Goal: Task Accomplishment & Management: Use online tool/utility

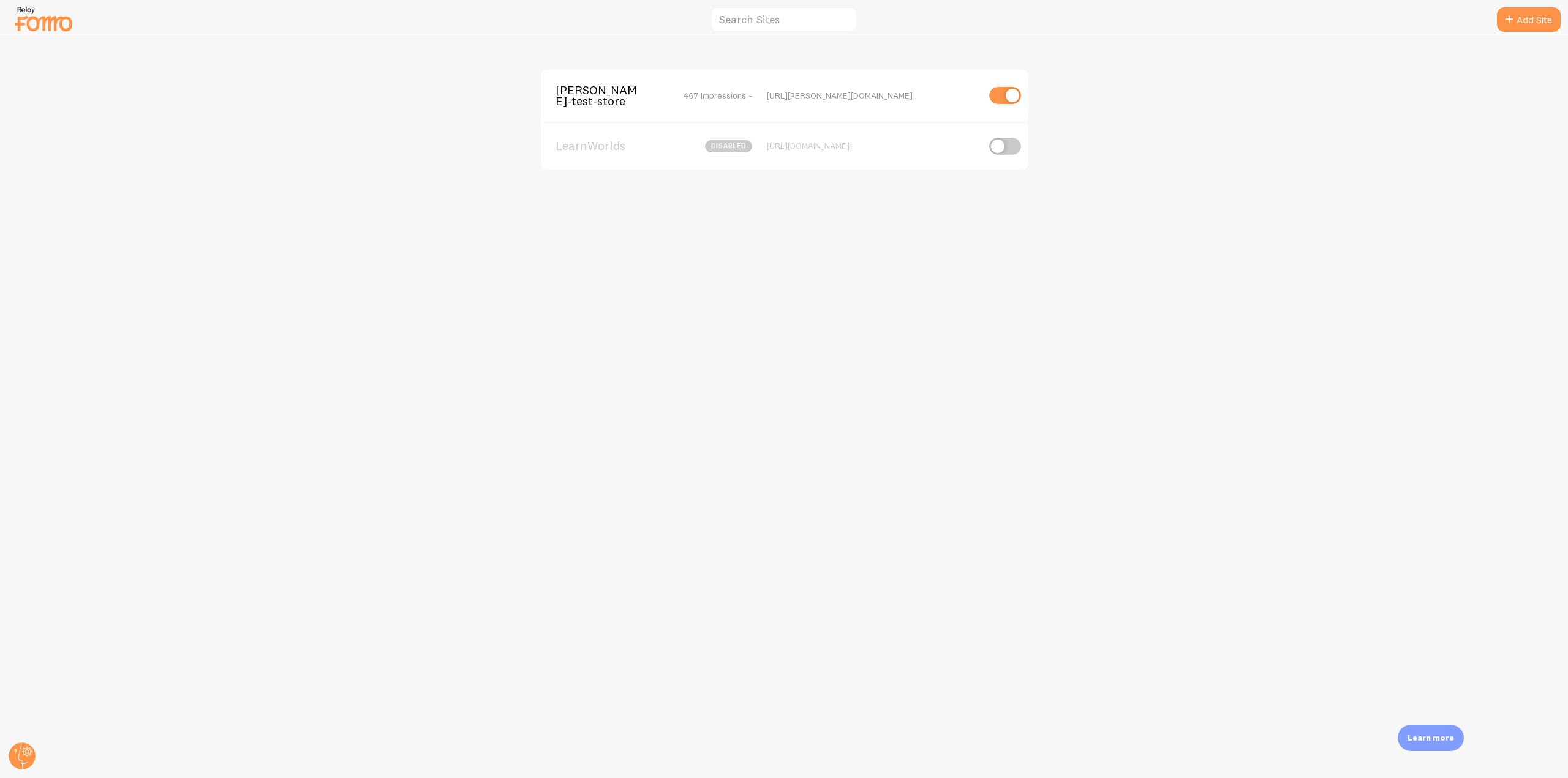
click at [588, 96] on span "[PERSON_NAME]-test-store" at bounding box center [604, 96] width 98 height 23
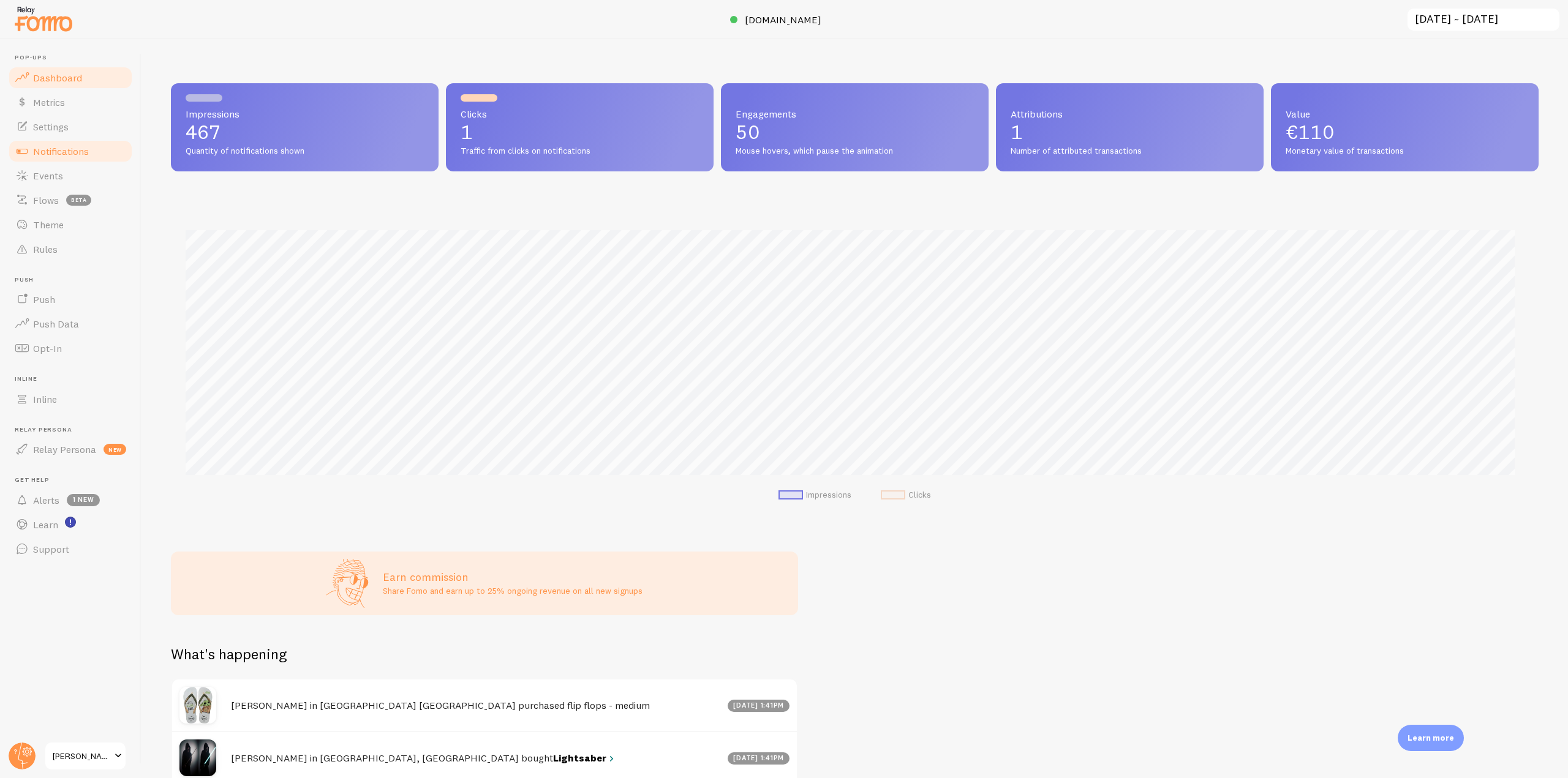
scroll to position [322, 1359]
click at [63, 155] on span "Notifications" at bounding box center [60, 151] width 56 height 12
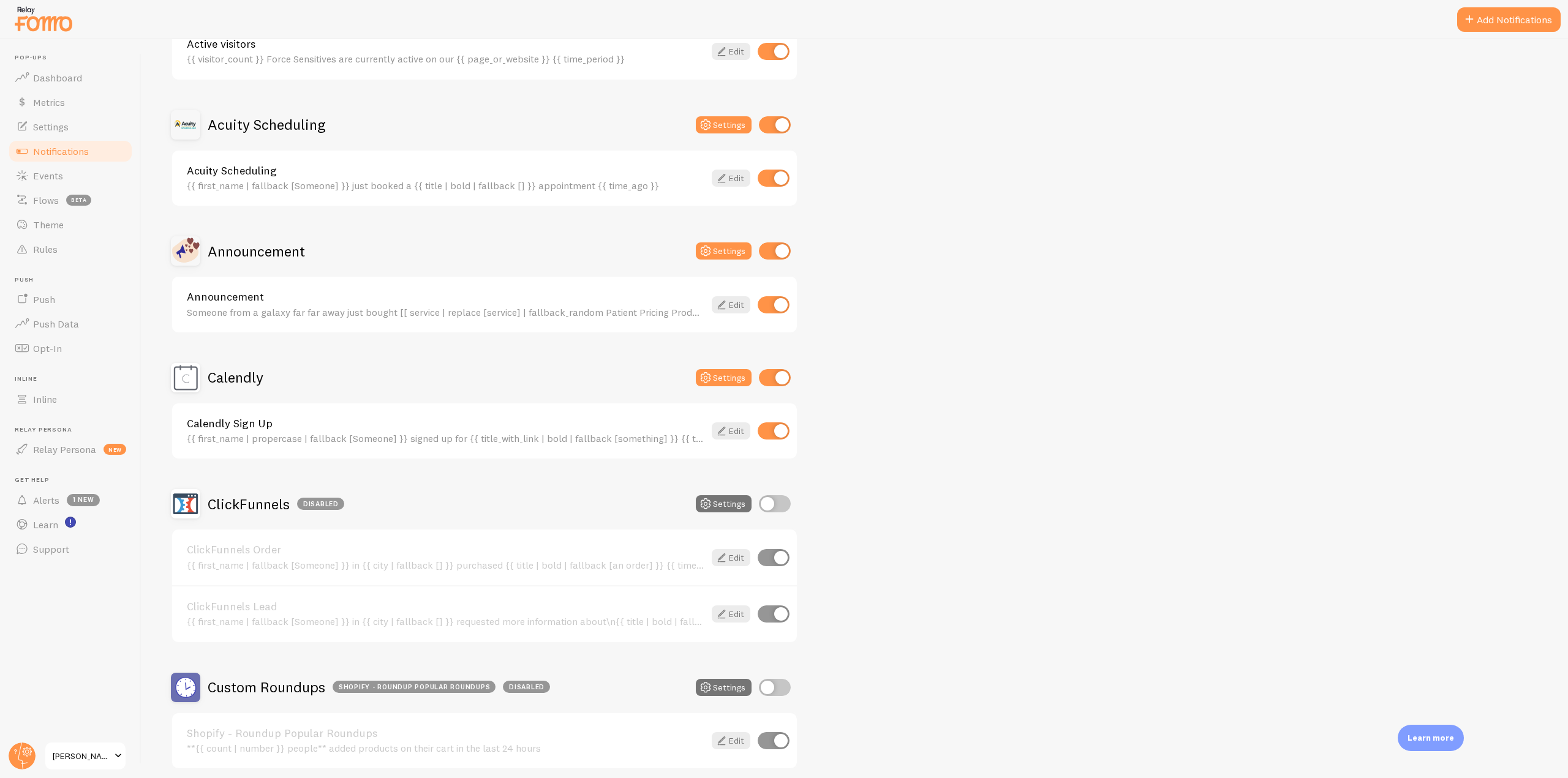
scroll to position [429, 0]
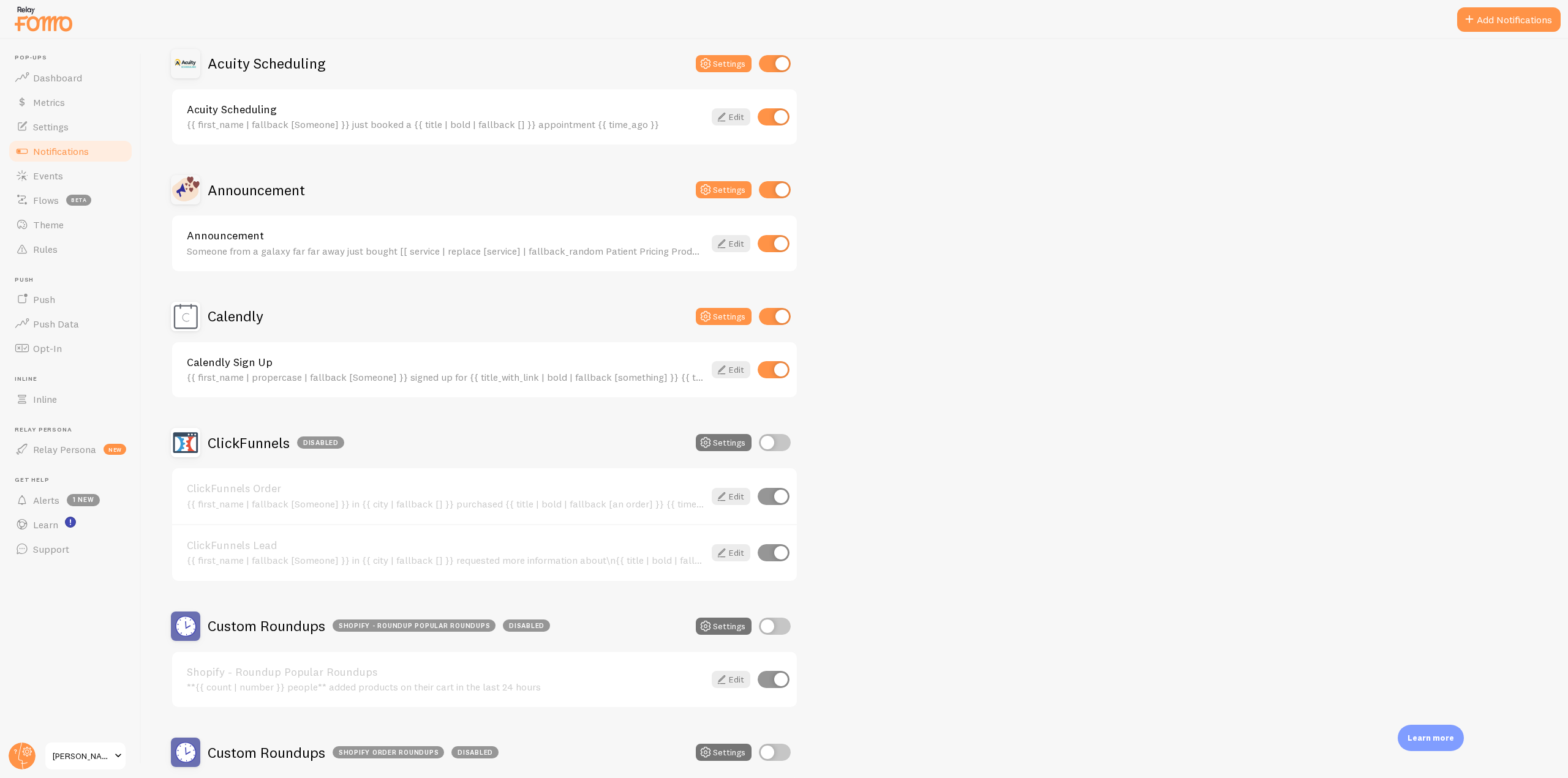
click at [706, 436] on icon at bounding box center [705, 442] width 14 height 14
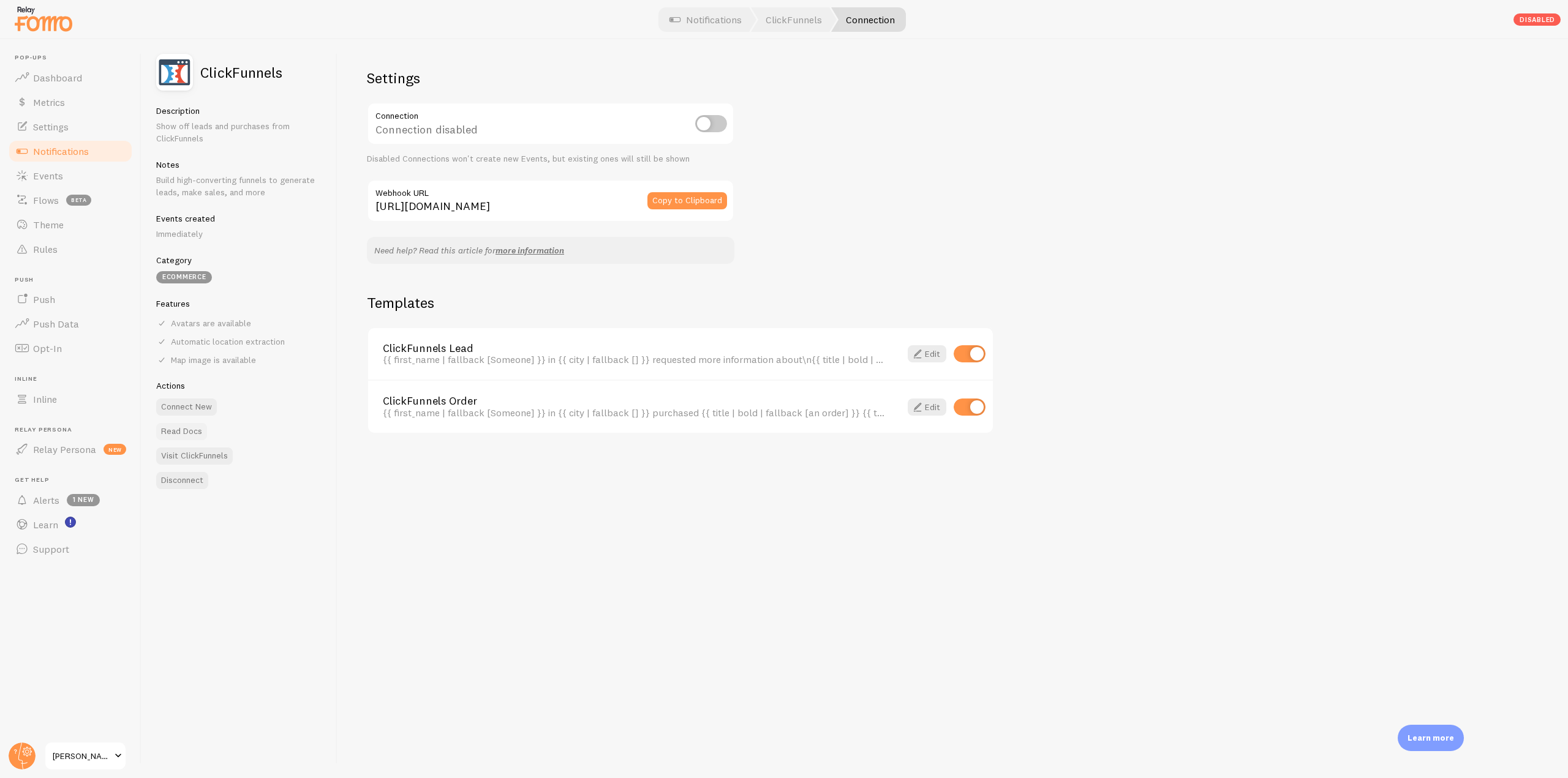
click at [195, 430] on link "Read Docs" at bounding box center [182, 432] width 51 height 17
click at [88, 150] on span "Notifications" at bounding box center [60, 151] width 56 height 12
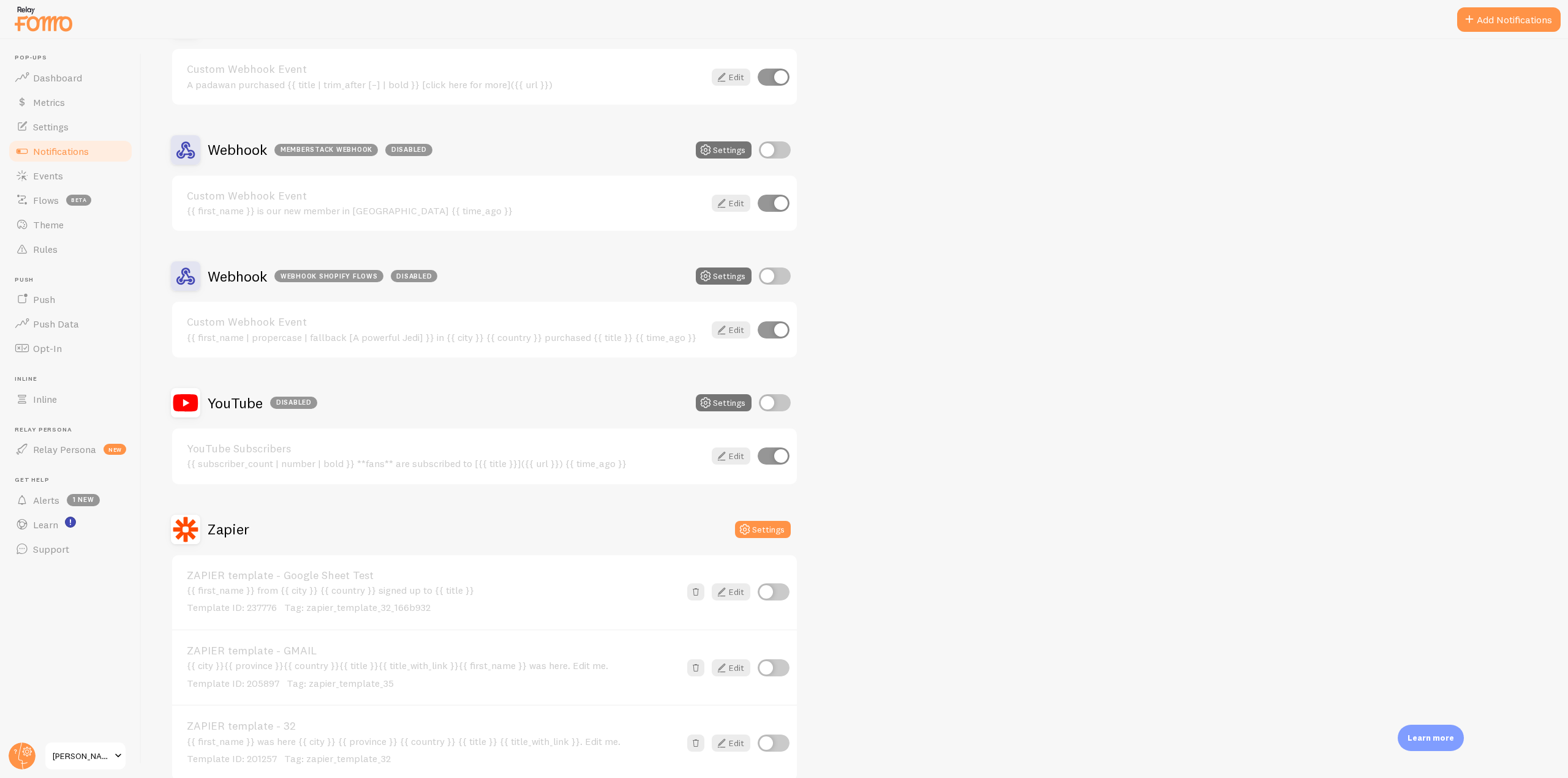
scroll to position [3798, 0]
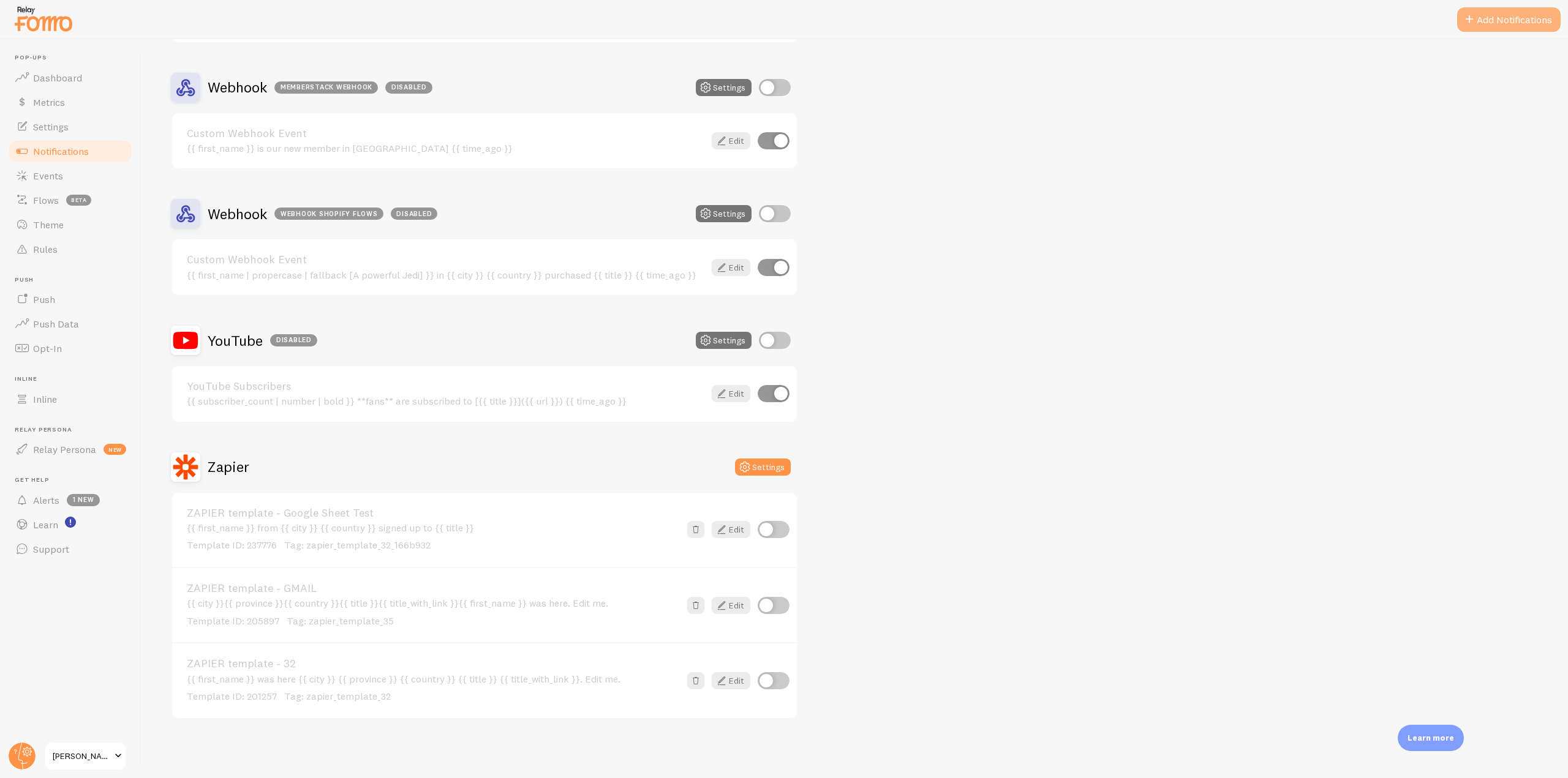
click at [1535, 27] on button "Add Notifications" at bounding box center [1509, 20] width 104 height 24
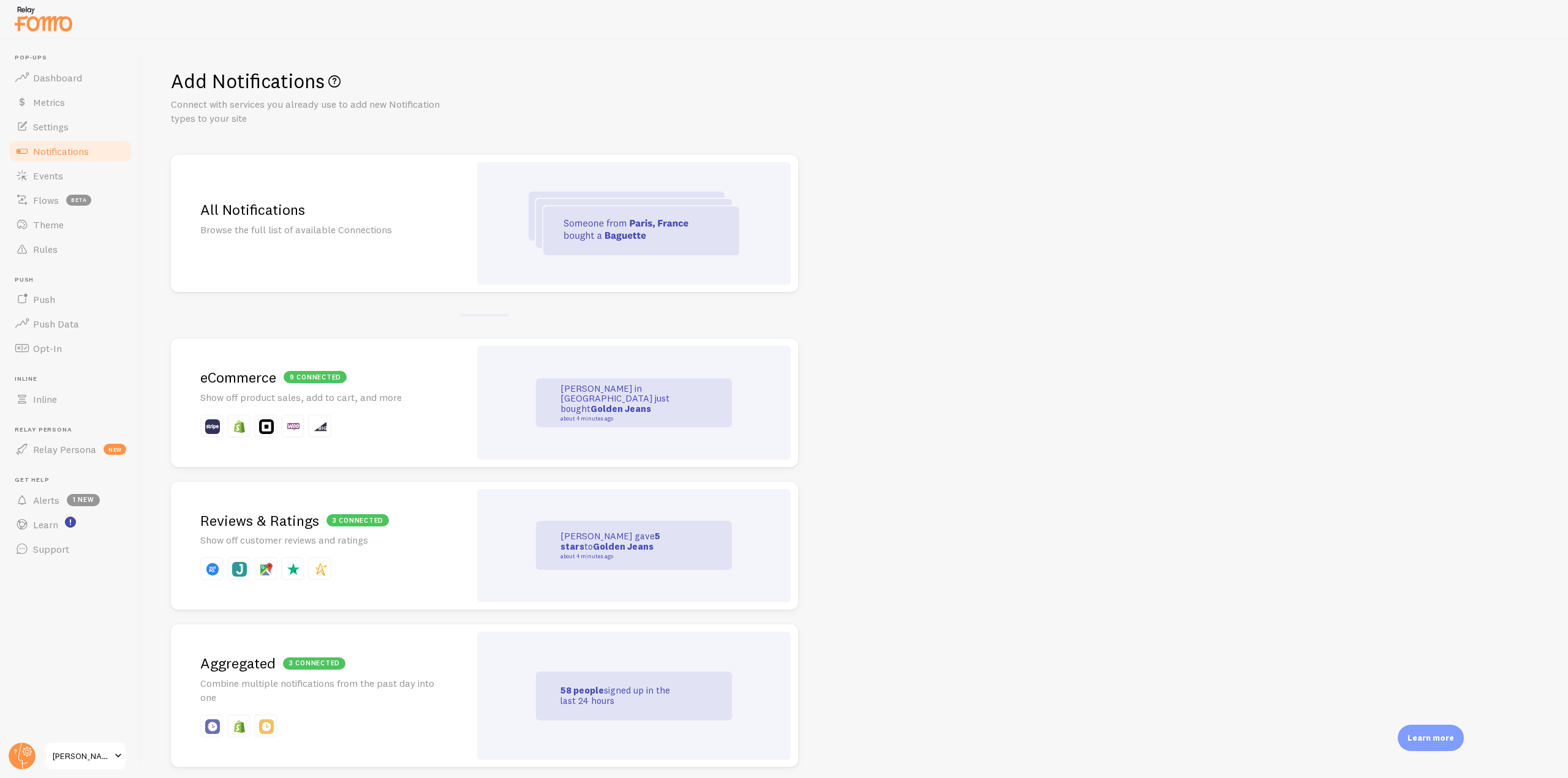
click at [449, 204] on div "All Notifications Browse the full list of available Connections" at bounding box center [320, 223] width 299 height 137
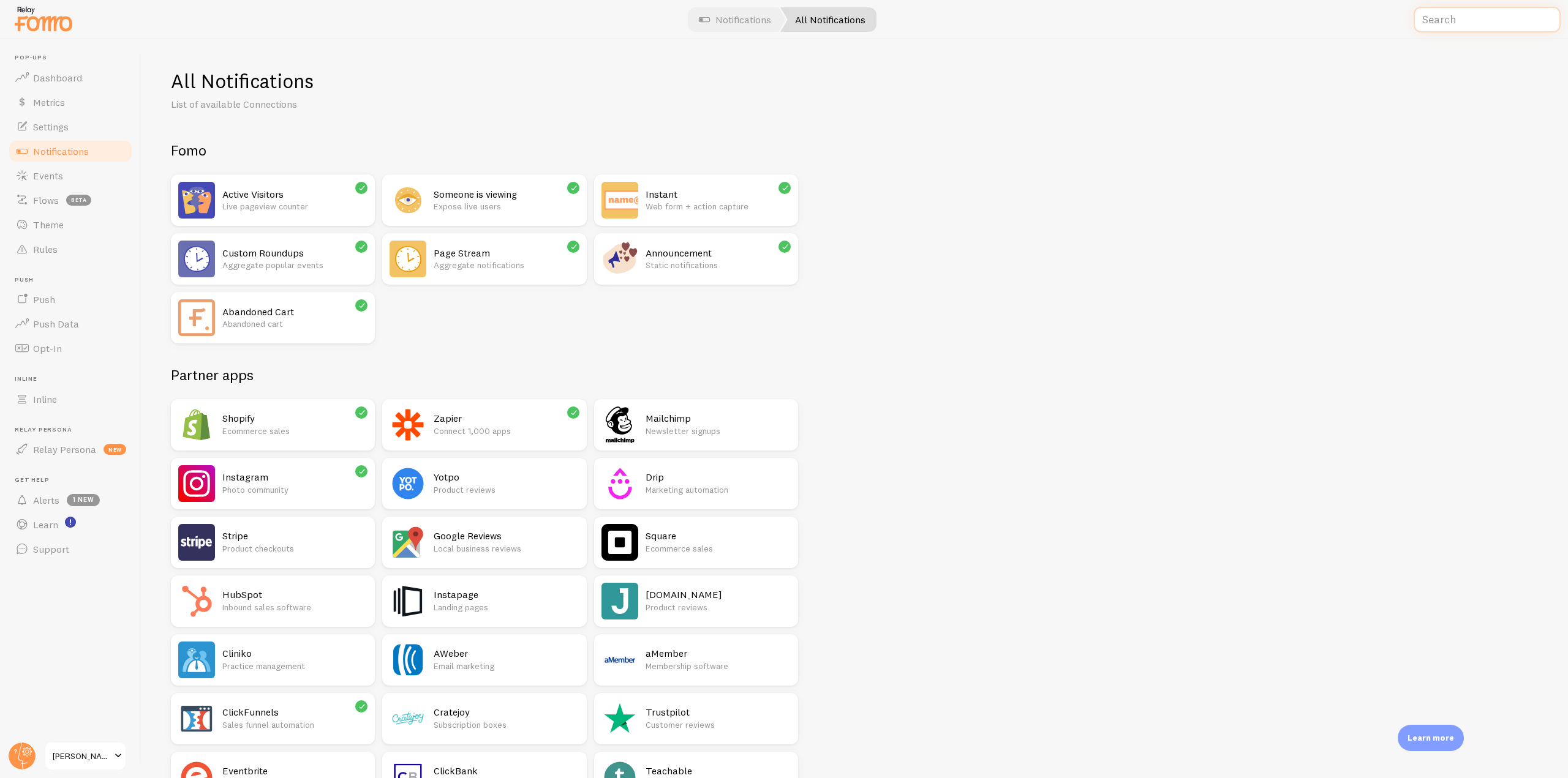
click at [1466, 30] on input "text" at bounding box center [1487, 20] width 147 height 27
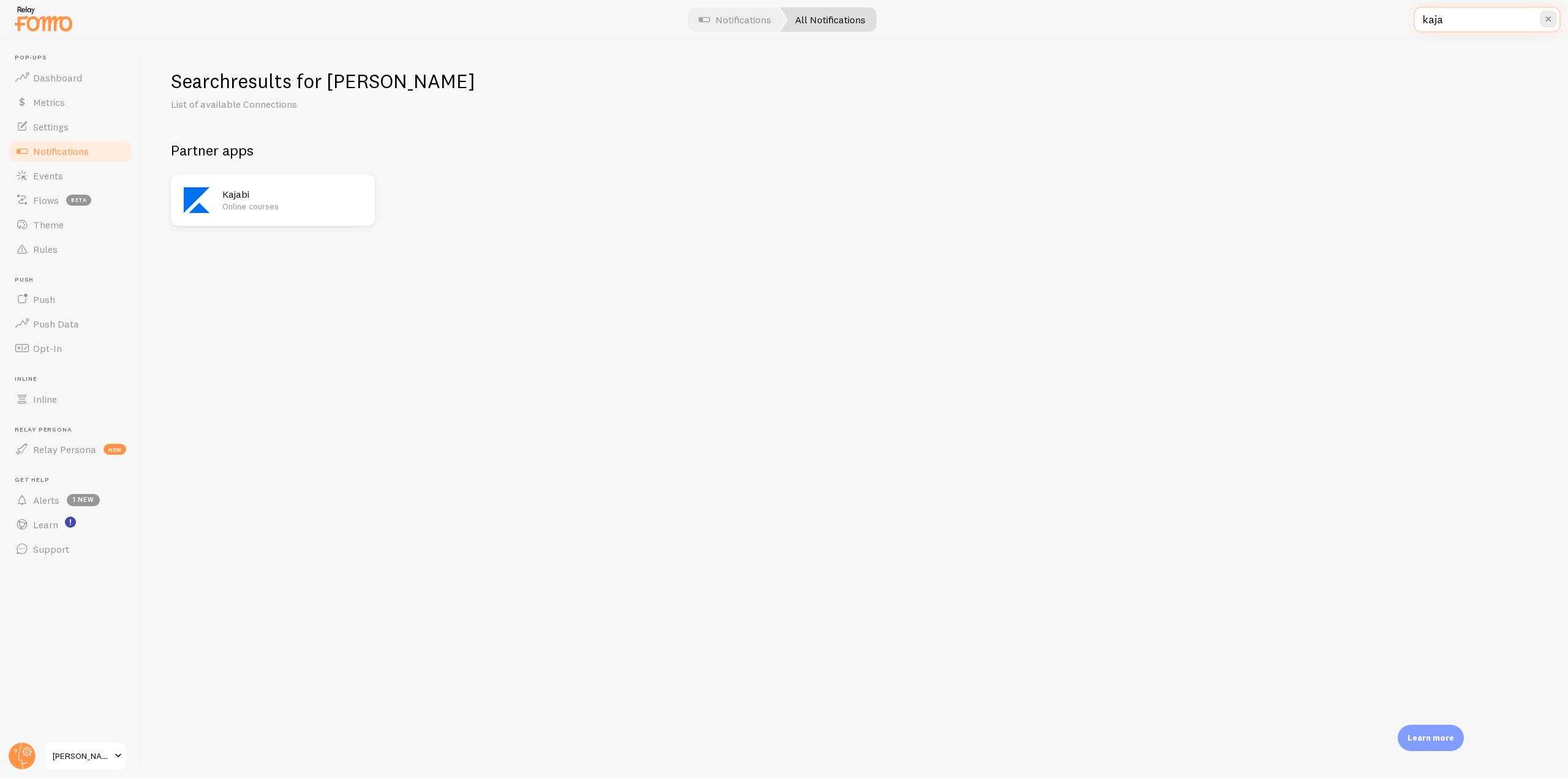
type input "kaja"
click at [230, 208] on p "Online courses" at bounding box center [295, 207] width 145 height 12
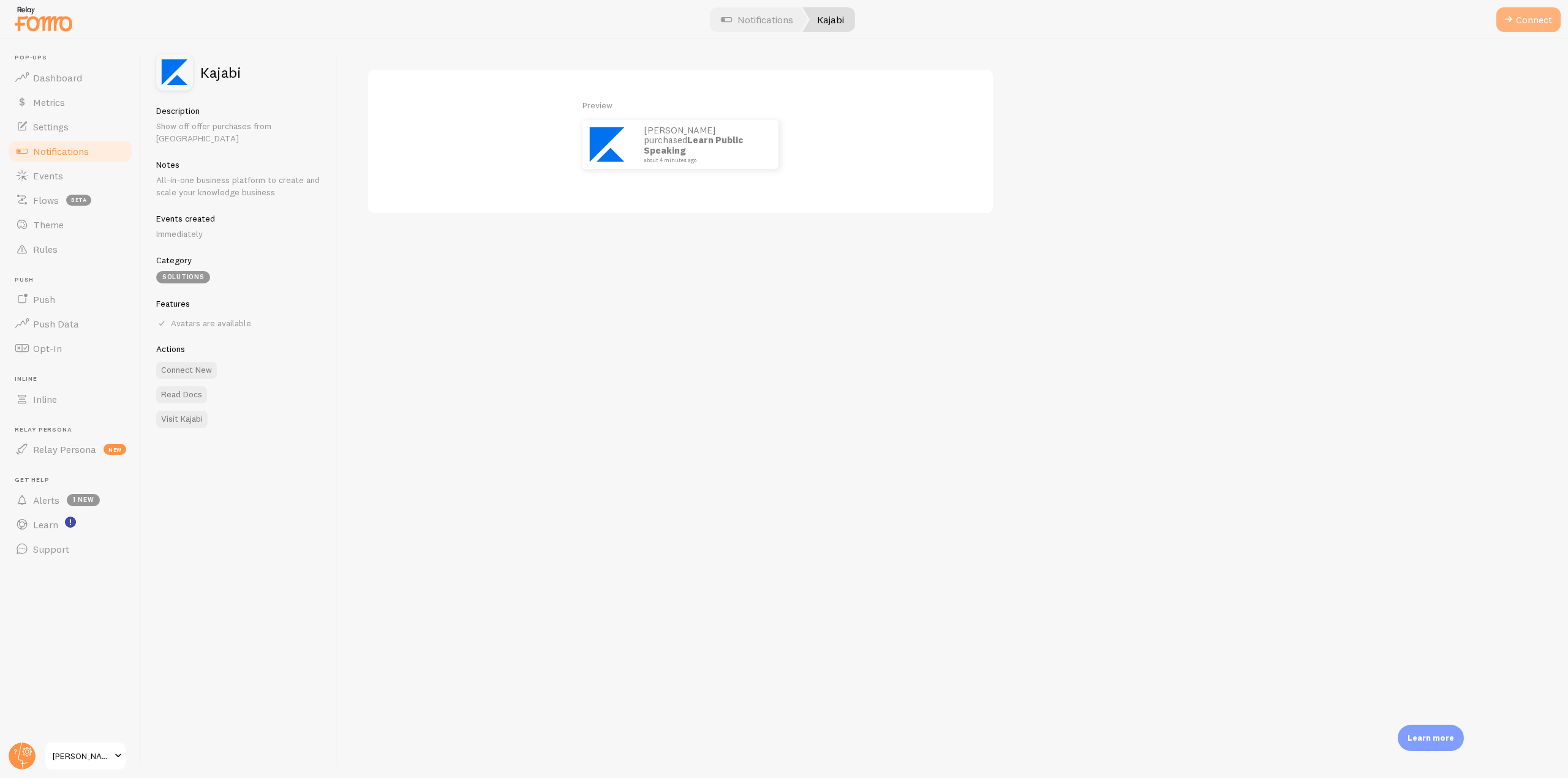
click at [1521, 23] on button "Connect" at bounding box center [1528, 20] width 64 height 24
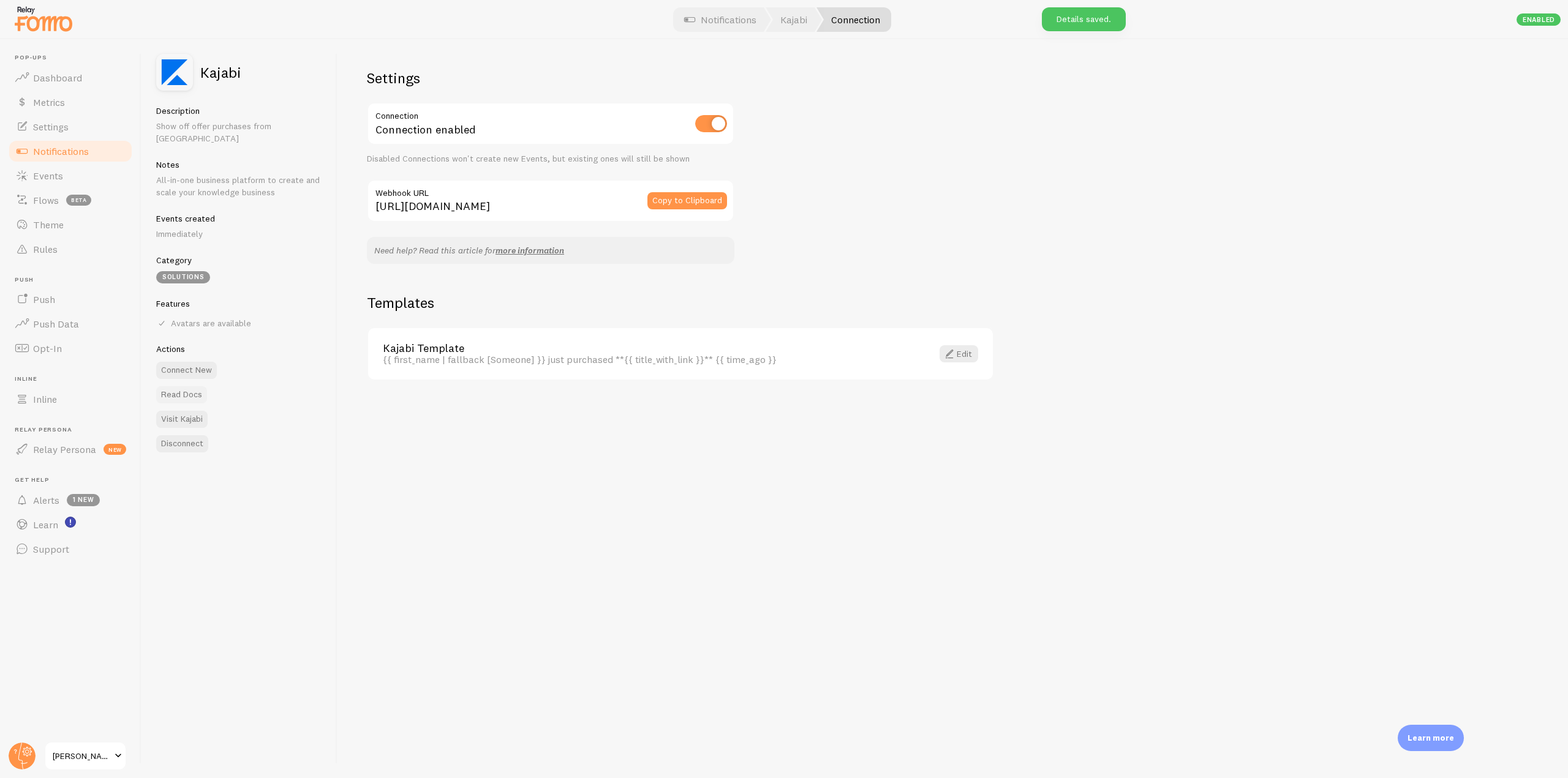
click at [175, 387] on link "Read Docs" at bounding box center [182, 395] width 51 height 17
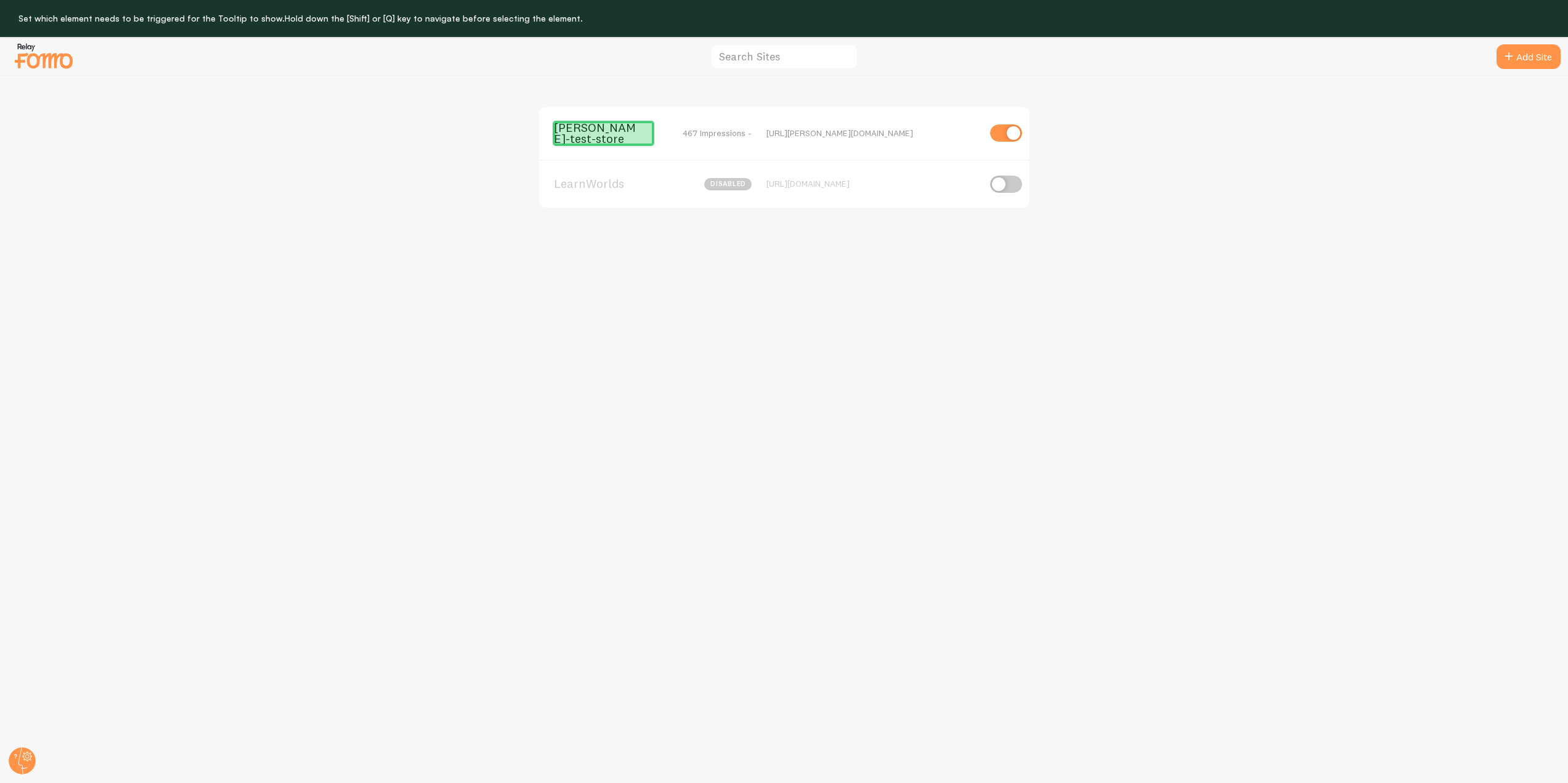
click at [560, 140] on span "[PERSON_NAME]-test-store" at bounding box center [603, 134] width 99 height 23
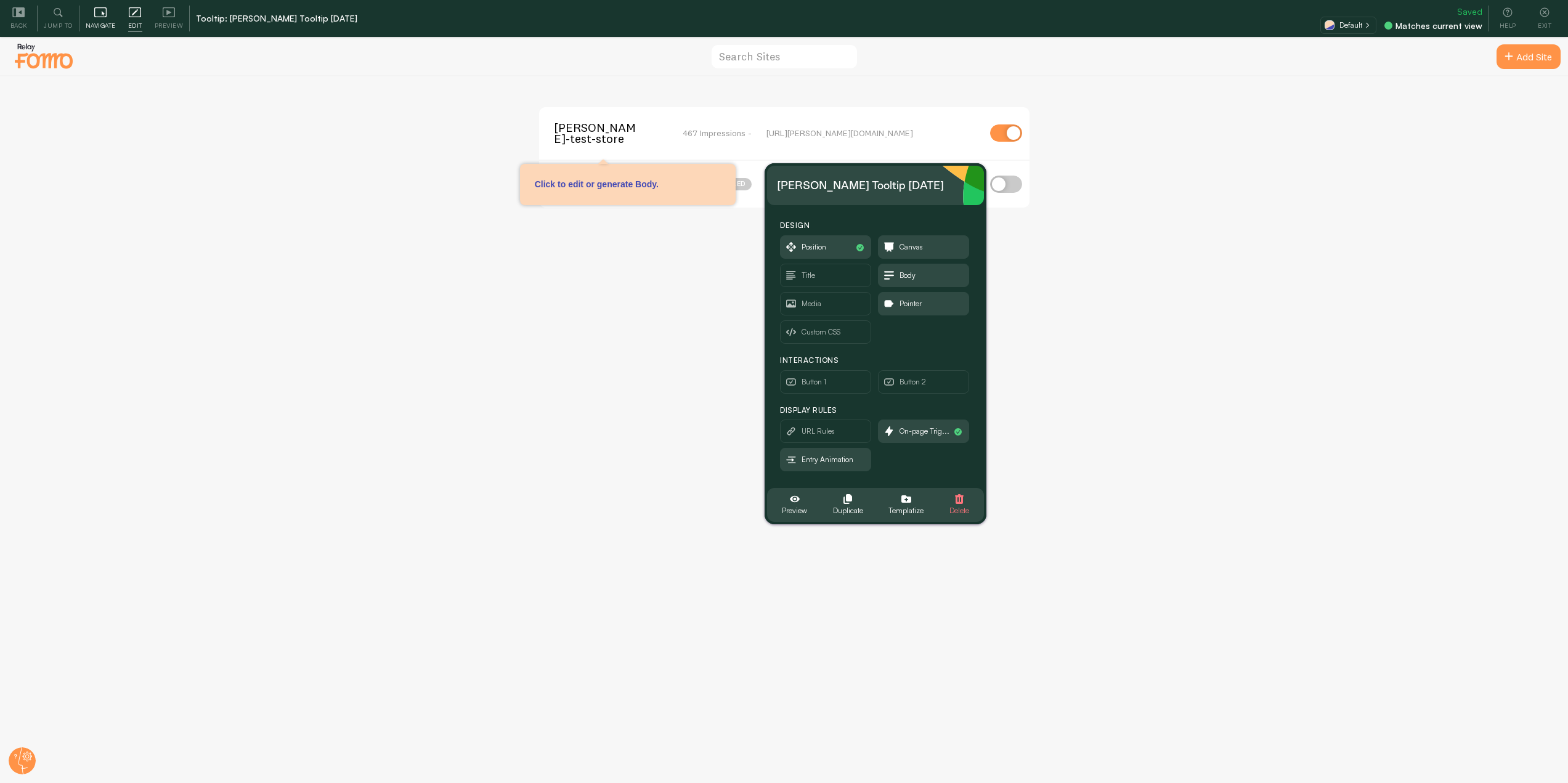
click at [91, 14] on div "Navigate" at bounding box center [101, 18] width 42 height 26
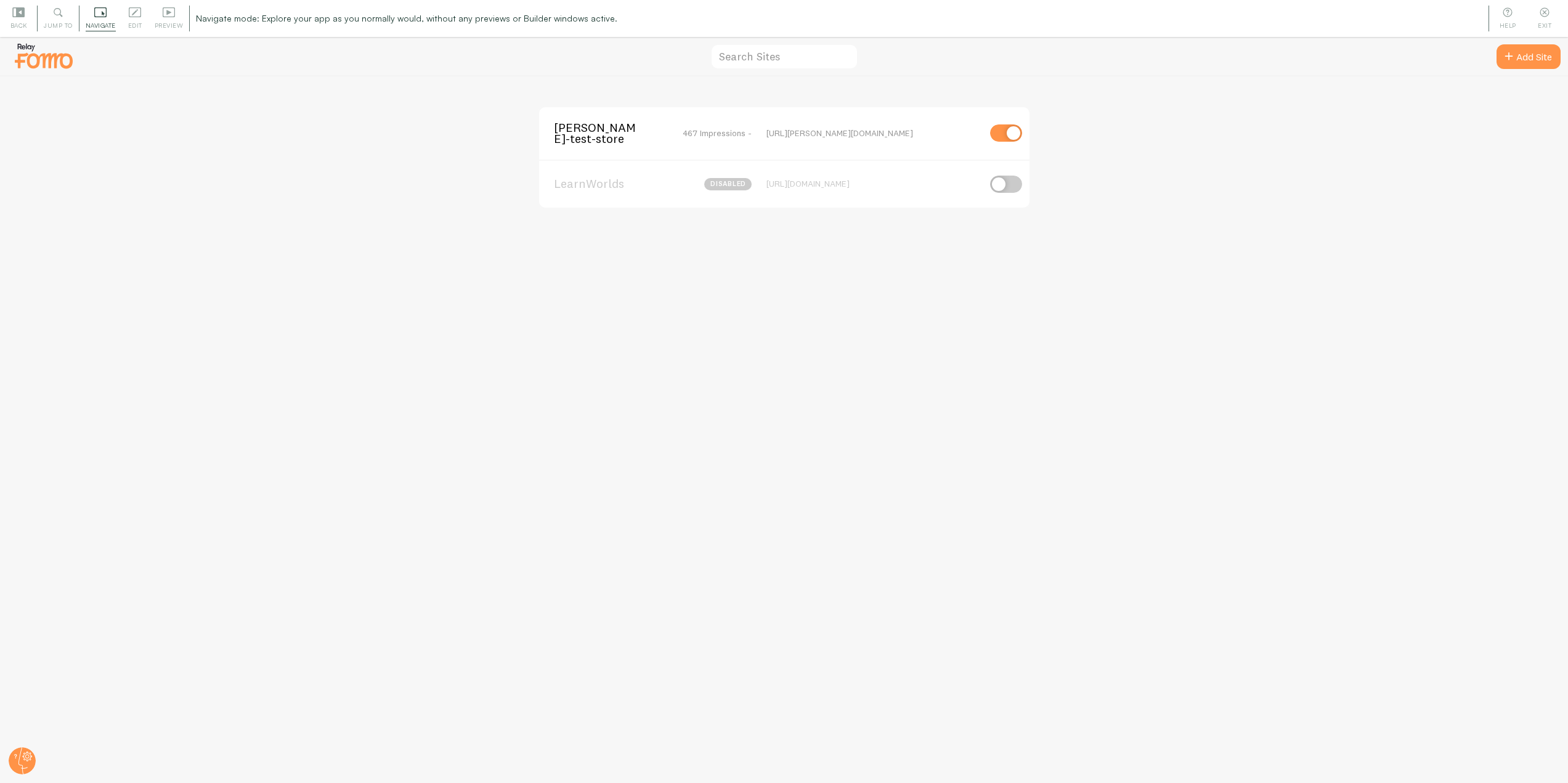
click at [583, 134] on span "[PERSON_NAME]-test-store" at bounding box center [603, 134] width 99 height 23
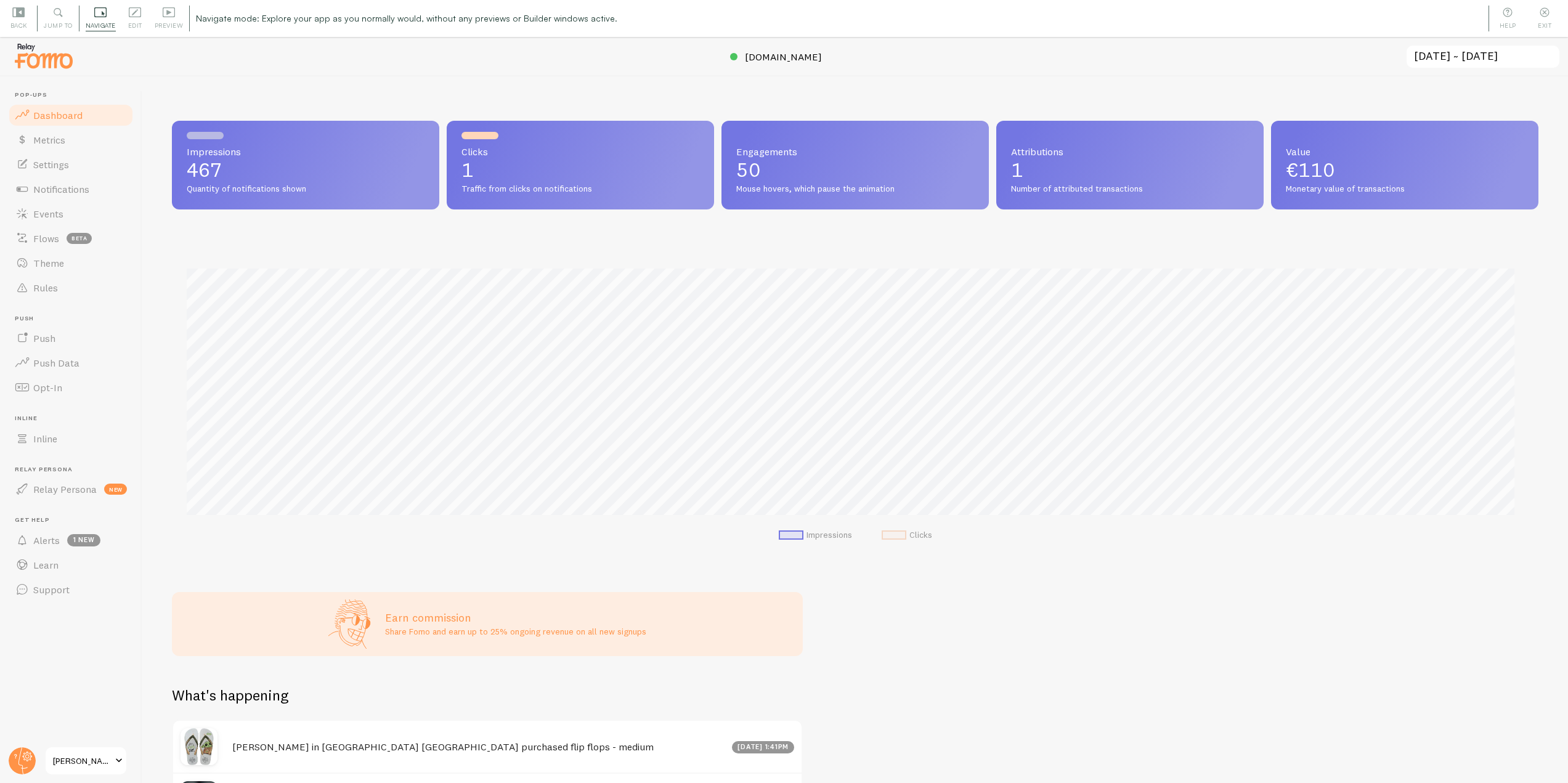
scroll to position [324, 1358]
drag, startPoint x: 110, startPoint y: 189, endPoint x: 127, endPoint y: 190, distance: 17.0
click at [110, 189] on link "Notifications" at bounding box center [71, 189] width 127 height 25
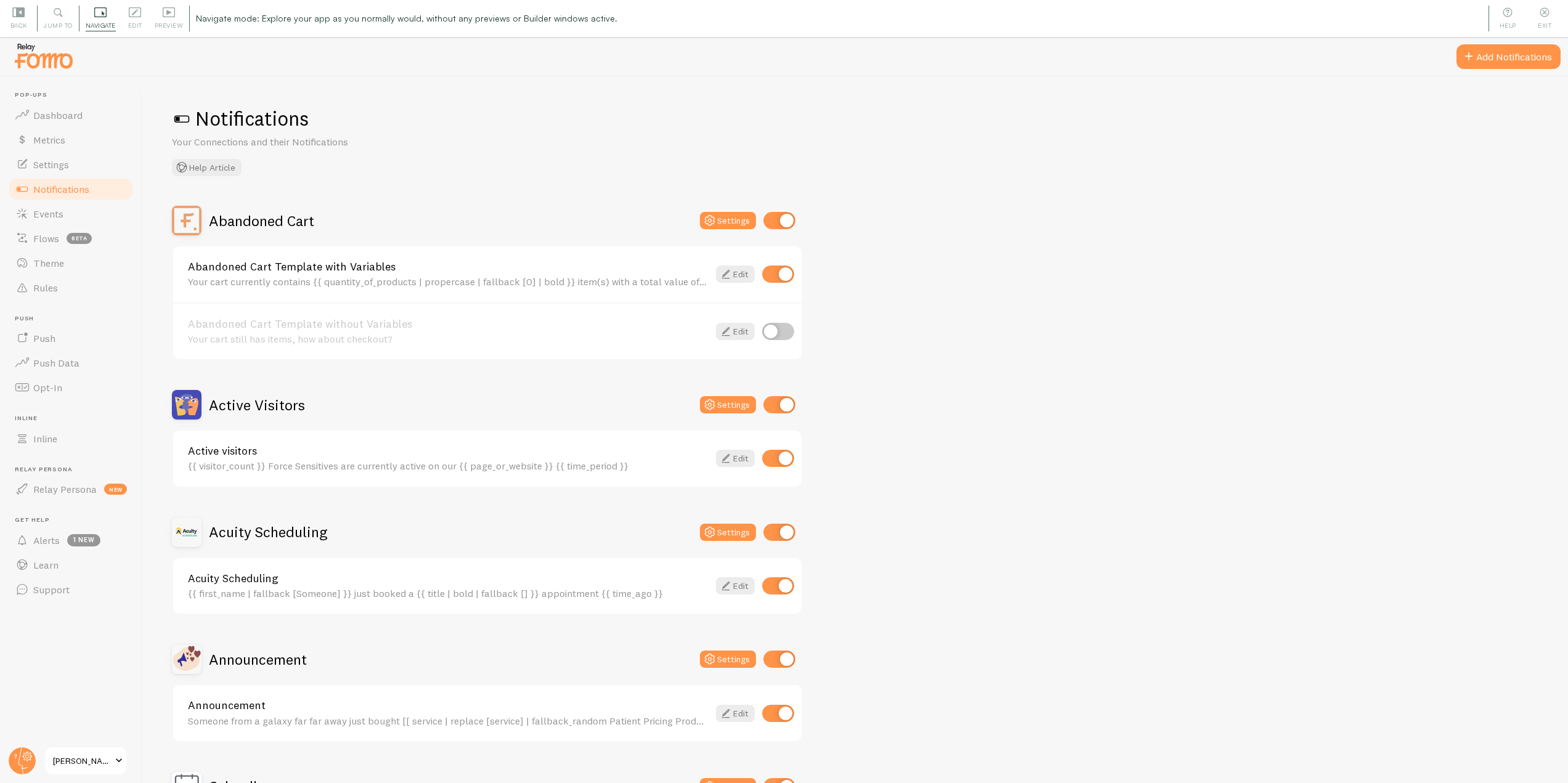
scroll to position [431, 0]
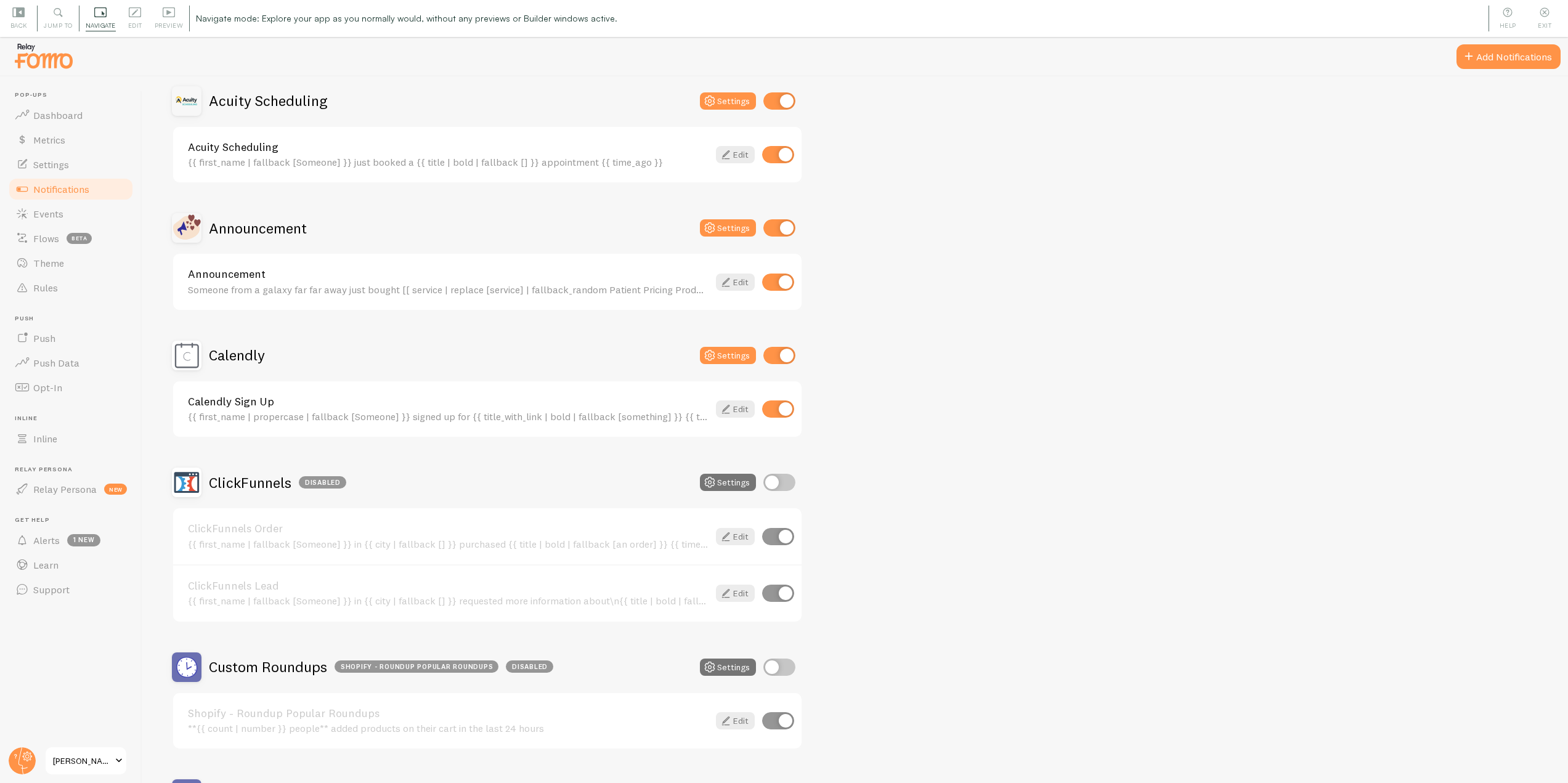
click at [232, 494] on div "ClickFunnels Disabled" at bounding box center [259, 482] width 174 height 30
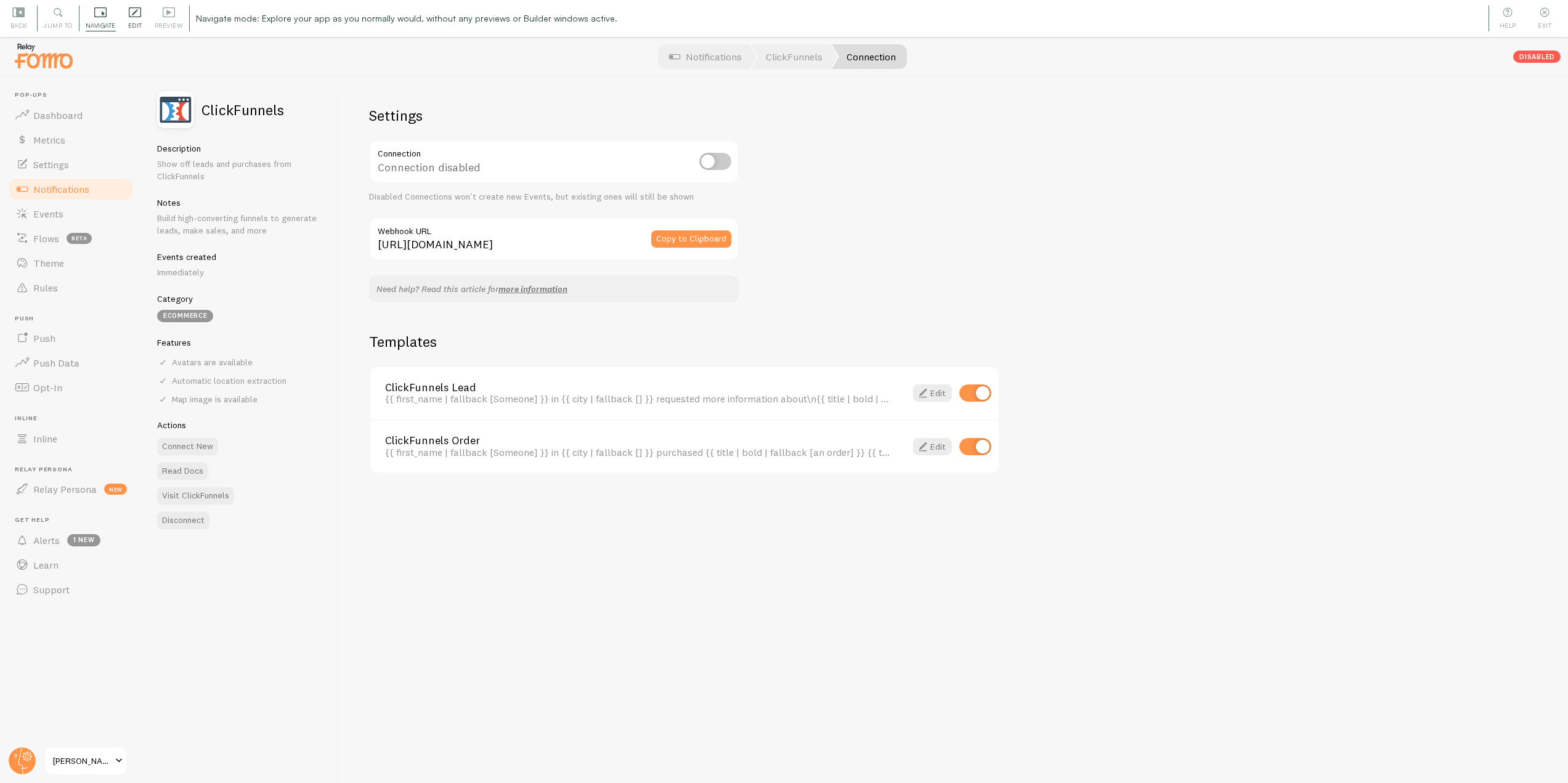
click at [137, 12] on icon at bounding box center [135, 12] width 12 height 12
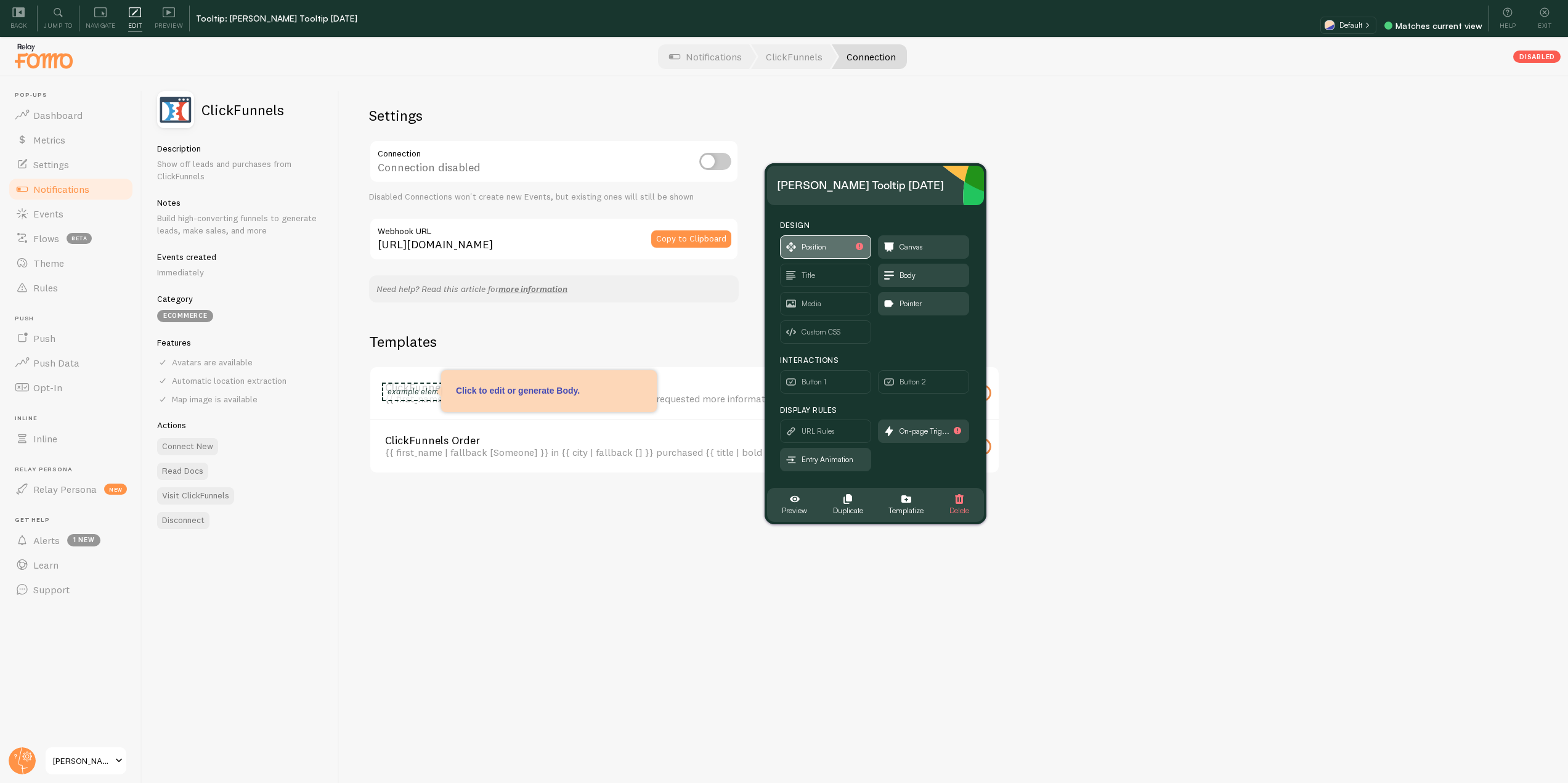
click at [837, 252] on span "Position" at bounding box center [825, 247] width 90 height 22
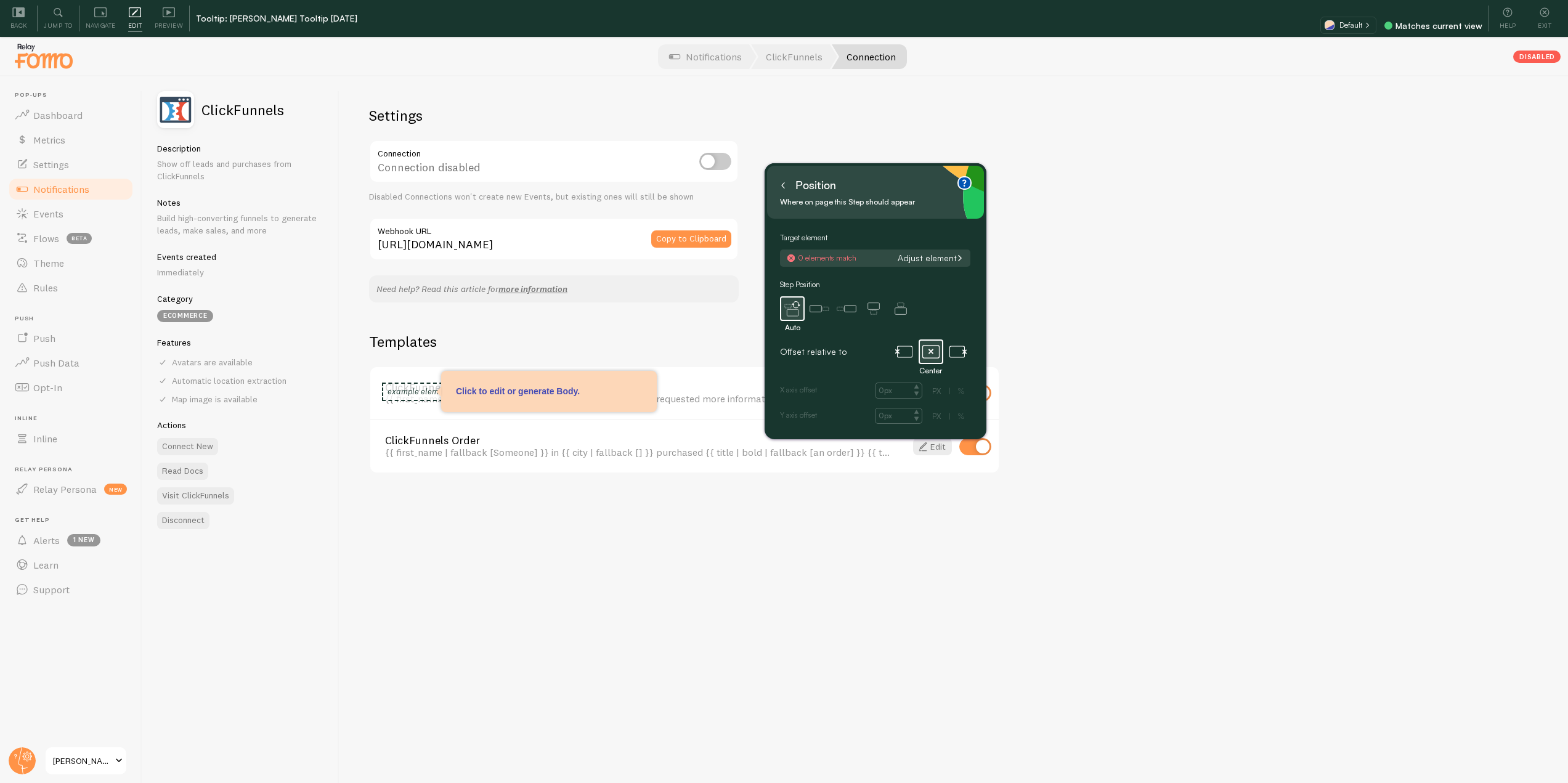
click at [924, 257] on button "Adjust element" at bounding box center [930, 258] width 74 height 11
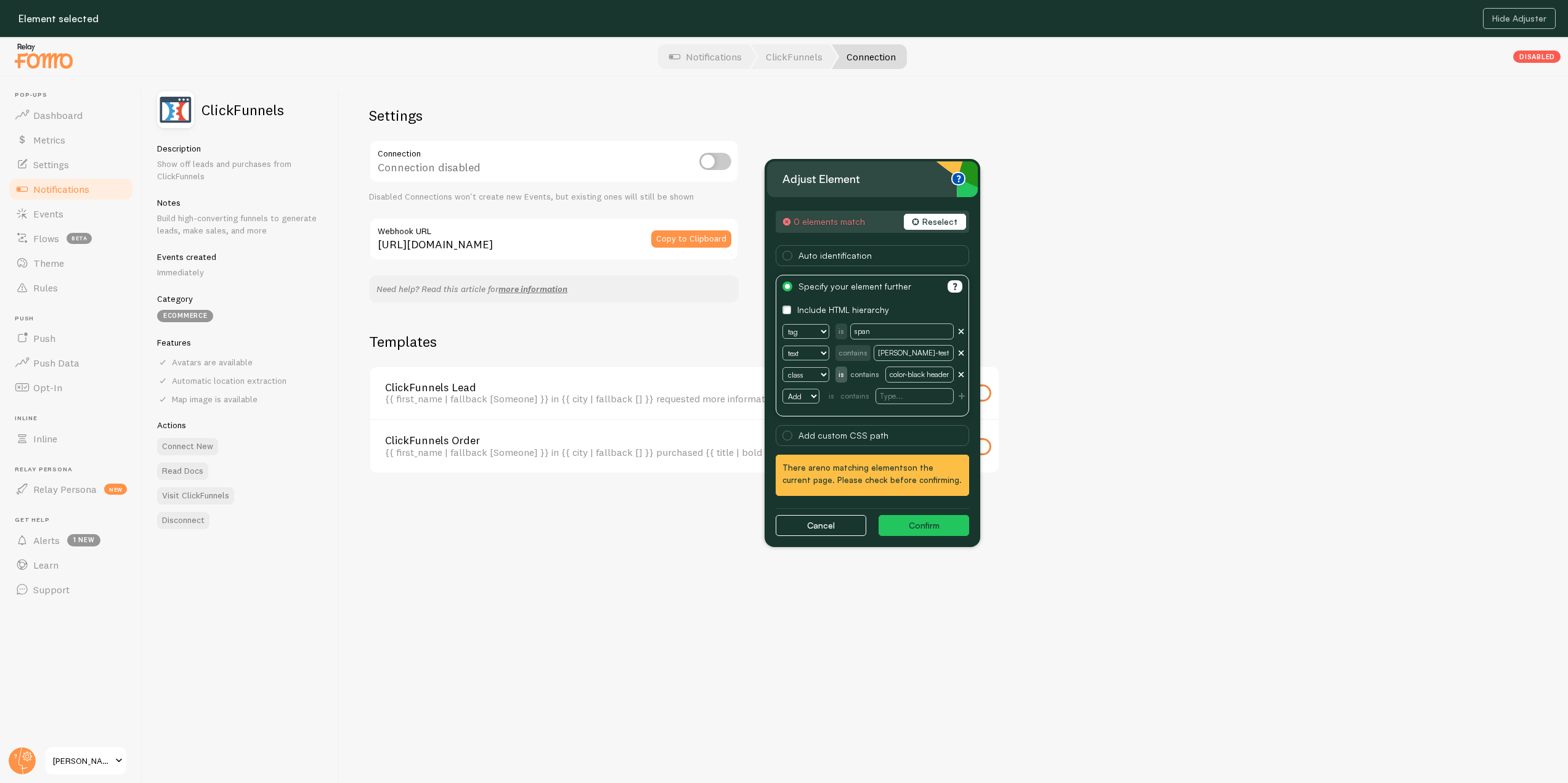
click at [939, 222] on button "Reselect" at bounding box center [935, 222] width 62 height 16
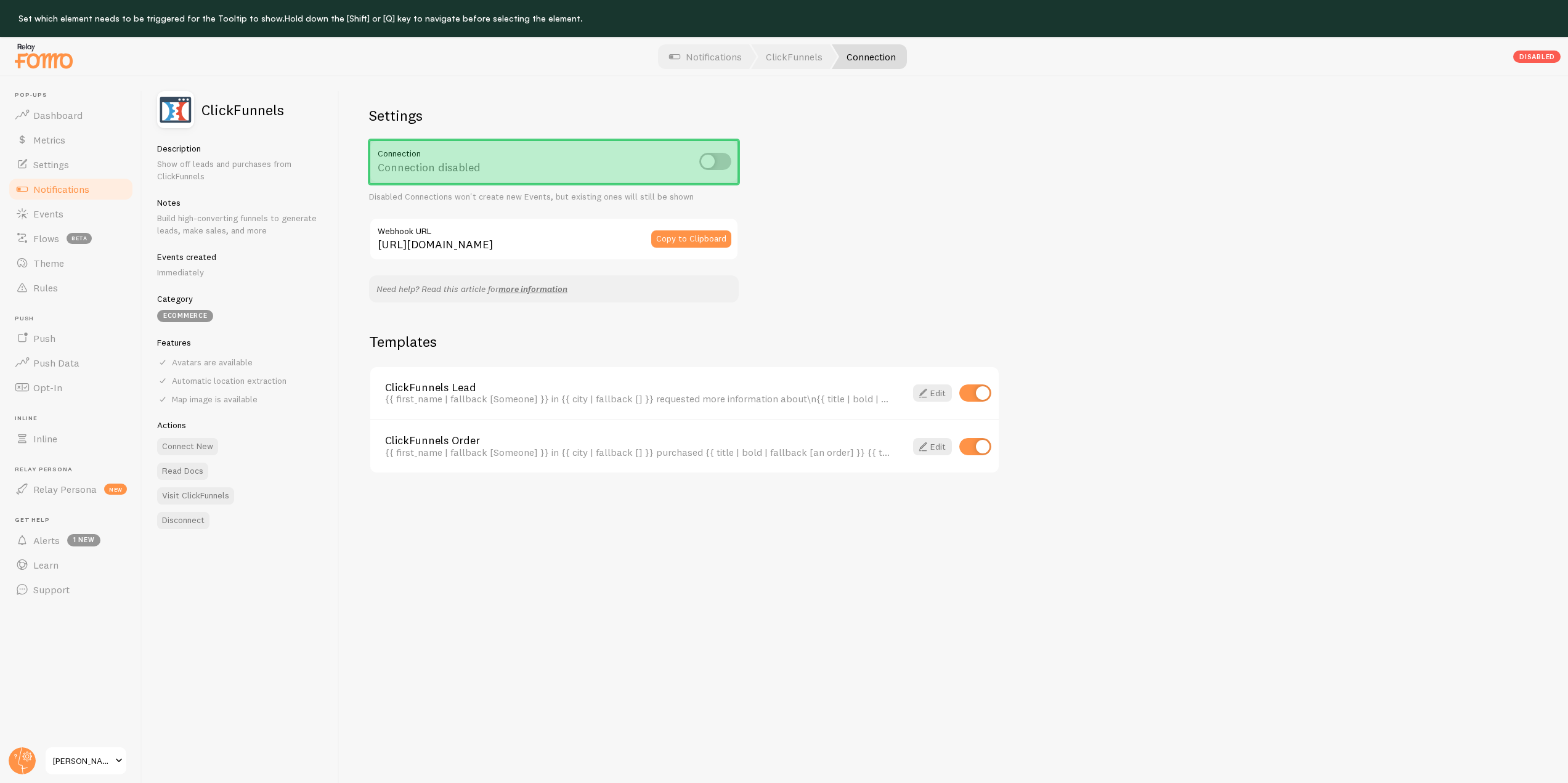
click at [725, 148] on div "Connection disabled" at bounding box center [554, 162] width 370 height 45
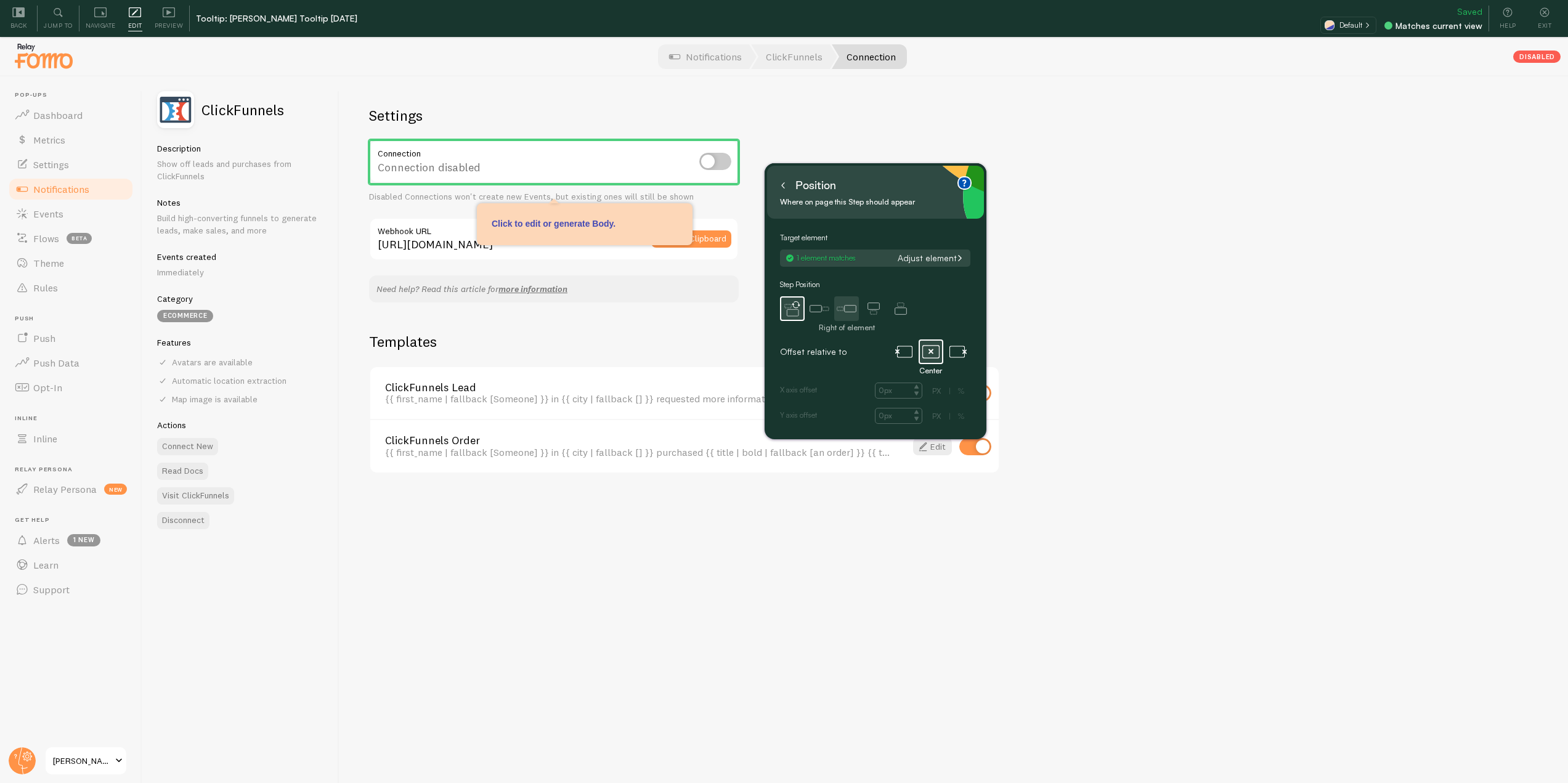
click at [850, 302] on icon at bounding box center [847, 309] width 25 height 25
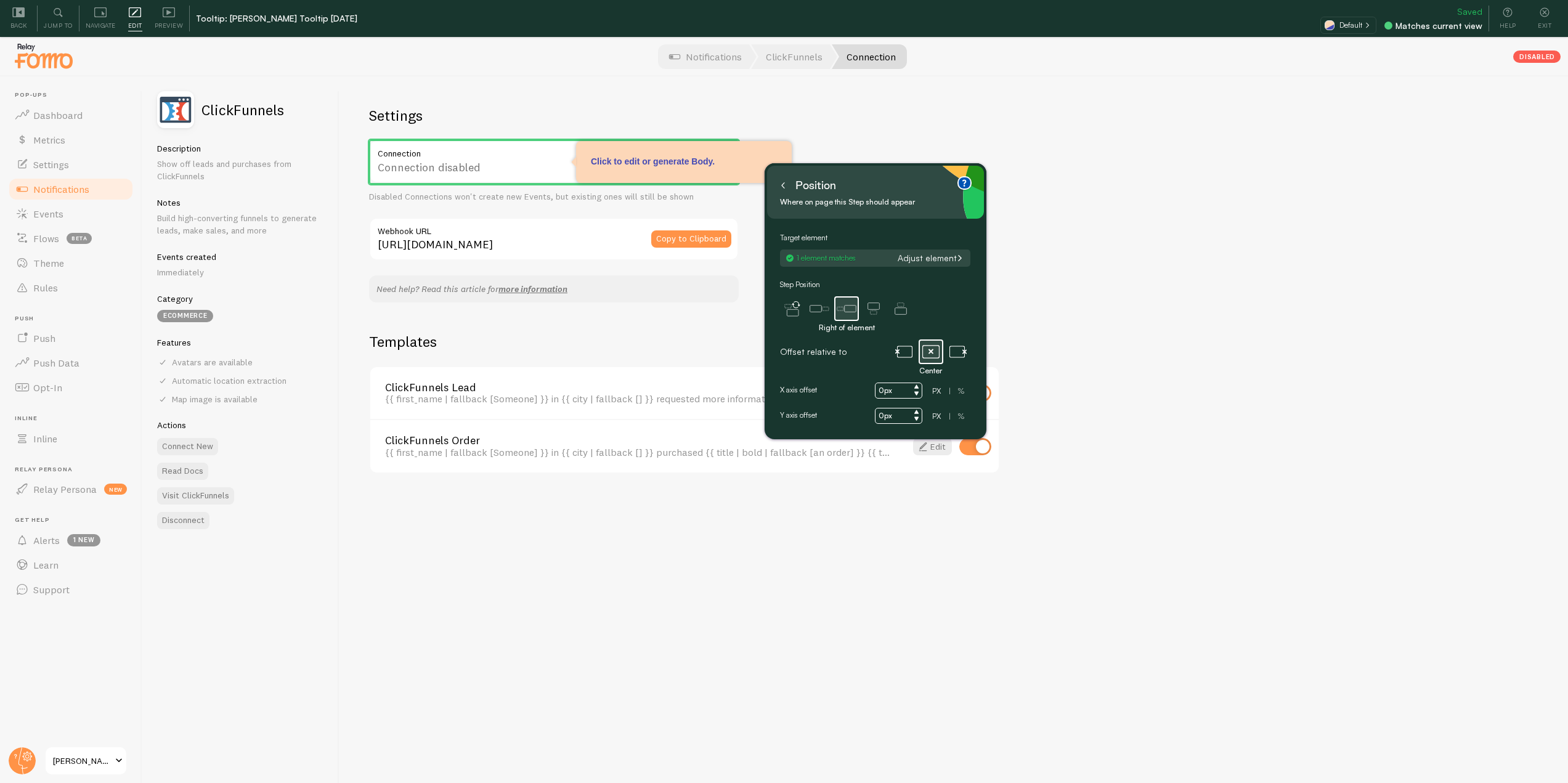
click at [880, 388] on input "0px" at bounding box center [899, 391] width 48 height 16
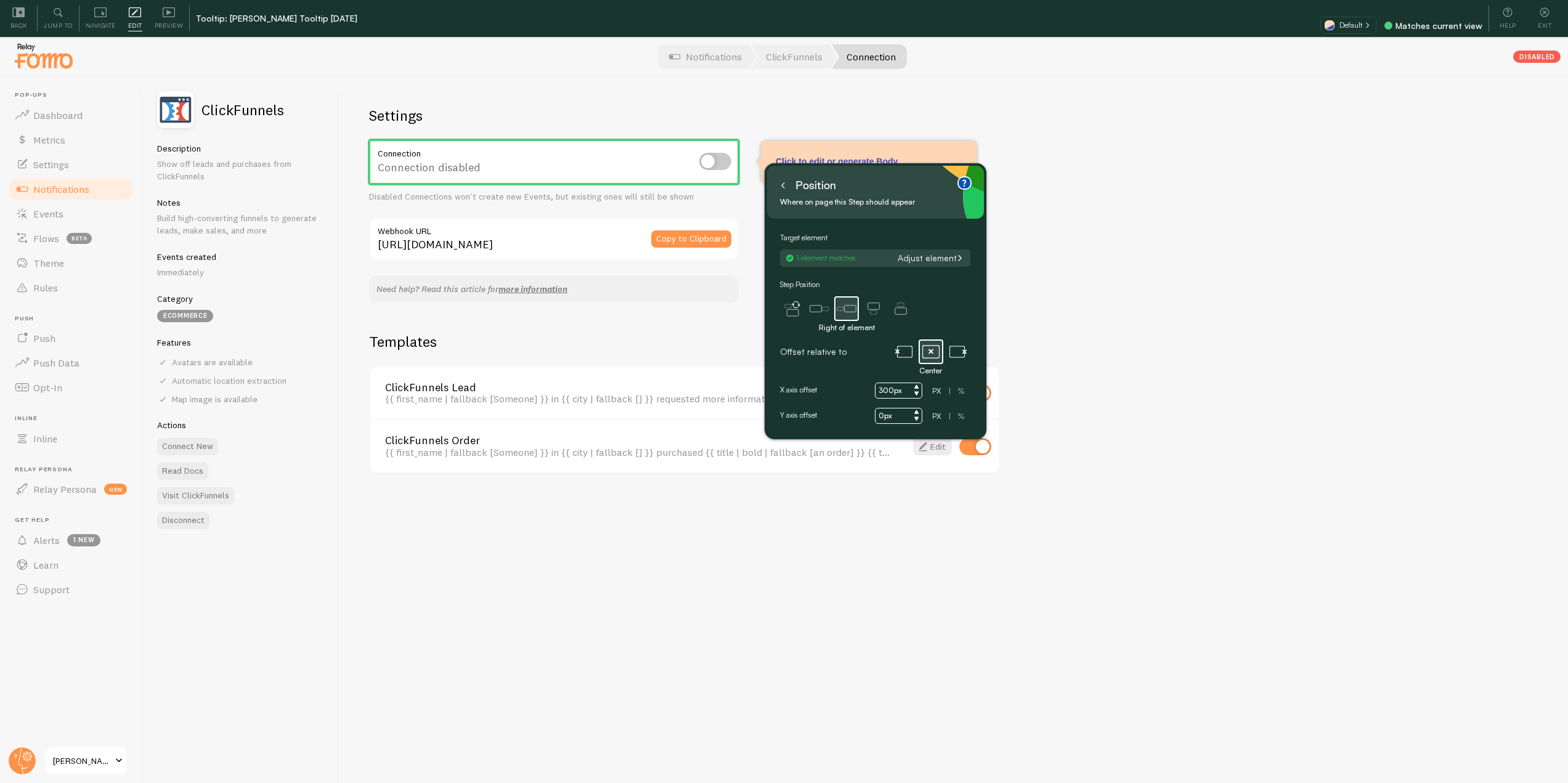
type input "300px"
click at [1133, 345] on div "Settings Connection Connection disabled Disabled Connections won't create new E…" at bounding box center [953, 448] width 1229 height 744
click at [783, 189] on icon at bounding box center [783, 186] width 6 height 6
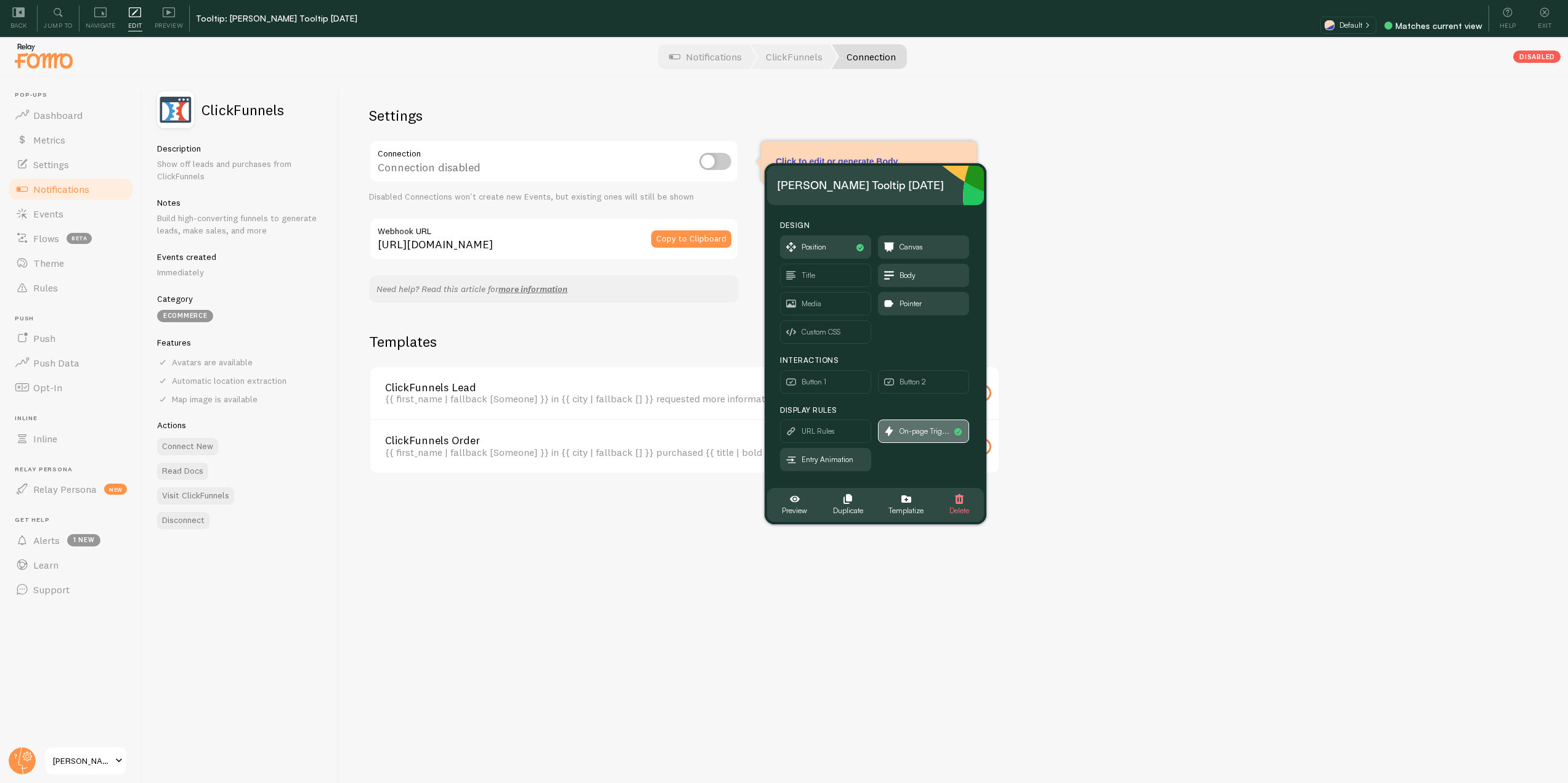
click at [910, 425] on span "On-page Trig..." at bounding box center [924, 431] width 50 height 14
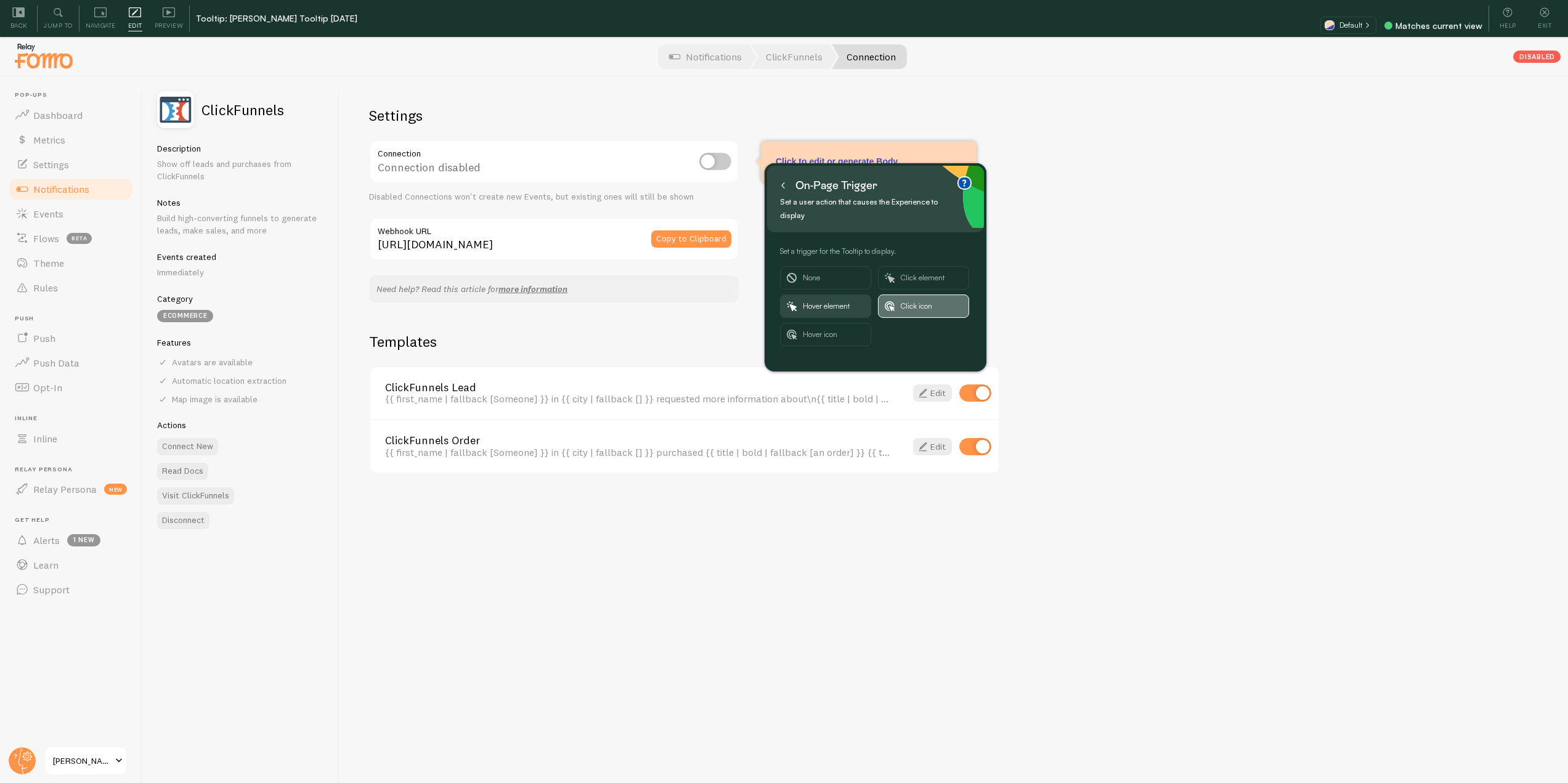
click at [911, 296] on span "Click icon" at bounding box center [932, 306] width 61 height 22
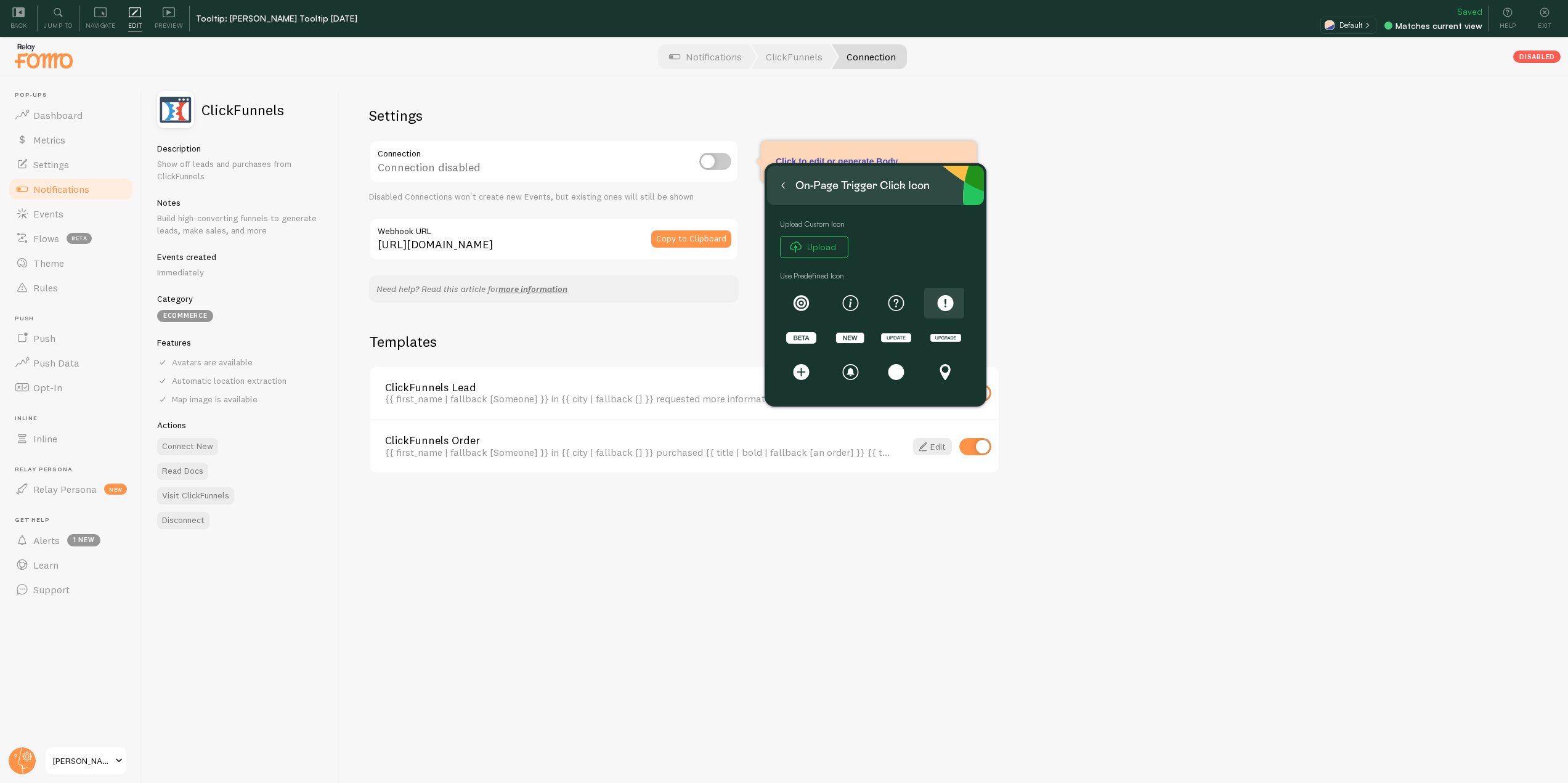
click at [949, 308] on rect at bounding box center [946, 303] width 16 height 16
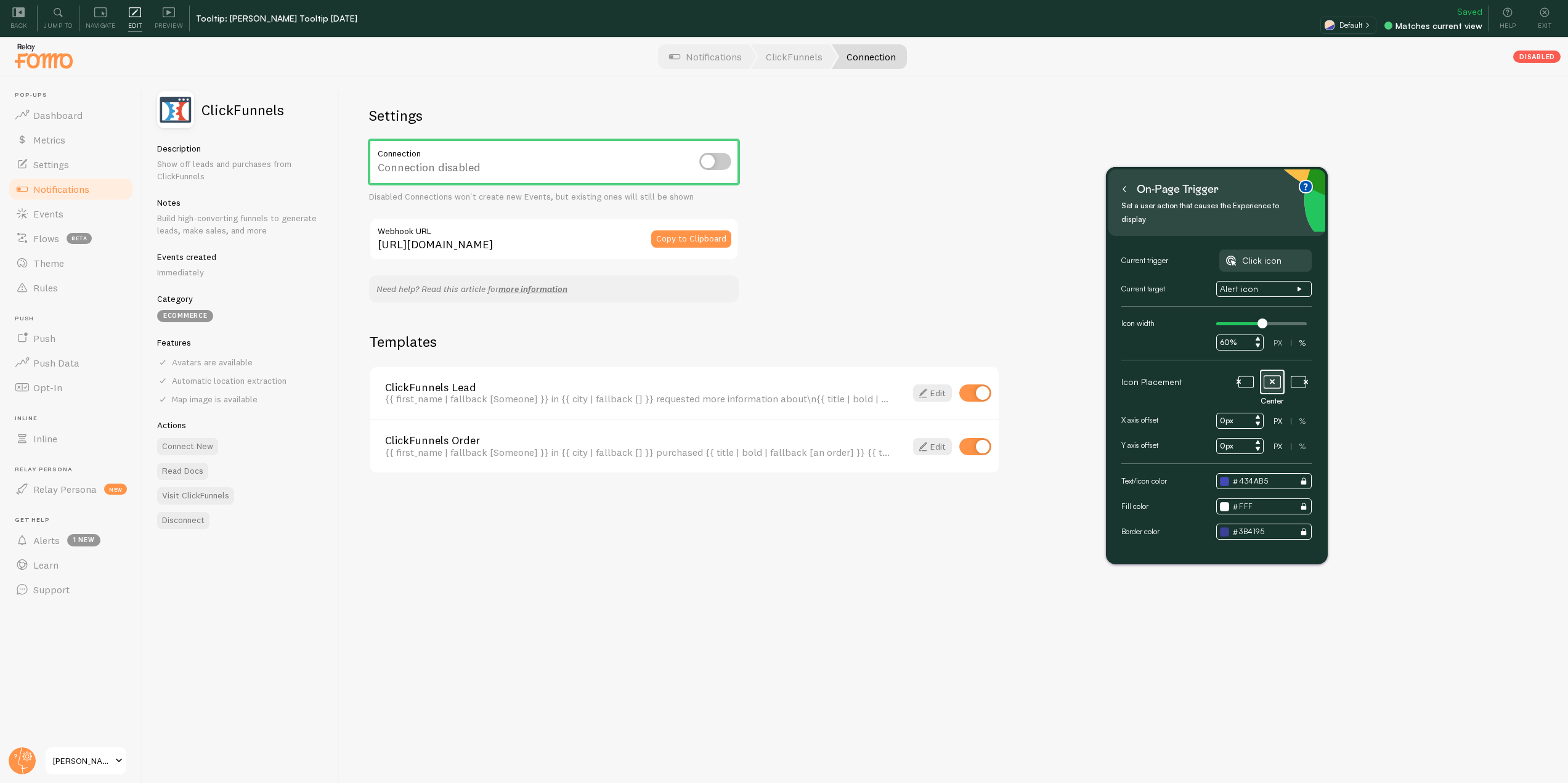
drag, startPoint x: 899, startPoint y: 186, endPoint x: 1233, endPoint y: 189, distance: 334.0
click at [1233, 189] on div "On-page trigger" at bounding box center [1216, 190] width 197 height 20
click at [1223, 413] on input "0px" at bounding box center [1240, 421] width 48 height 16
type input "100px"
click at [1293, 374] on icon at bounding box center [1299, 382] width 17 height 17
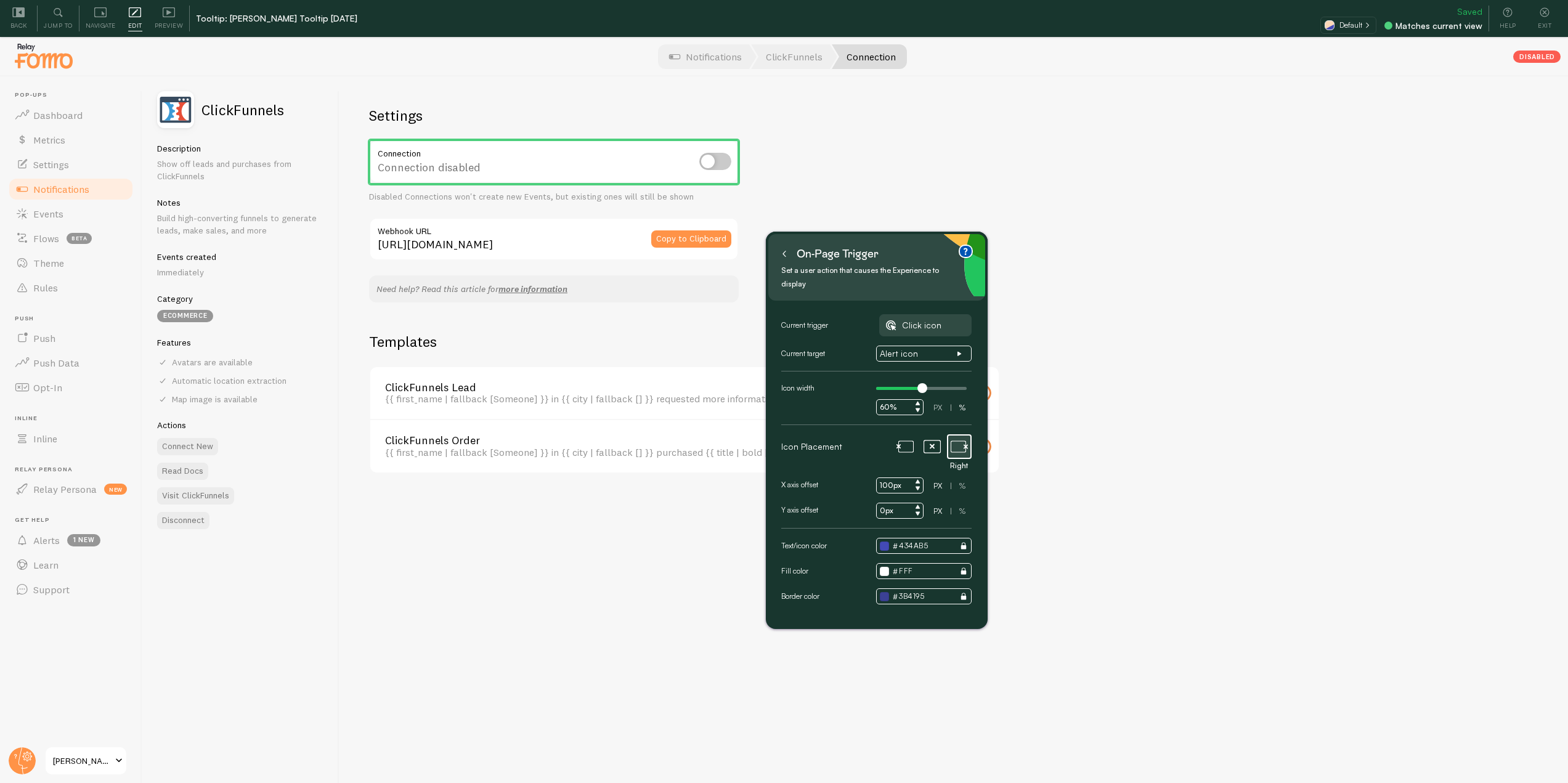
drag, startPoint x: 1233, startPoint y: 190, endPoint x: 905, endPoint y: 261, distance: 335.6
click at [905, 246] on div "On-page trigger" at bounding box center [876, 254] width 197 height 20
click at [787, 255] on icon at bounding box center [784, 253] width 6 height 6
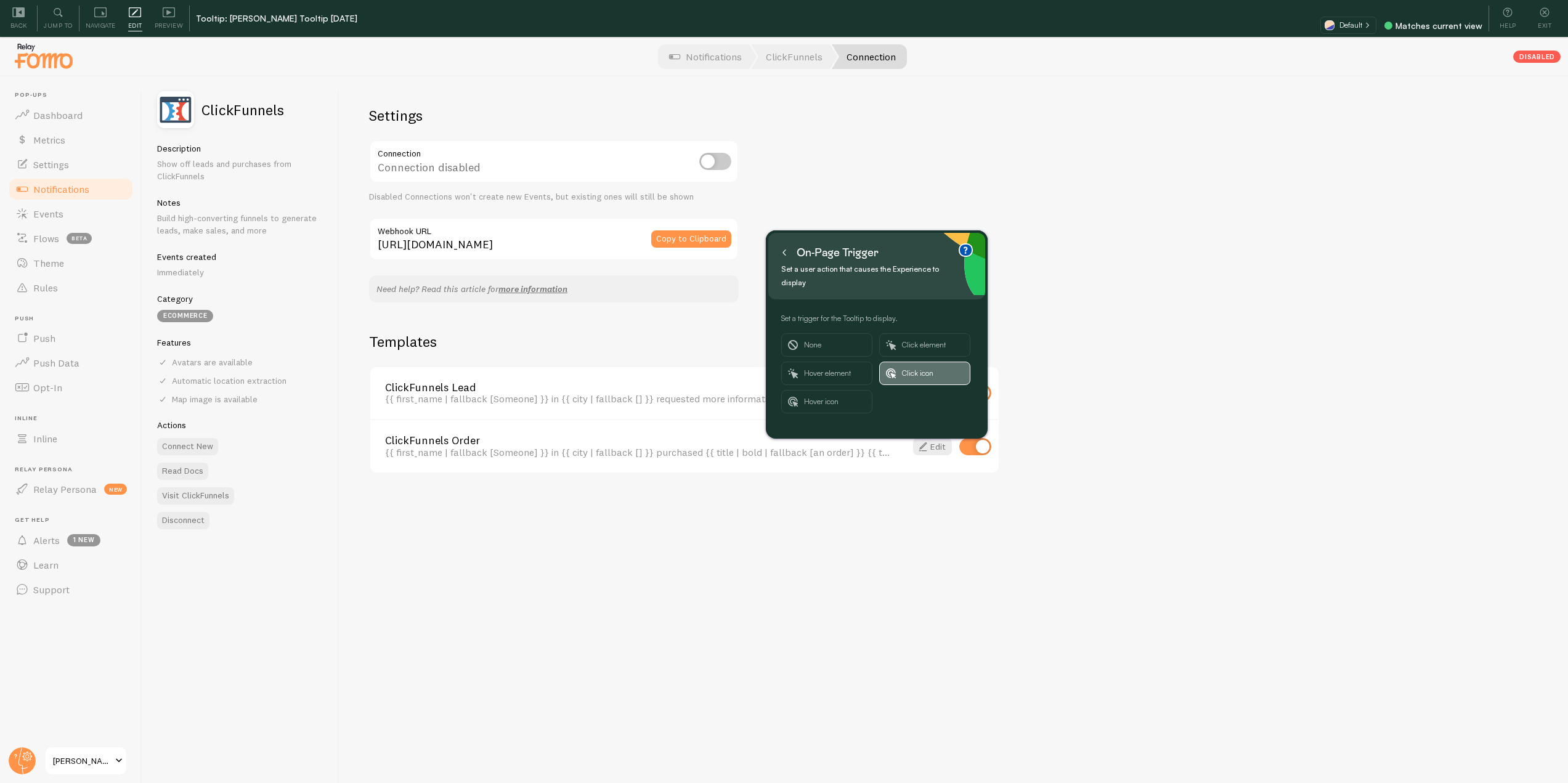
click at [915, 364] on span "Click icon" at bounding box center [933, 373] width 61 height 22
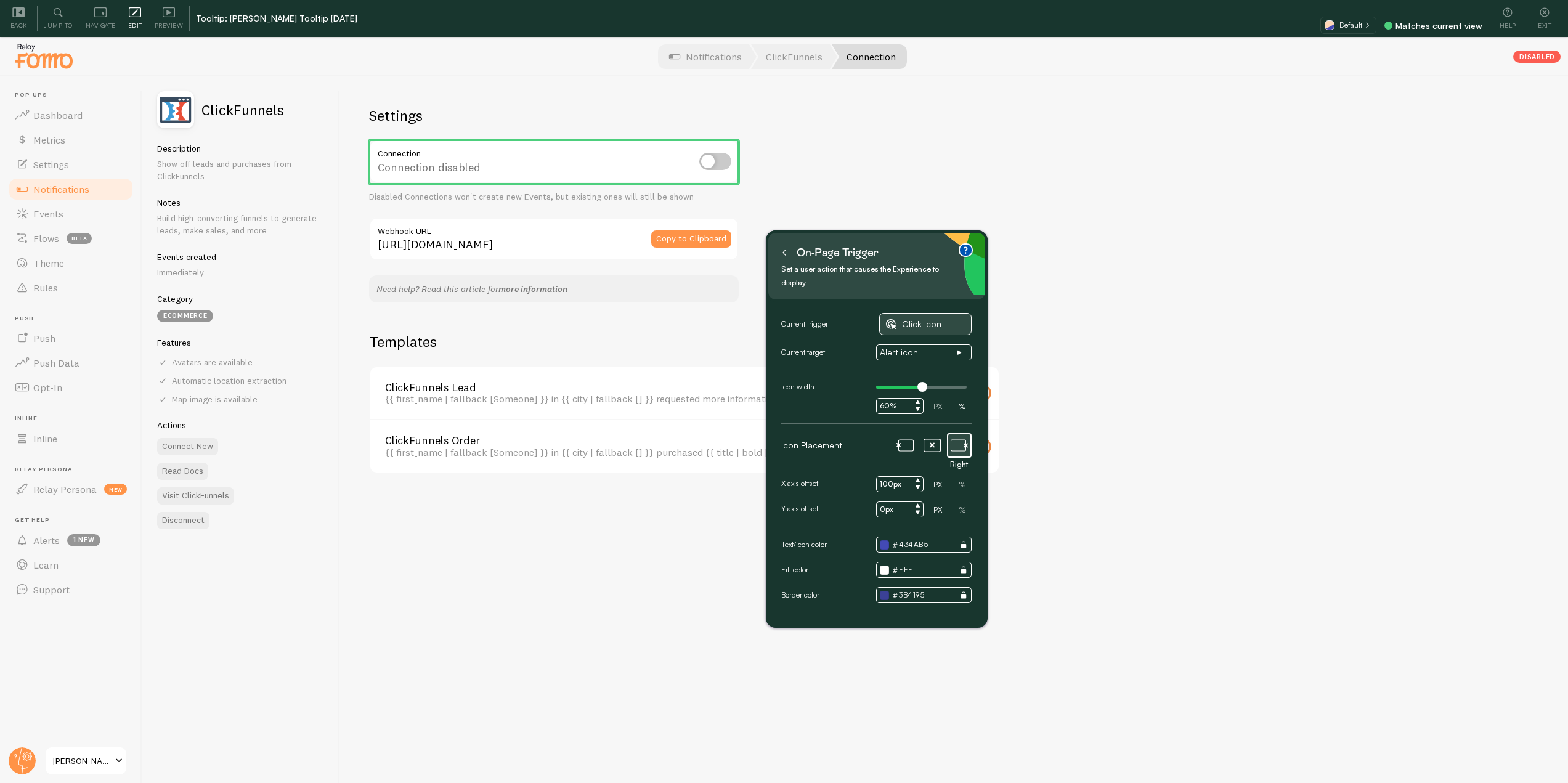
click at [931, 319] on span "Click icon" at bounding box center [933, 324] width 63 height 11
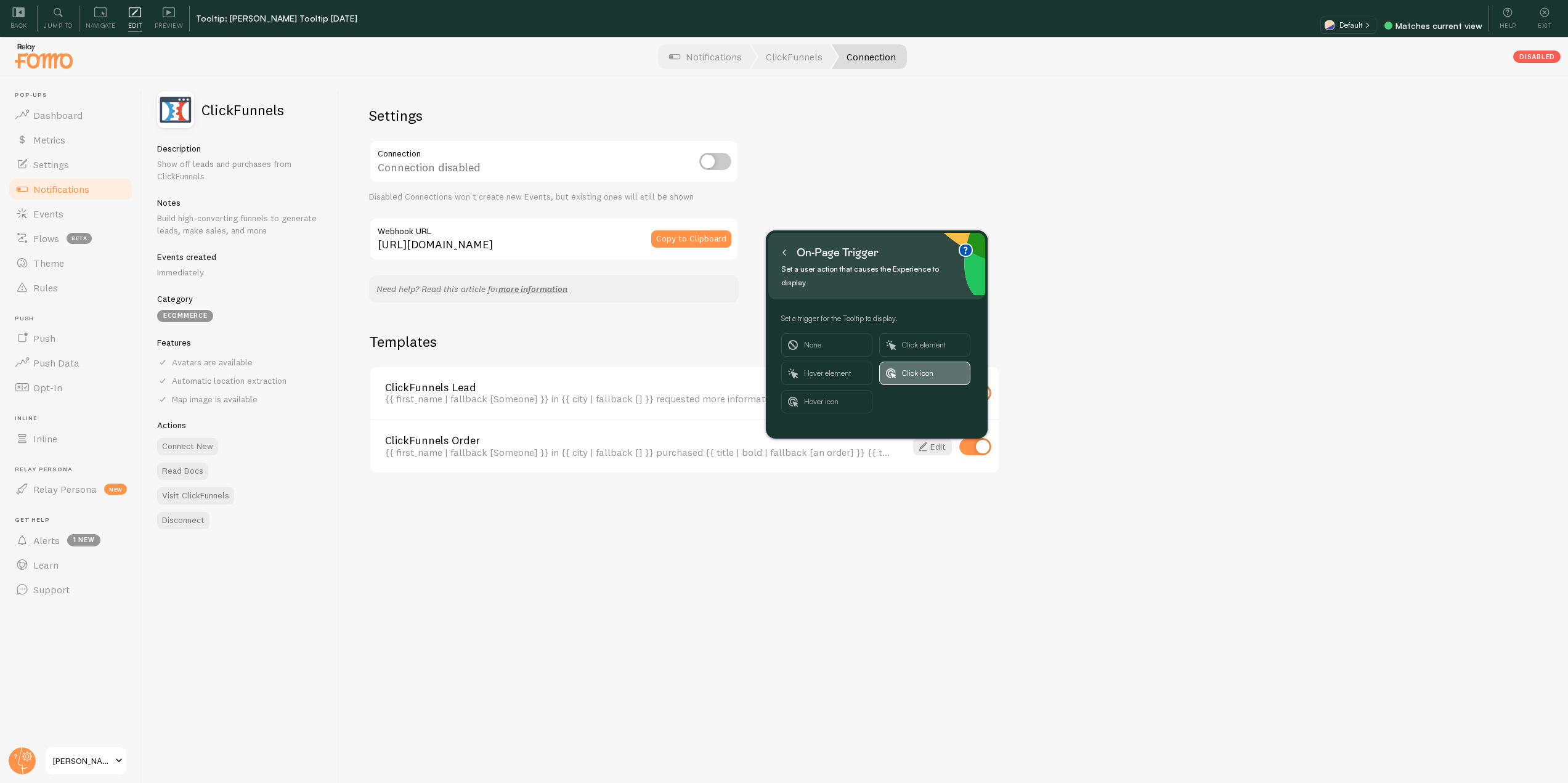
click at [922, 362] on span "Click icon" at bounding box center [933, 373] width 61 height 22
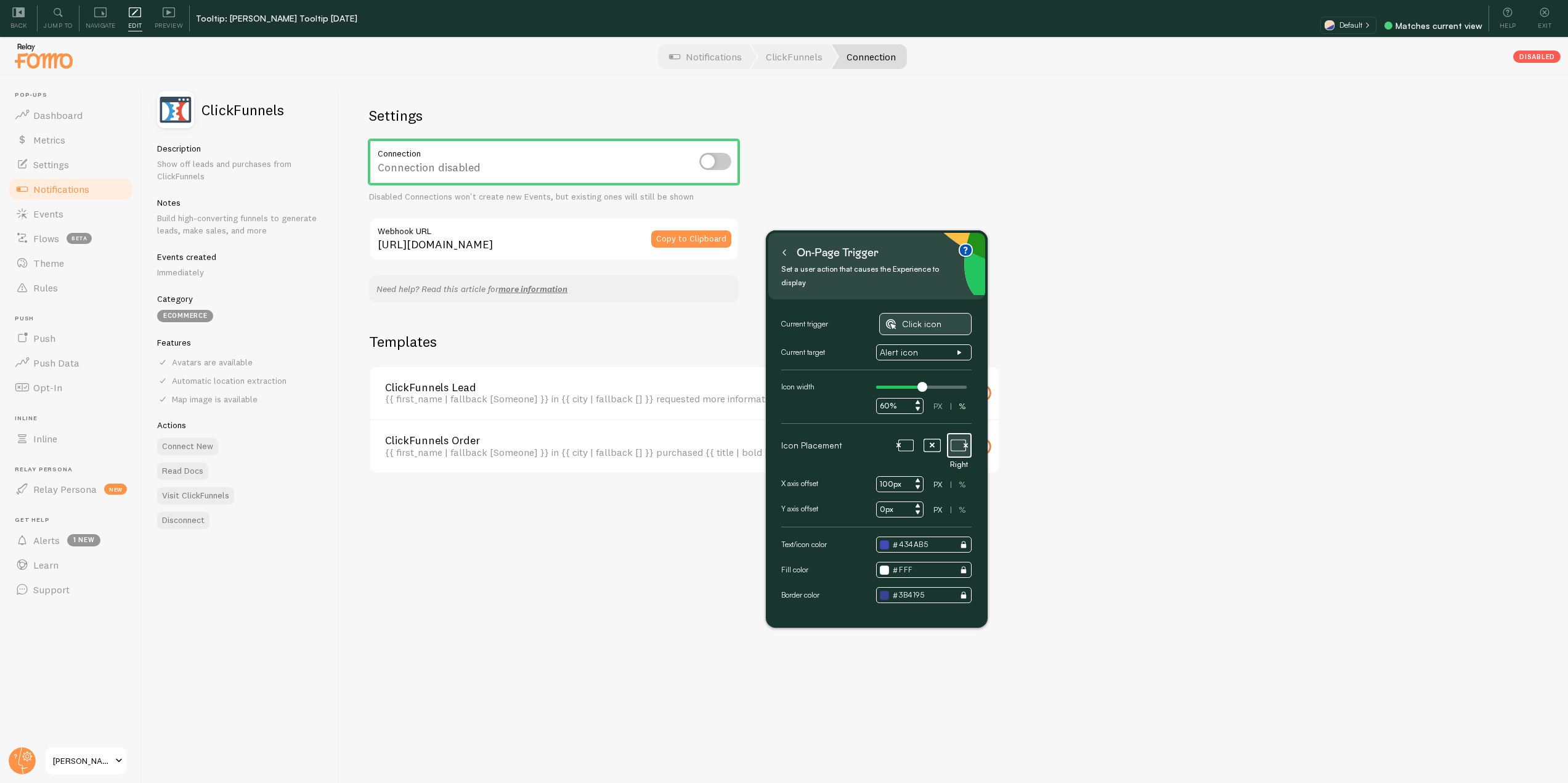
click at [921, 319] on span "Click icon" at bounding box center [933, 324] width 63 height 11
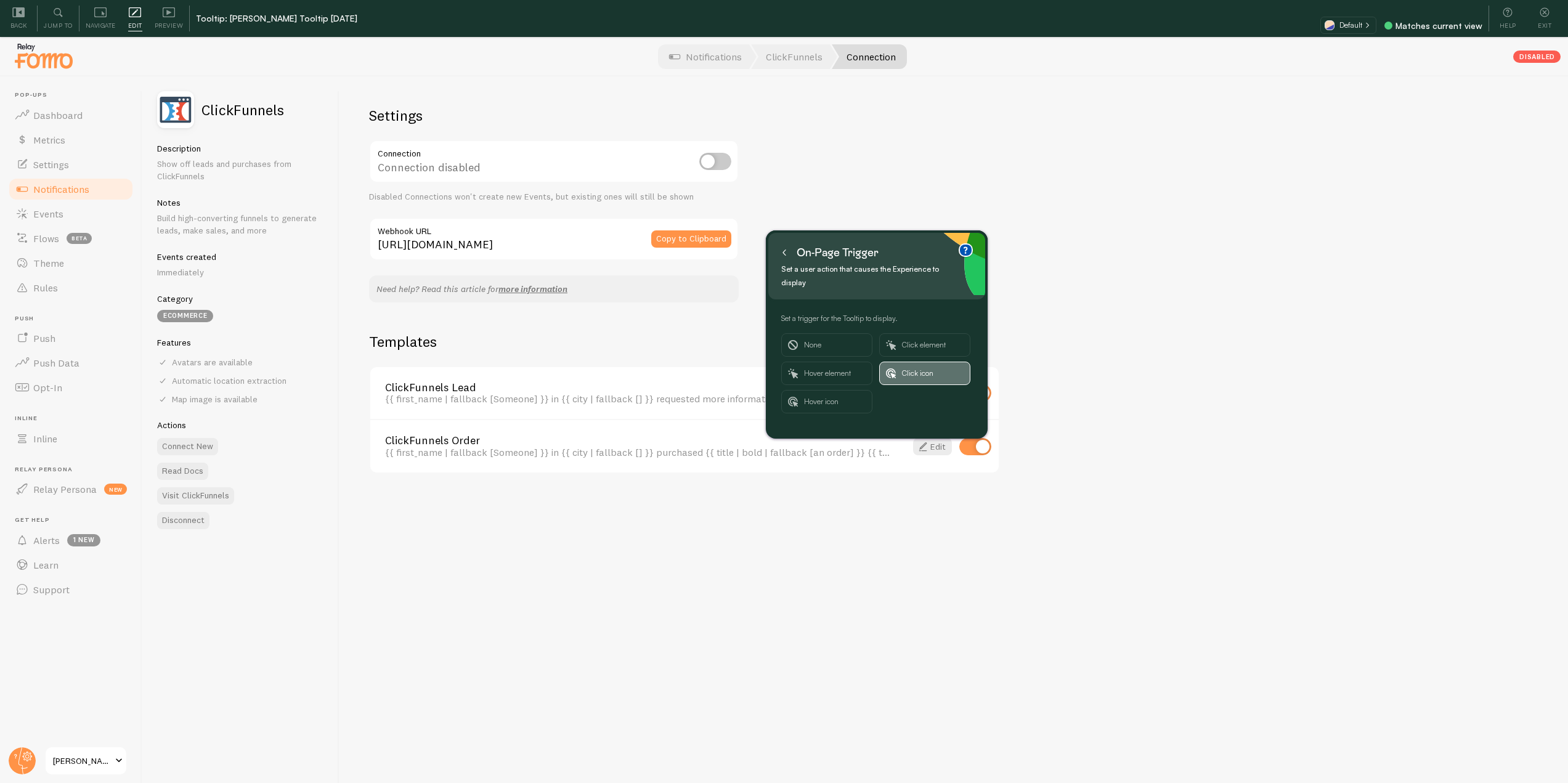
click at [908, 362] on span "Click icon" at bounding box center [933, 373] width 61 height 22
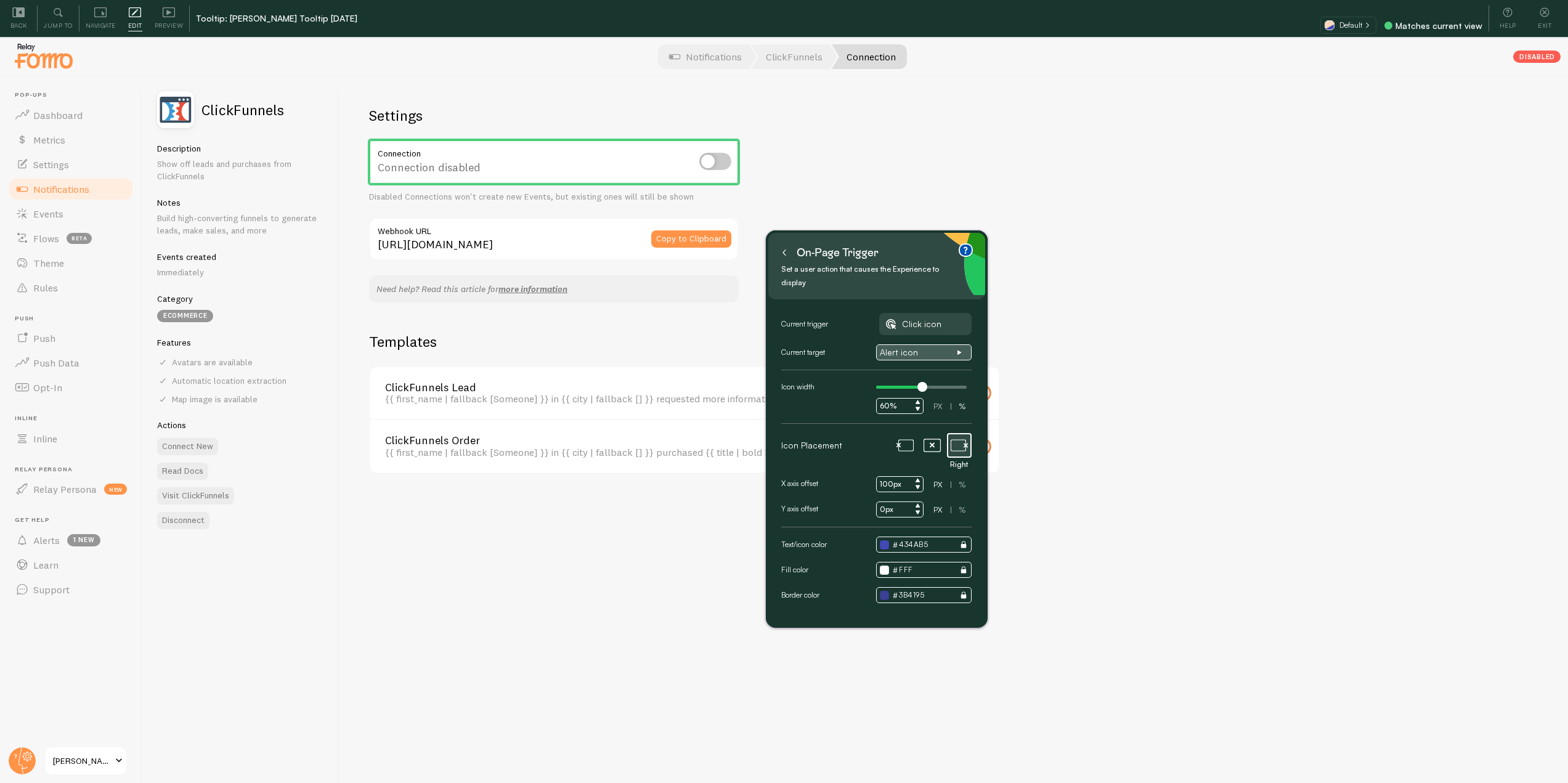
click at [960, 347] on span "Alert icon" at bounding box center [924, 352] width 87 height 11
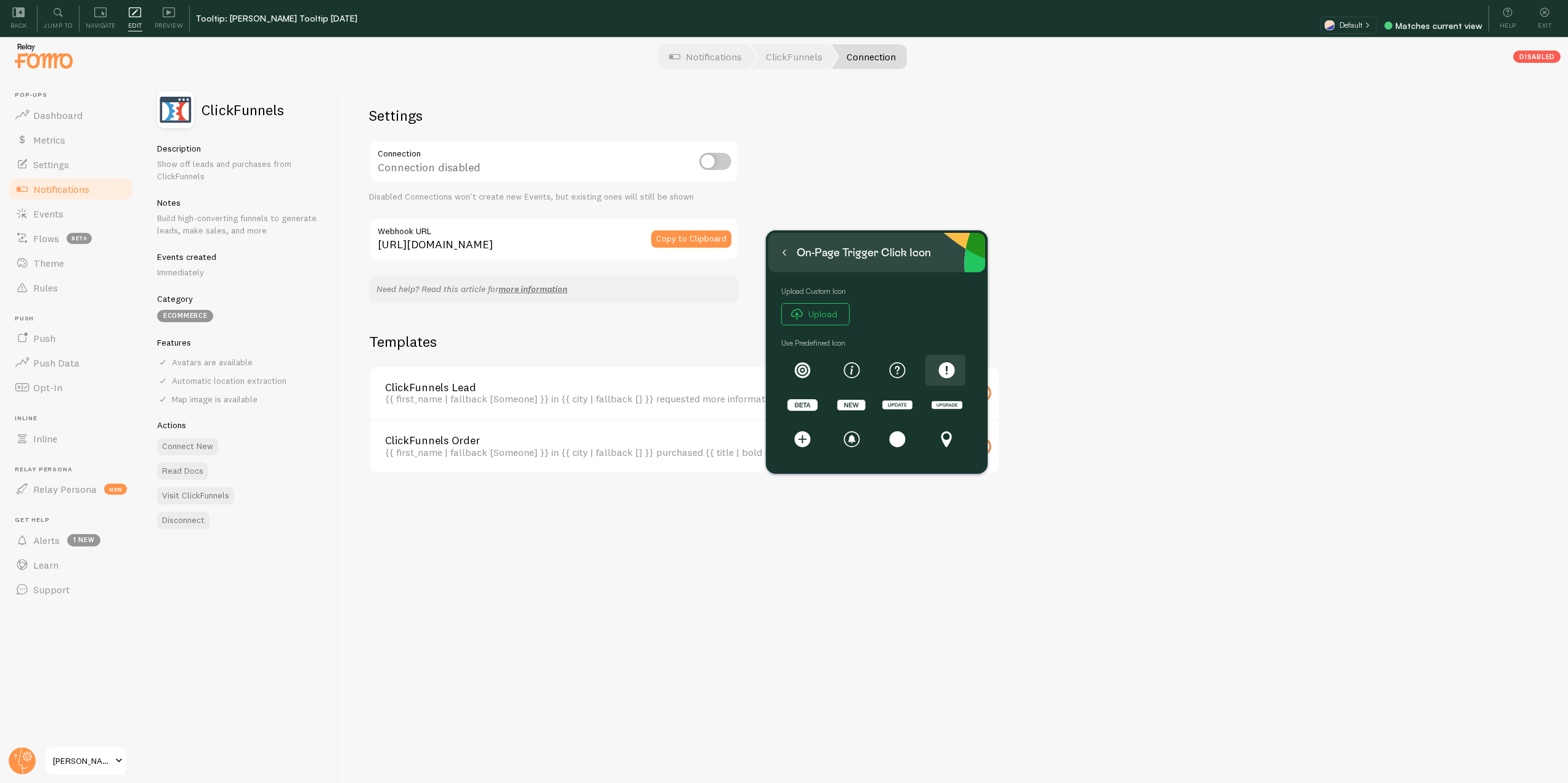
click at [952, 375] on rect at bounding box center [947, 370] width 16 height 16
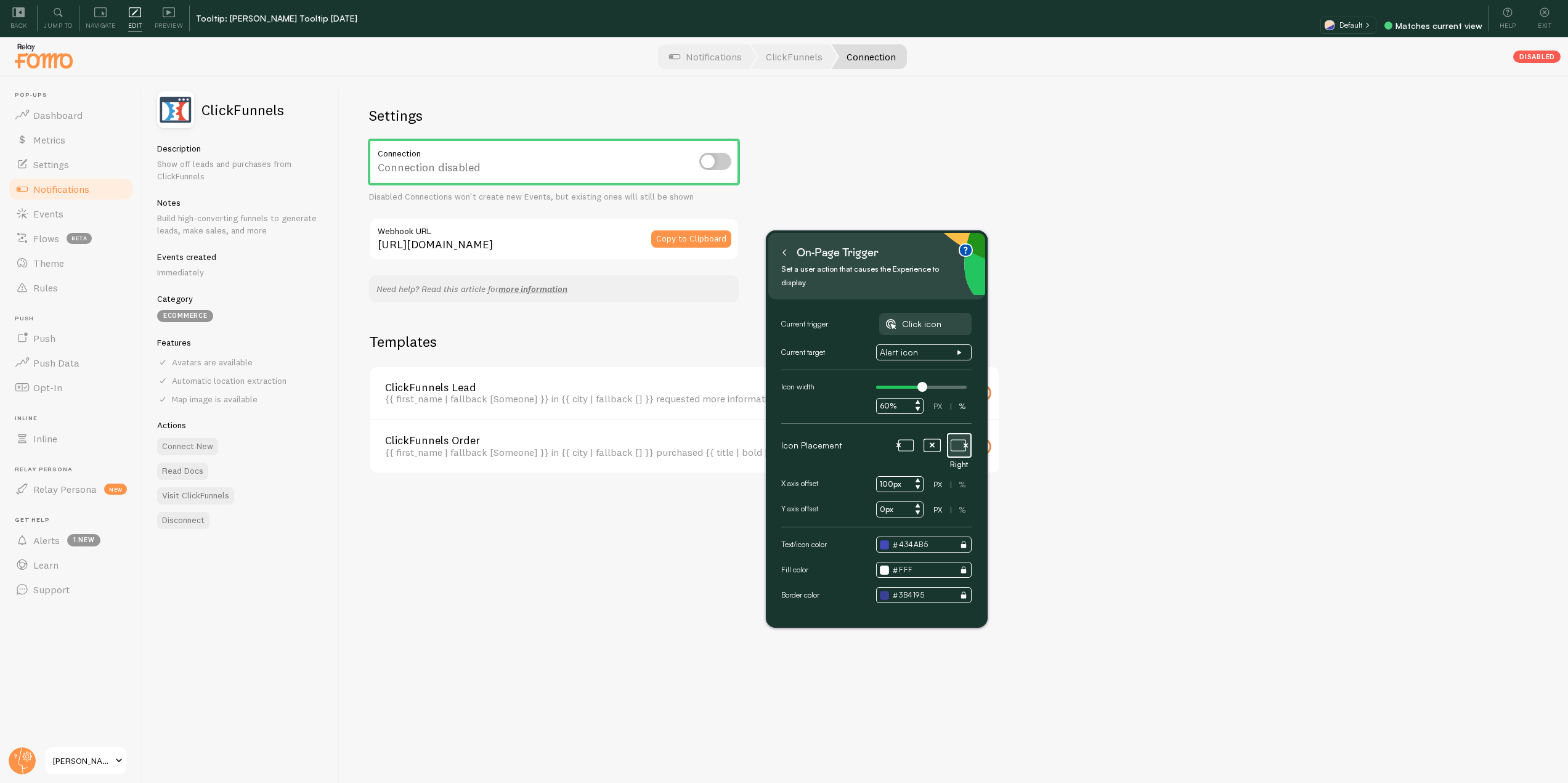
click at [780, 258] on button at bounding box center [784, 253] width 12 height 20
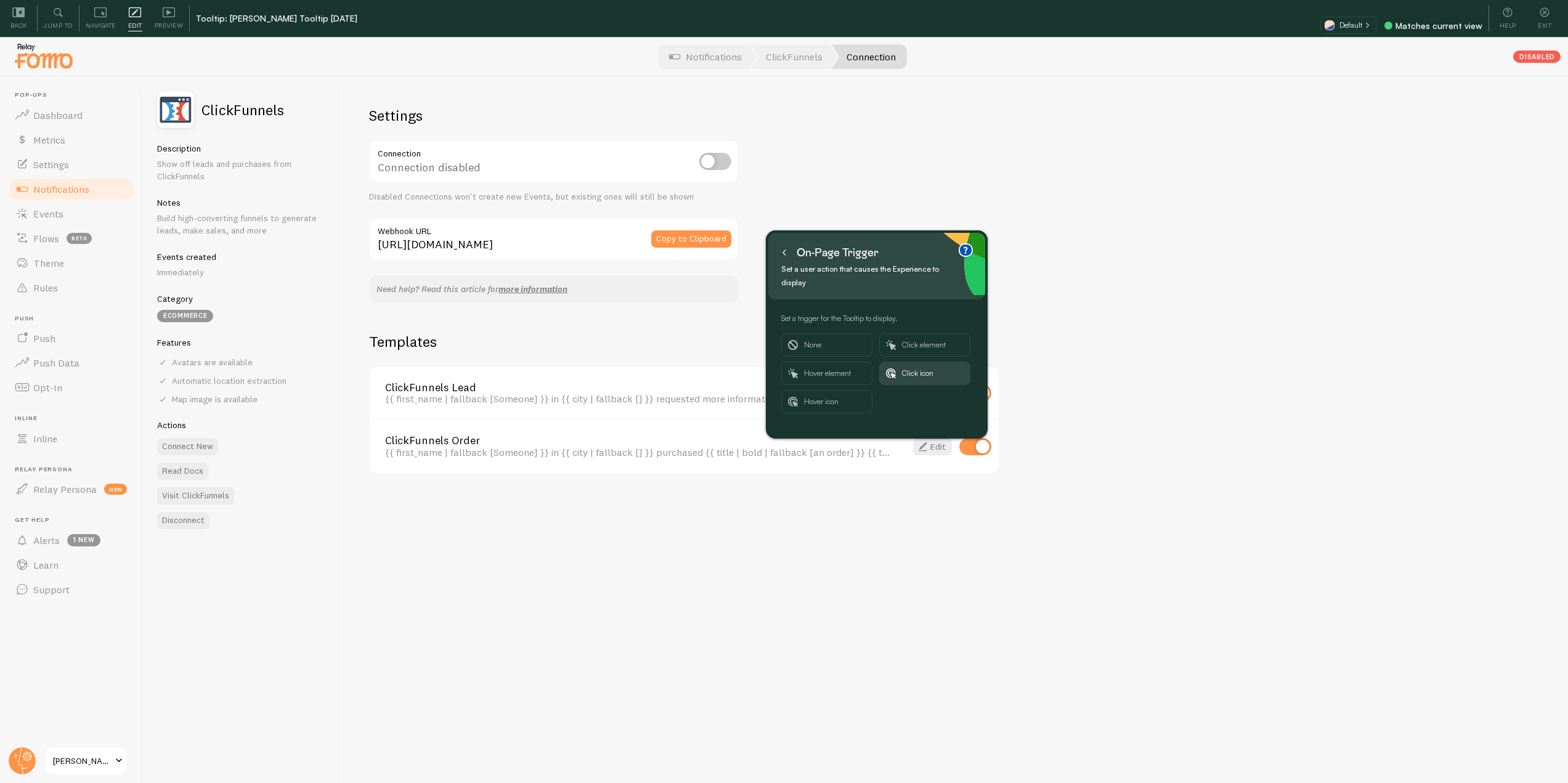
click at [780, 258] on button at bounding box center [784, 253] width 12 height 20
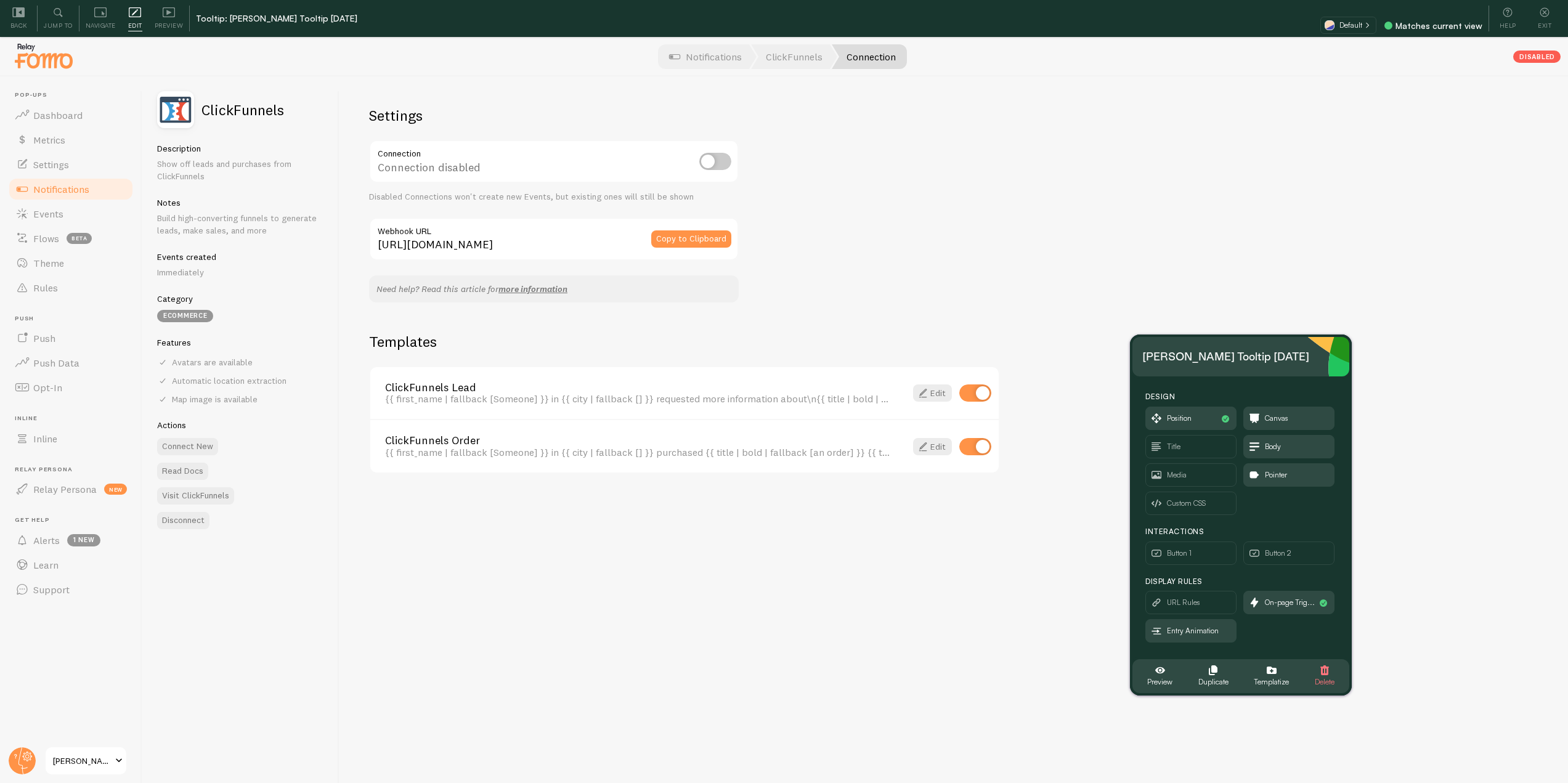
drag, startPoint x: 863, startPoint y: 261, endPoint x: 1220, endPoint y: 355, distance: 369.2
click at [1220, 355] on div "Elias's Tooltip 2025-09-01" at bounding box center [1226, 357] width 167 height 20
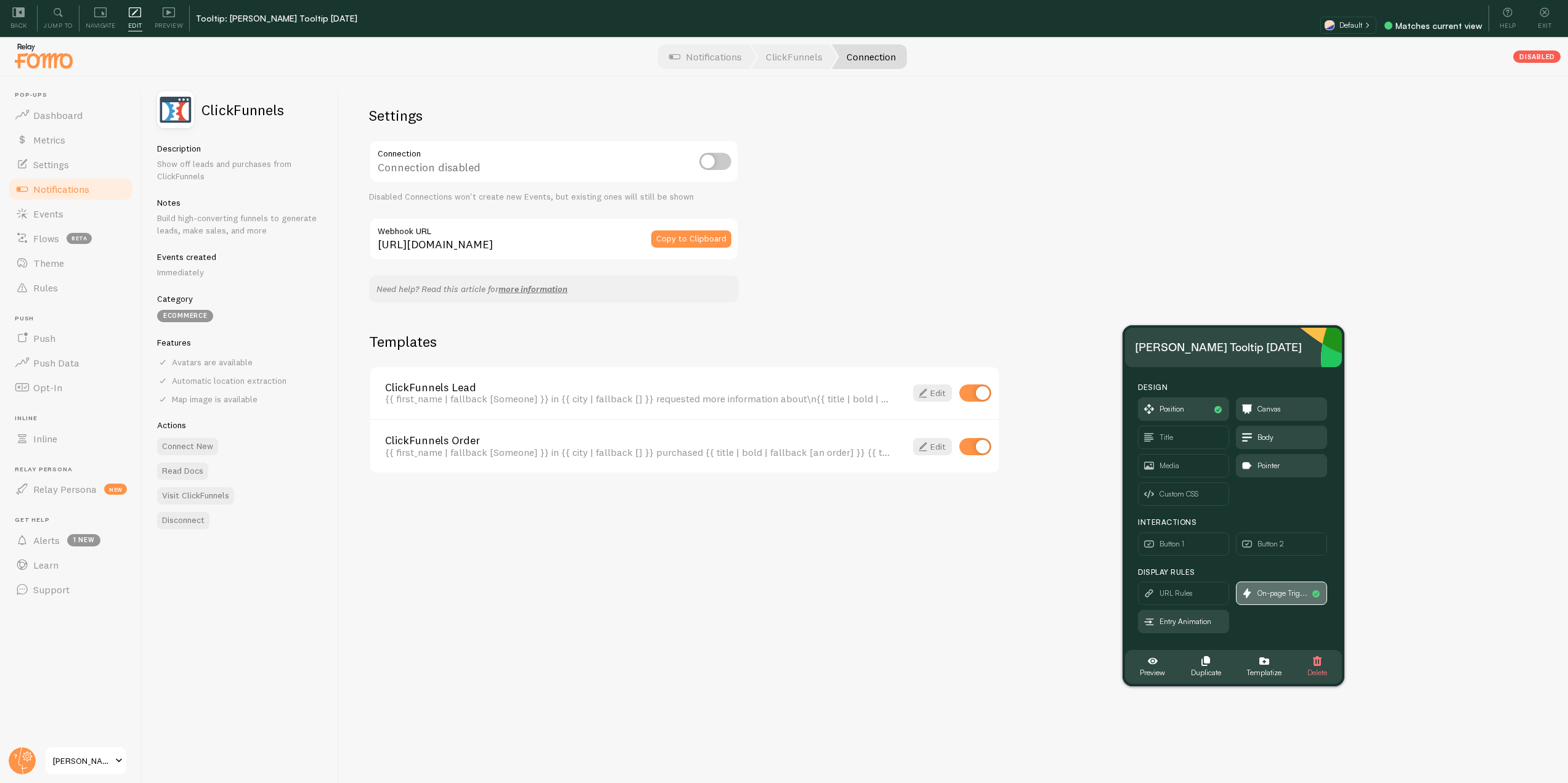
click at [1276, 598] on span "On-page Trig..." at bounding box center [1282, 593] width 50 height 14
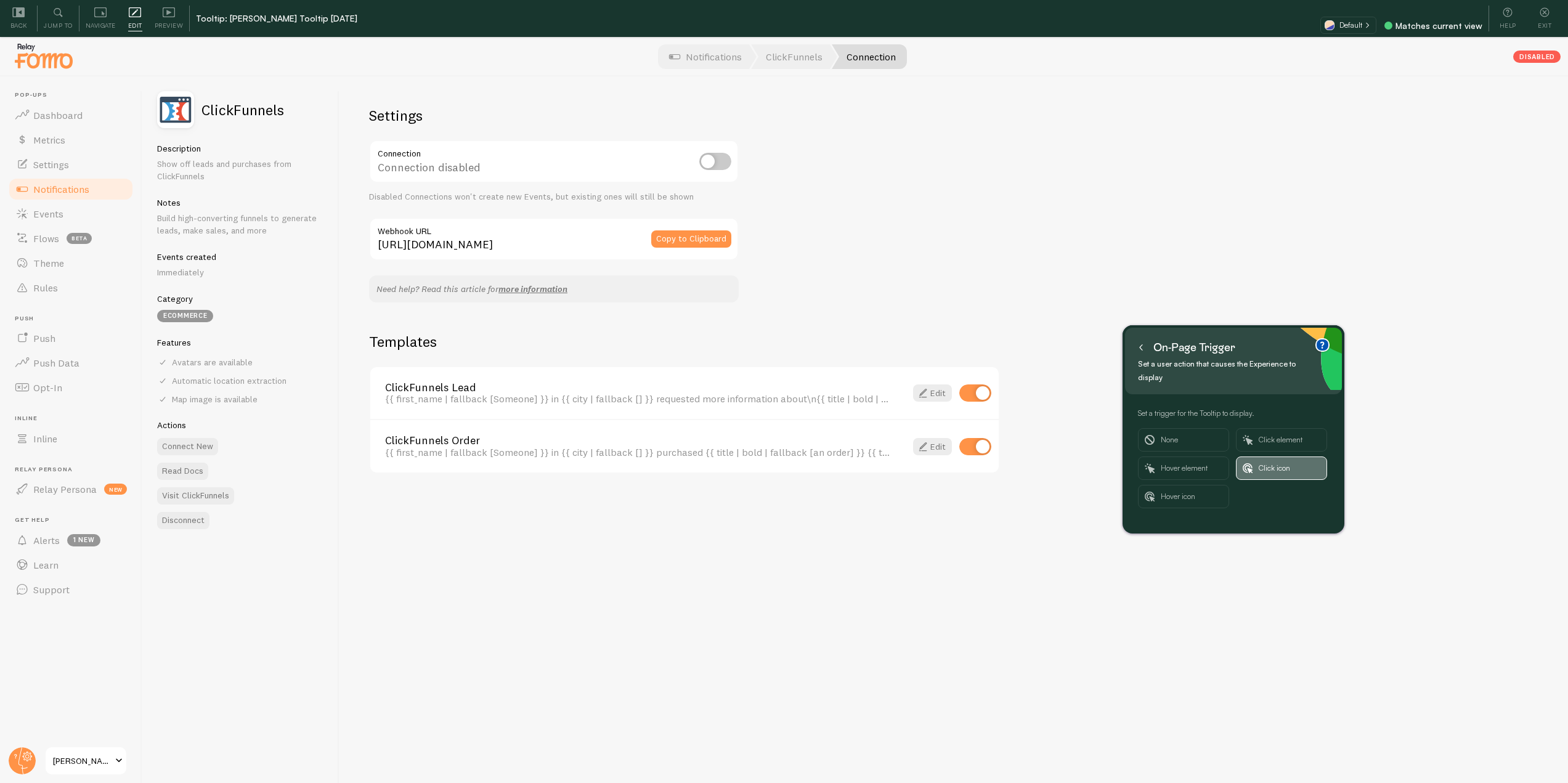
click at [1293, 458] on span "Click icon" at bounding box center [1289, 468] width 61 height 22
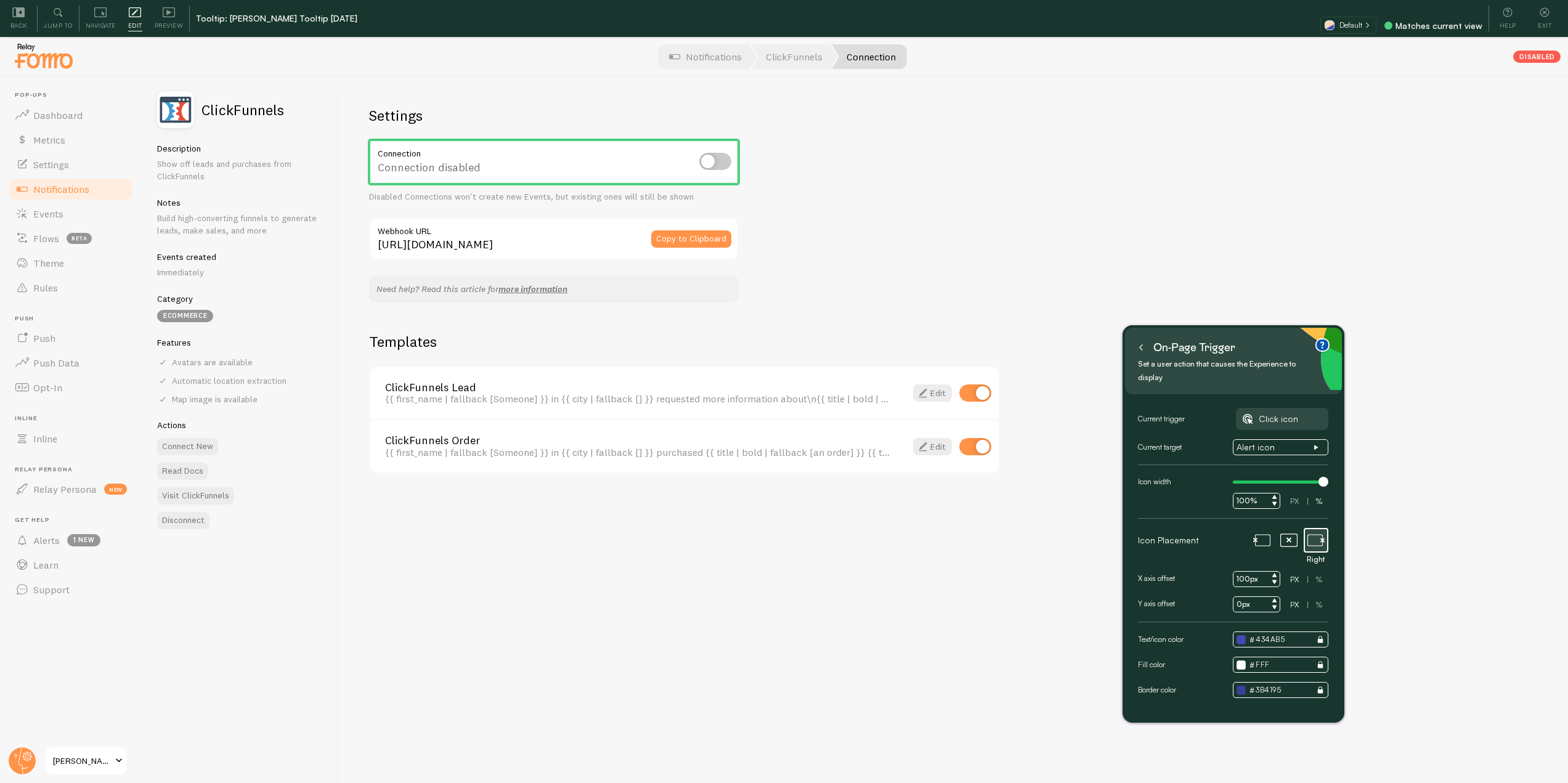
drag, startPoint x: 1286, startPoint y: 474, endPoint x: 1347, endPoint y: 474, distance: 61.0
click at [1347, 474] on body "Pop-ups Dashboard Metrics Settings Notifications Events Flows beta Theme Rules …" at bounding box center [784, 410] width 1568 height 821
type input "55%"
drag, startPoint x: 1308, startPoint y: 470, endPoint x: 1274, endPoint y: 471, distance: 34.0
click at [1274, 481] on div at bounding box center [1278, 482] width 90 height 3
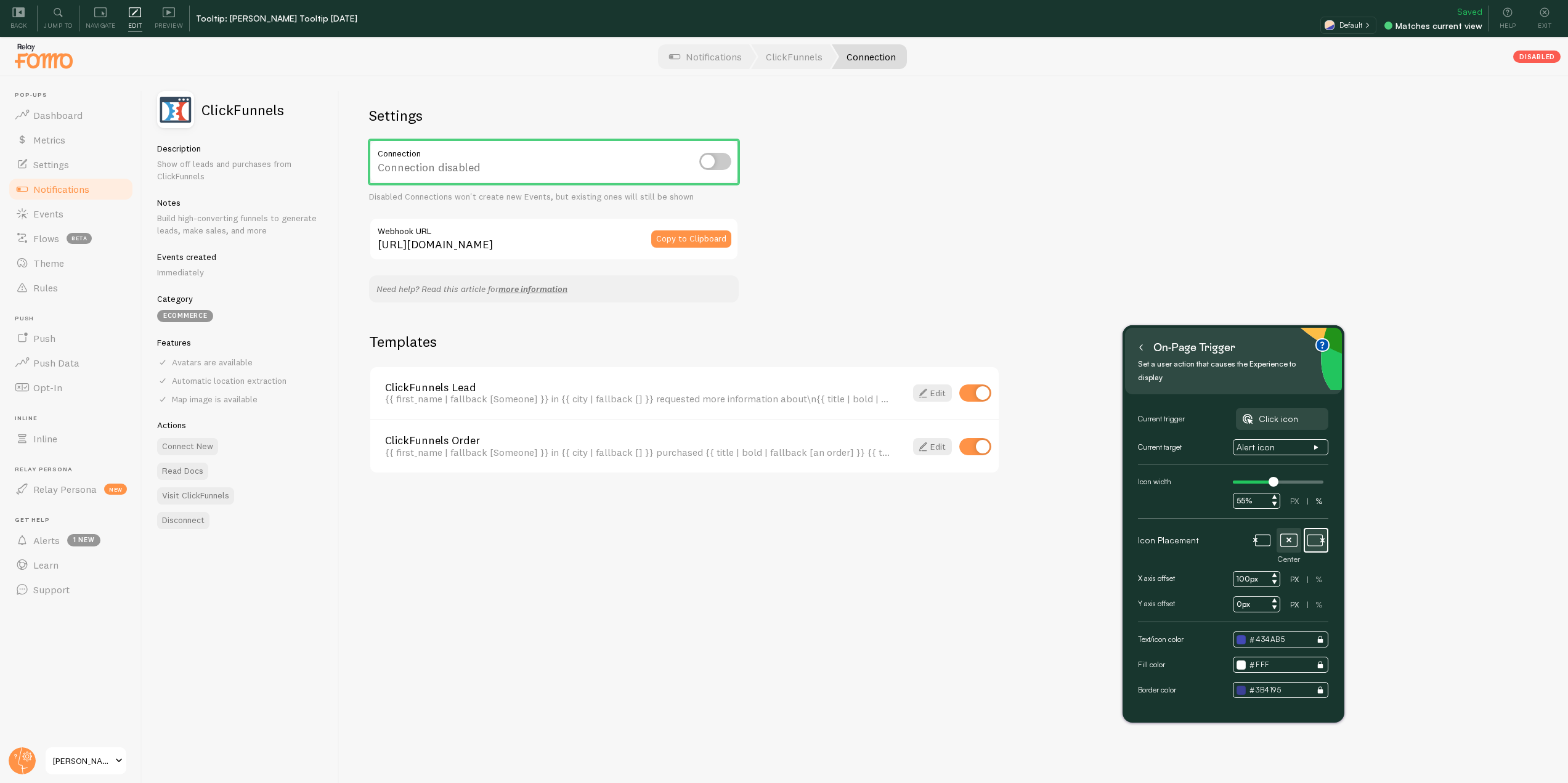
click at [1289, 537] on icon at bounding box center [1289, 540] width 5 height 5
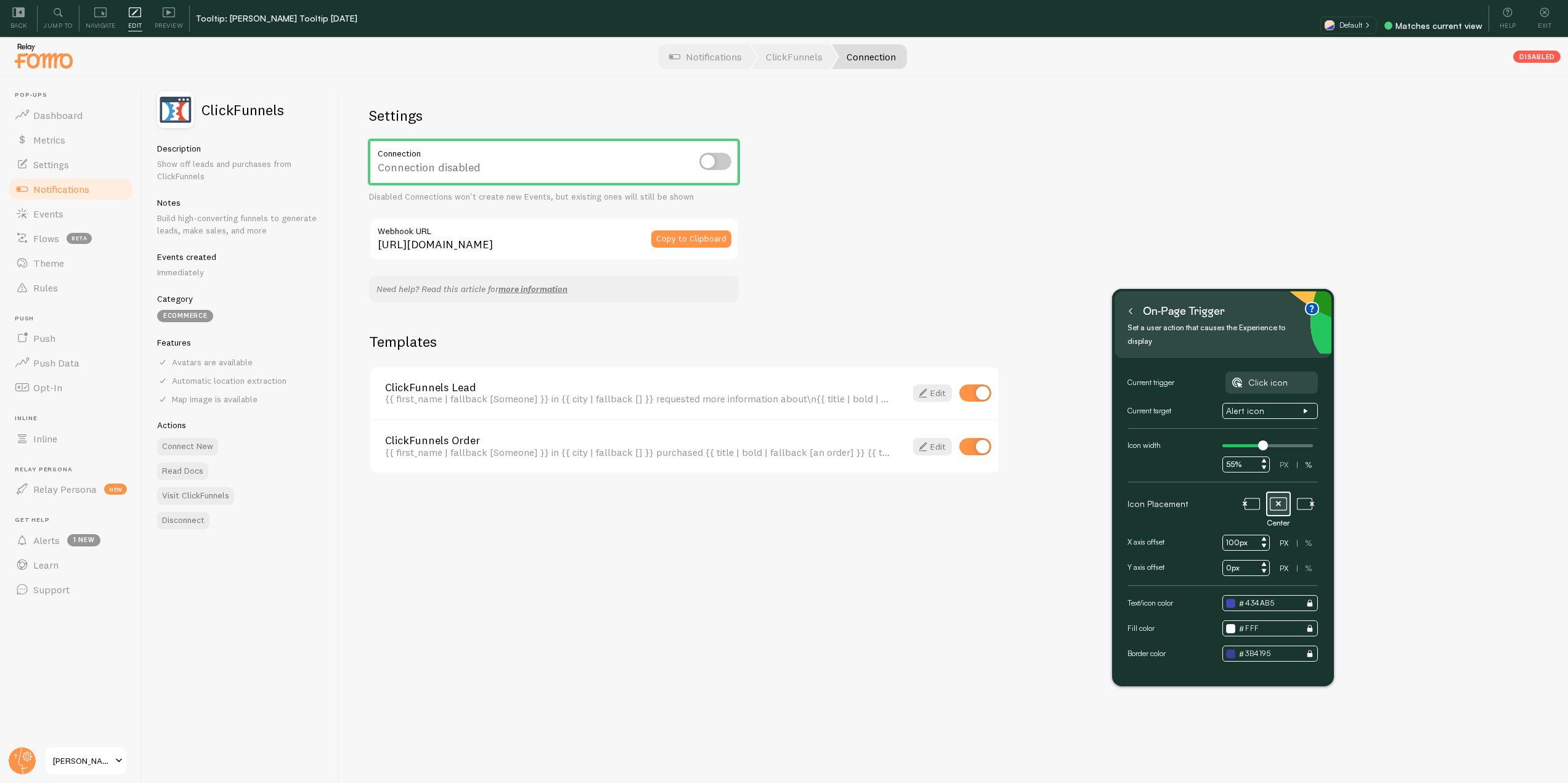
drag, startPoint x: 1263, startPoint y: 345, endPoint x: 1253, endPoint y: 308, distance: 38.3
click at [1253, 308] on div "On-page trigger" at bounding box center [1223, 312] width 197 height 20
click at [1132, 309] on icon at bounding box center [1131, 311] width 2 height 5
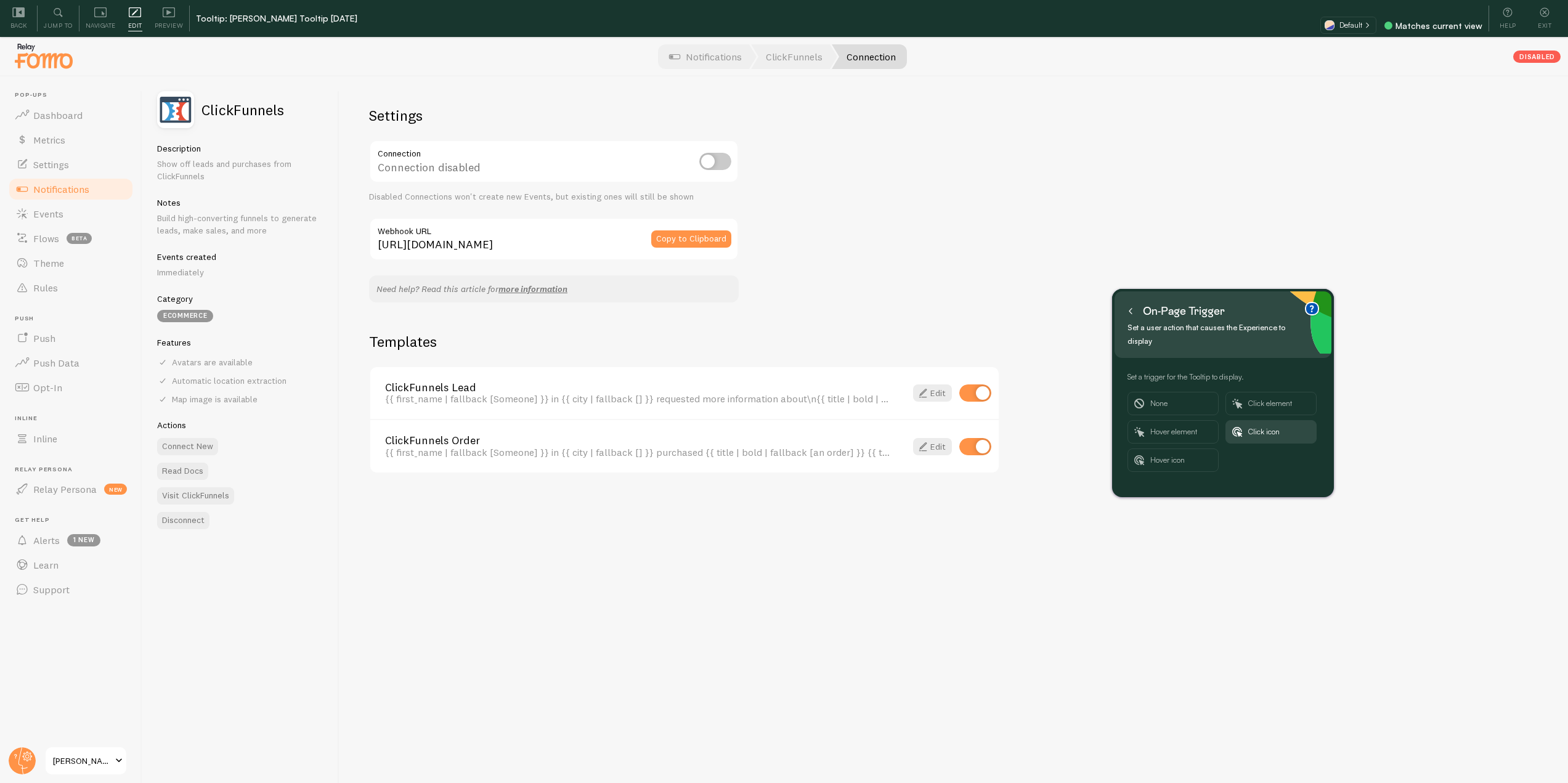
click at [1132, 318] on button at bounding box center [1131, 312] width 12 height 20
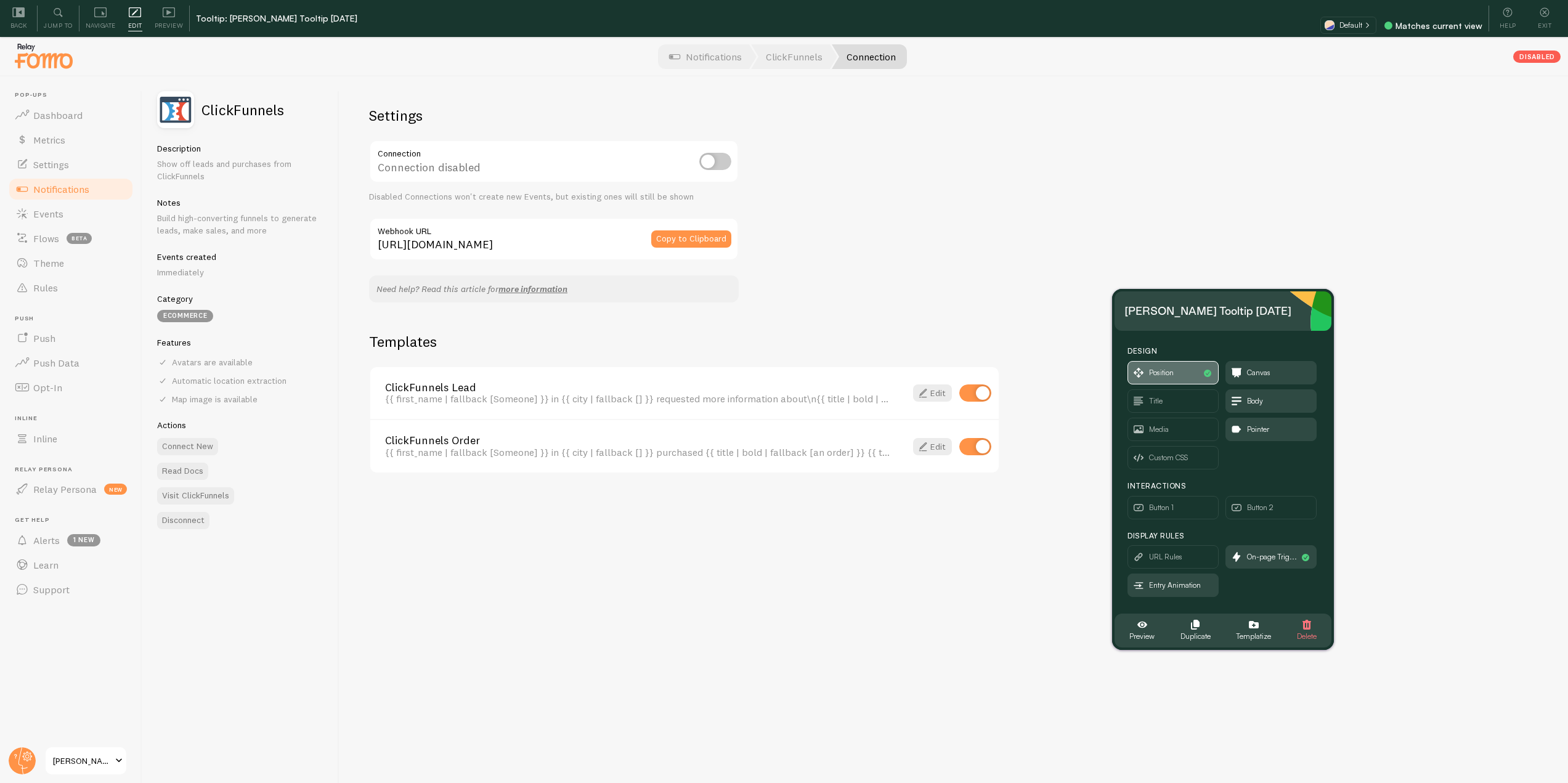
click at [1158, 369] on span "Position" at bounding box center [1161, 373] width 25 height 14
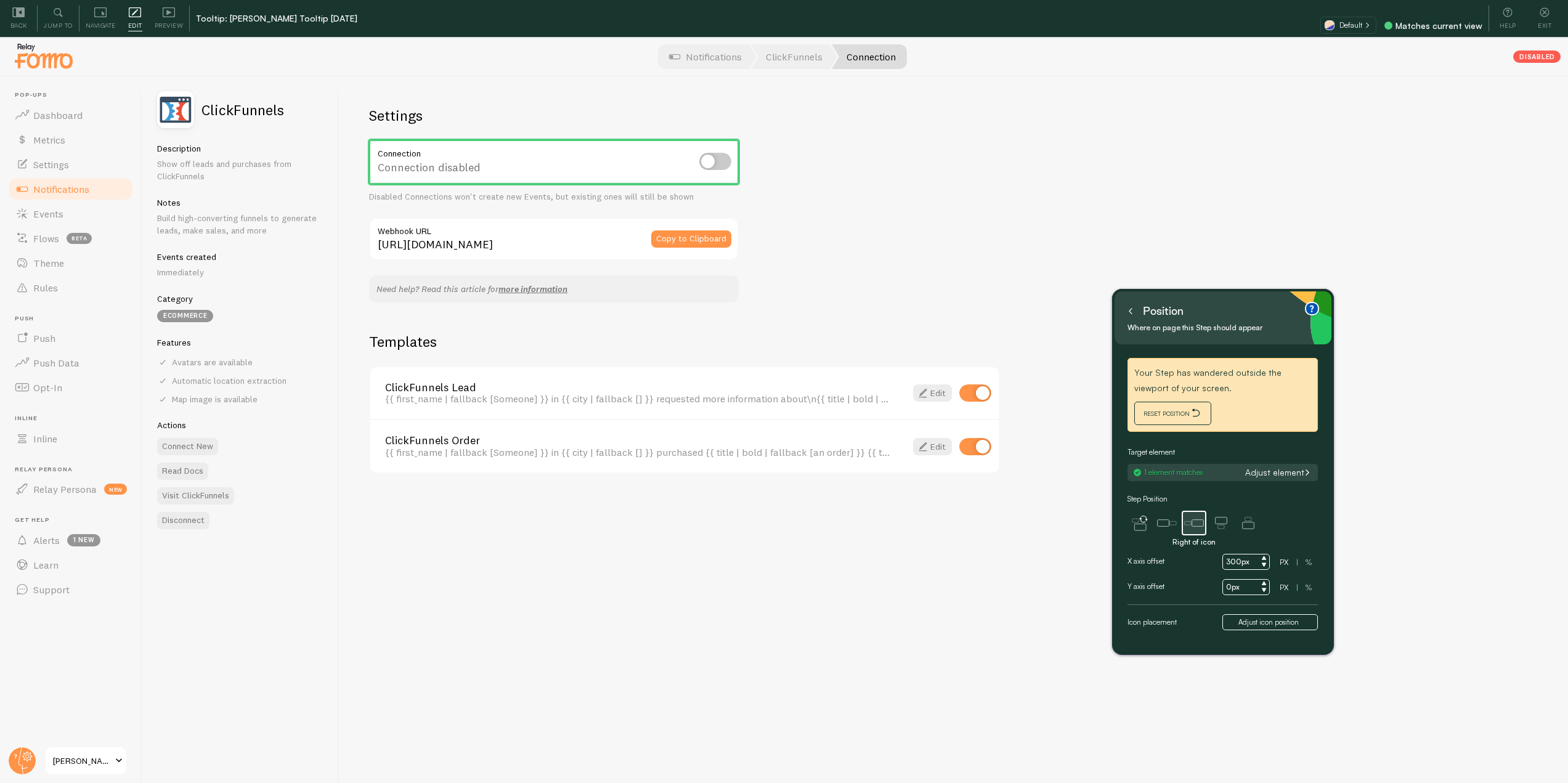
click at [1277, 470] on button "Adjust element" at bounding box center [1278, 473] width 74 height 11
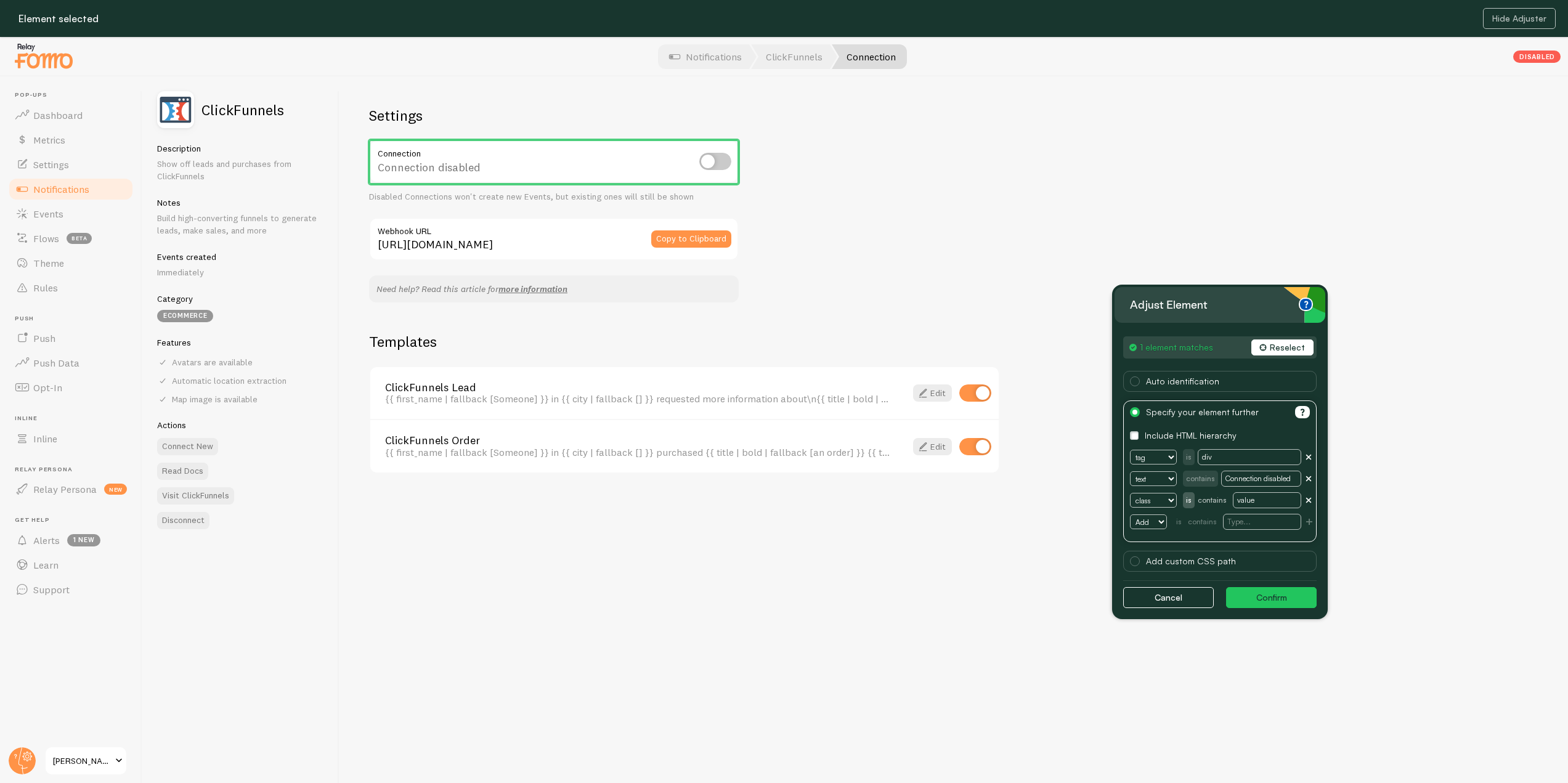
click at [1277, 353] on button "Reselect" at bounding box center [1282, 347] width 62 height 16
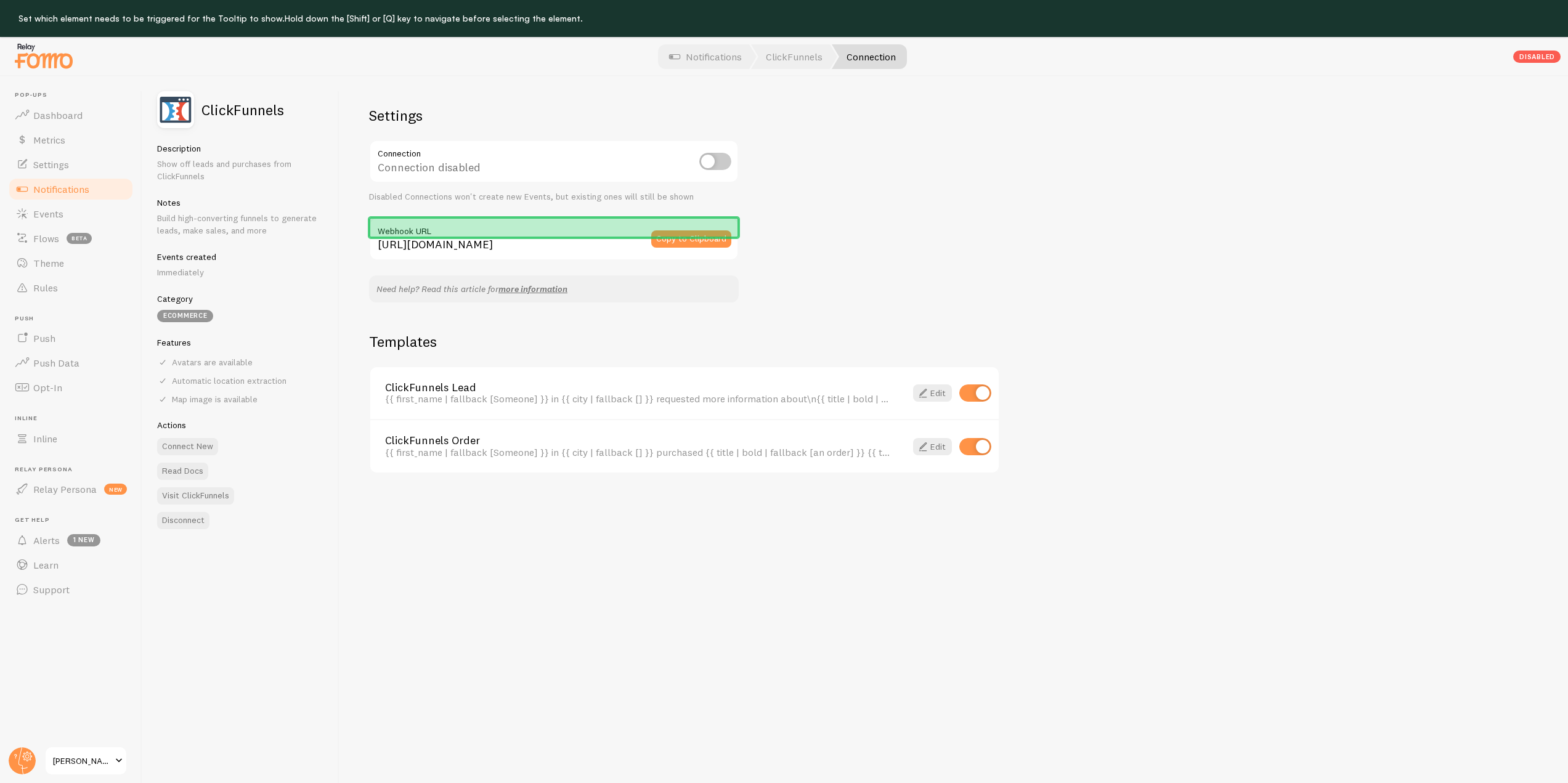
click at [607, 230] on label "Webhook URL" at bounding box center [554, 227] width 370 height 21
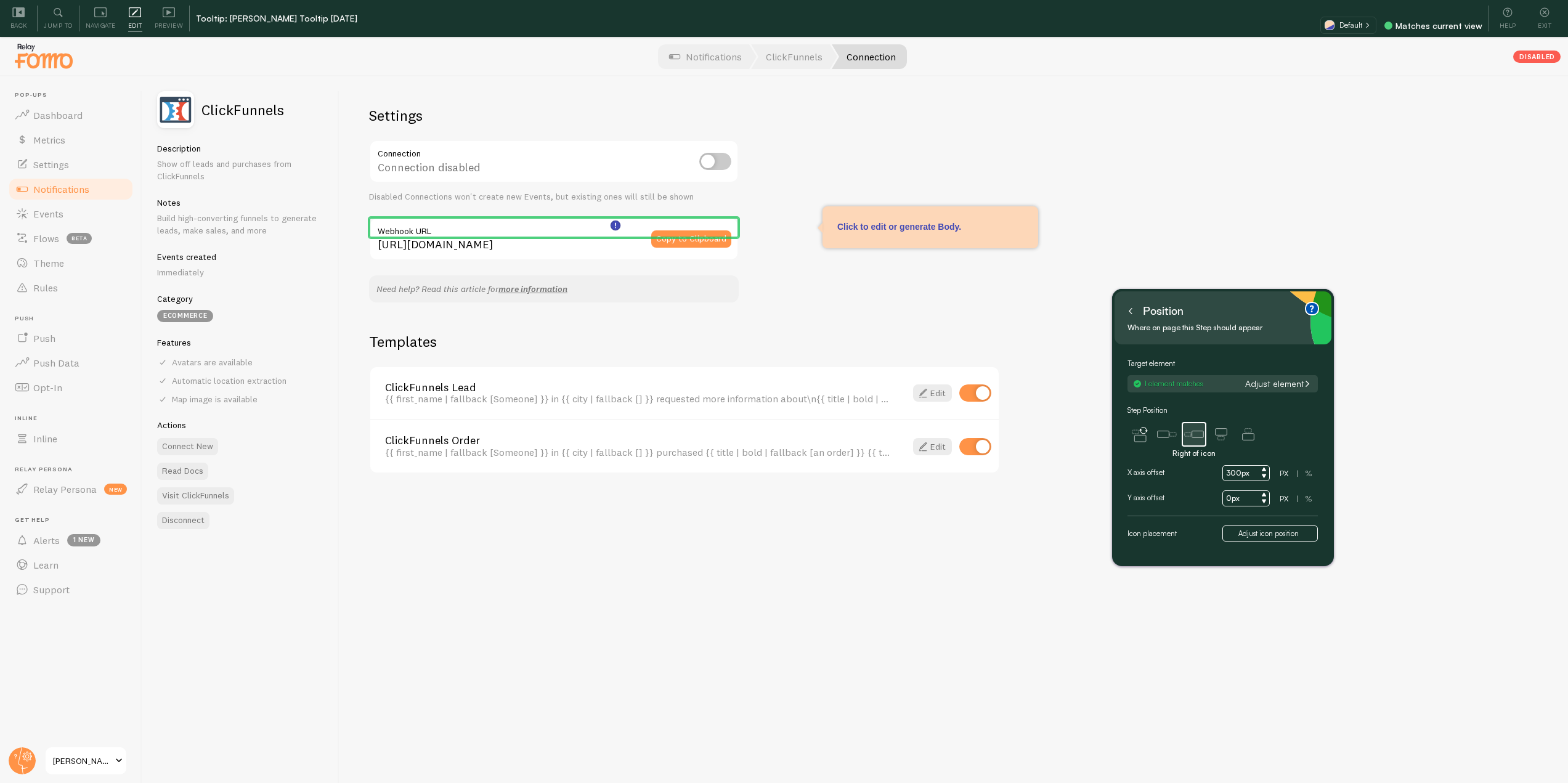
click at [1137, 319] on div "Position" at bounding box center [1155, 312] width 62 height 20
click at [1127, 310] on icon at bounding box center [1131, 311] width 6 height 6
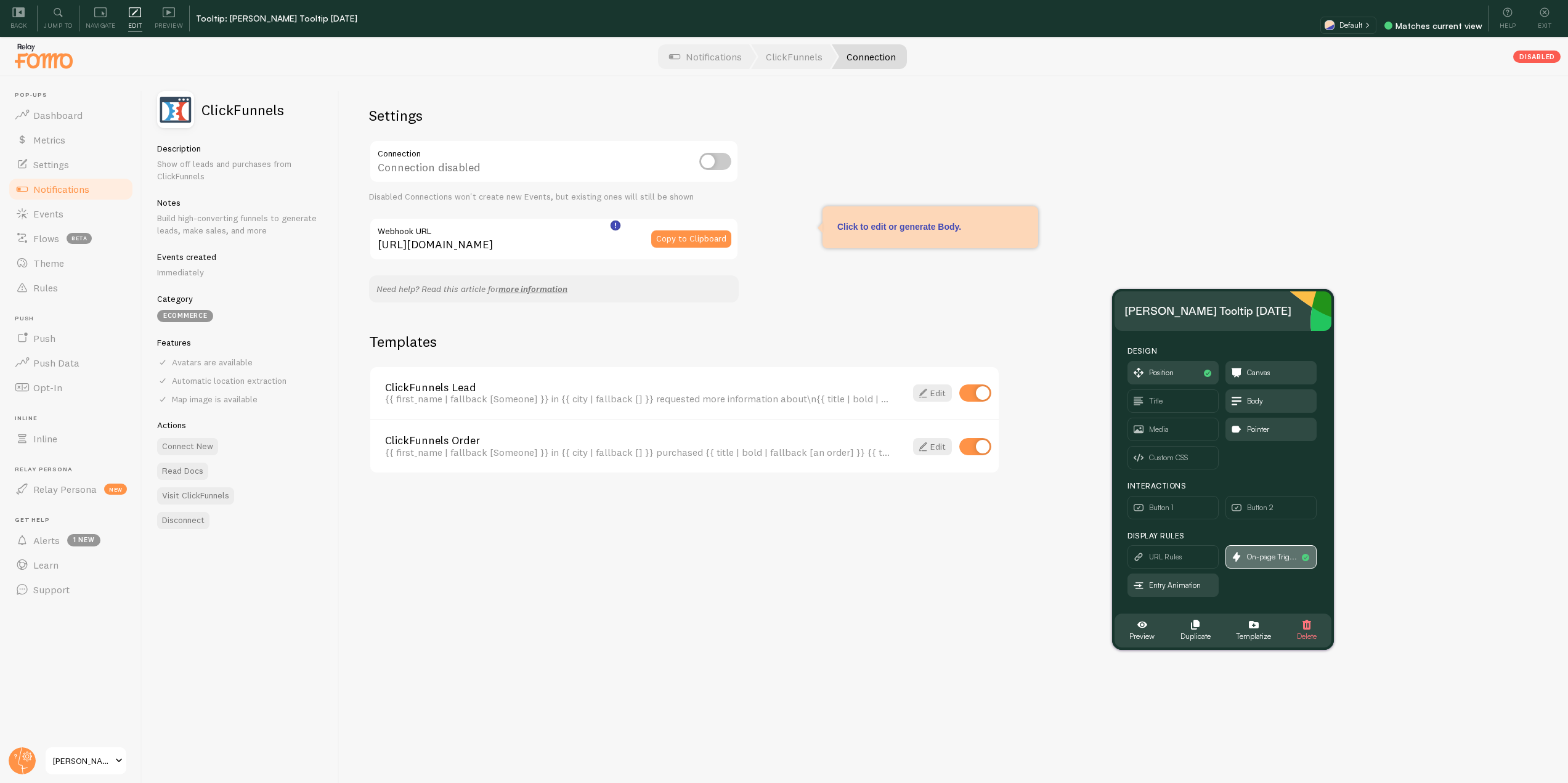
click at [1258, 552] on span "On-page Trig..." at bounding box center [1272, 557] width 50 height 14
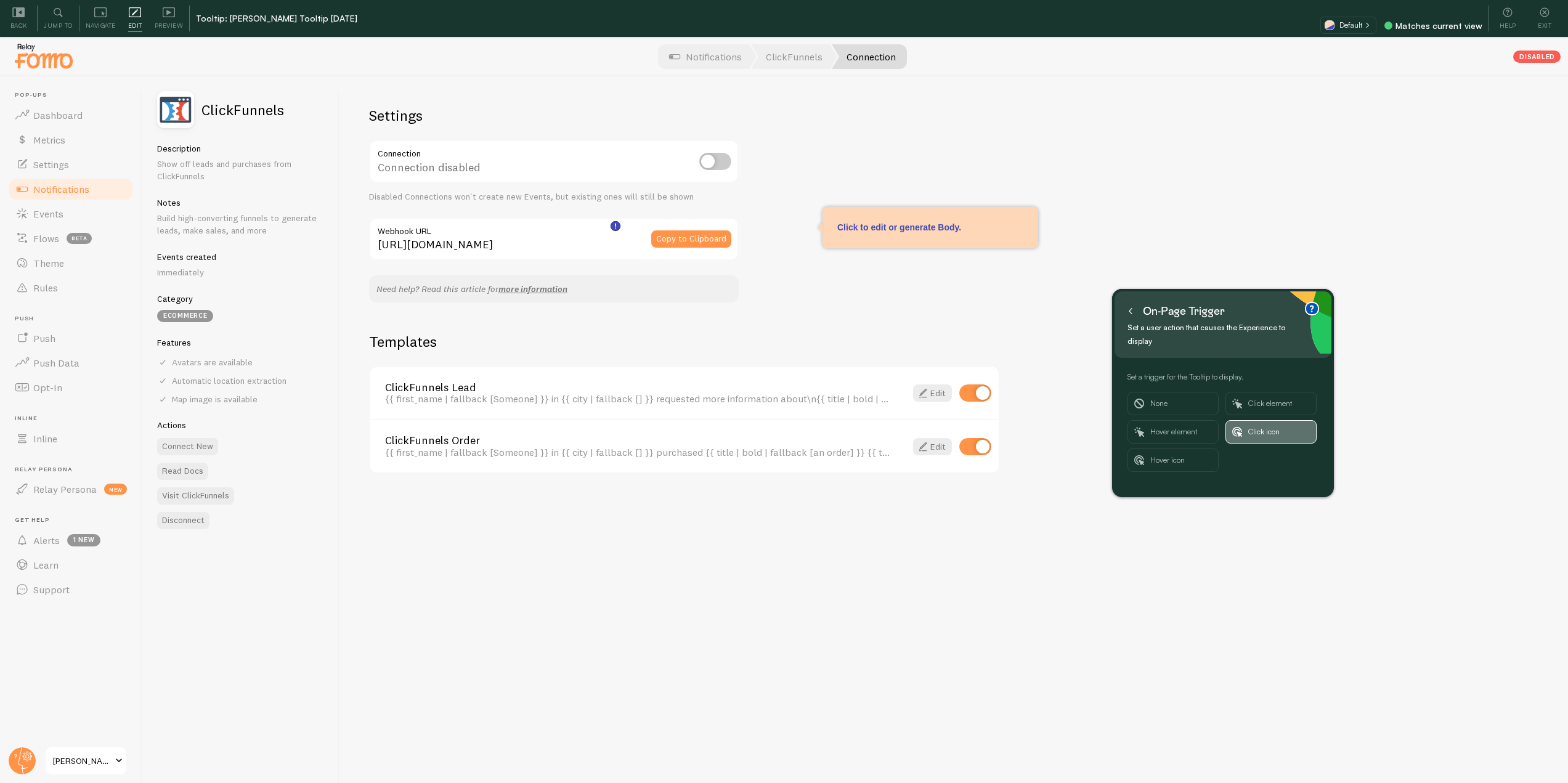
click at [1255, 427] on span "Click icon" at bounding box center [1279, 431] width 61 height 22
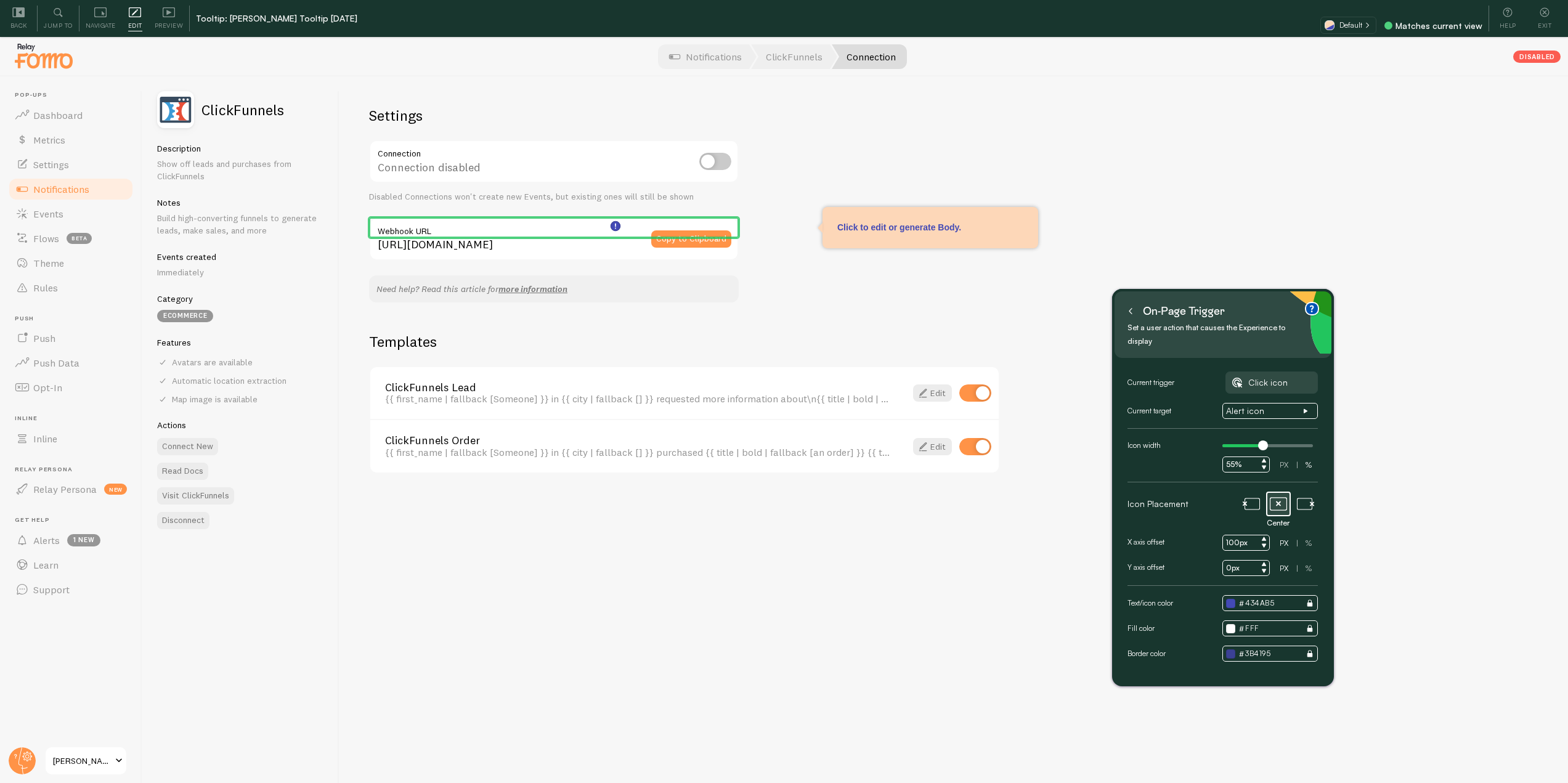
click at [1230, 535] on input "100px" at bounding box center [1246, 543] width 48 height 16
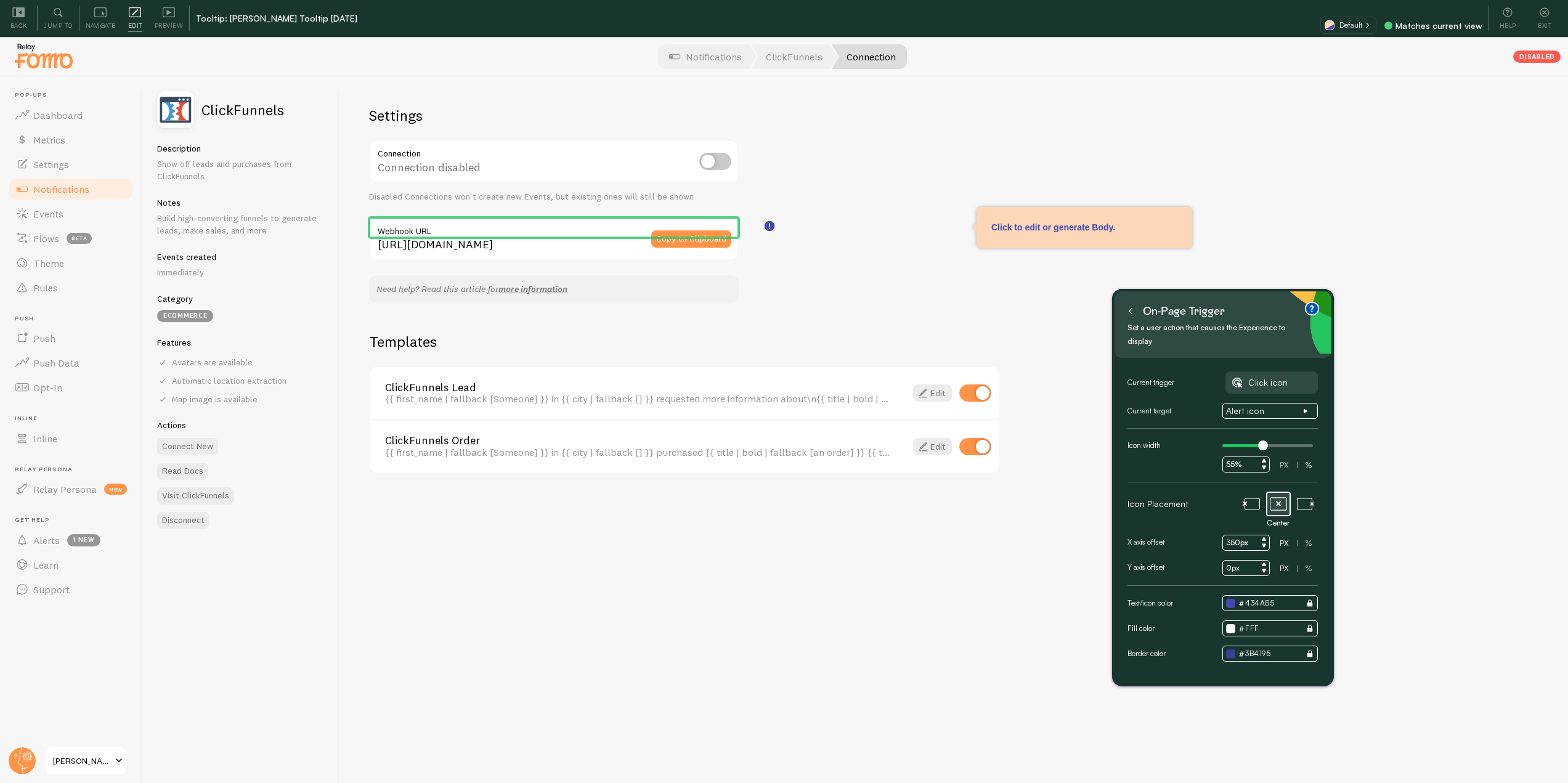
type input "350px"
click at [1227, 560] on input "0px" at bounding box center [1246, 568] width 48 height 16
type input "-20px"
click at [1458, 498] on div "Settings Connection Connection disabled Disabled Connections won't create new E…" at bounding box center [953, 448] width 1229 height 744
click at [1125, 310] on button at bounding box center [1131, 312] width 12 height 20
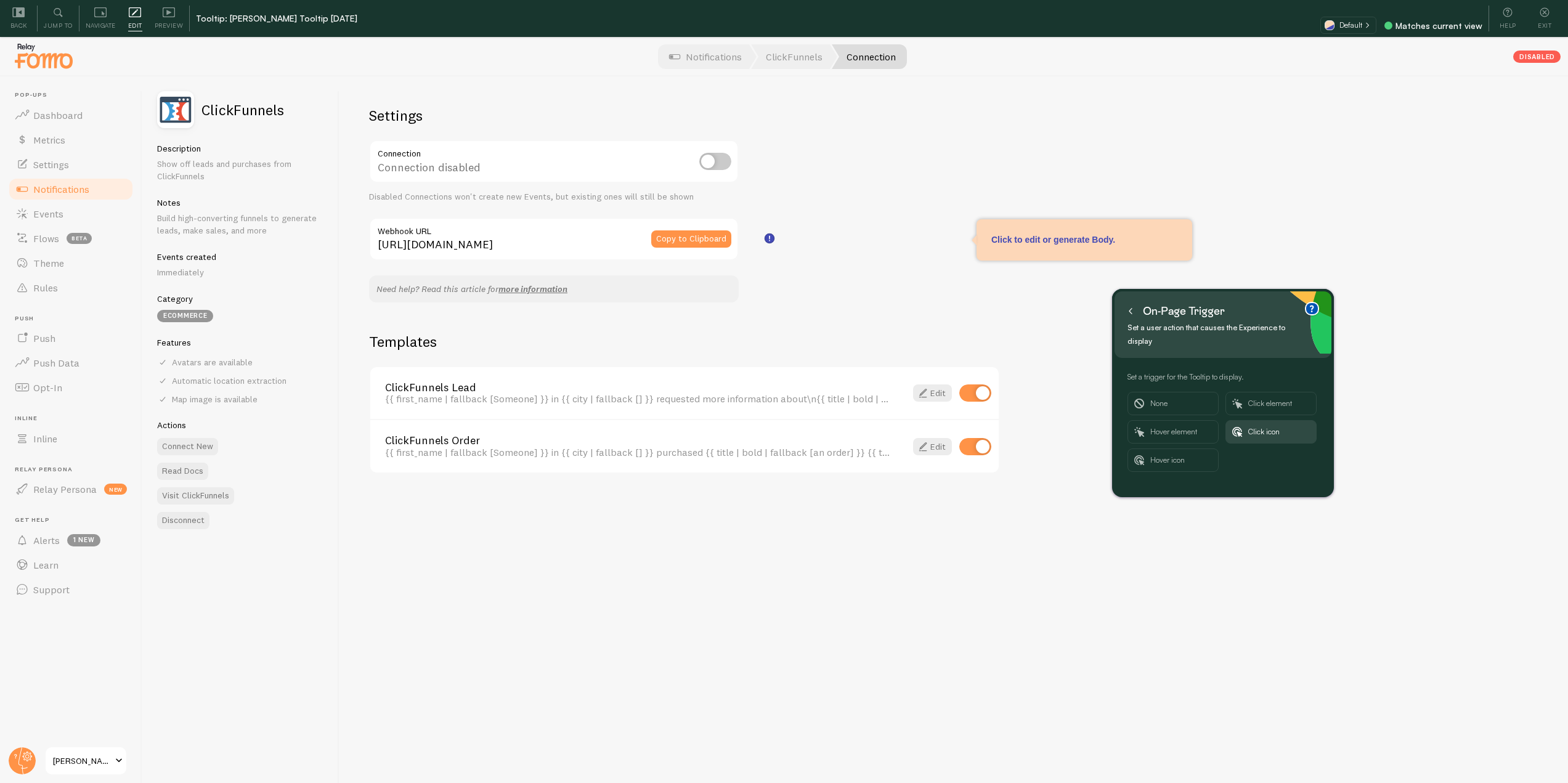
click at [1133, 305] on button at bounding box center [1131, 312] width 12 height 20
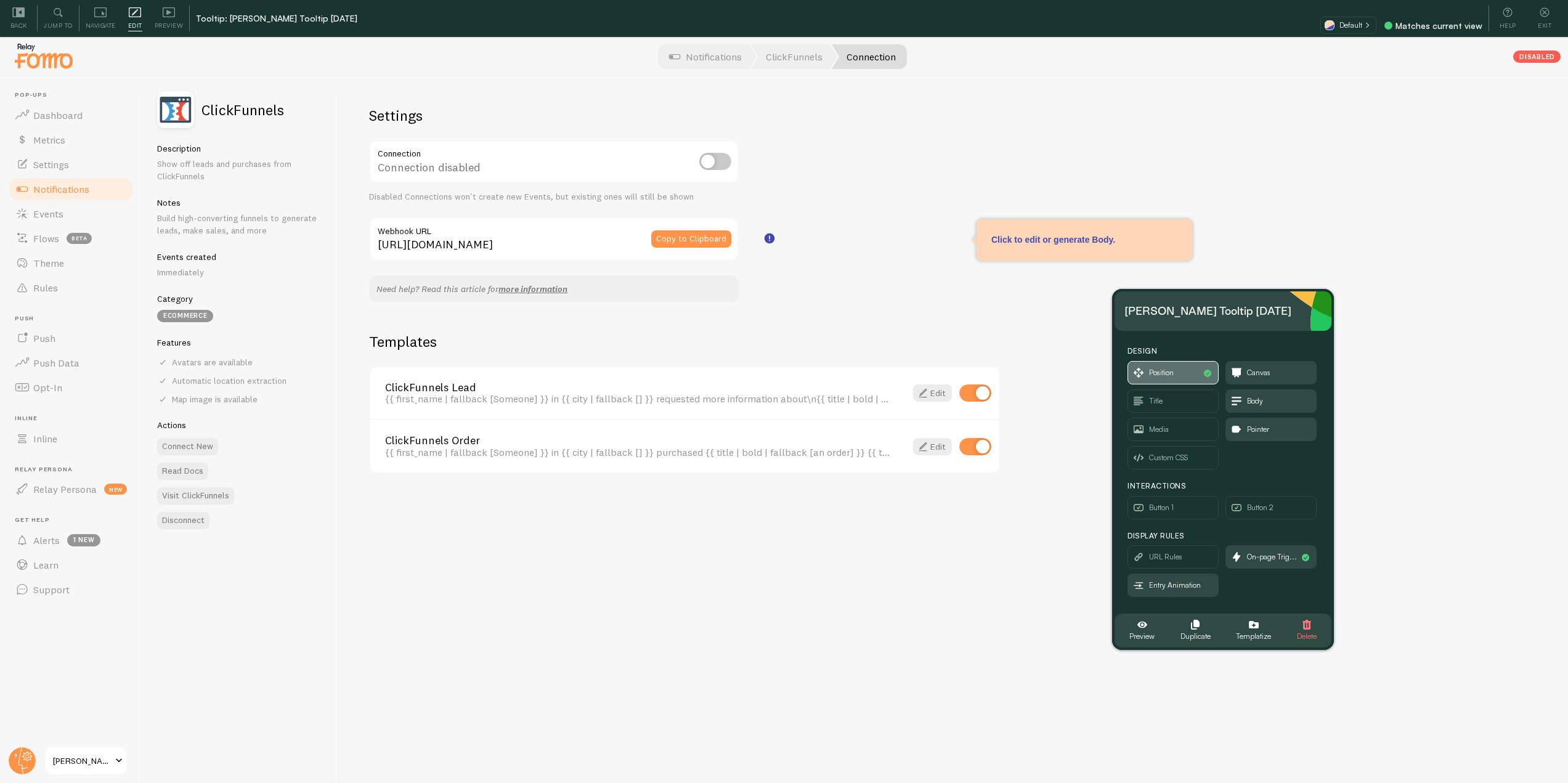
click at [1166, 377] on span "Position" at bounding box center [1161, 373] width 25 height 14
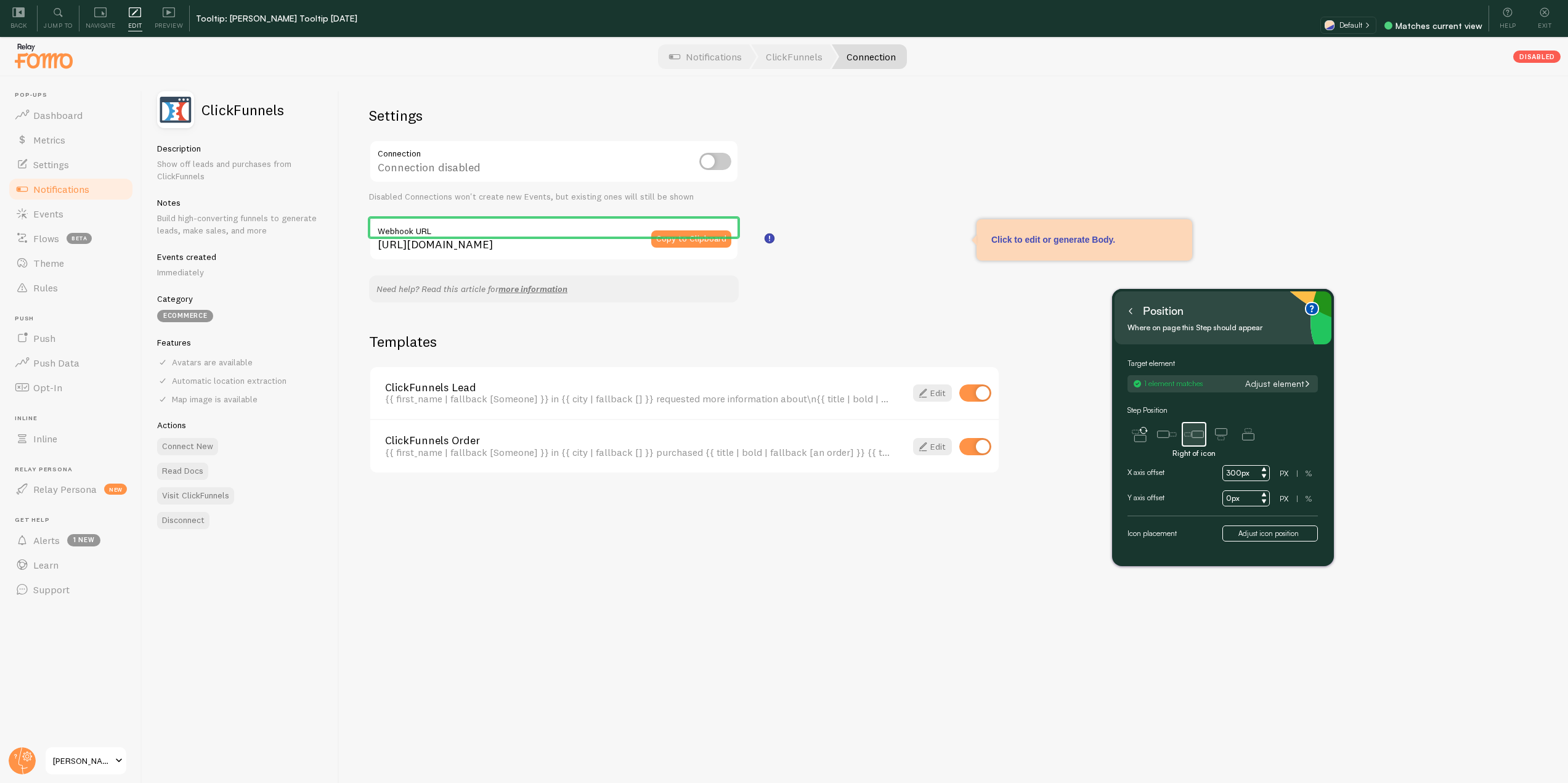
click at [1239, 474] on input "300px" at bounding box center [1246, 473] width 48 height 16
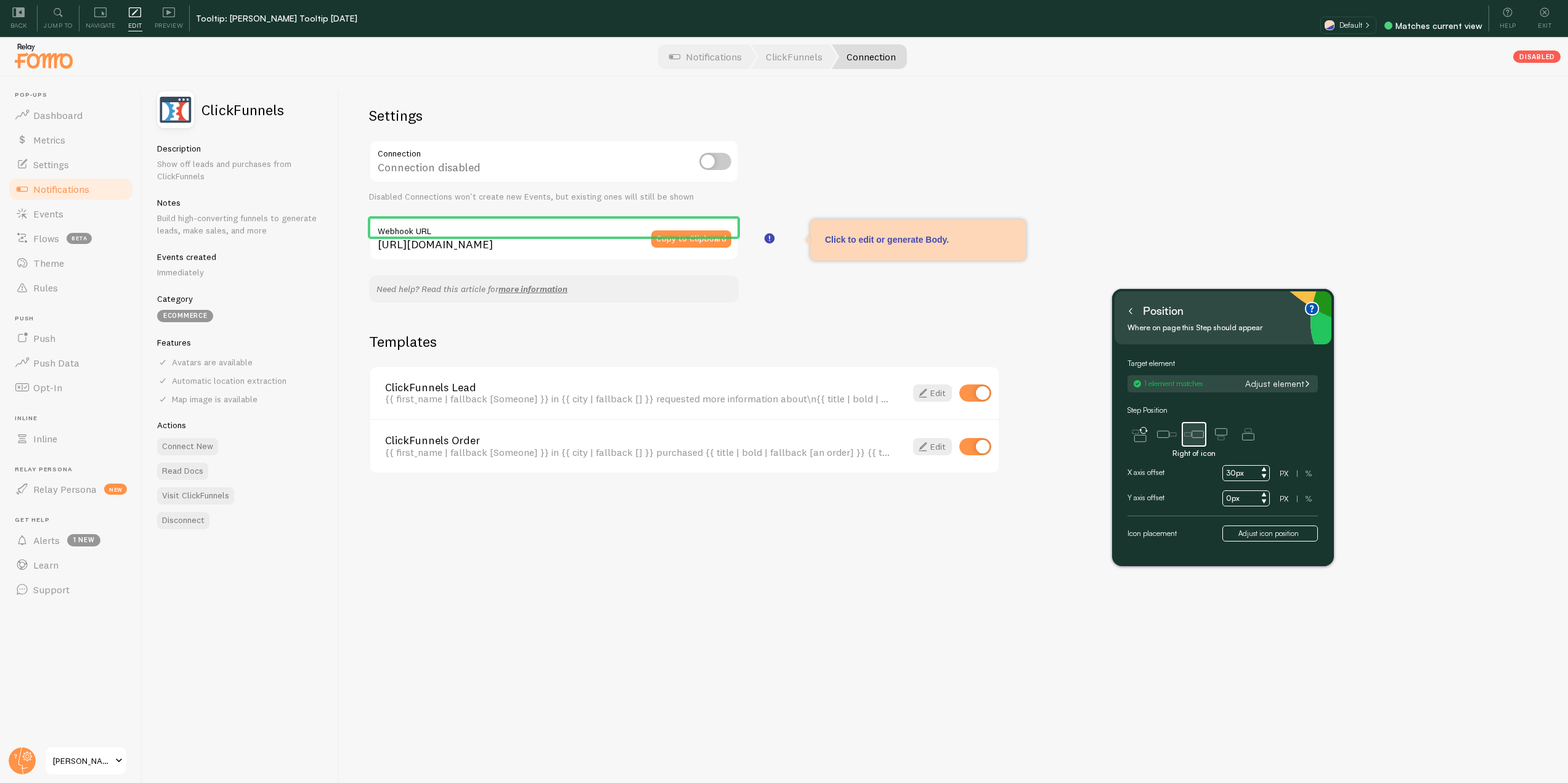
type input "30px"
click at [1507, 433] on div "Settings Connection Connection disabled Disabled Connections won't create new E…" at bounding box center [953, 448] width 1229 height 744
click at [1127, 302] on button at bounding box center [1131, 312] width 12 height 20
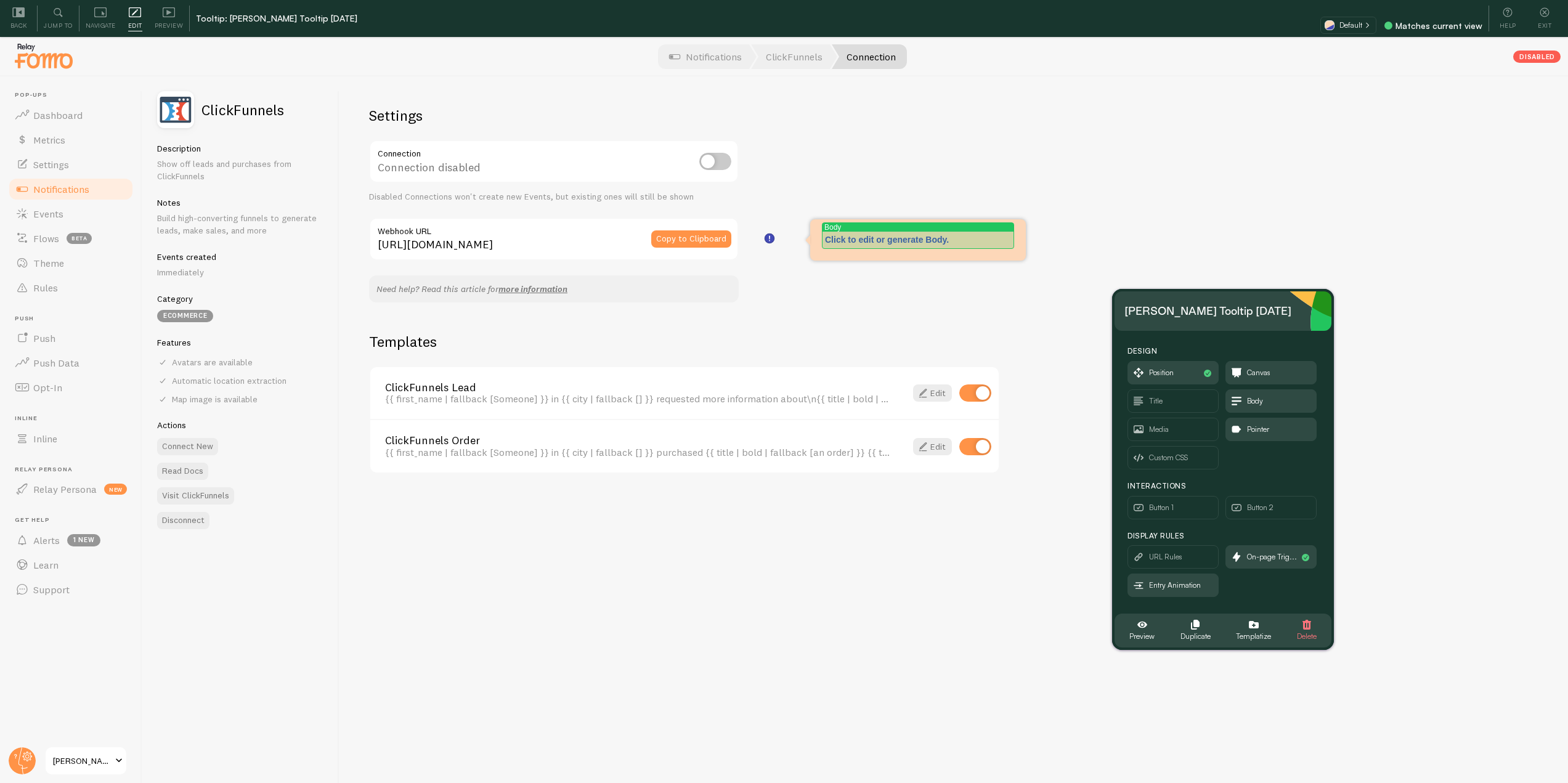
click at [853, 236] on div "Click to edit or generate Body." at bounding box center [918, 240] width 186 height 12
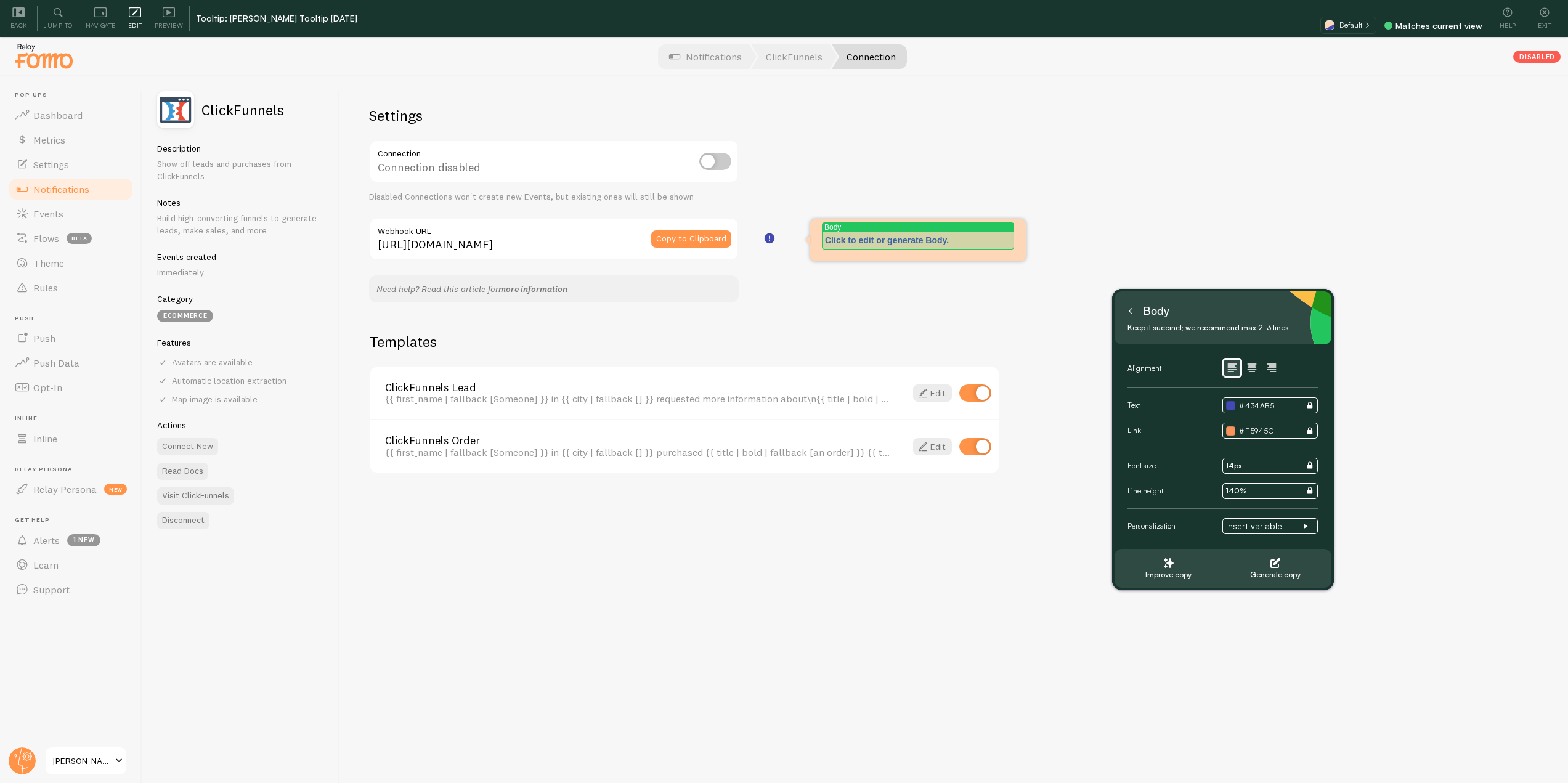
click at [952, 240] on p "Click to edit or generate Body." at bounding box center [918, 240] width 186 height 12
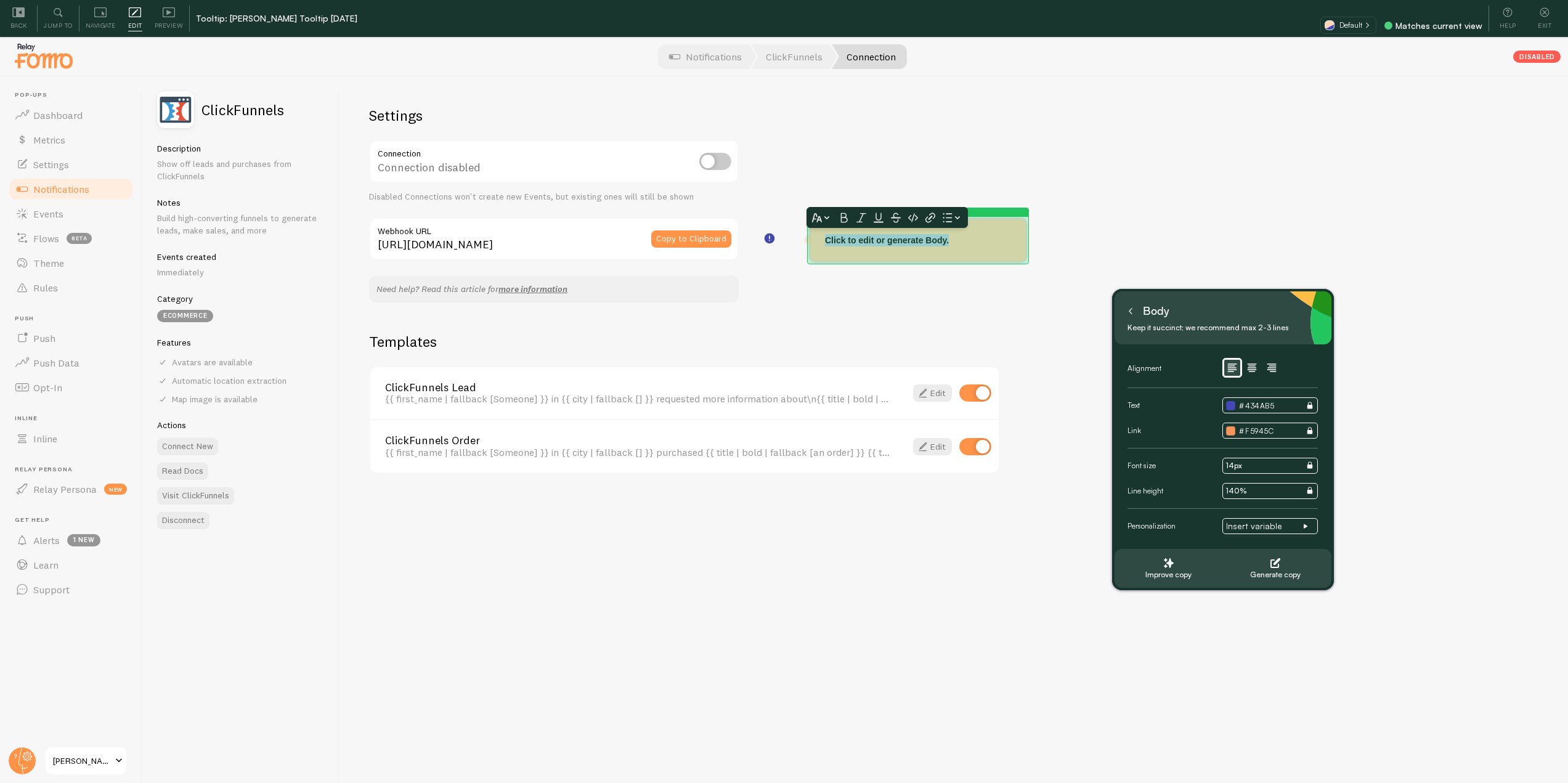
drag, startPoint x: 952, startPoint y: 240, endPoint x: 823, endPoint y: 243, distance: 129.0
click at [823, 243] on div "Canvas Click to edit or generate Body." at bounding box center [918, 240] width 216 height 42
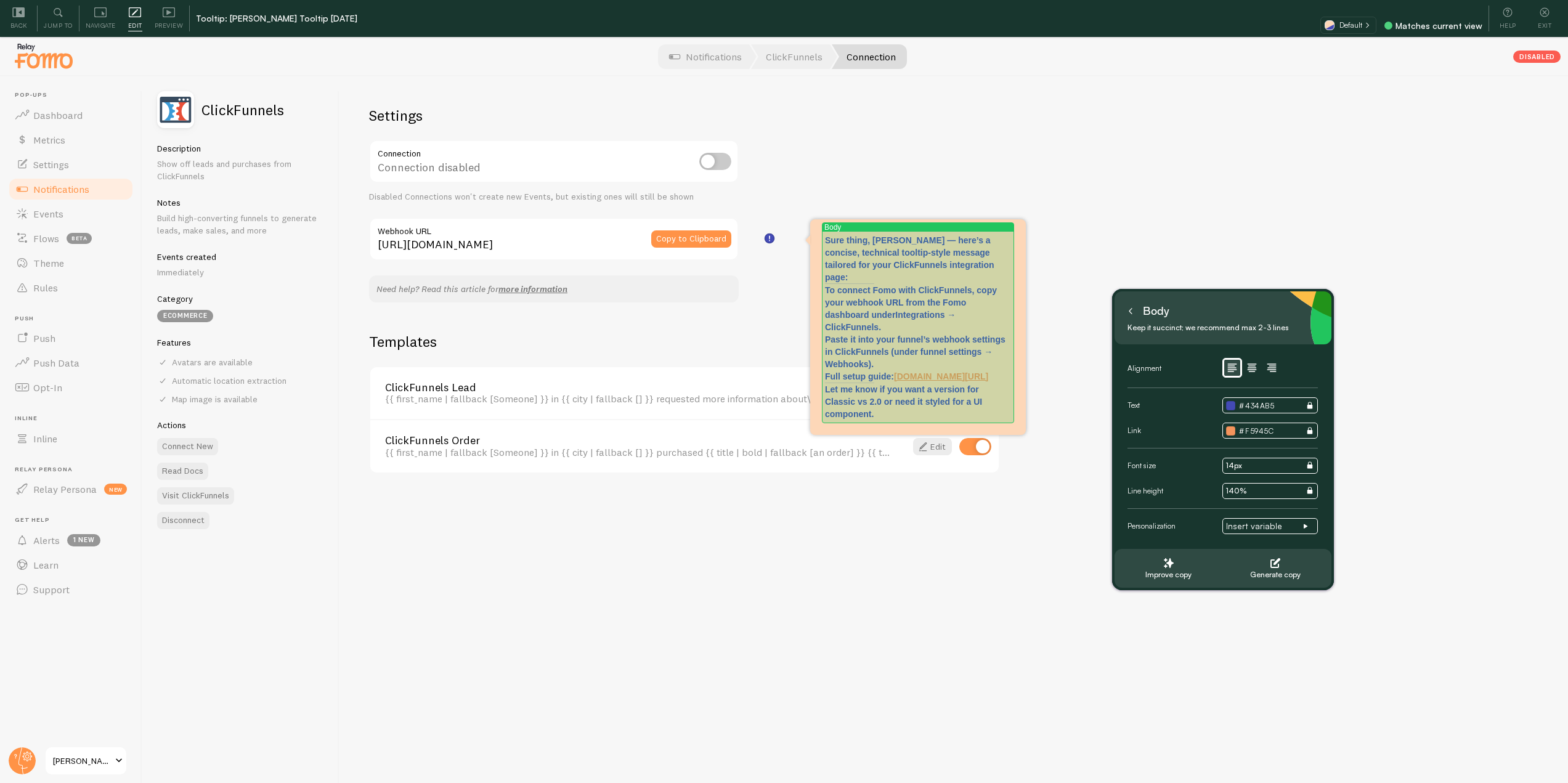
click at [920, 267] on p "Sure thing, Elias — here’s a concise, technical tooltip-style message tailored …" at bounding box center [918, 259] width 186 height 49
click at [826, 284] on p "To connect Fomo with ClickFunnels, copy your webhook URL from the Fomo dashboar…" at bounding box center [918, 333] width 186 height 98
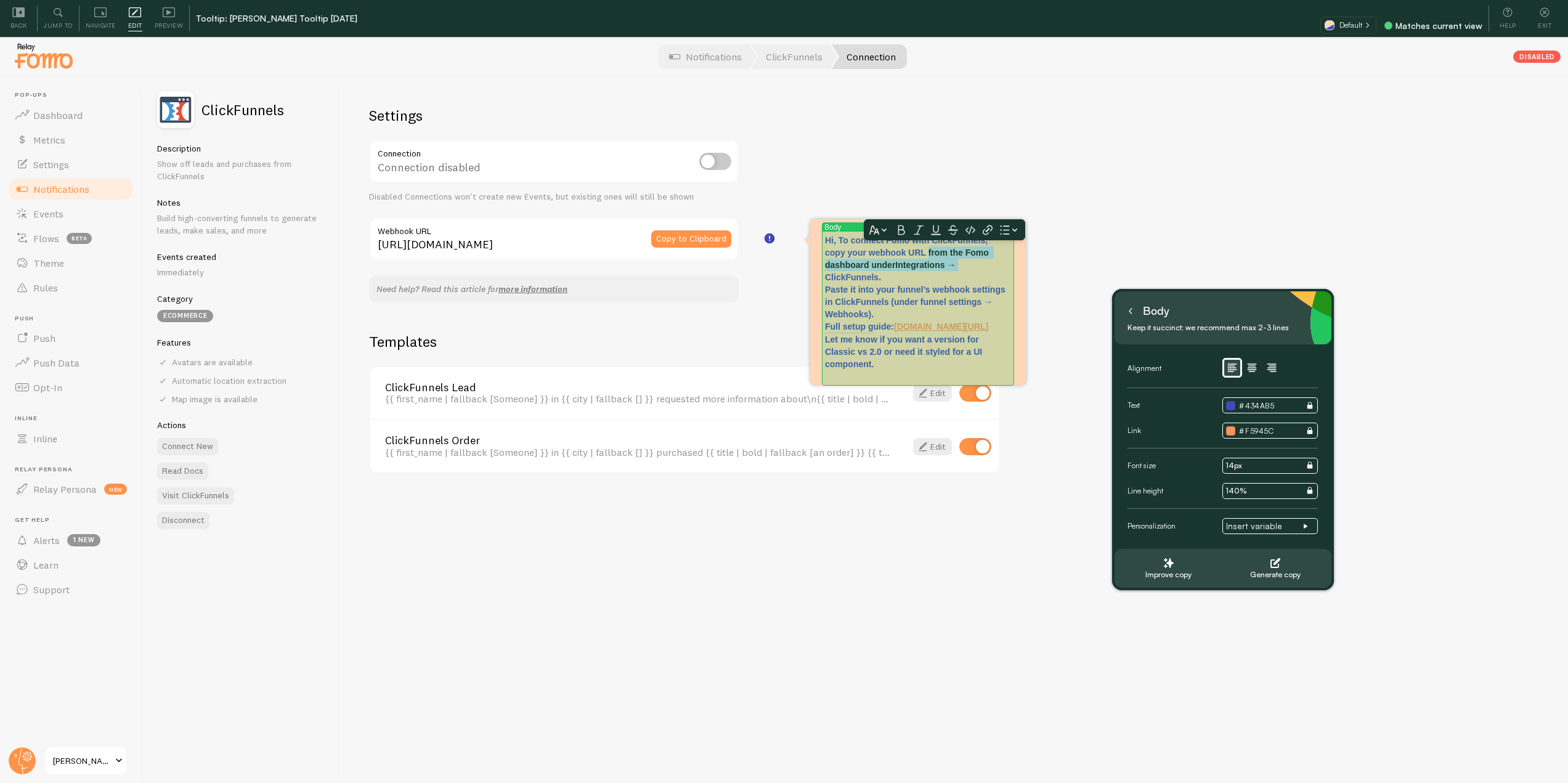
drag, startPoint x: 972, startPoint y: 263, endPoint x: 928, endPoint y: 255, distance: 44.7
click at [928, 255] on p "Hi, To connect Fomo with ClickFunnels, copy your webhook URL from the Fomo dash…" at bounding box center [918, 283] width 186 height 98
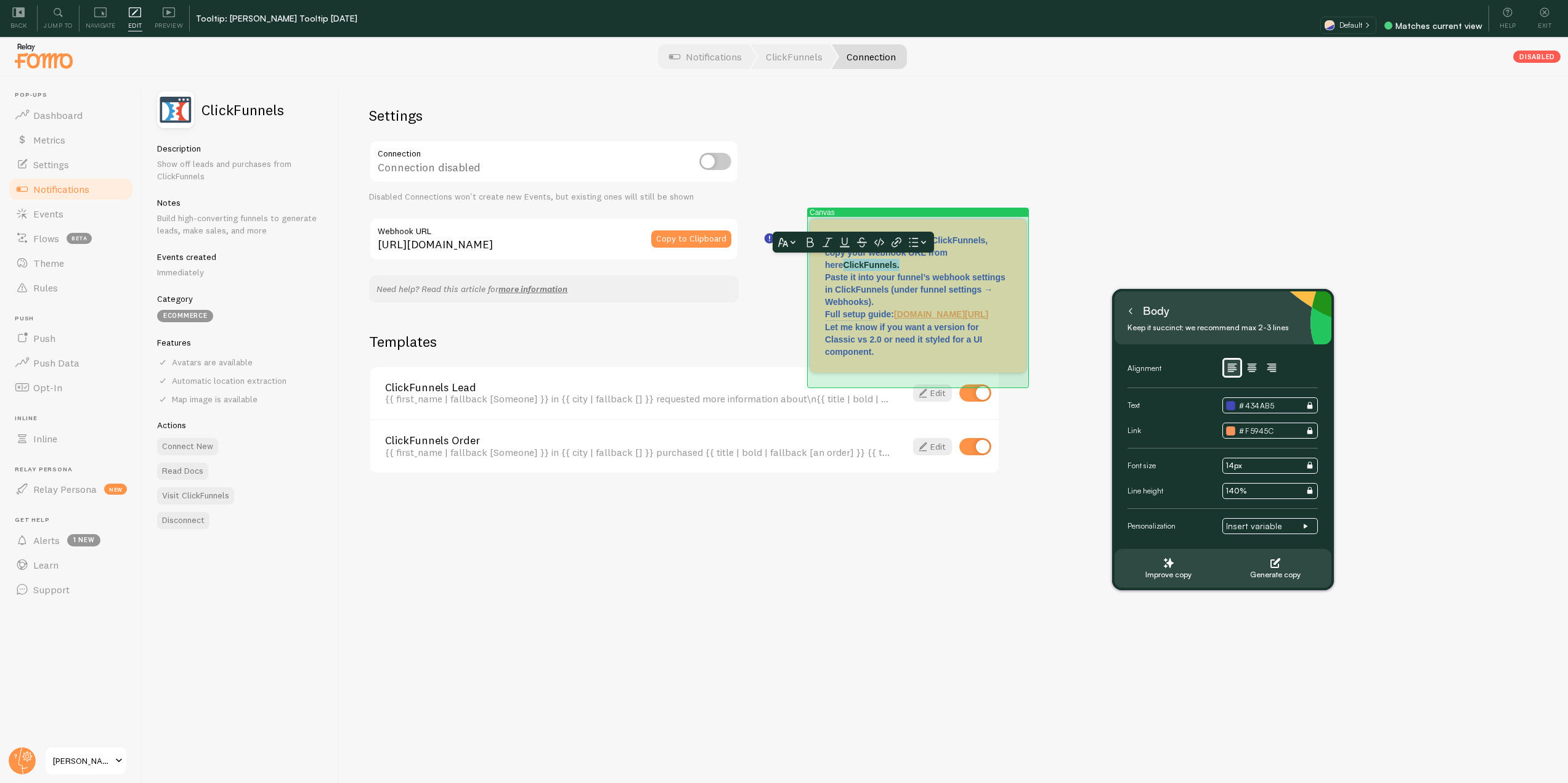
drag, startPoint x: 895, startPoint y: 261, endPoint x: 815, endPoint y: 269, distance: 80.4
click at [815, 269] on div "Canvas Hi, To connect Fomo with ClickFunnels, copy your webhook URL from here C…" at bounding box center [918, 296] width 216 height 154
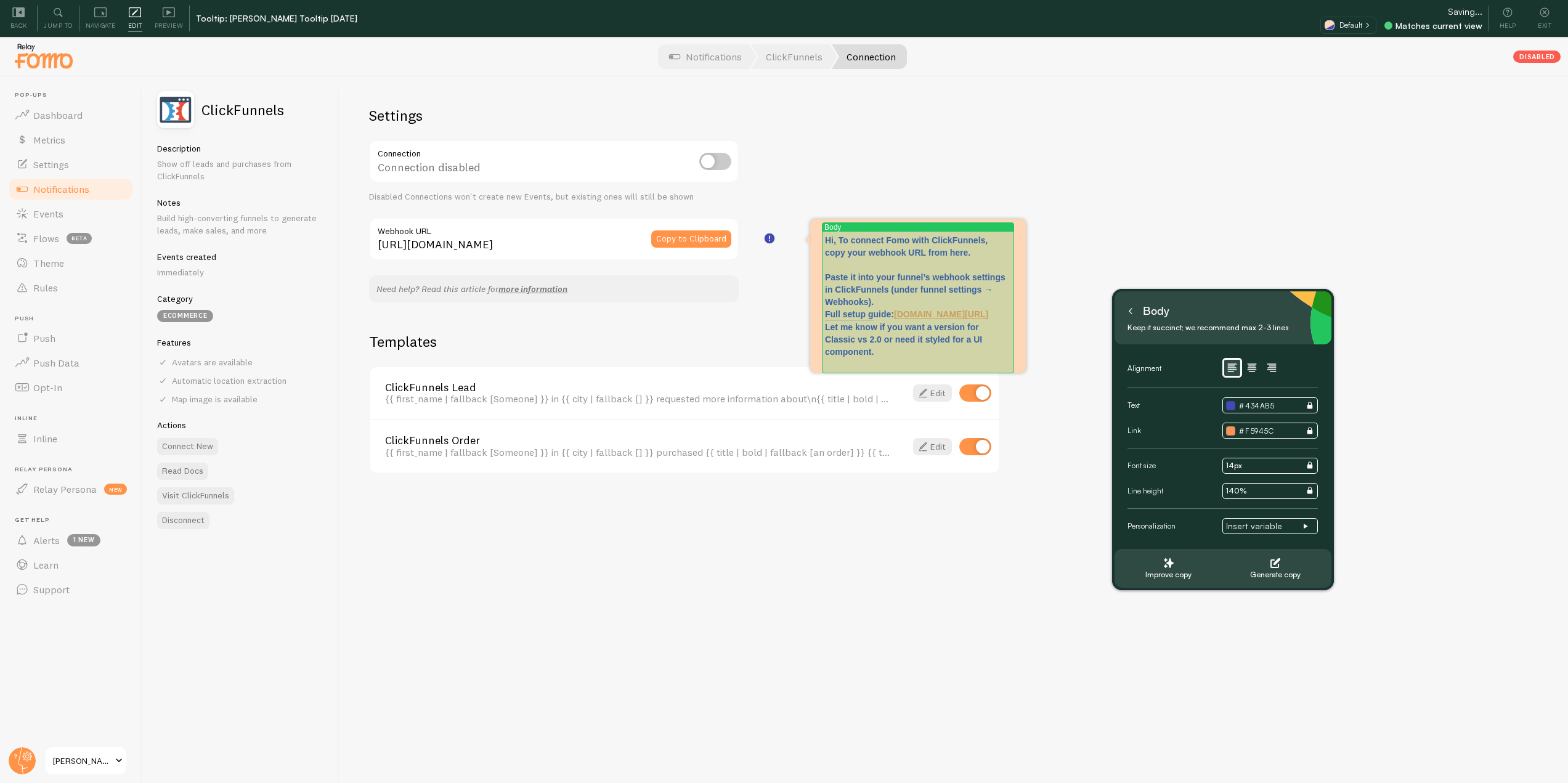
drag, startPoint x: 995, startPoint y: 328, endPoint x: 923, endPoint y: 325, distance: 72.1
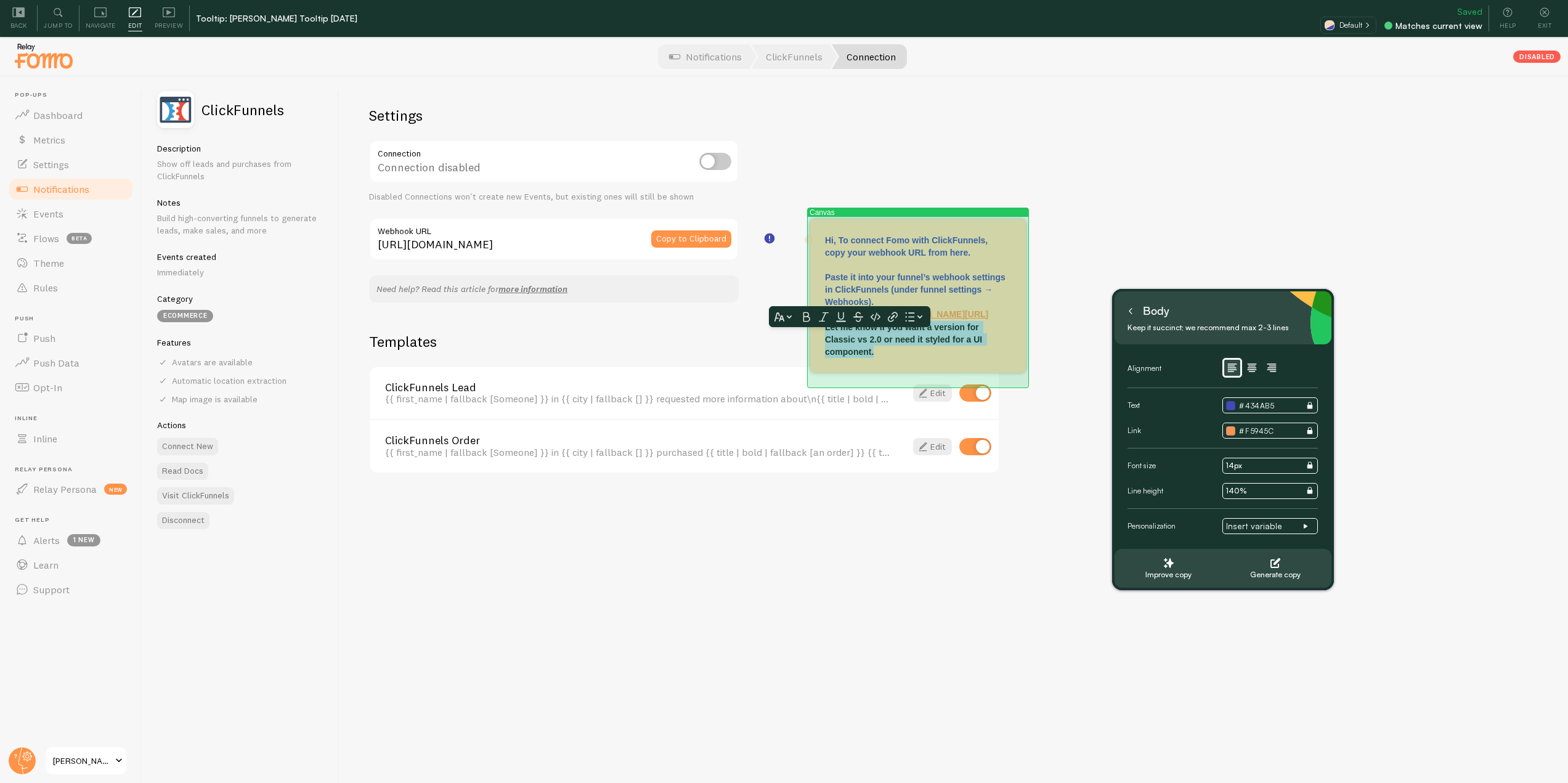
click at [818, 342] on div "Canvas Hi, To connect Fomo with ClickFunnels, copy your webhook URL from here. …" at bounding box center [918, 296] width 216 height 154
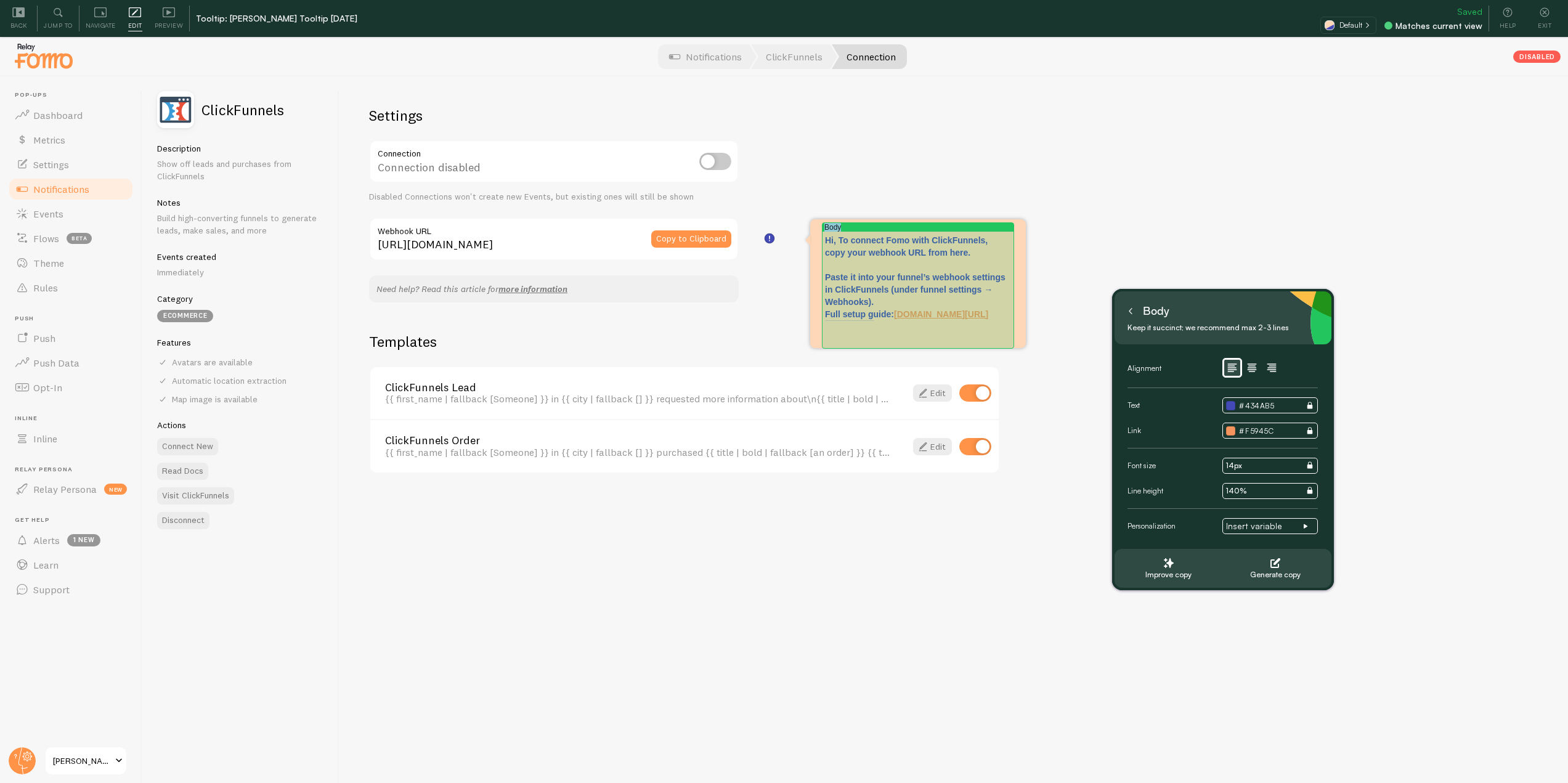
drag, startPoint x: 989, startPoint y: 331, endPoint x: 952, endPoint y: 317, distance: 39.6
click at [971, 319] on link "help.fomo.com/article/364-how-to-connect-fomo-with-clickfunnels" at bounding box center [941, 314] width 94 height 10
drag, startPoint x: 992, startPoint y: 327, endPoint x: 894, endPoint y: 312, distance: 99.1
click at [894, 312] on p "Hi, To connect Fomo with ClickFunnels, copy your webhook URL from here. Paste i…" at bounding box center [918, 277] width 186 height 86
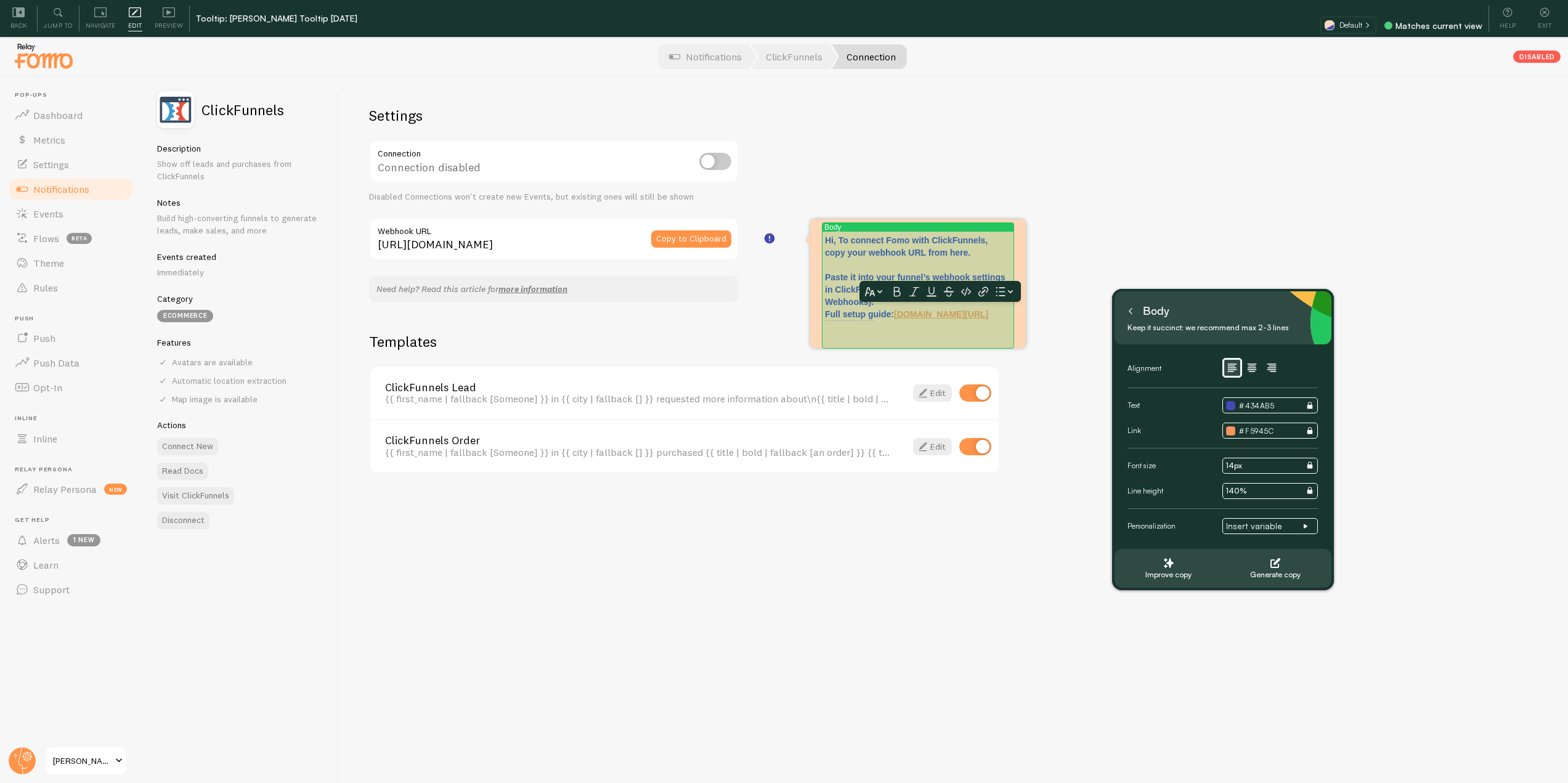
scroll to position [0, 0]
click at [995, 321] on p "Hi, To connect Fomo with ClickFunnels, copy your webhook URL from here. Paste i…" at bounding box center [918, 277] width 186 height 86
click at [826, 314] on p "Hi, To connect Fomo with ClickFunnels, copy your webhook URL from here. Paste i…" at bounding box center [918, 277] width 186 height 86
drag, startPoint x: 827, startPoint y: 314, endPoint x: 911, endPoint y: 314, distance: 84.0
click at [911, 314] on p "Hi, To connect Fomo with ClickFunnels, copy your webhook URL from here. Paste i…" at bounding box center [918, 277] width 186 height 86
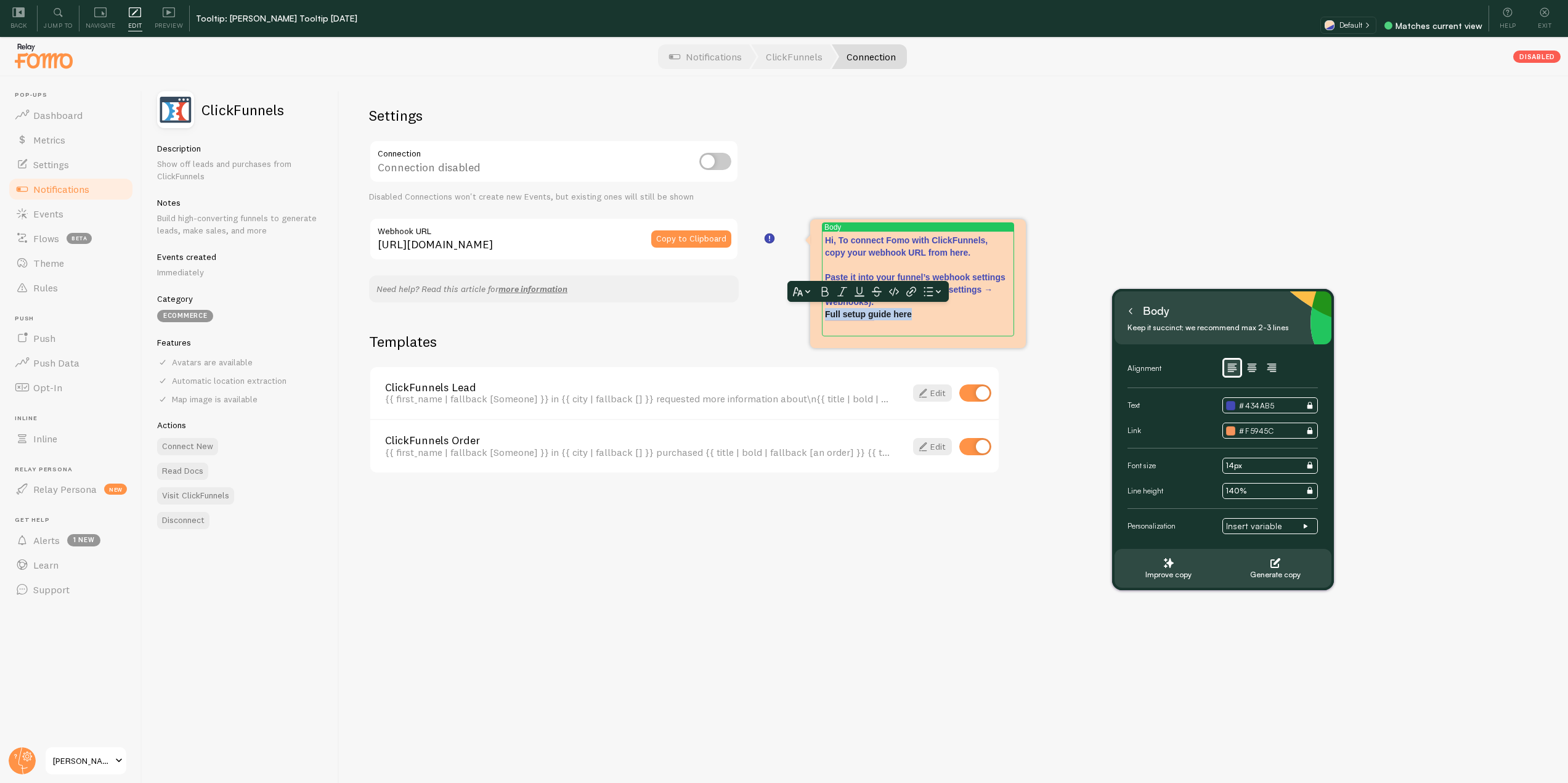
click at [827, 289] on icon at bounding box center [825, 292] width 7 height 10
click at [843, 293] on icon at bounding box center [842, 292] width 10 height 11
click at [858, 293] on icon at bounding box center [860, 292] width 10 height 10
click at [909, 293] on icon at bounding box center [911, 292] width 10 height 10
click at [921, 271] on icon at bounding box center [923, 270] width 8 height 8
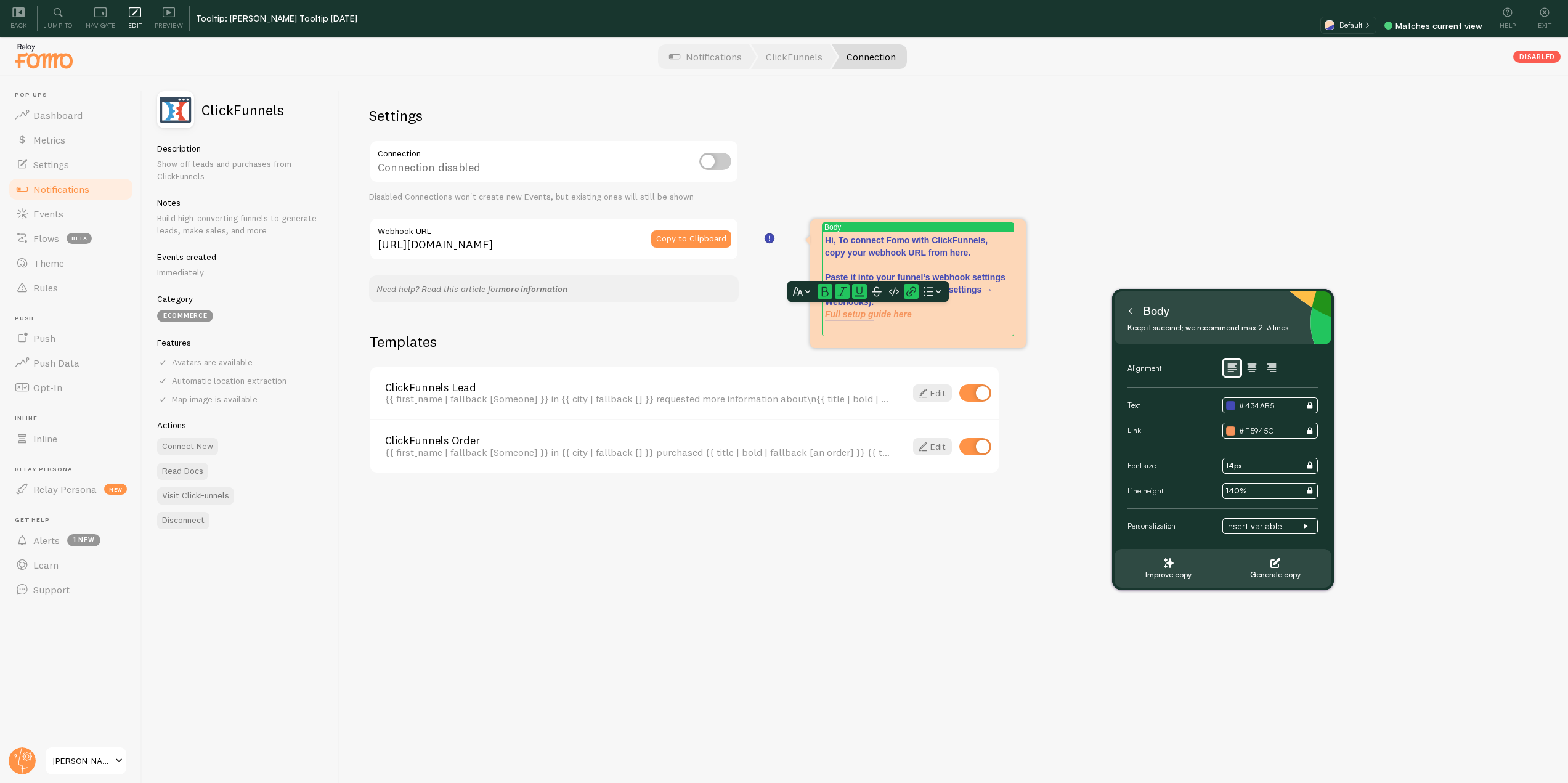
click at [1078, 289] on div "Settings Connection Connection disabled Disabled Connections won't create new E…" at bounding box center [953, 448] width 1229 height 744
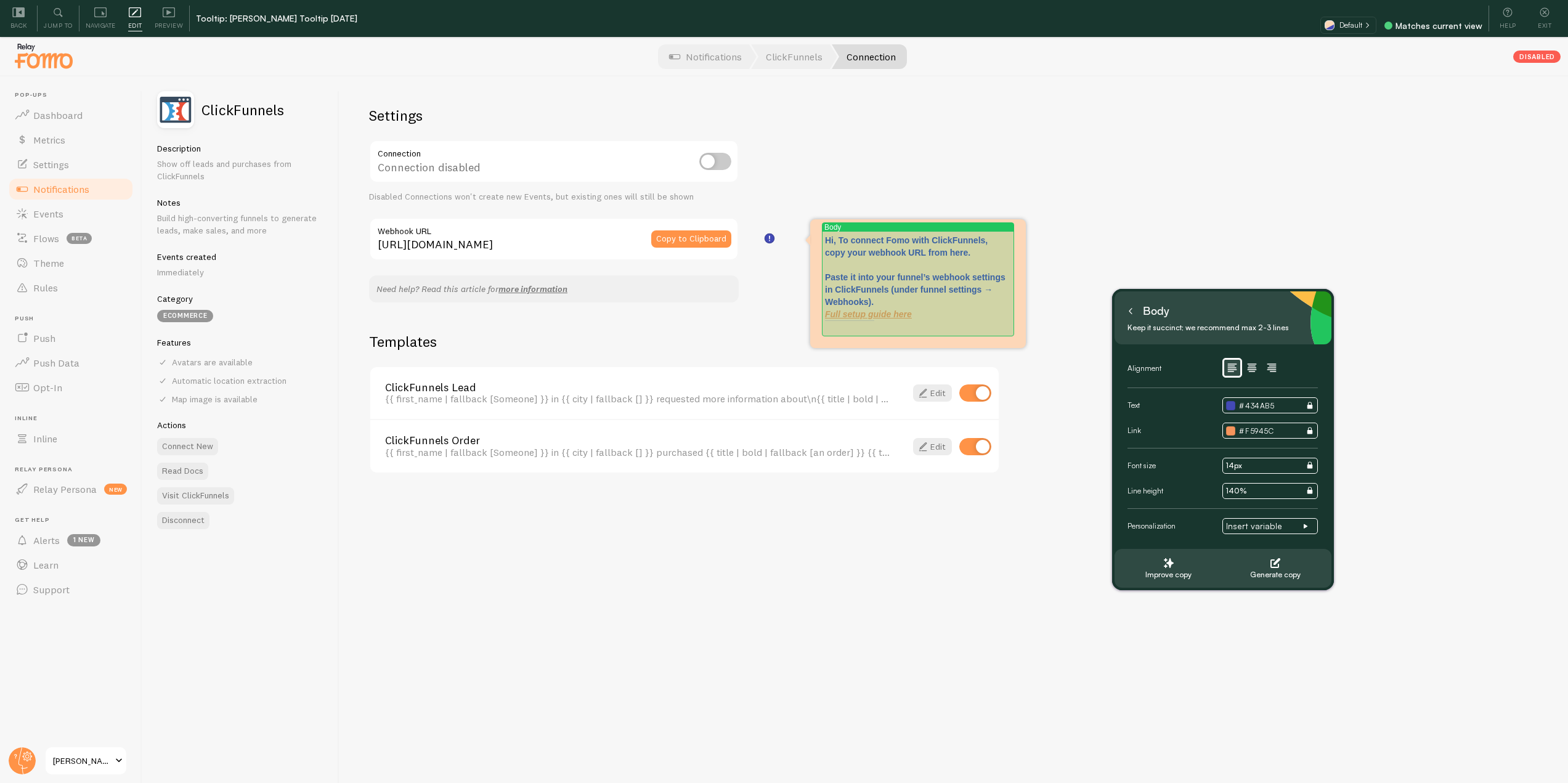
click at [927, 314] on p "Hi, To connect Fomo with ClickFunnels, copy your webhook URL from here. Paste i…" at bounding box center [918, 277] width 186 height 86
click at [919, 329] on p "Hi, To connect Fomo with ClickFunnels, copy your webhook URL from here. Paste i…" at bounding box center [918, 283] width 186 height 98
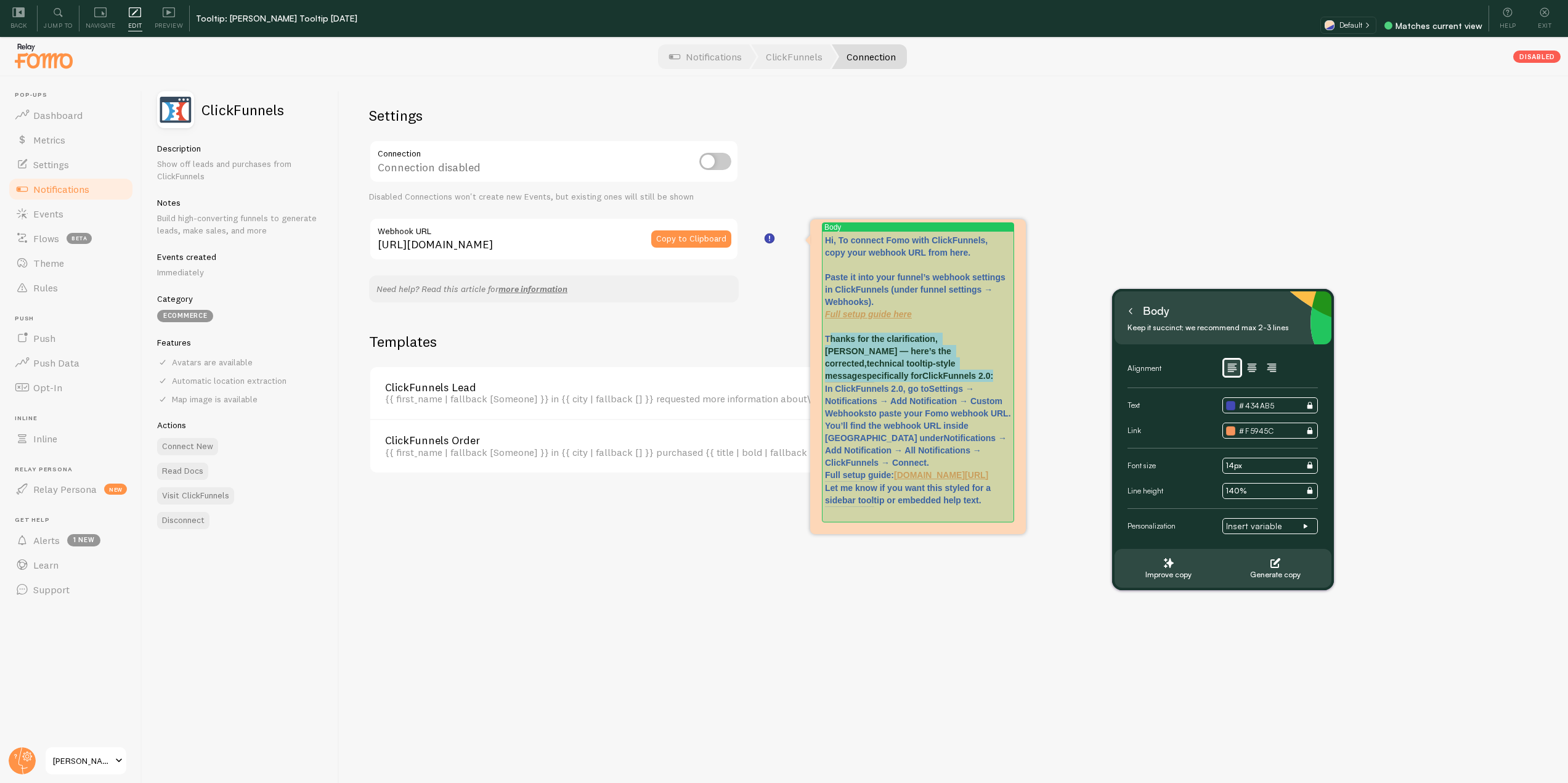
drag, startPoint x: 1002, startPoint y: 365, endPoint x: 828, endPoint y: 342, distance: 175.5
click at [828, 342] on p "Hi, To connect Fomo with ClickFunnels, copy your webhook URL from here. Paste i…" at bounding box center [918, 308] width 186 height 148
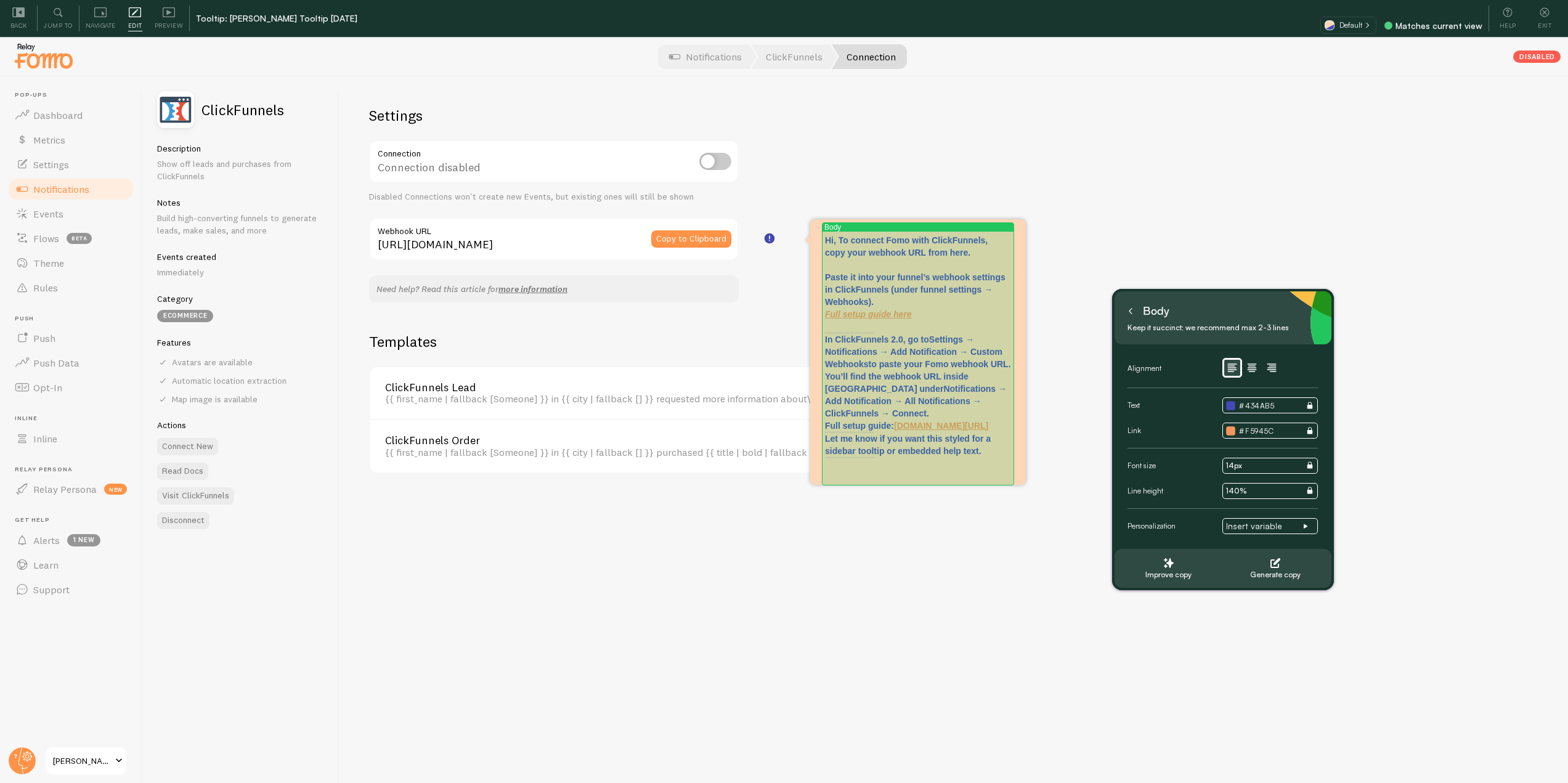
click at [894, 329] on p "Hi, To connect Fomo with ClickFunnels, copy your webhook URL from here. Paste i…" at bounding box center [918, 283] width 186 height 98
click at [934, 313] on p "Hi, To connect Fomo with ClickFunnels, copy your webhook URL from here. Paste i…" at bounding box center [918, 283] width 186 height 98
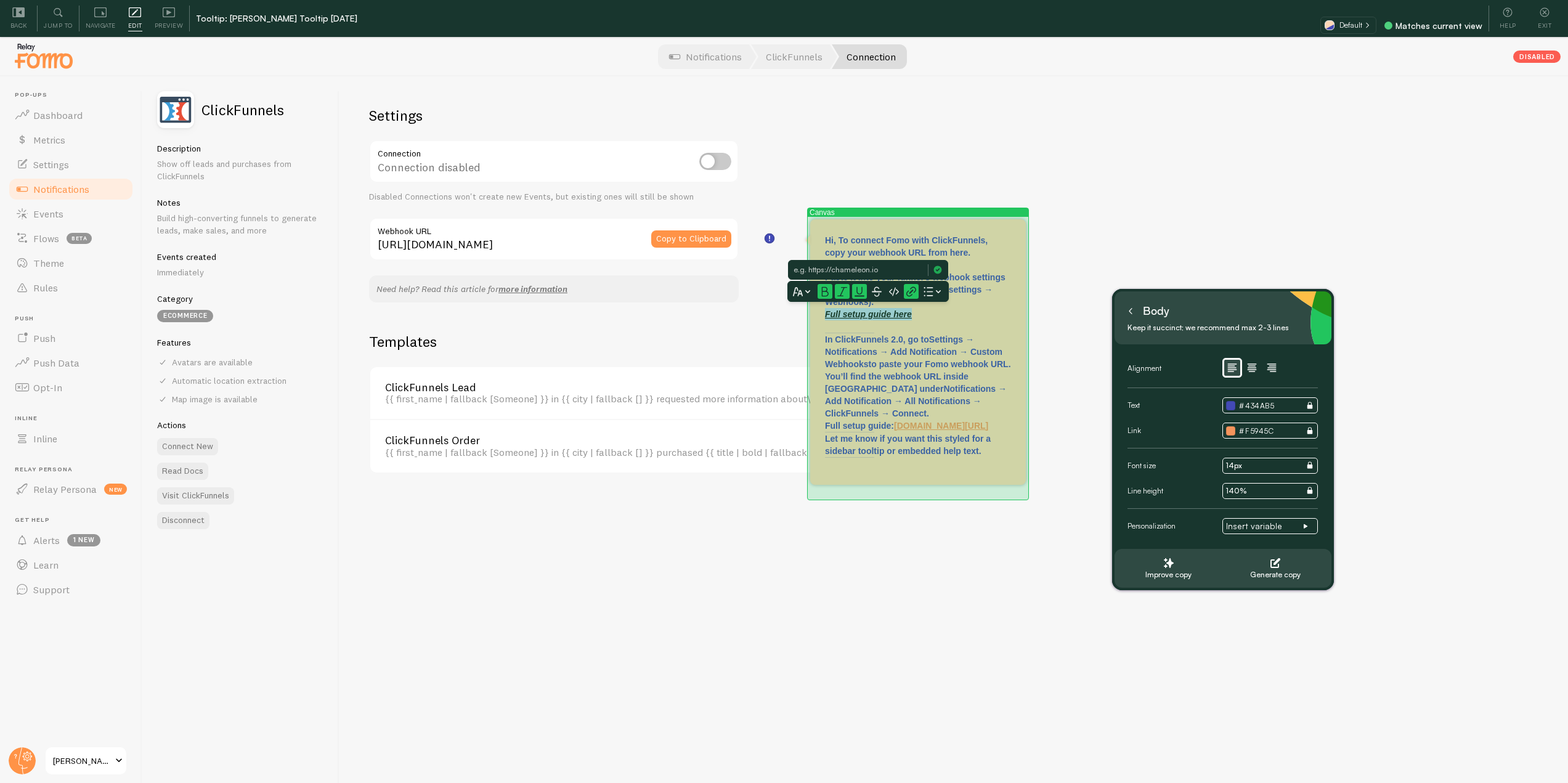
drag, startPoint x: 933, startPoint y: 313, endPoint x: 813, endPoint y: 316, distance: 120.0
click at [813, 316] on div "Canvas Hi, To connect Fomo with ClickFunnels, copy your webhook URL from here. …" at bounding box center [918, 352] width 216 height 266
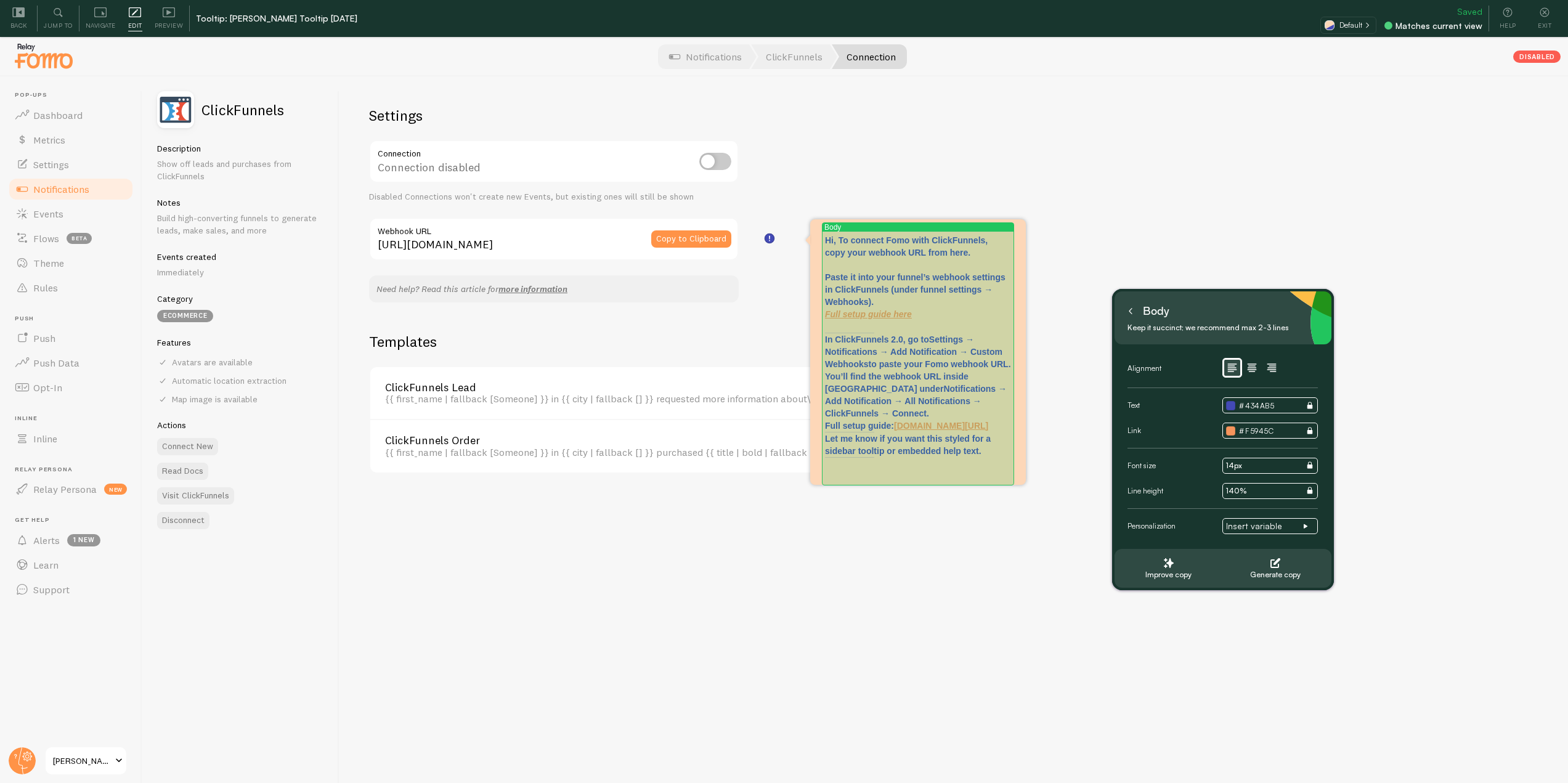
click at [885, 322] on p "Hi, To connect Fomo with ClickFunnels, copy your webhook URL from here. Paste i…" at bounding box center [918, 283] width 186 height 98
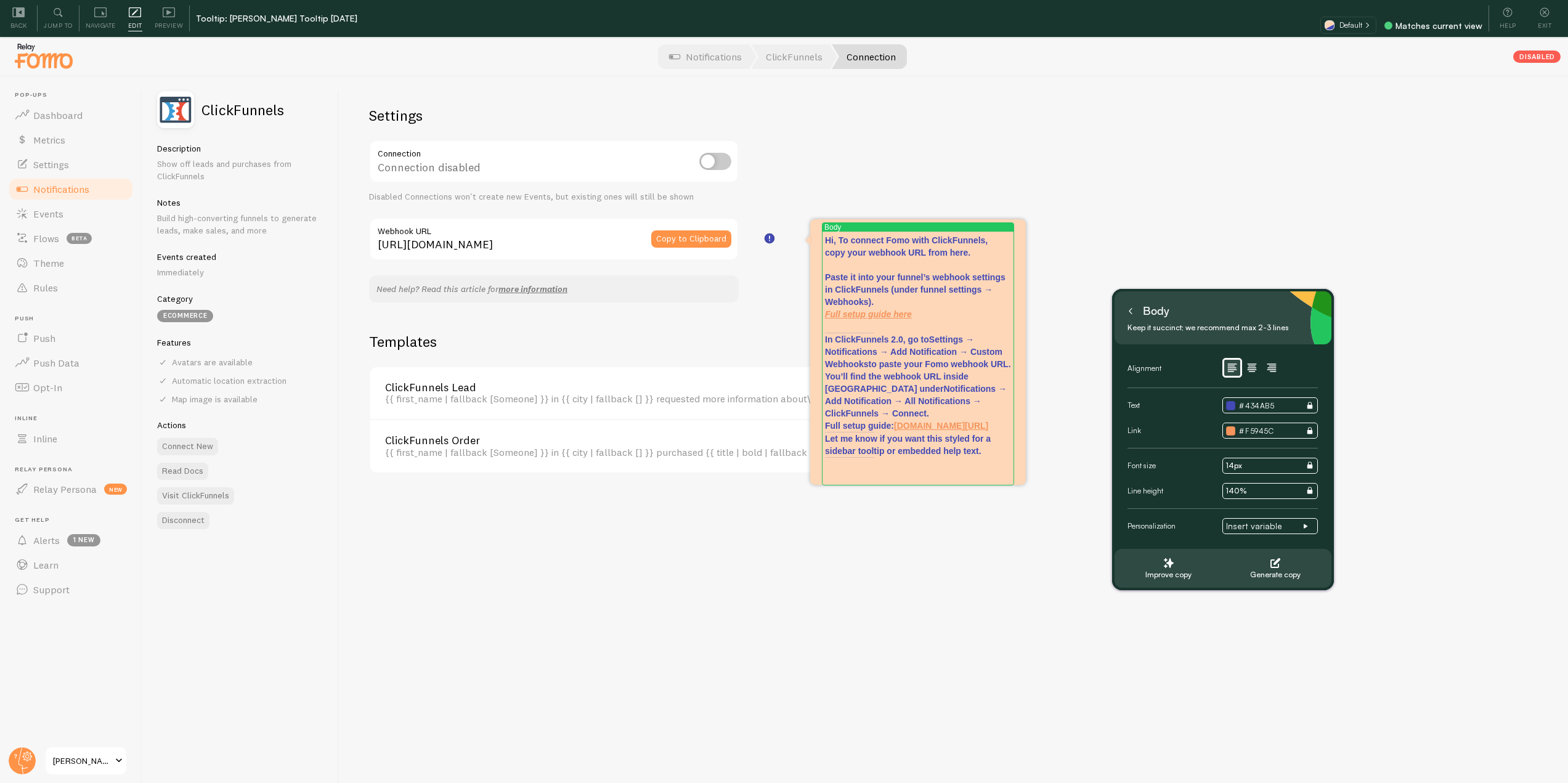
click at [855, 329] on p "Hi, To connect Fomo with ClickFunnels, copy your webhook URL from here. Paste i…" at bounding box center [918, 283] width 186 height 98
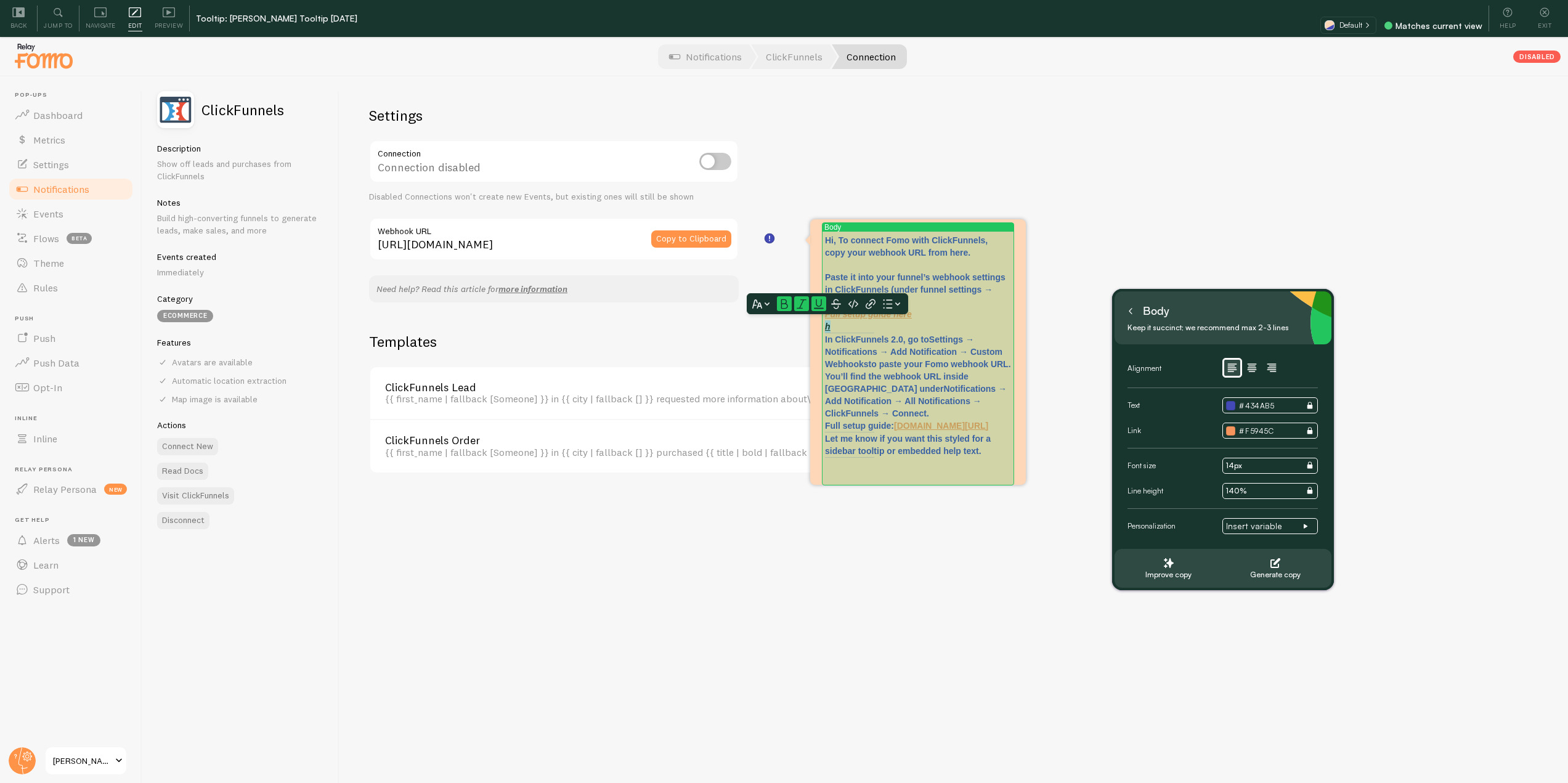
drag, startPoint x: 849, startPoint y: 329, endPoint x: 826, endPoint y: 327, distance: 23.1
click at [826, 327] on p "Hi, To connect Fomo with ClickFunnels, copy your webhook URL from here. Paste i…" at bounding box center [918, 283] width 186 height 98
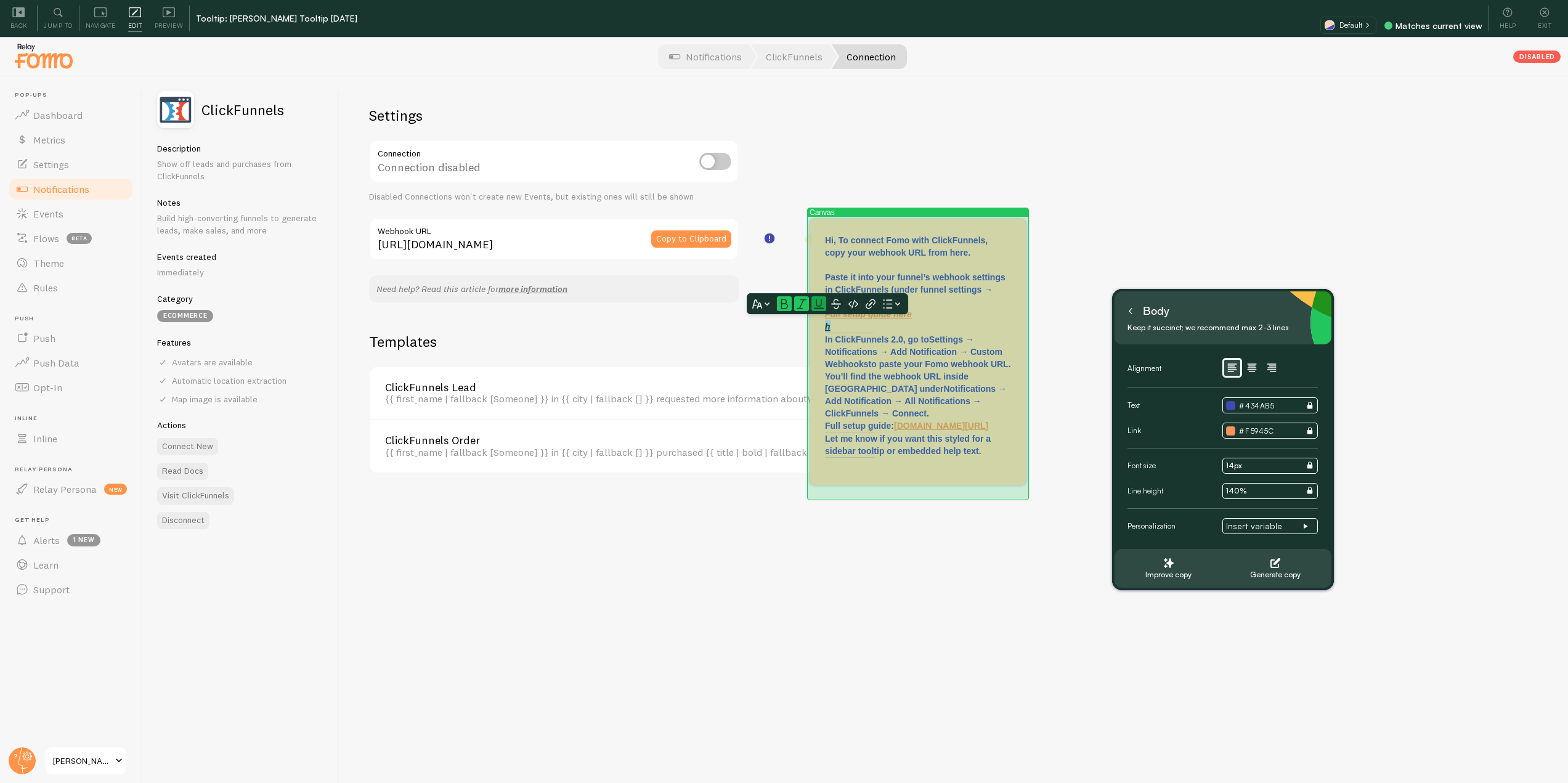
click at [821, 308] on icon at bounding box center [819, 304] width 10 height 10
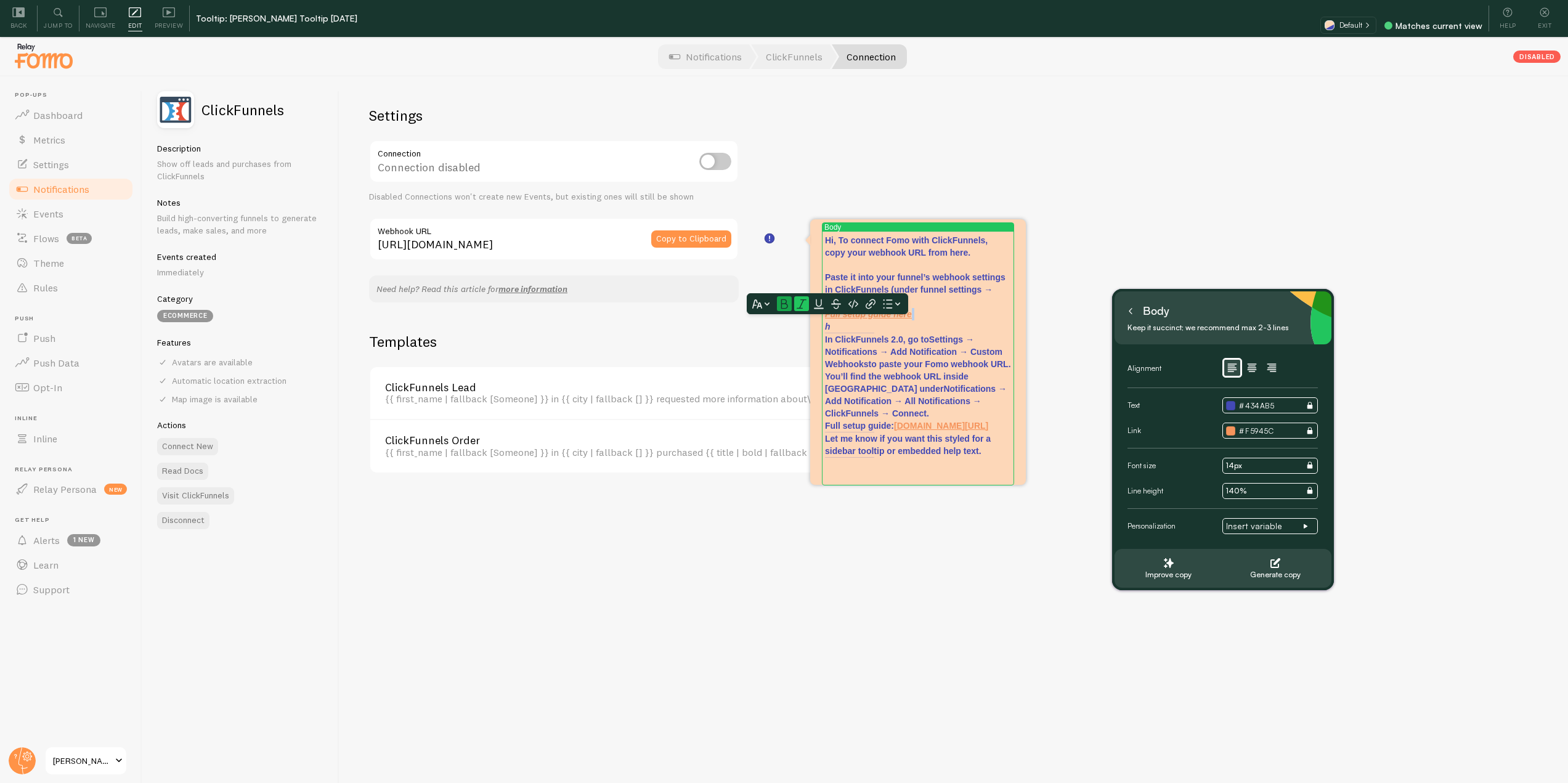
drag, startPoint x: 804, startPoint y: 305, endPoint x: 785, endPoint y: 305, distance: 19.0
click at [803, 305] on icon at bounding box center [801, 304] width 10 height 11
click at [780, 304] on icon at bounding box center [784, 304] width 10 height 11
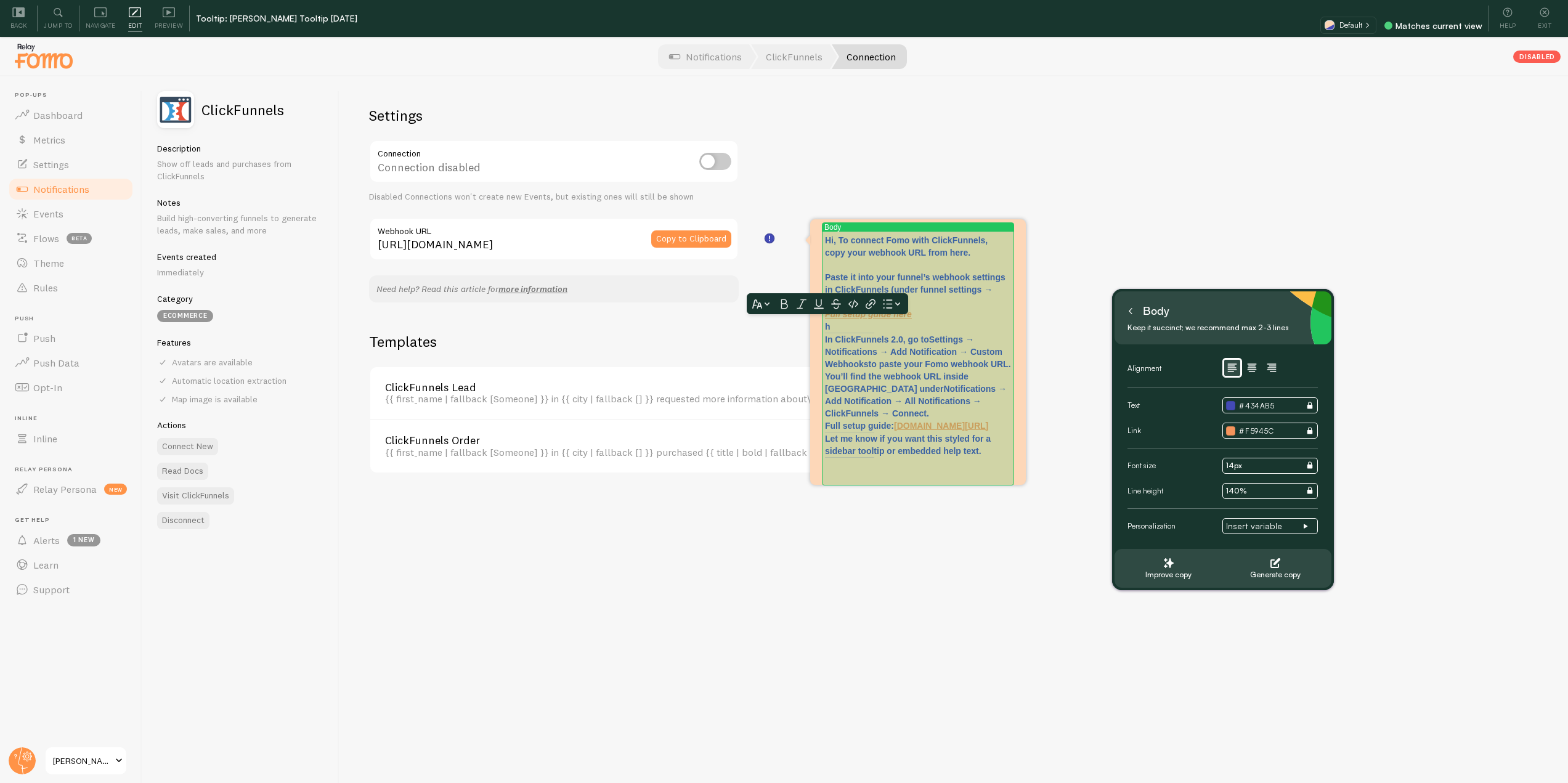
click at [885, 324] on p "Hi, To connect Fomo with ClickFunnels, copy your webhook URL from here. Paste i…" at bounding box center [918, 283] width 186 height 98
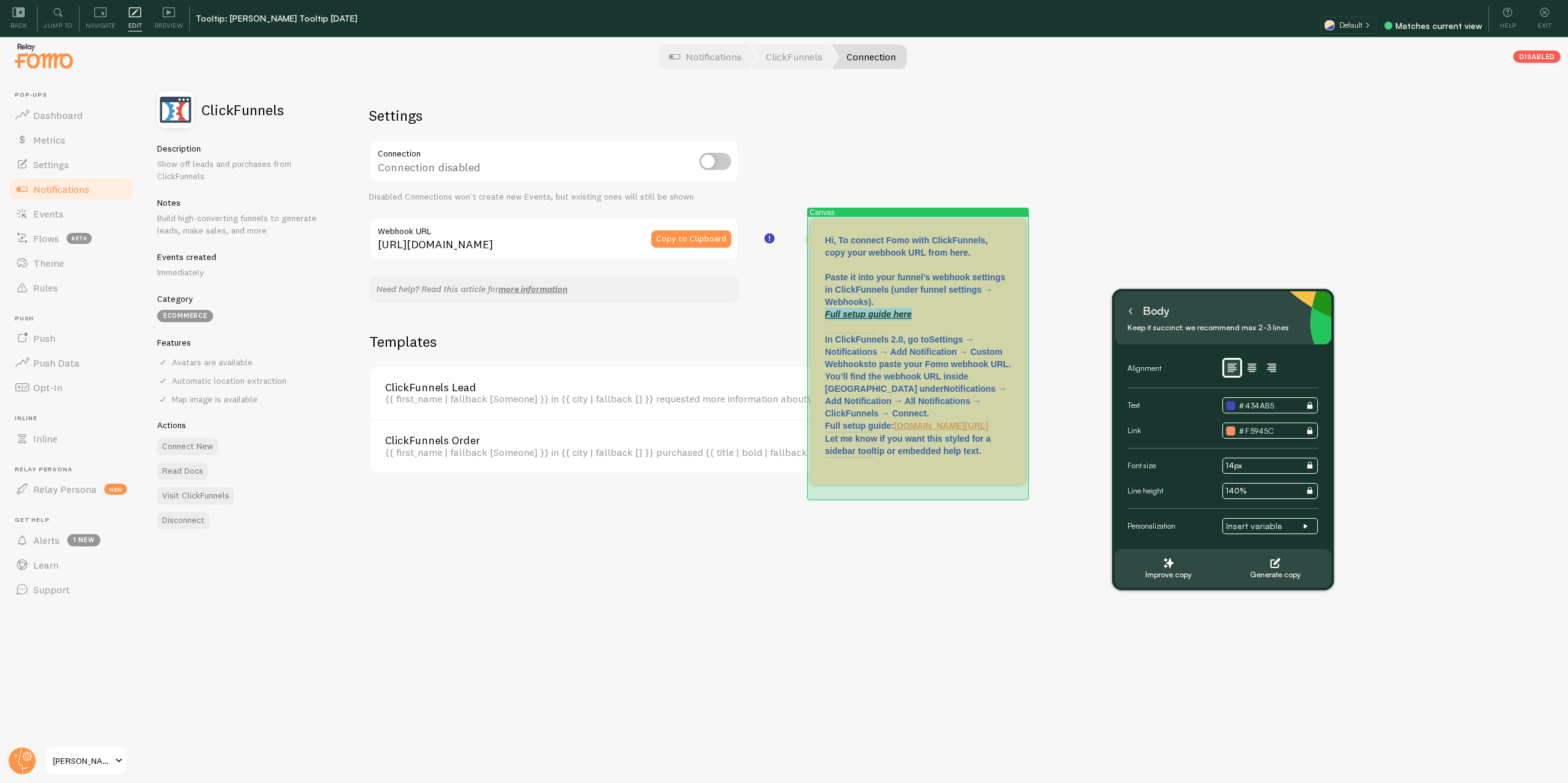
drag, startPoint x: 919, startPoint y: 314, endPoint x: 807, endPoint y: 312, distance: 112.0
click at [807, 312] on body "Pop-ups Dashboard Metrics Settings Notifications Events Flows beta Theme Rules …" at bounding box center [784, 410] width 1568 height 821
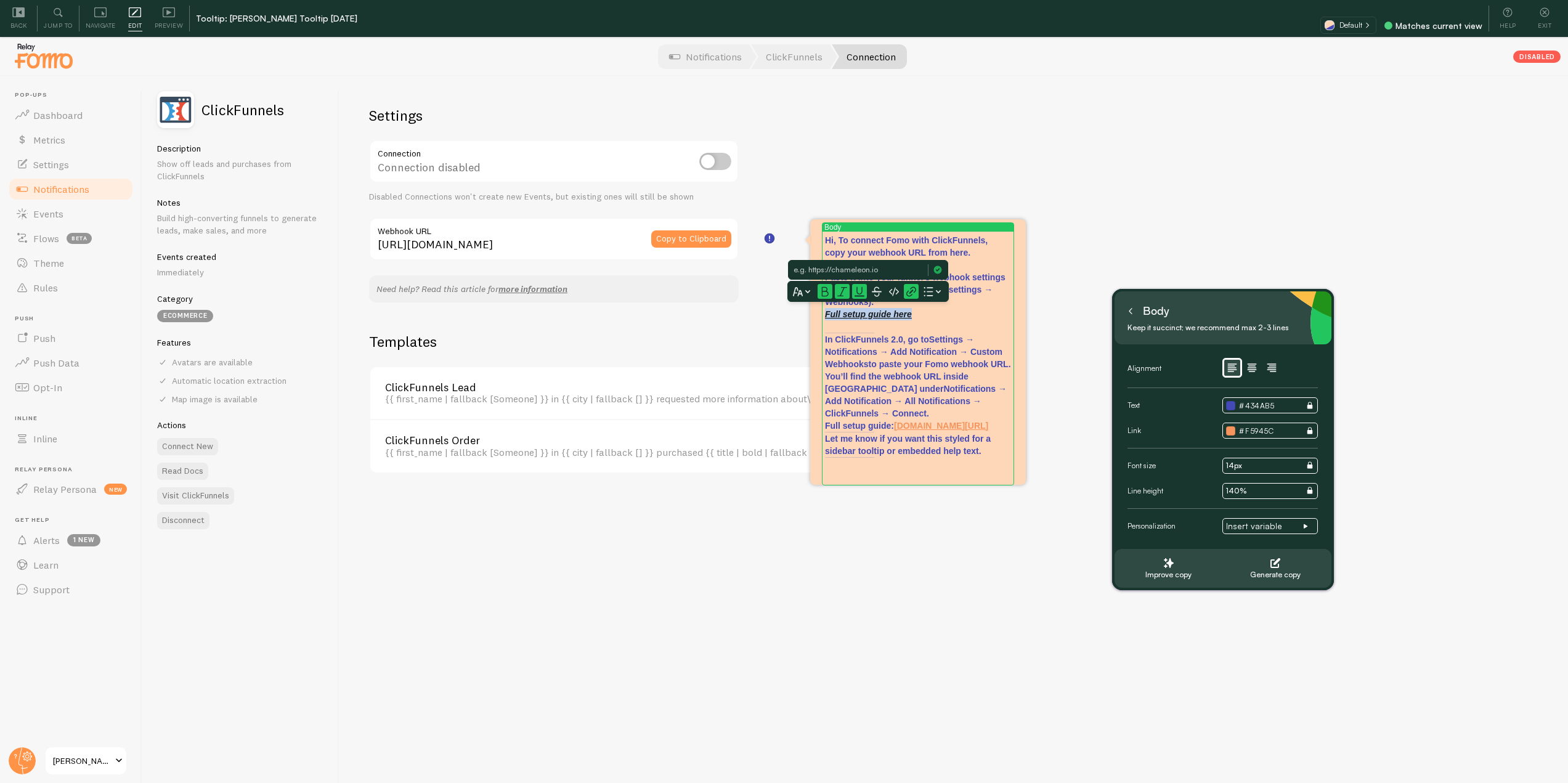
type input "https://help.fomo.com/article/364-how-to-connect-fomo-with-clickfunnels"
click at [859, 296] on icon at bounding box center [860, 292] width 10 height 11
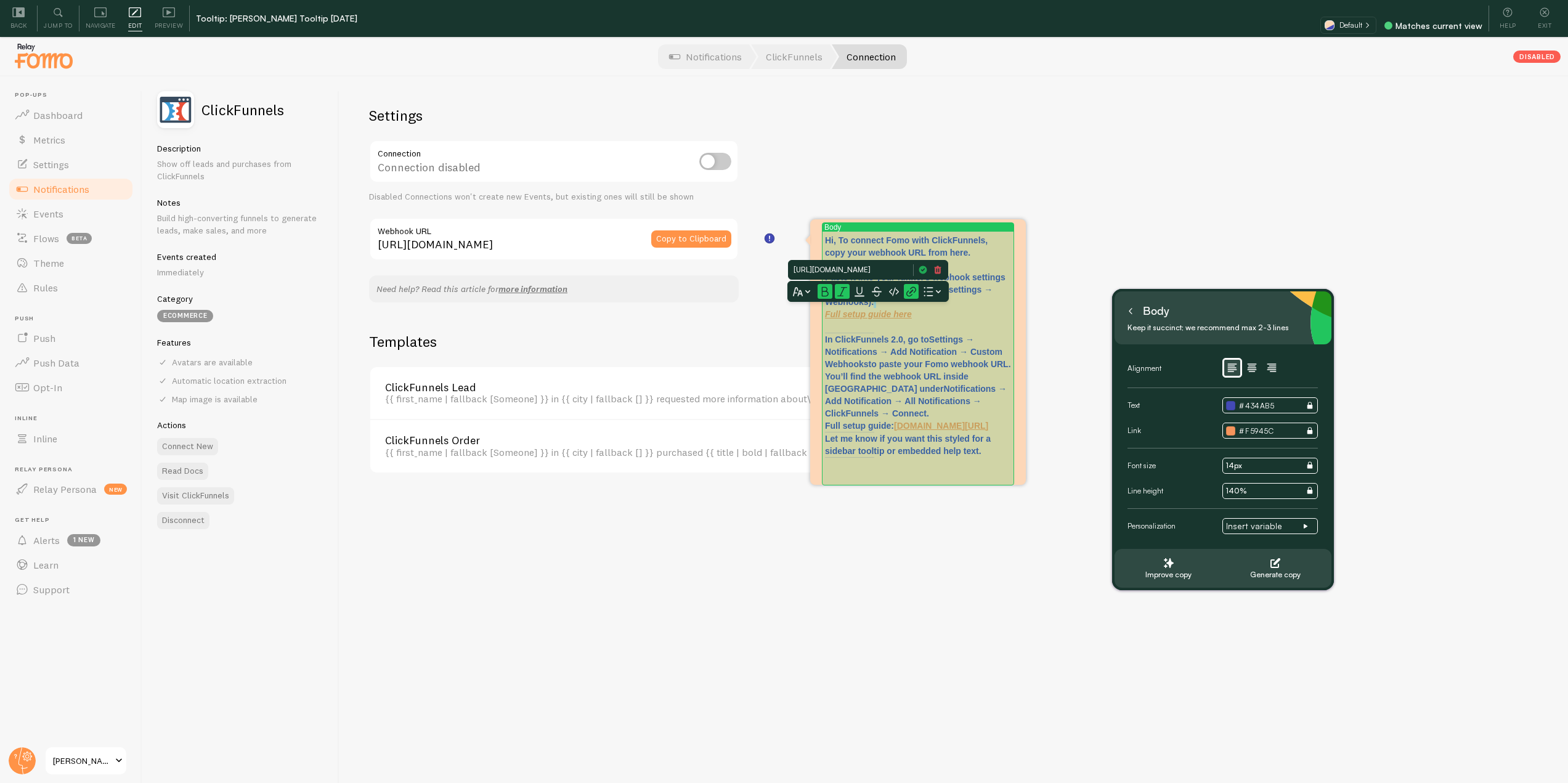
click at [900, 316] on em "Full setup guide here" at bounding box center [868, 314] width 87 height 10
click at [928, 311] on p "Hi, To connect Fomo with ClickFunnels, copy your webhook URL from here. Paste i…" at bounding box center [918, 283] width 186 height 98
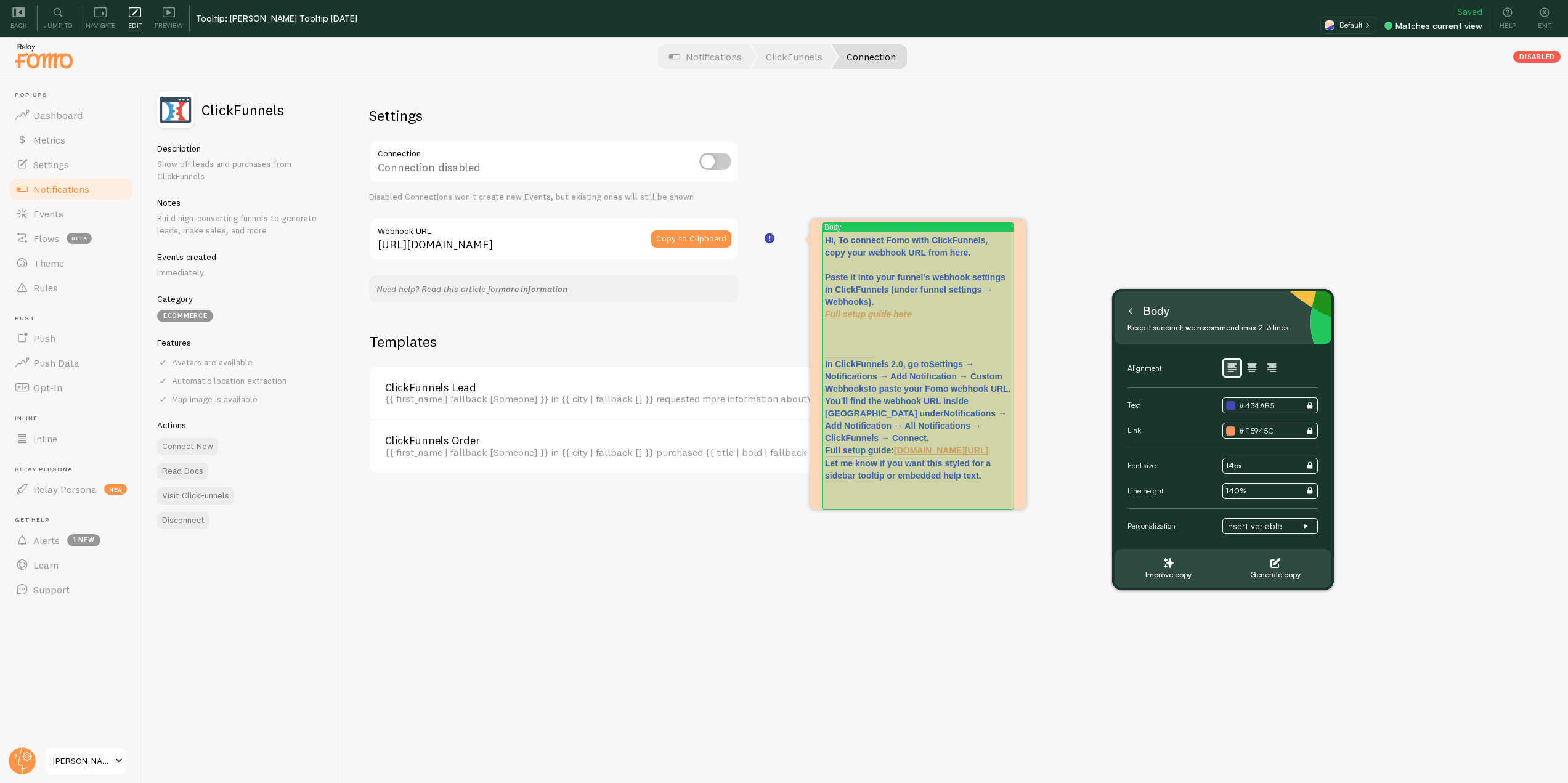
click at [888, 352] on p at bounding box center [918, 345] width 186 height 25
click at [860, 354] on p at bounding box center [918, 345] width 186 height 25
click at [859, 355] on p at bounding box center [918, 345] width 186 height 25
drag, startPoint x: 859, startPoint y: 355, endPoint x: 847, endPoint y: 357, distance: 12.2
click at [849, 355] on p at bounding box center [918, 345] width 186 height 25
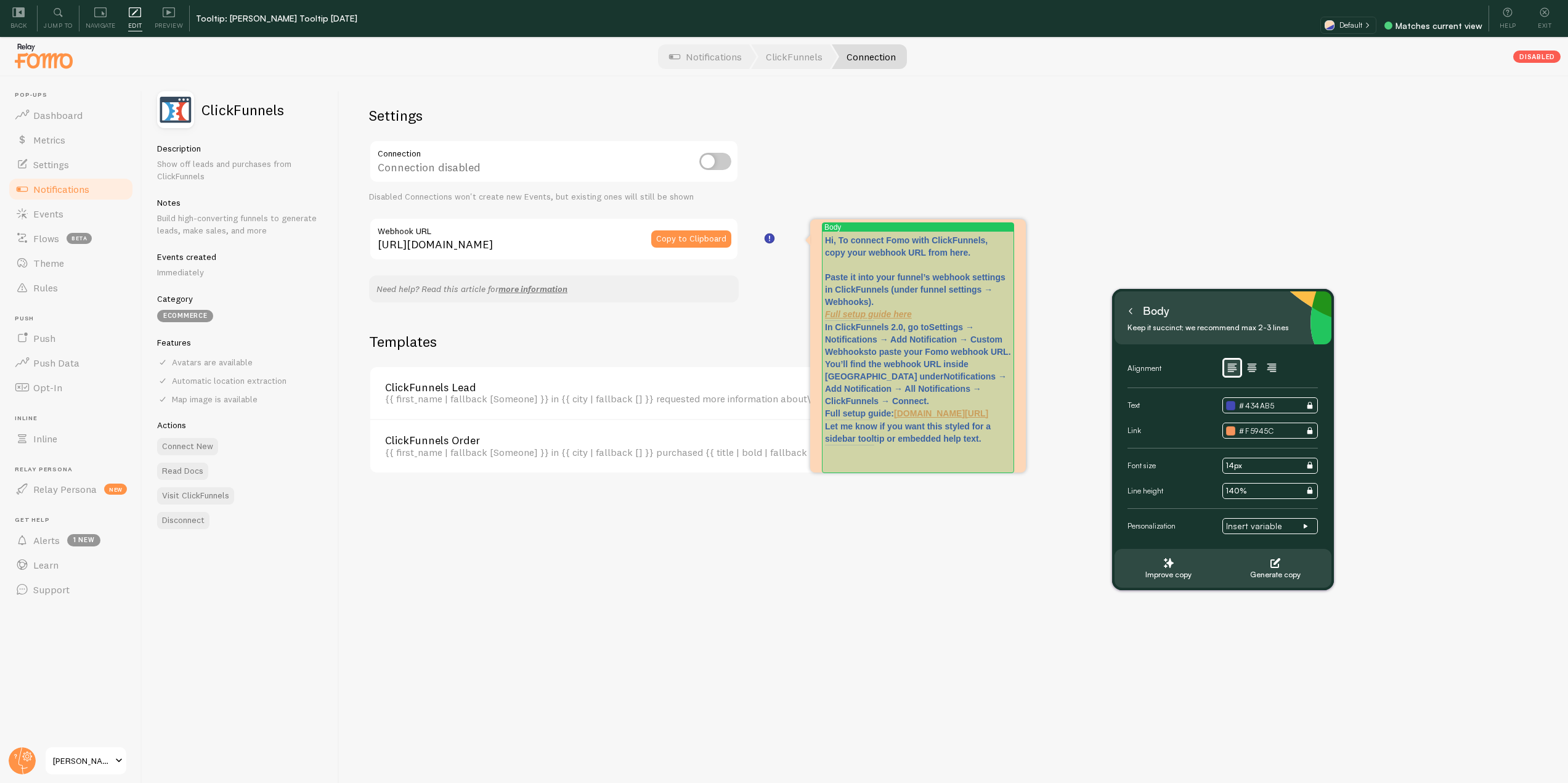
click at [902, 329] on p "In ClickFunnels 2.0, go to Settings → Notifications → Add Notification → Custom…" at bounding box center [918, 370] width 186 height 98
click at [833, 339] on p "In ClickFunnels 2.0 , go to Settings → Notifications → Add Notification → Custo…" at bounding box center [918, 376] width 186 height 111
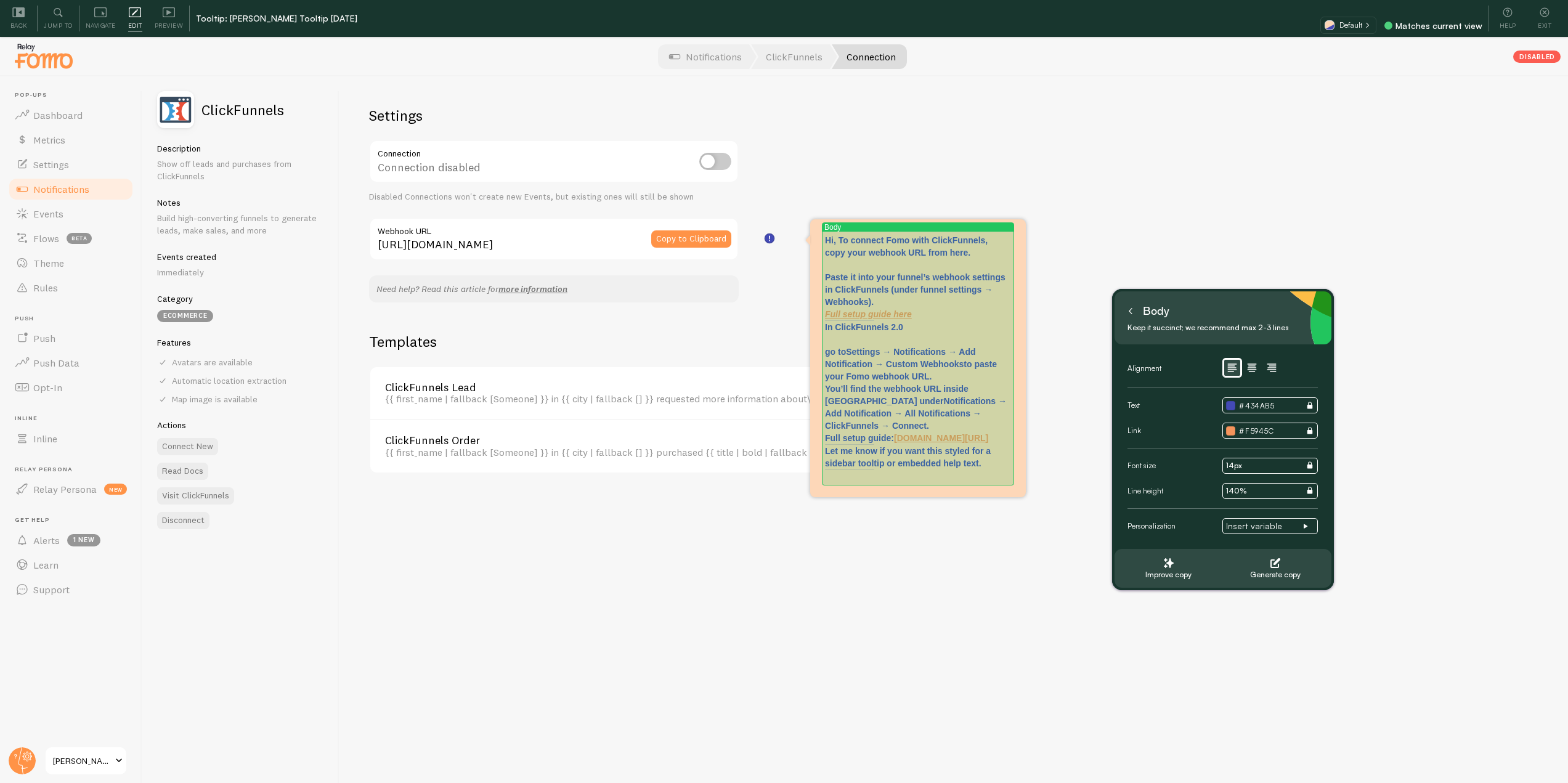
click at [936, 377] on p "In ClickFunnels 2.0 go to Settings → Notifications → Add Notification → Custom …" at bounding box center [918, 382] width 186 height 124
click at [923, 422] on strong "Notifications → Add Notification → All Notifications → ClickFunnels → Connect" at bounding box center [916, 425] width 183 height 35
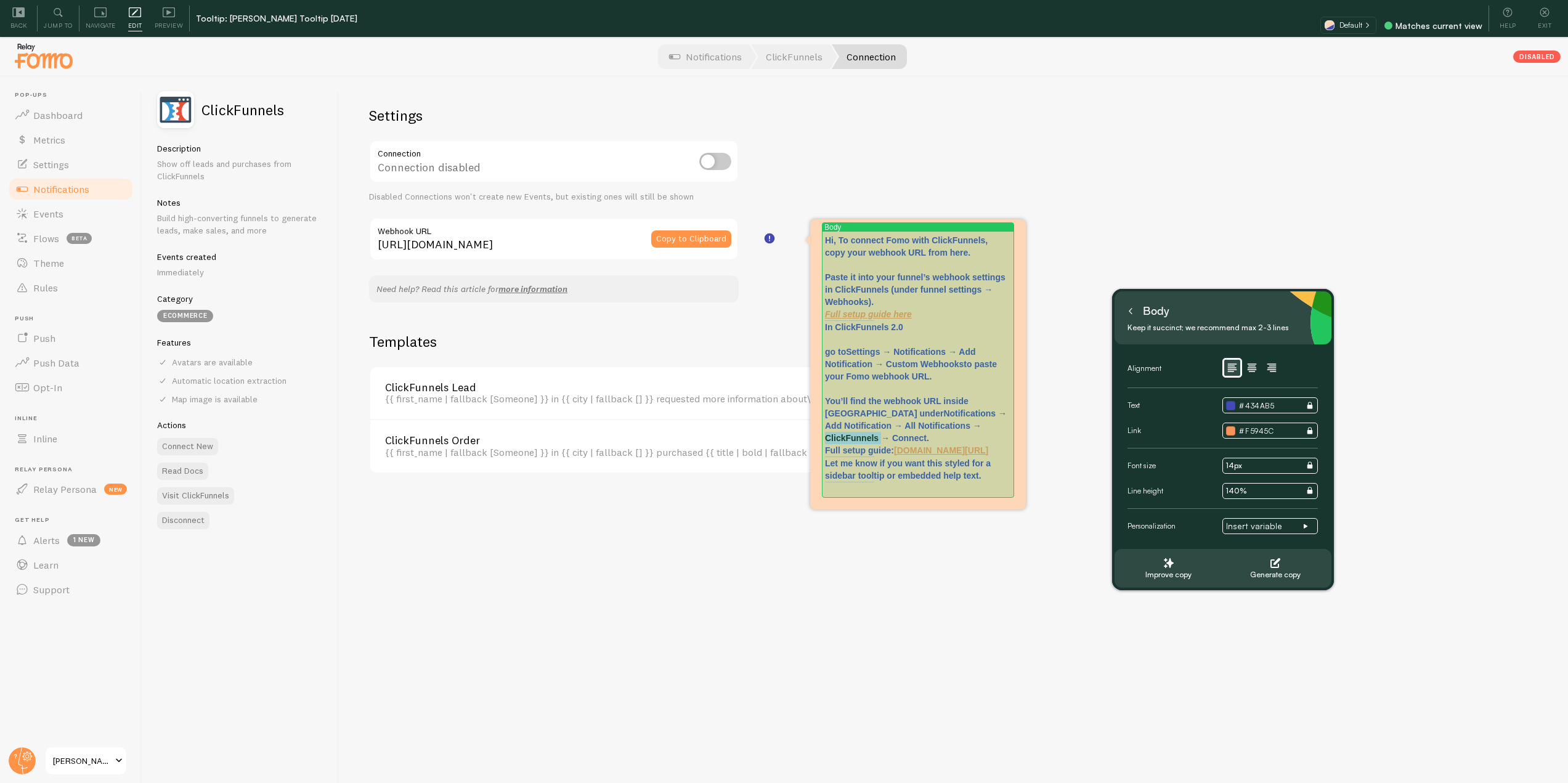
click at [923, 422] on strong "Notifications → Add Notification → All Notifications → ClickFunnels → Connect" at bounding box center [916, 425] width 183 height 35
drag, startPoint x: 990, startPoint y: 449, endPoint x: 957, endPoint y: 448, distance: 33.0
drag, startPoint x: 992, startPoint y: 450, endPoint x: 898, endPoint y: 442, distance: 94.3
click at [898, 442] on p "In ClickFunnels 2.0 go to Settings → Notifications → Add Notification → Custom …" at bounding box center [918, 388] width 186 height 136
type input "https://help.fomo.com/article/364-how-to-connect-fomo-with-clickfunnels"
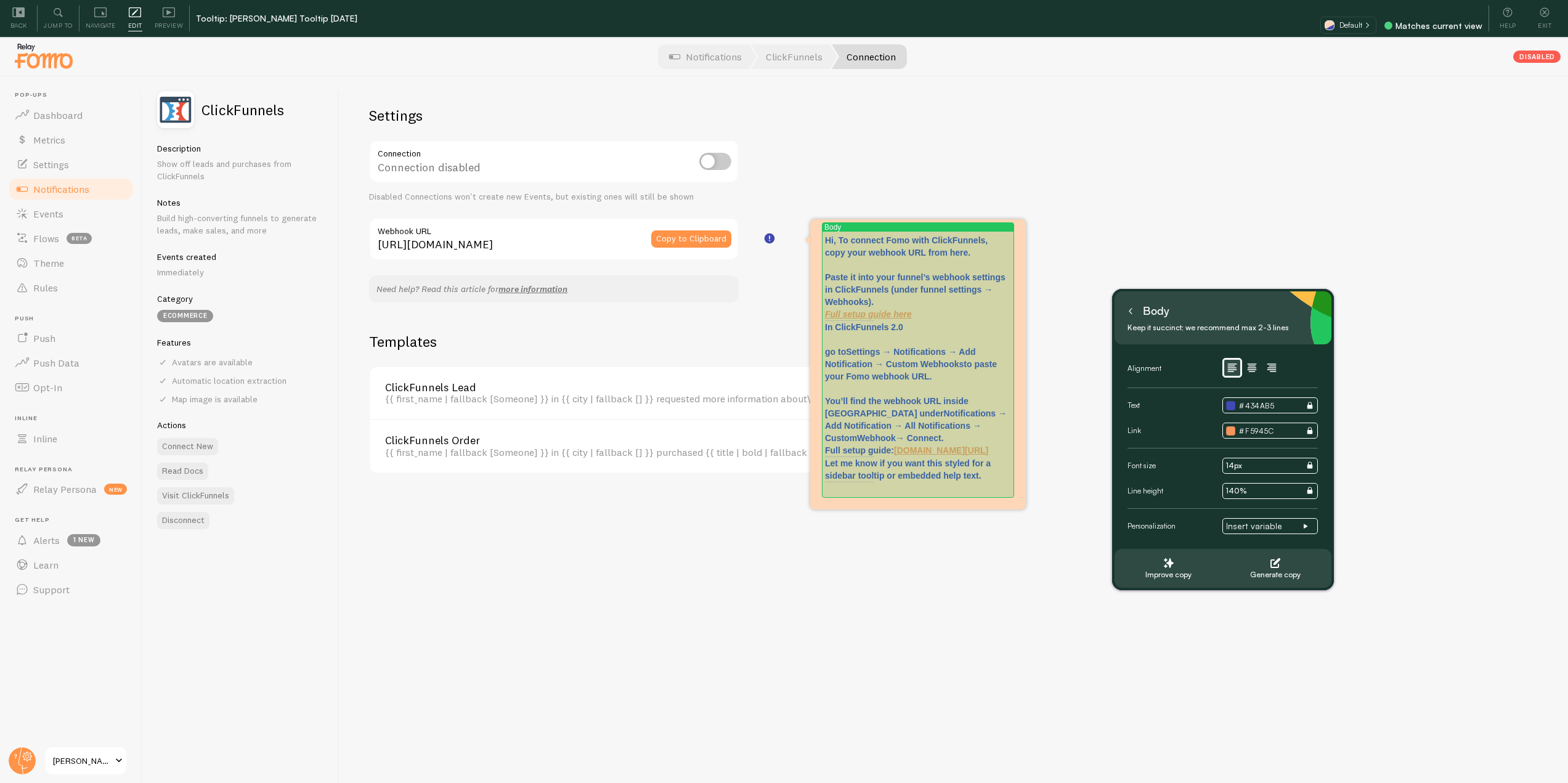
click at [994, 472] on p "Let me know if you want this styled for a sidebar tooltip or embedded help text." at bounding box center [918, 470] width 186 height 25
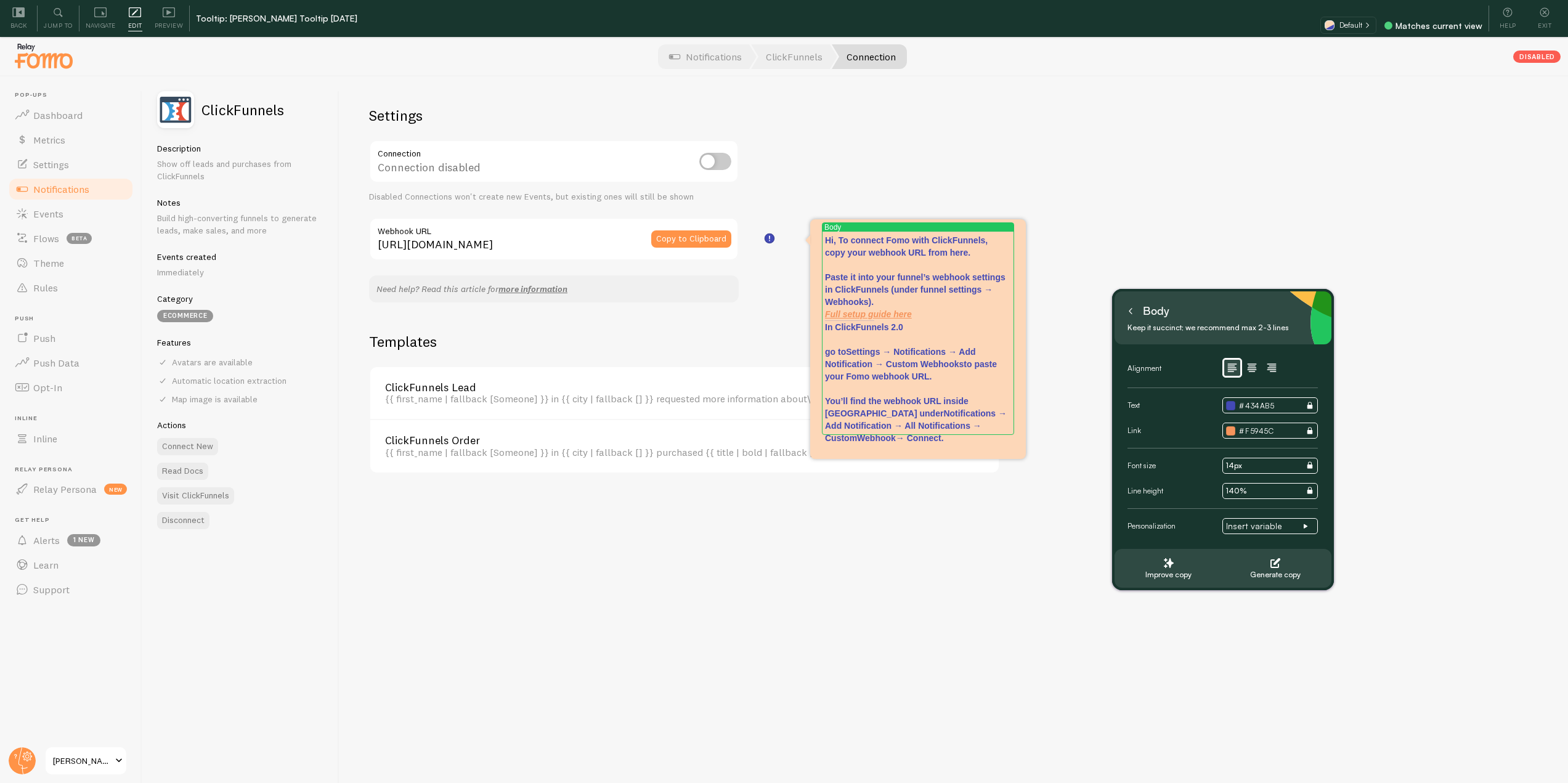
click at [1057, 305] on div "Settings Connection Connection disabled Disabled Connections won't create new E…" at bounding box center [953, 448] width 1229 height 744
click at [1134, 311] on button at bounding box center [1131, 312] width 12 height 20
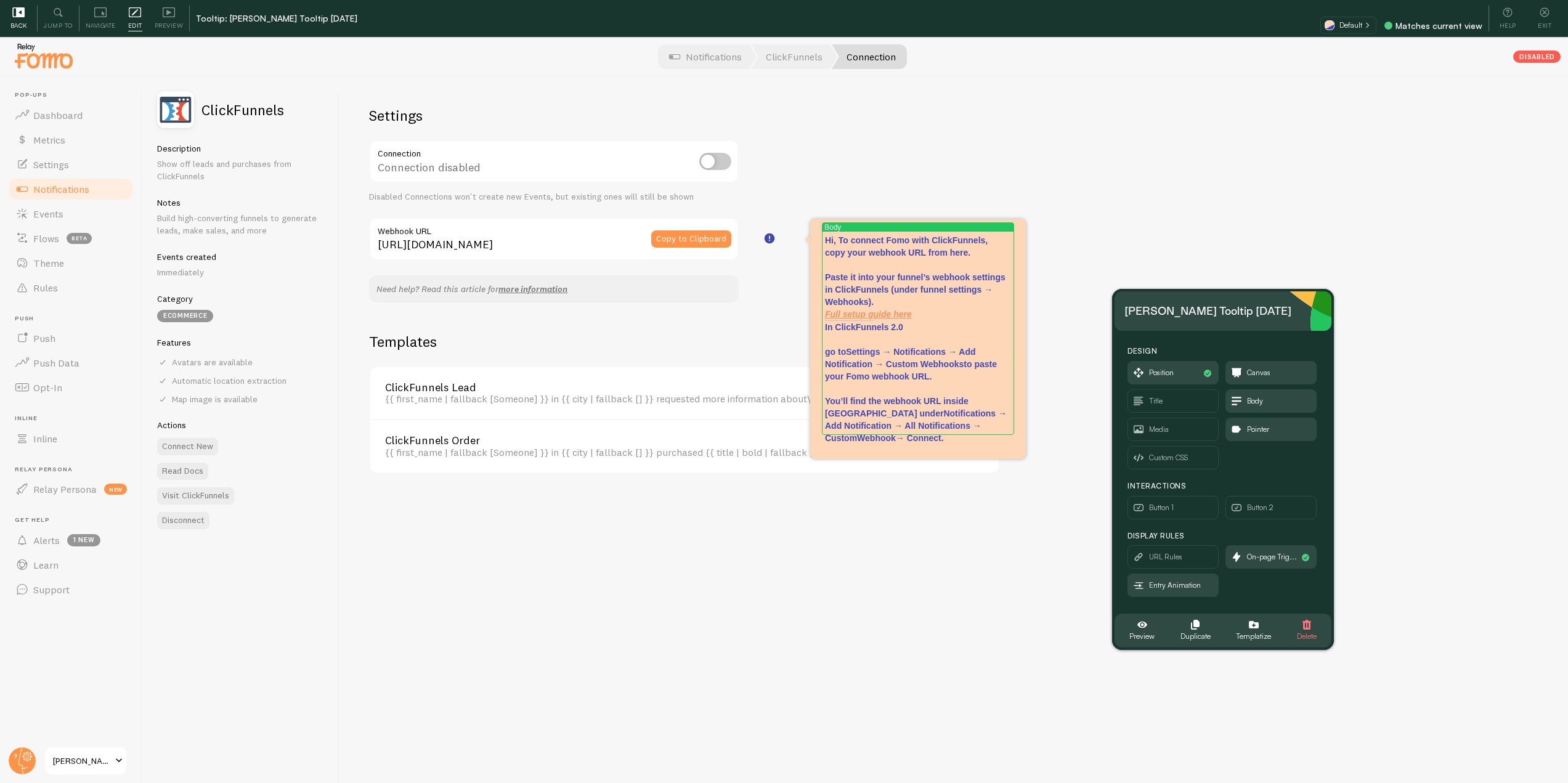
click at [28, 12] on div "Back" at bounding box center [18, 18] width 37 height 26
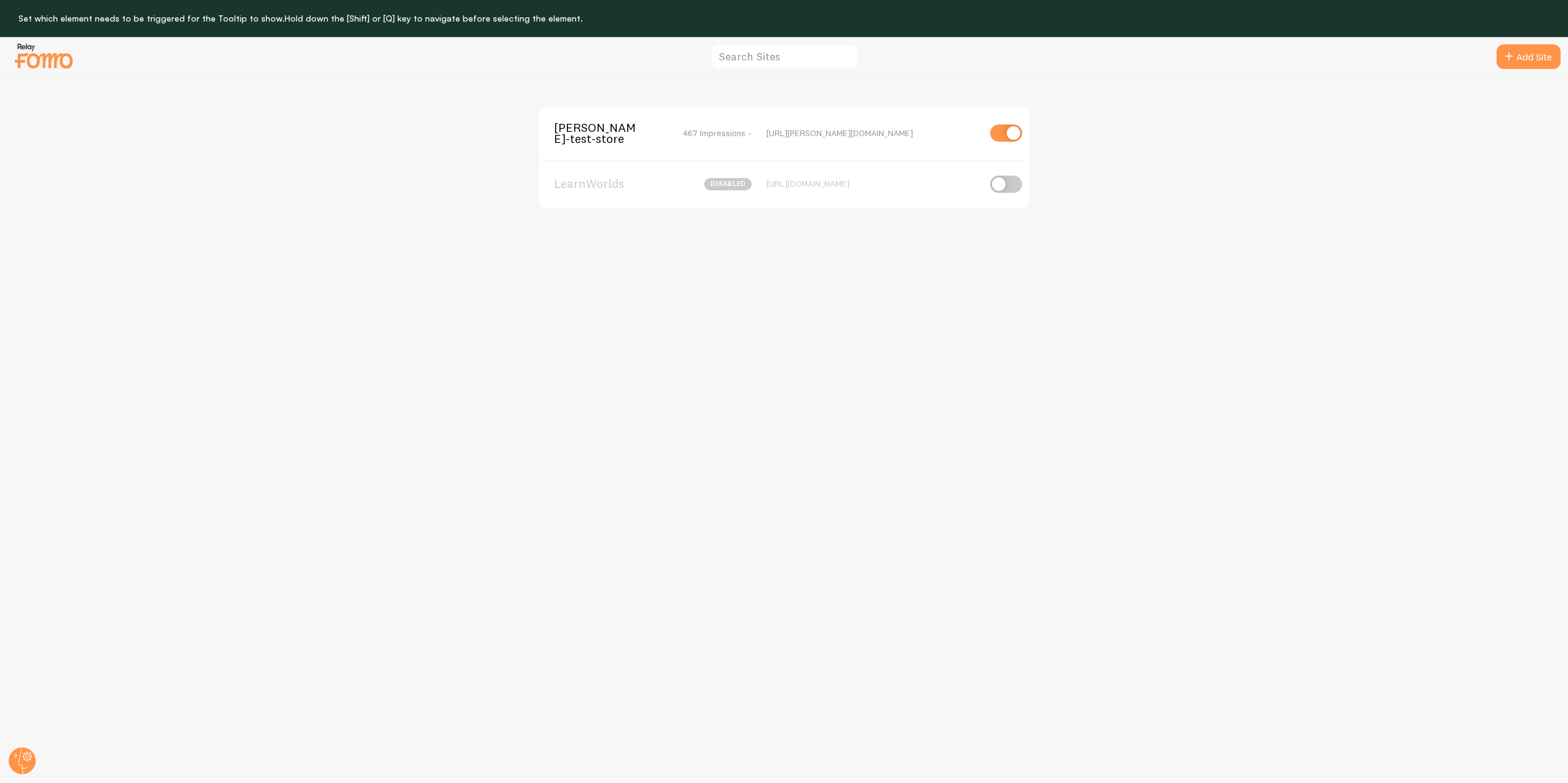
click at [602, 140] on span "[PERSON_NAME]-test-store" at bounding box center [603, 134] width 99 height 23
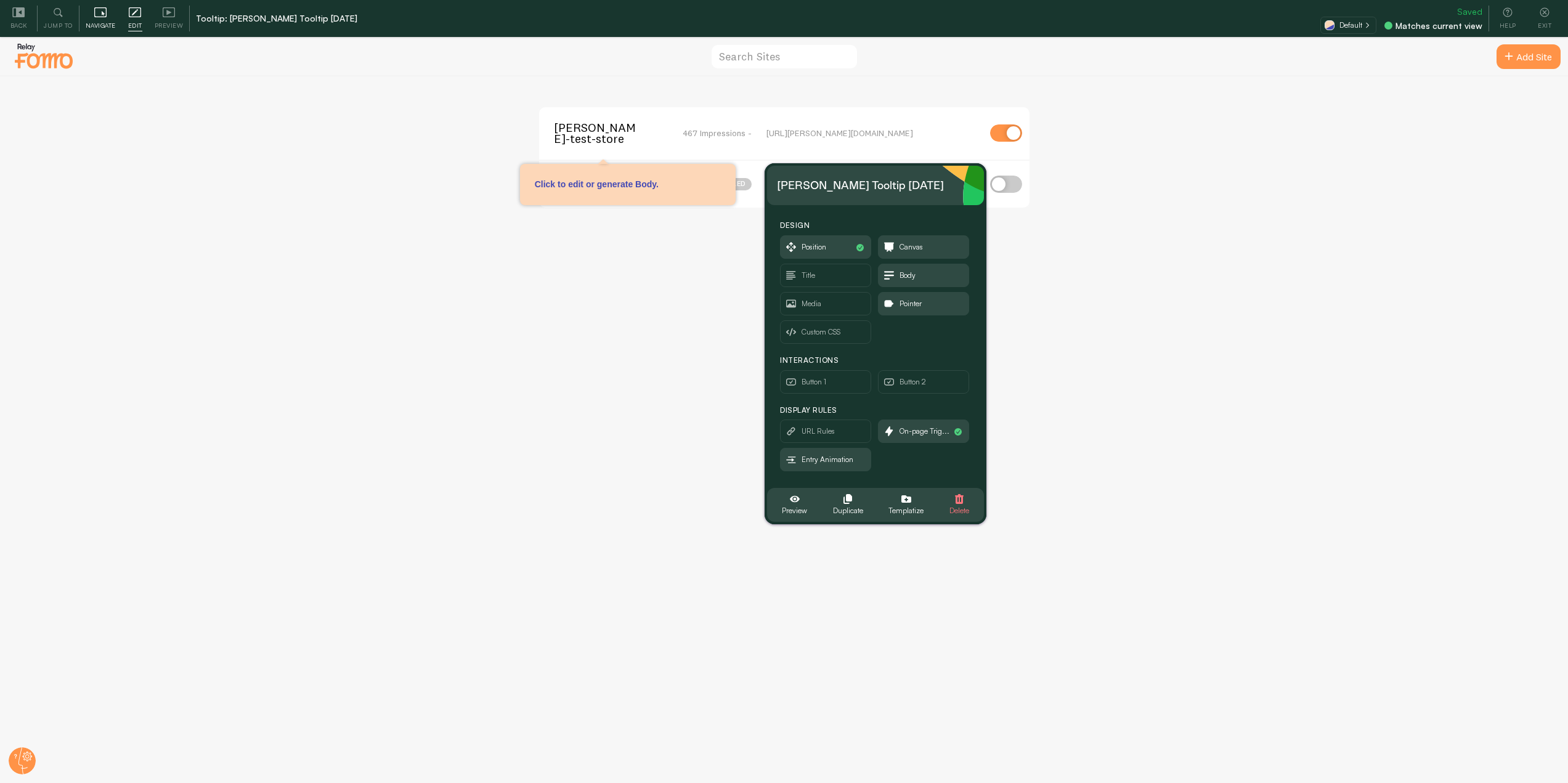
click at [107, 24] on span "Navigate" at bounding box center [101, 25] width 30 height 12
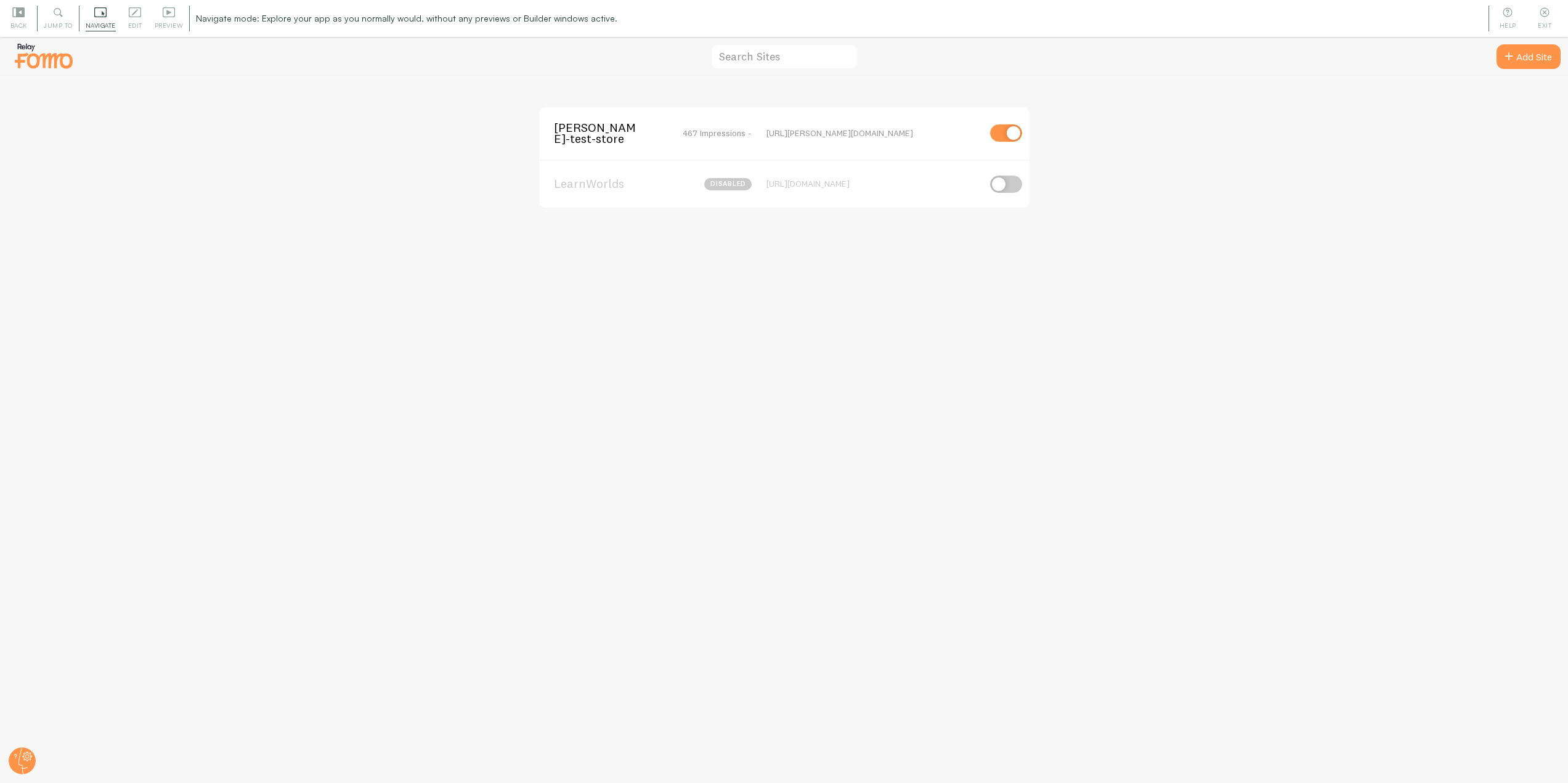
click at [574, 134] on span "[PERSON_NAME]-test-store" at bounding box center [603, 134] width 99 height 23
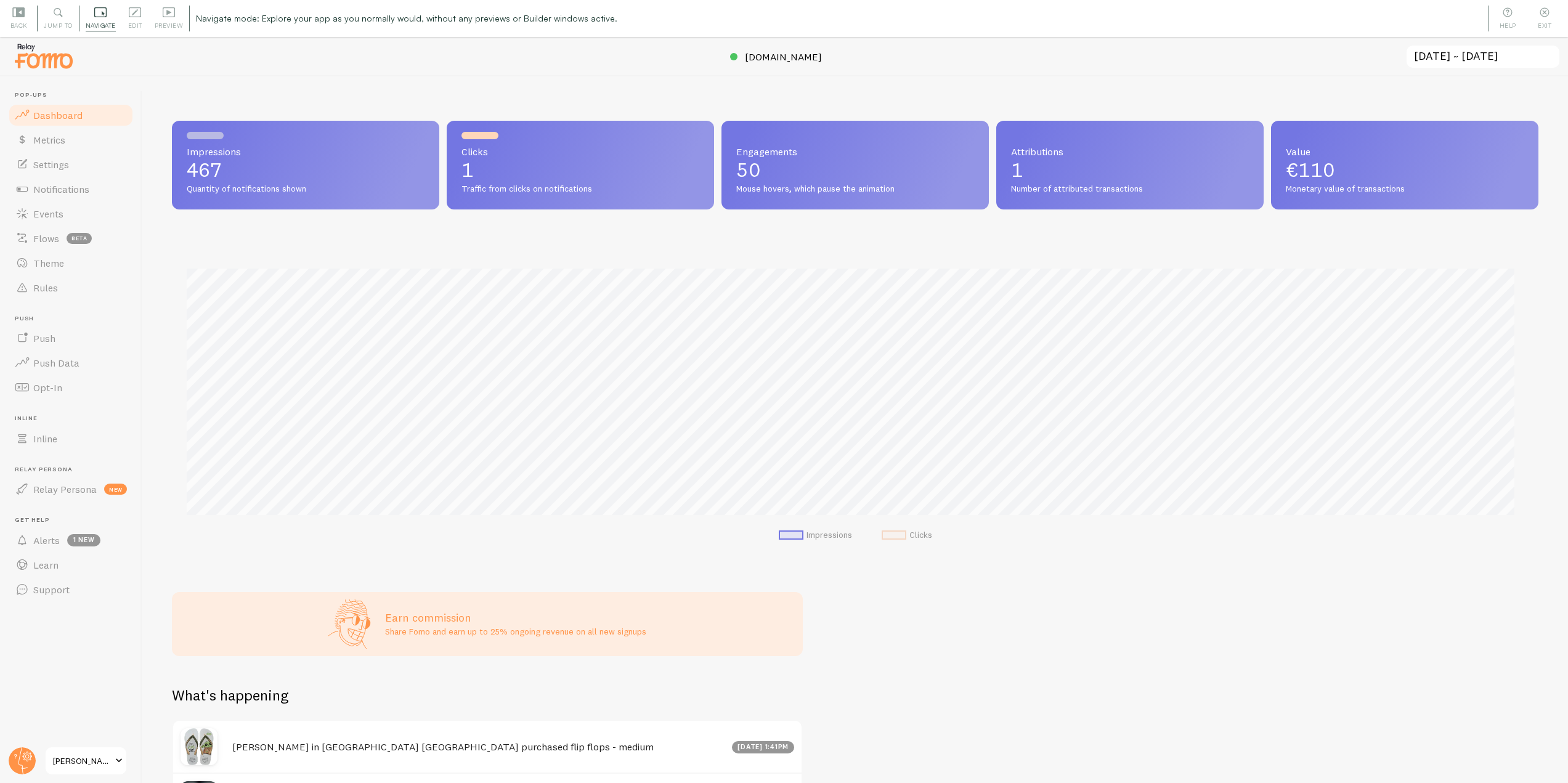
scroll to position [324, 1358]
drag, startPoint x: 107, startPoint y: 193, endPoint x: 132, endPoint y: 194, distance: 25.0
click at [107, 193] on link "Notifications" at bounding box center [71, 189] width 127 height 25
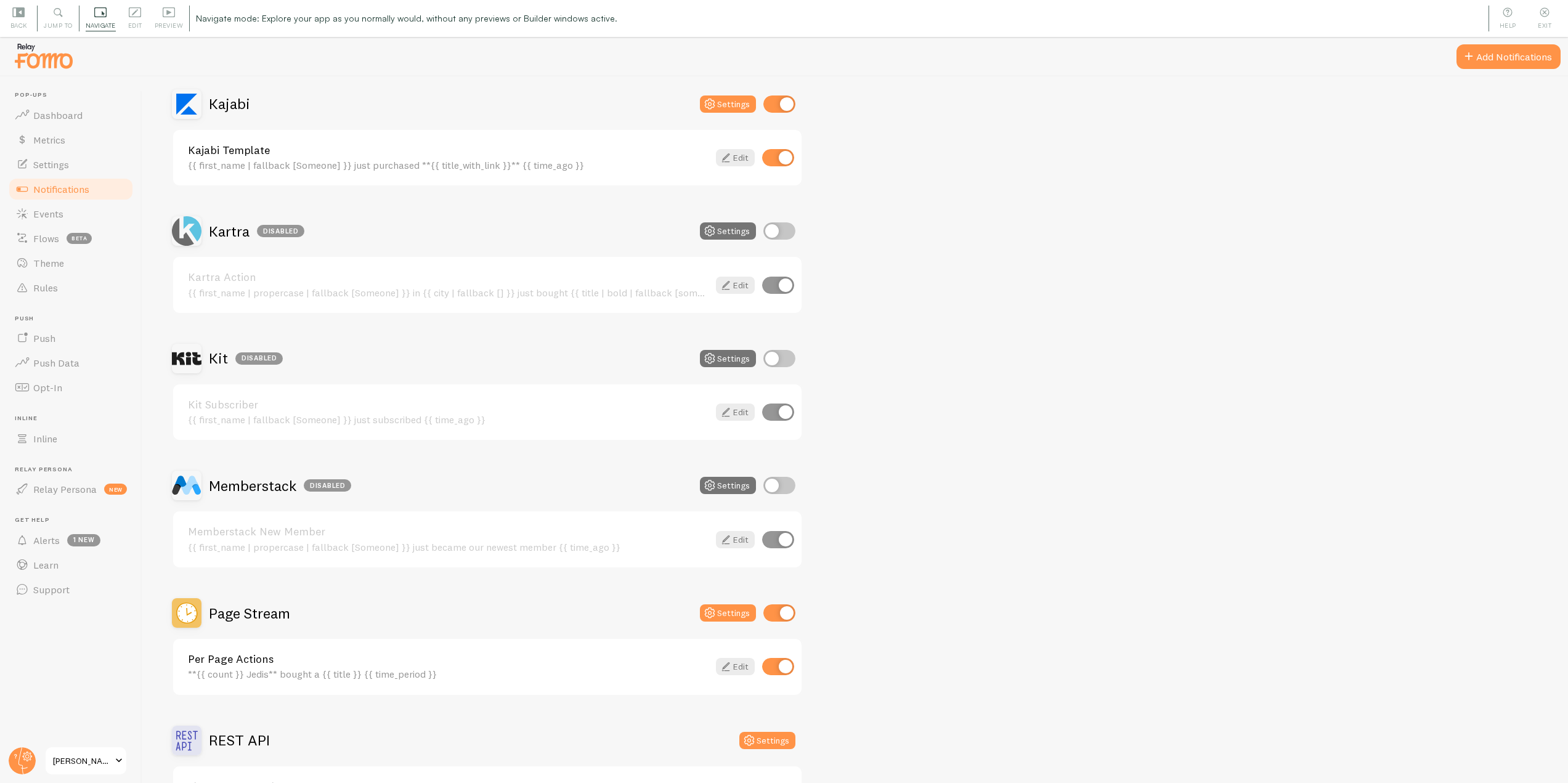
scroll to position [1726, 0]
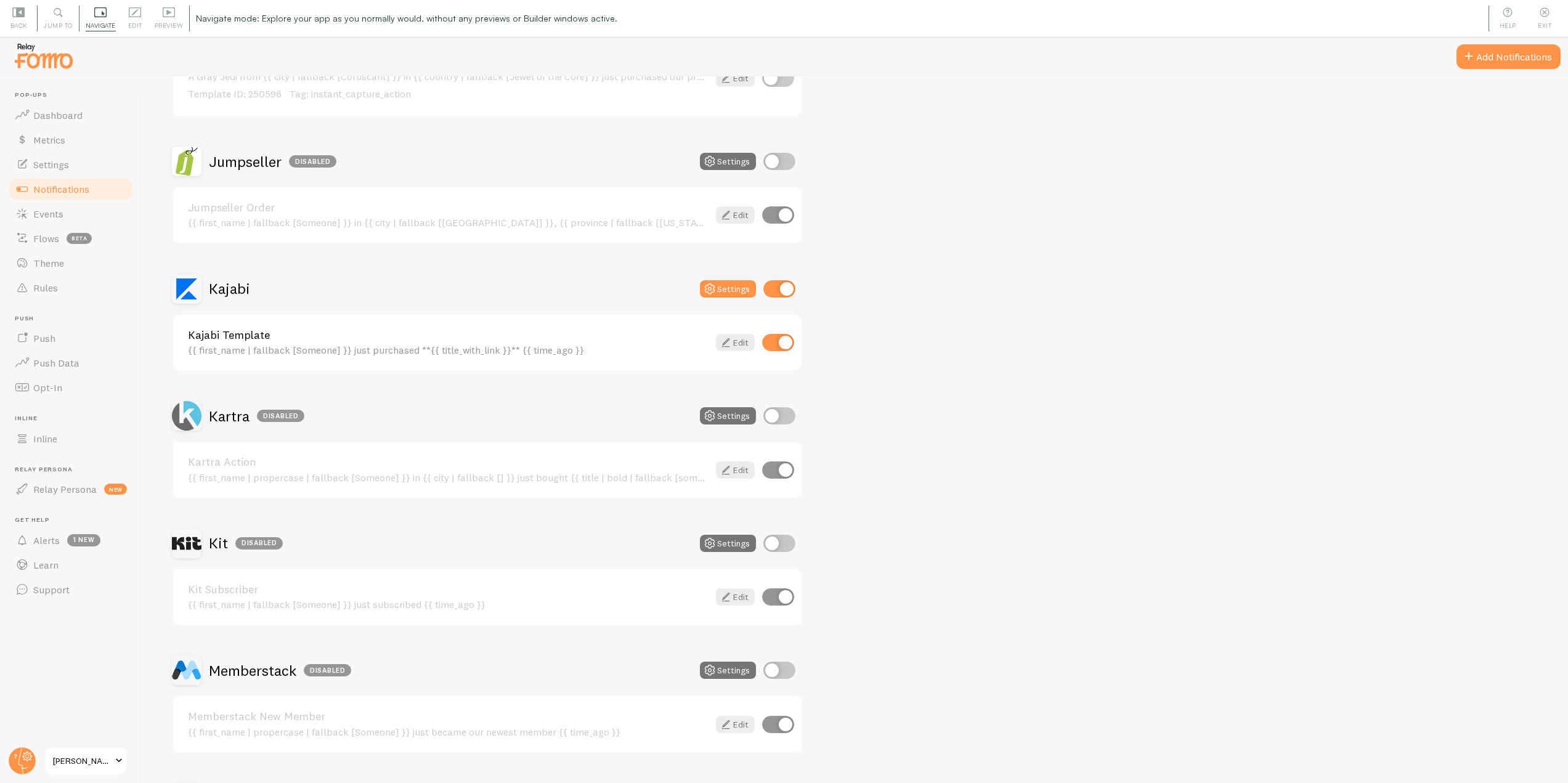
click at [226, 300] on div "Kajabi" at bounding box center [211, 289] width 78 height 30
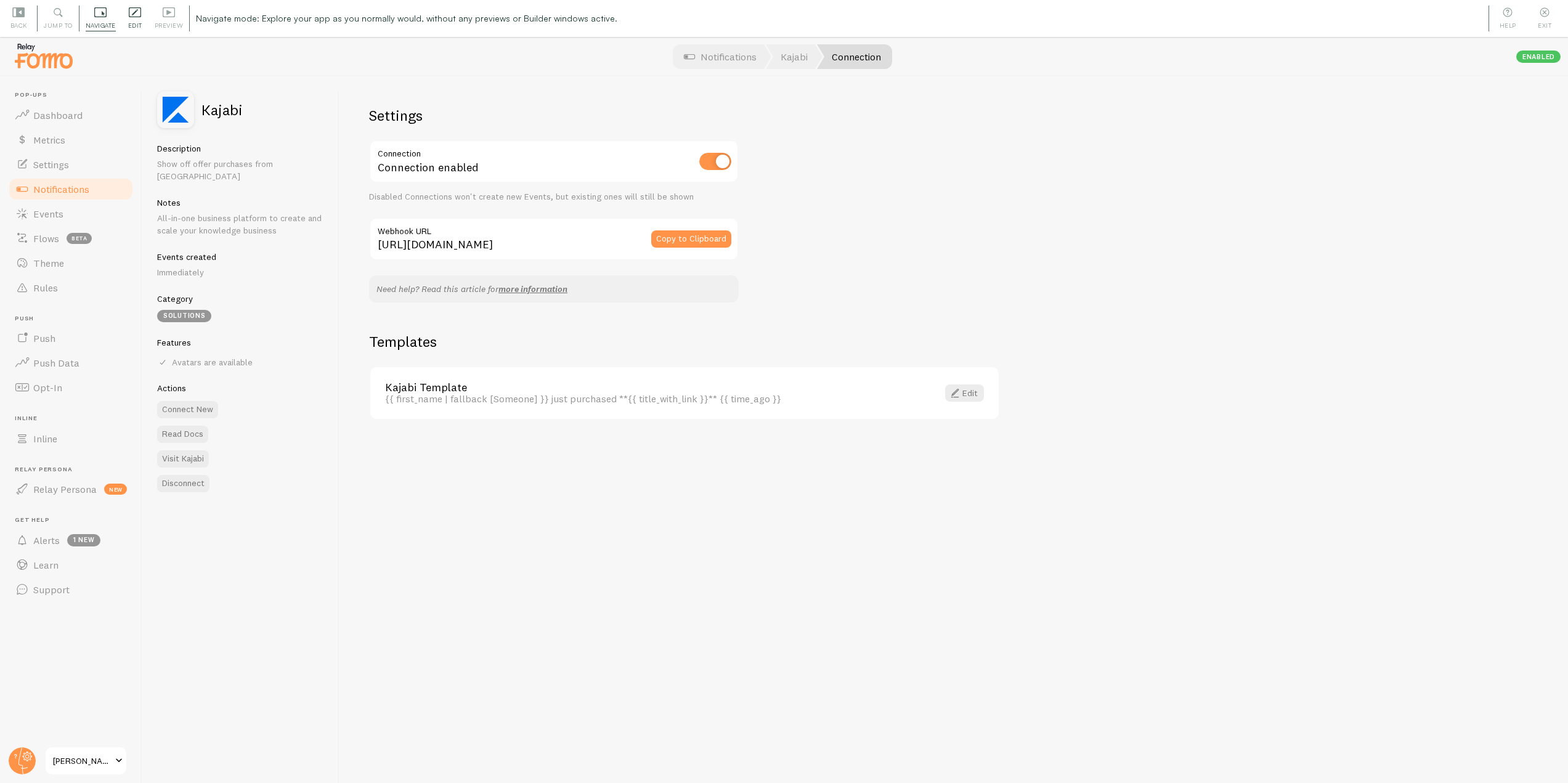
click at [140, 24] on span "Edit" at bounding box center [135, 25] width 14 height 12
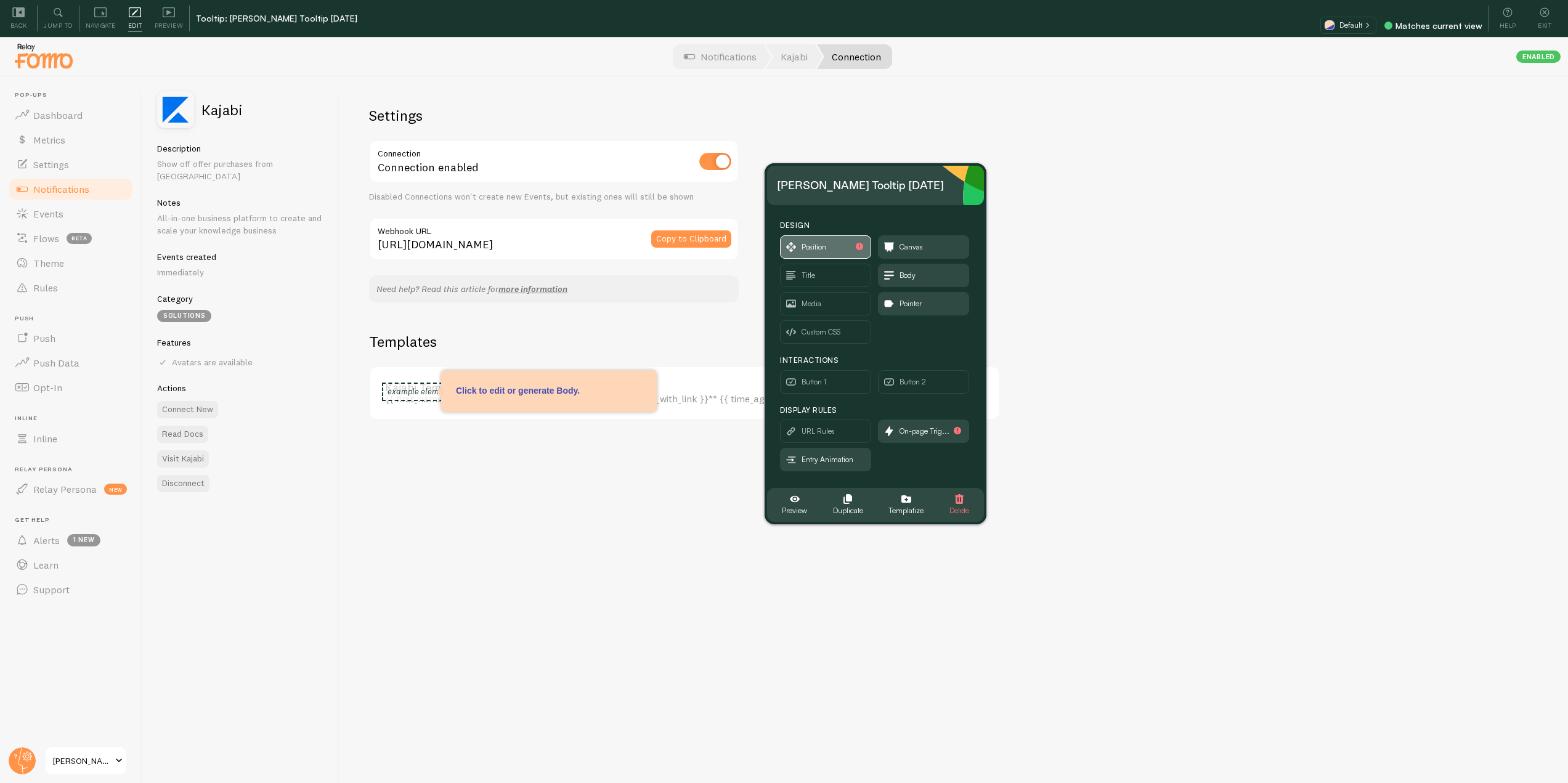
click at [814, 254] on span "Position" at bounding box center [825, 247] width 90 height 22
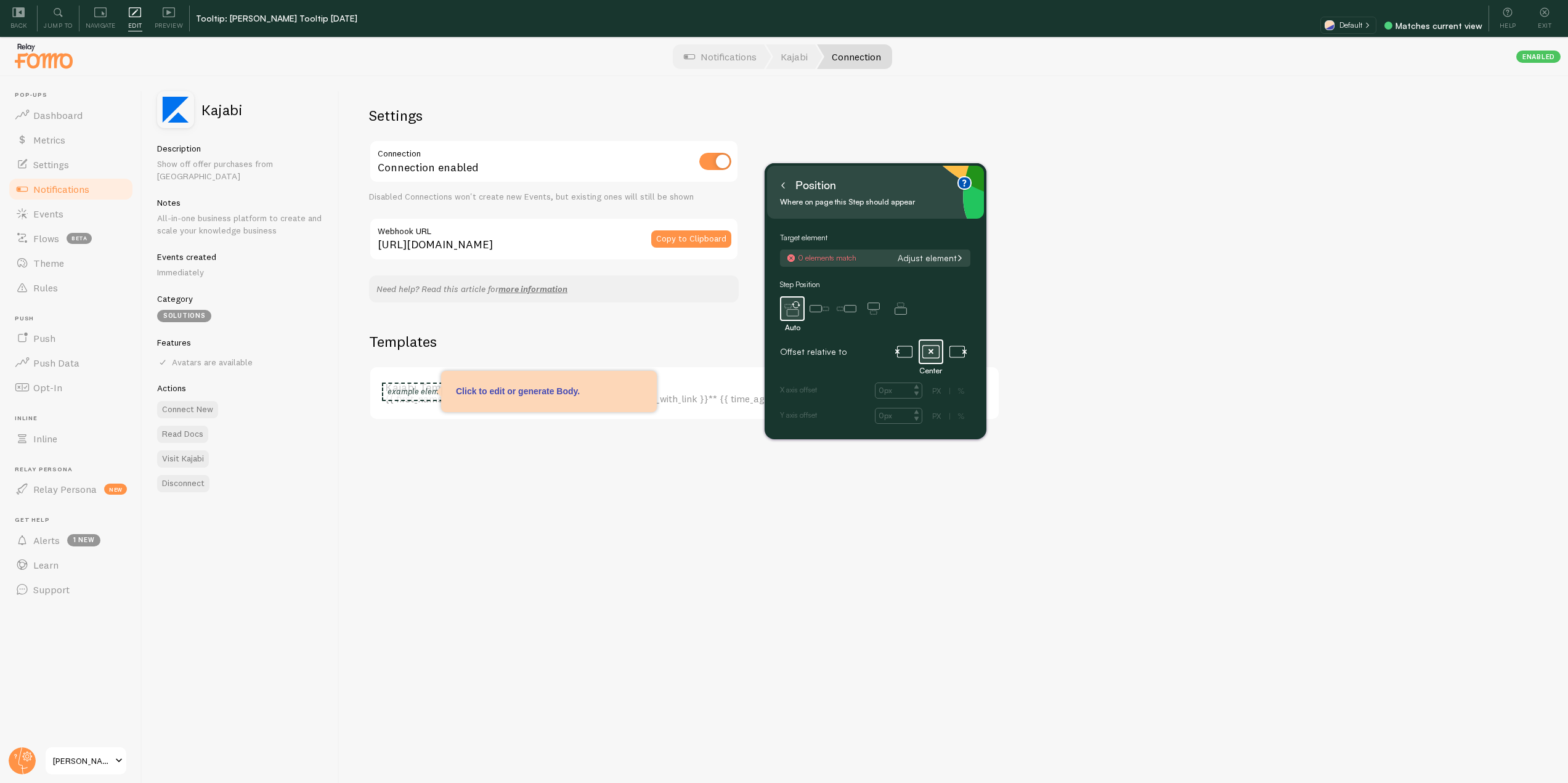
click at [777, 179] on button at bounding box center [783, 186] width 12 height 20
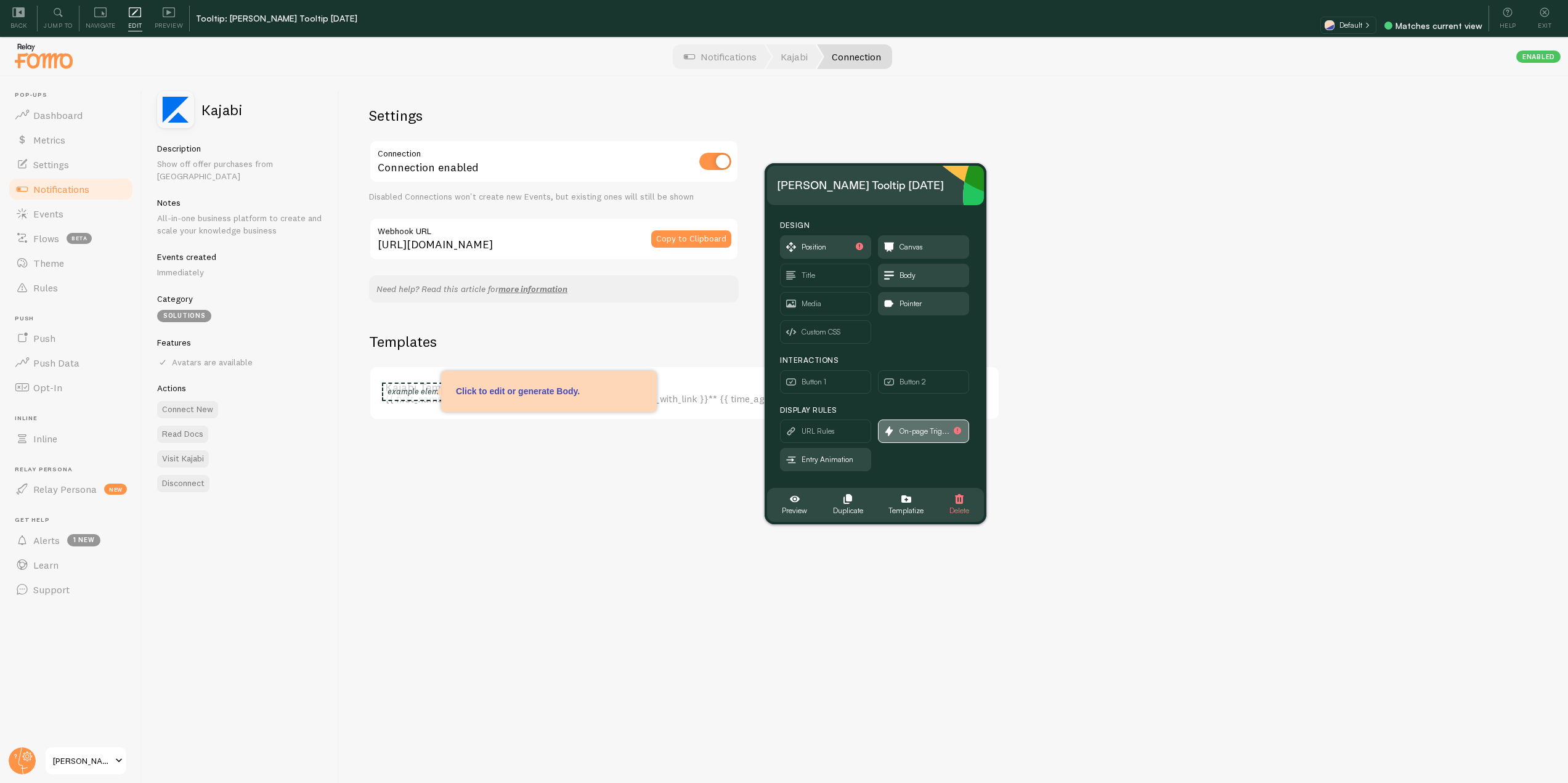
click at [930, 423] on span "On-page Trig..." at bounding box center [923, 431] width 90 height 22
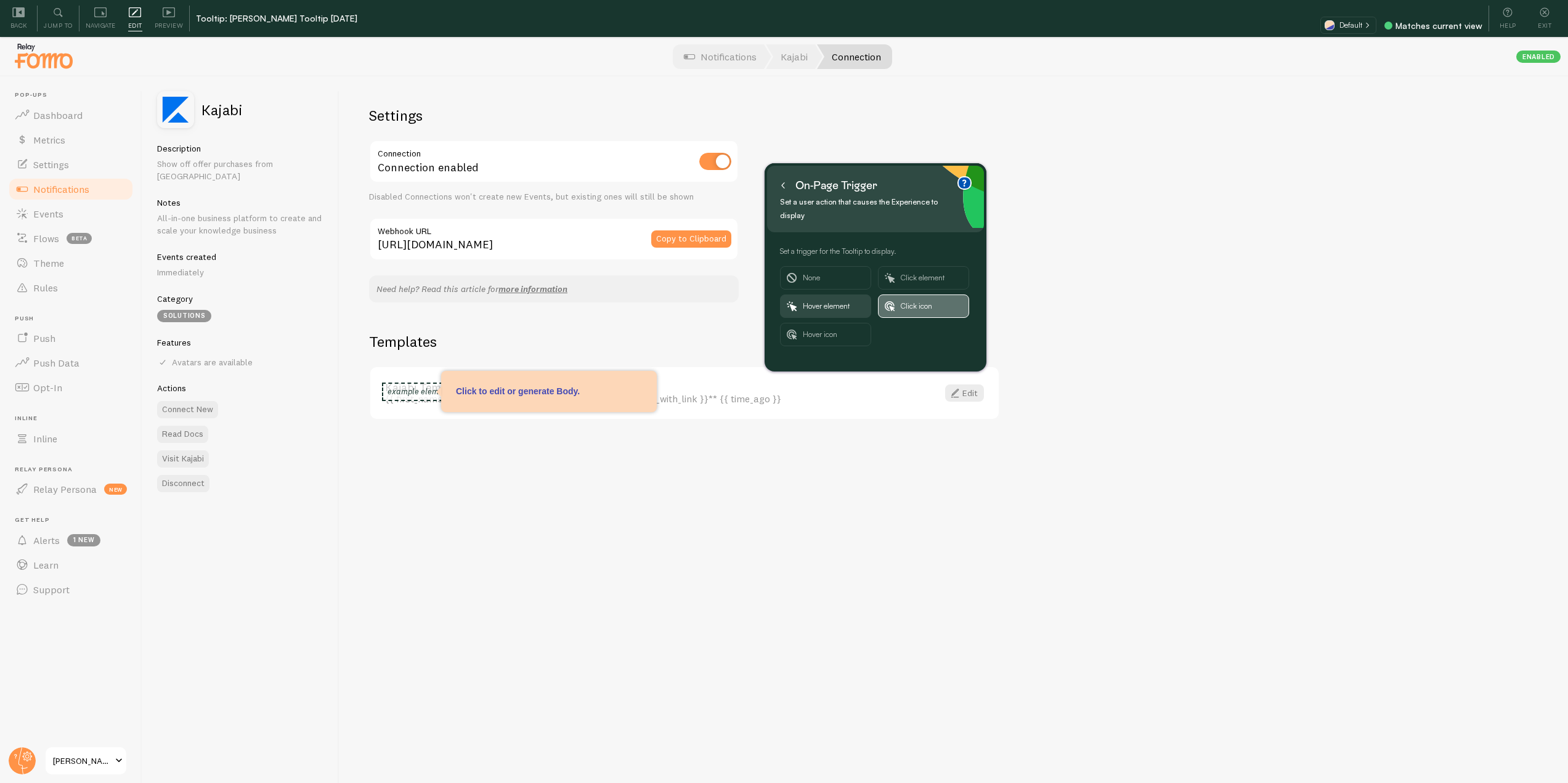
click at [922, 296] on span "Click icon" at bounding box center [932, 306] width 61 height 22
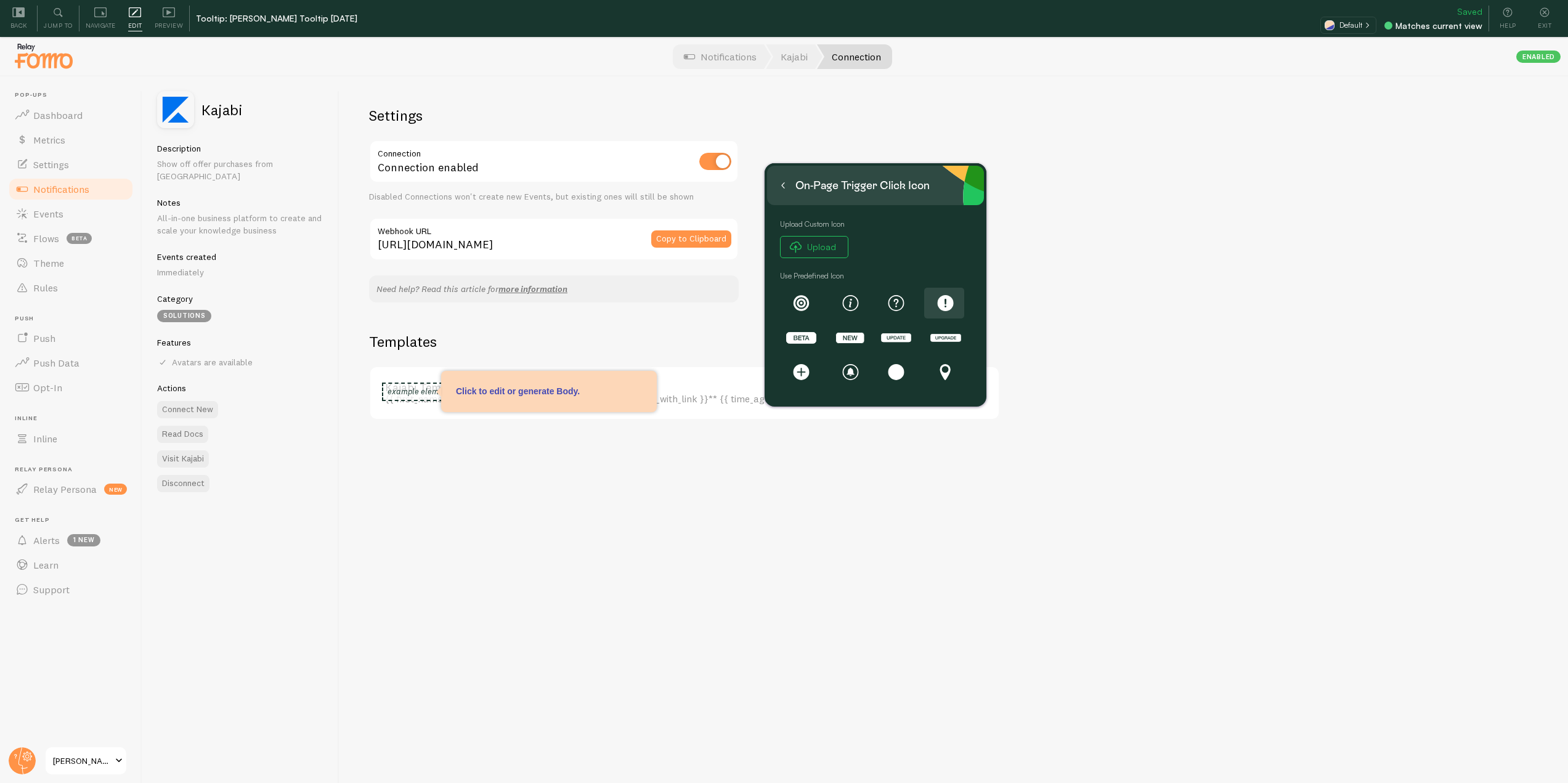
click at [951, 304] on rect at bounding box center [946, 303] width 16 height 16
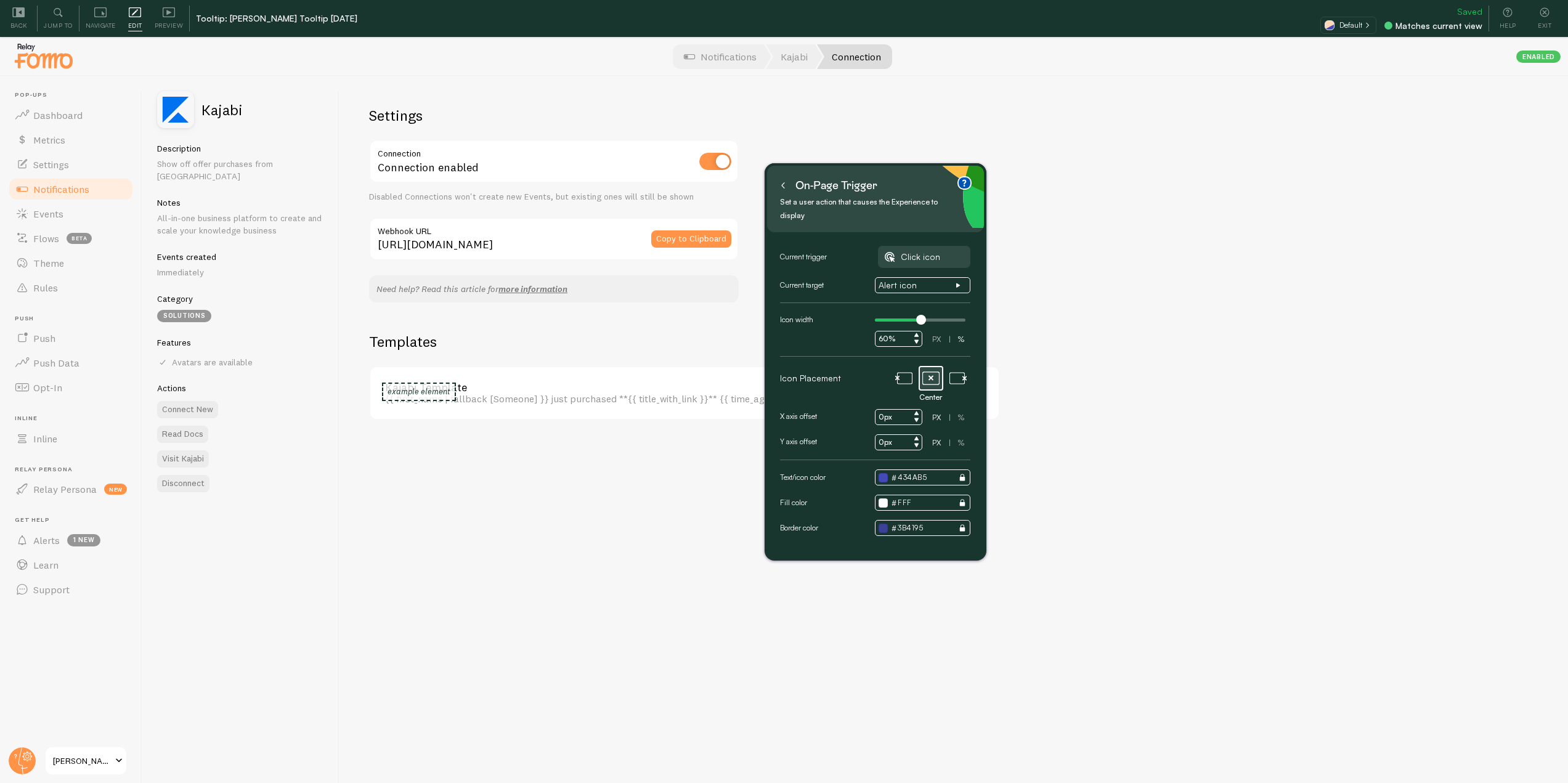
click at [784, 185] on icon at bounding box center [783, 186] width 6 height 6
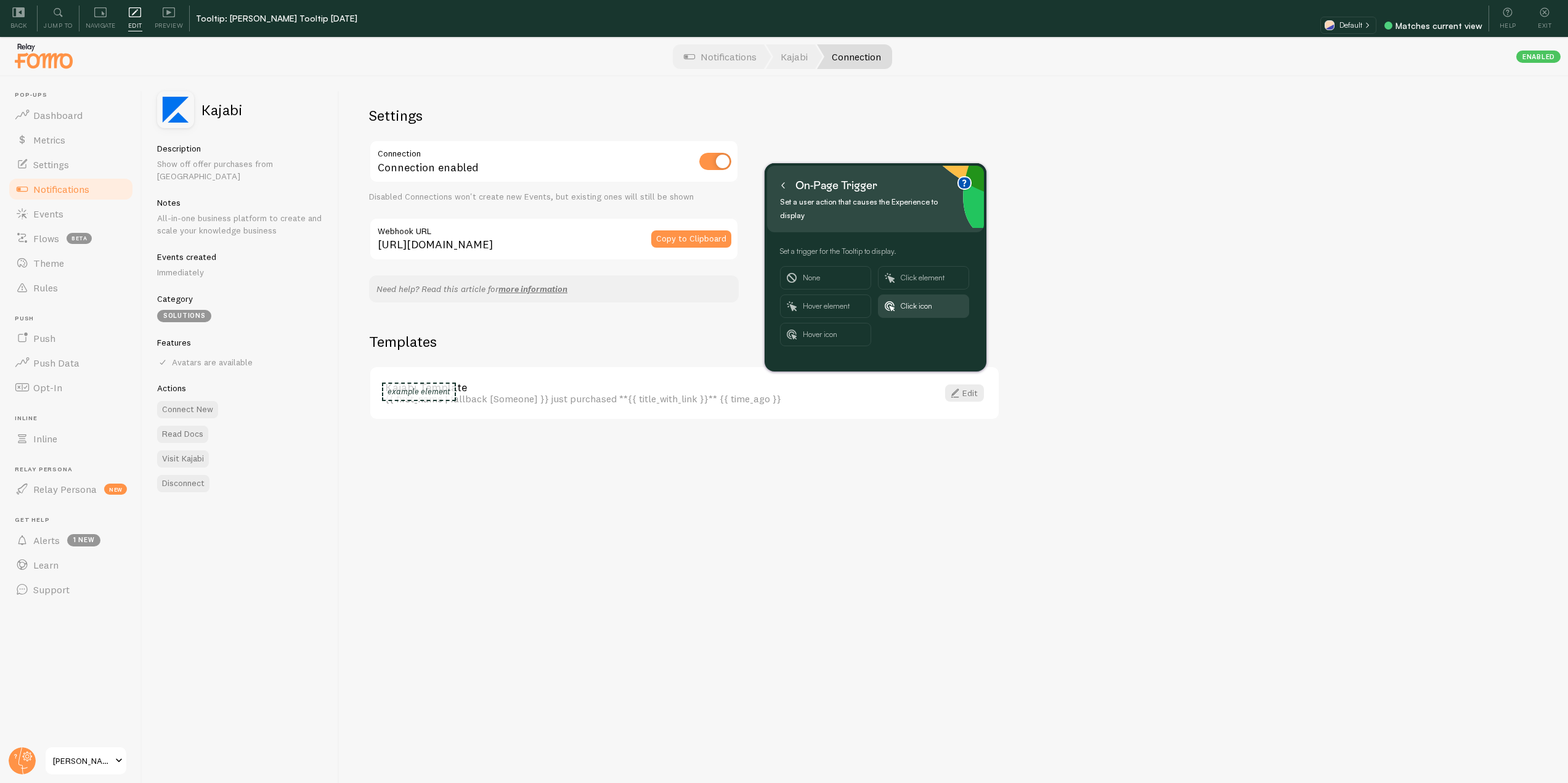
click at [783, 193] on button at bounding box center [783, 186] width 12 height 20
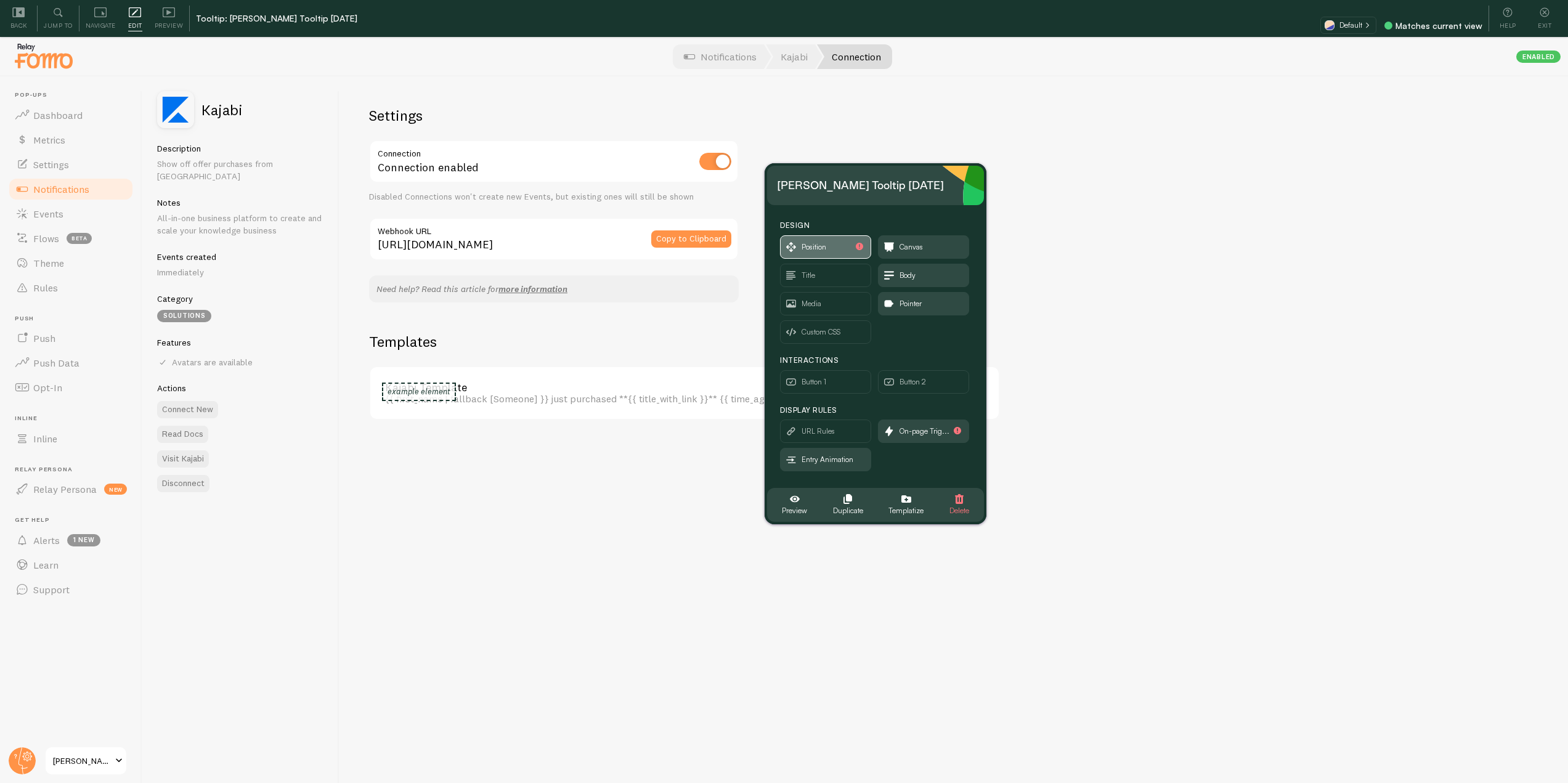
click at [822, 249] on span "Position" at bounding box center [814, 247] width 25 height 14
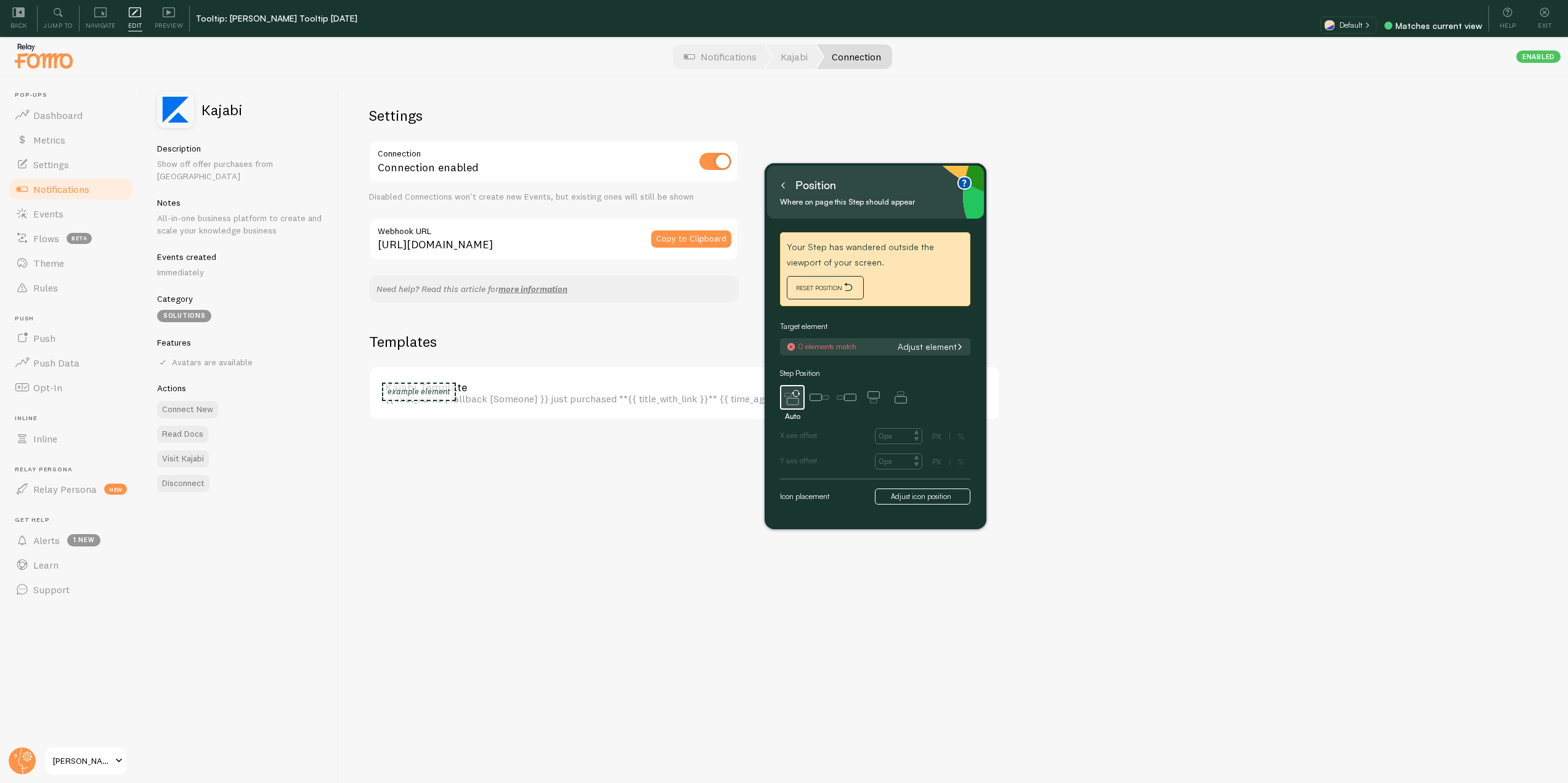
click at [924, 345] on button "Adjust element" at bounding box center [930, 347] width 74 height 11
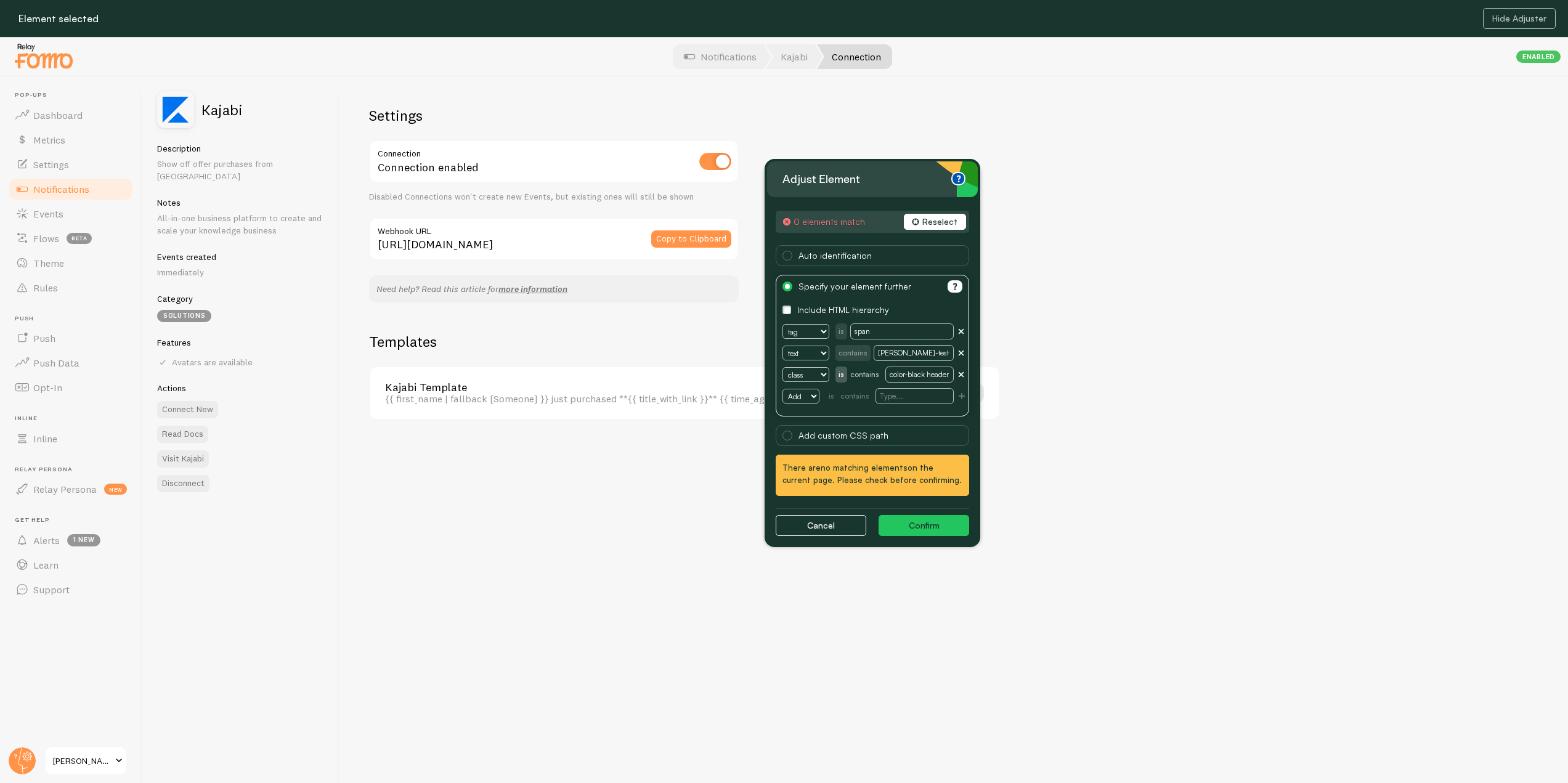
click at [946, 226] on button "Reselect" at bounding box center [935, 222] width 62 height 16
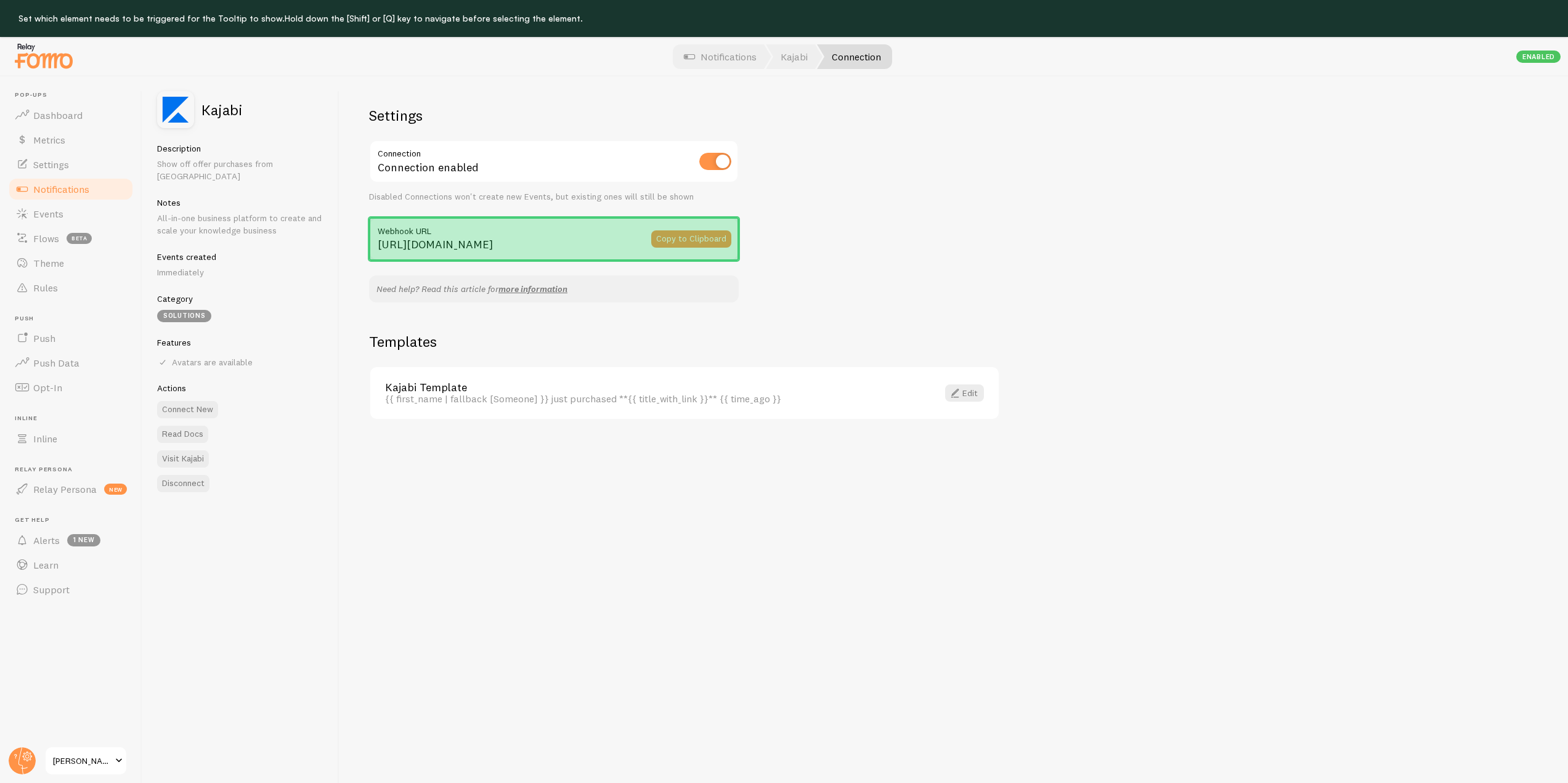
click at [627, 243] on input "https://api.fomo.com/api/v1/applications/CfTkY3McZ3G_ill61YJZPA/webhooks/kajabi…" at bounding box center [554, 239] width 370 height 43
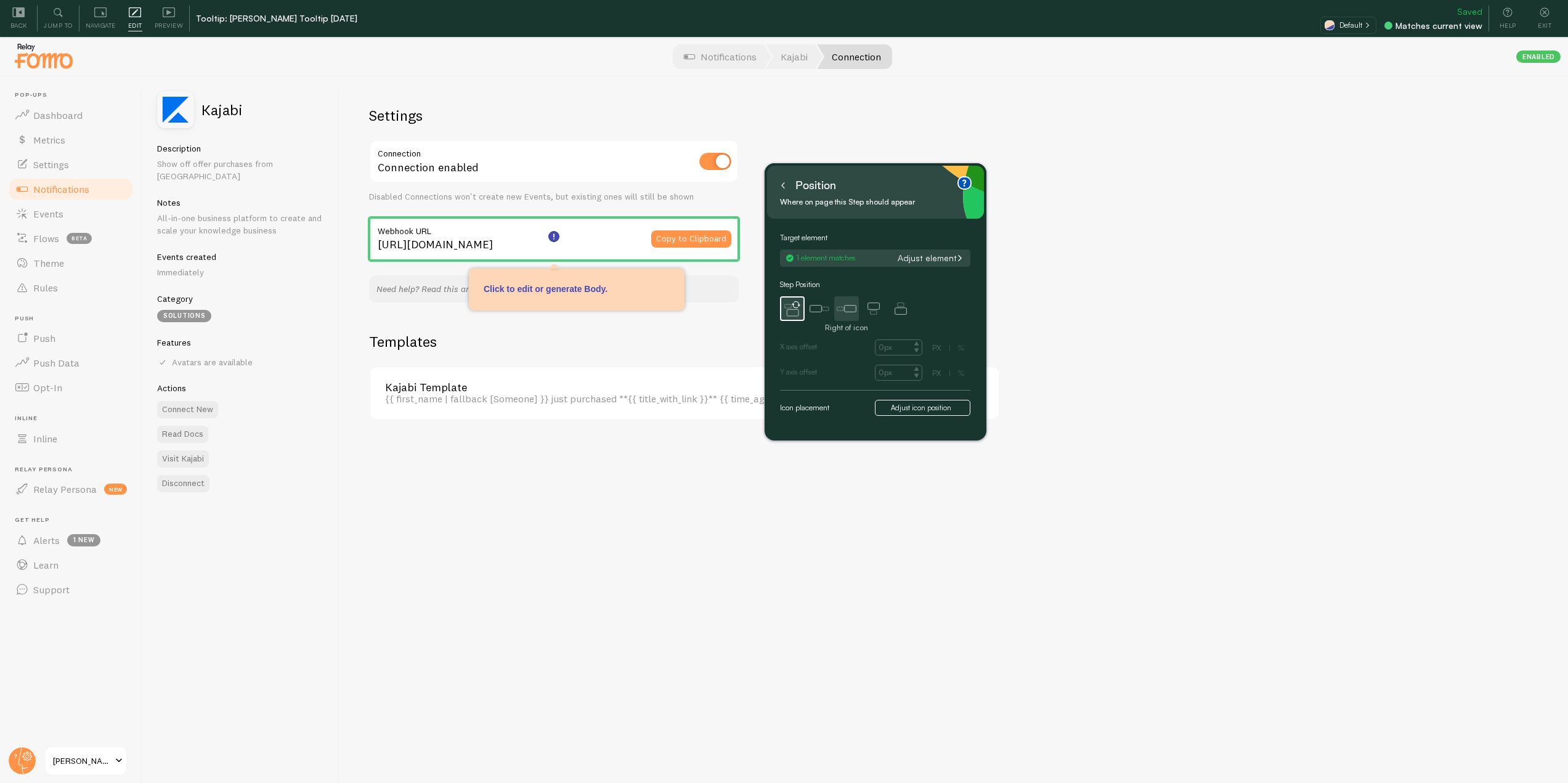
click at [843, 312] on icon at bounding box center [847, 309] width 25 height 25
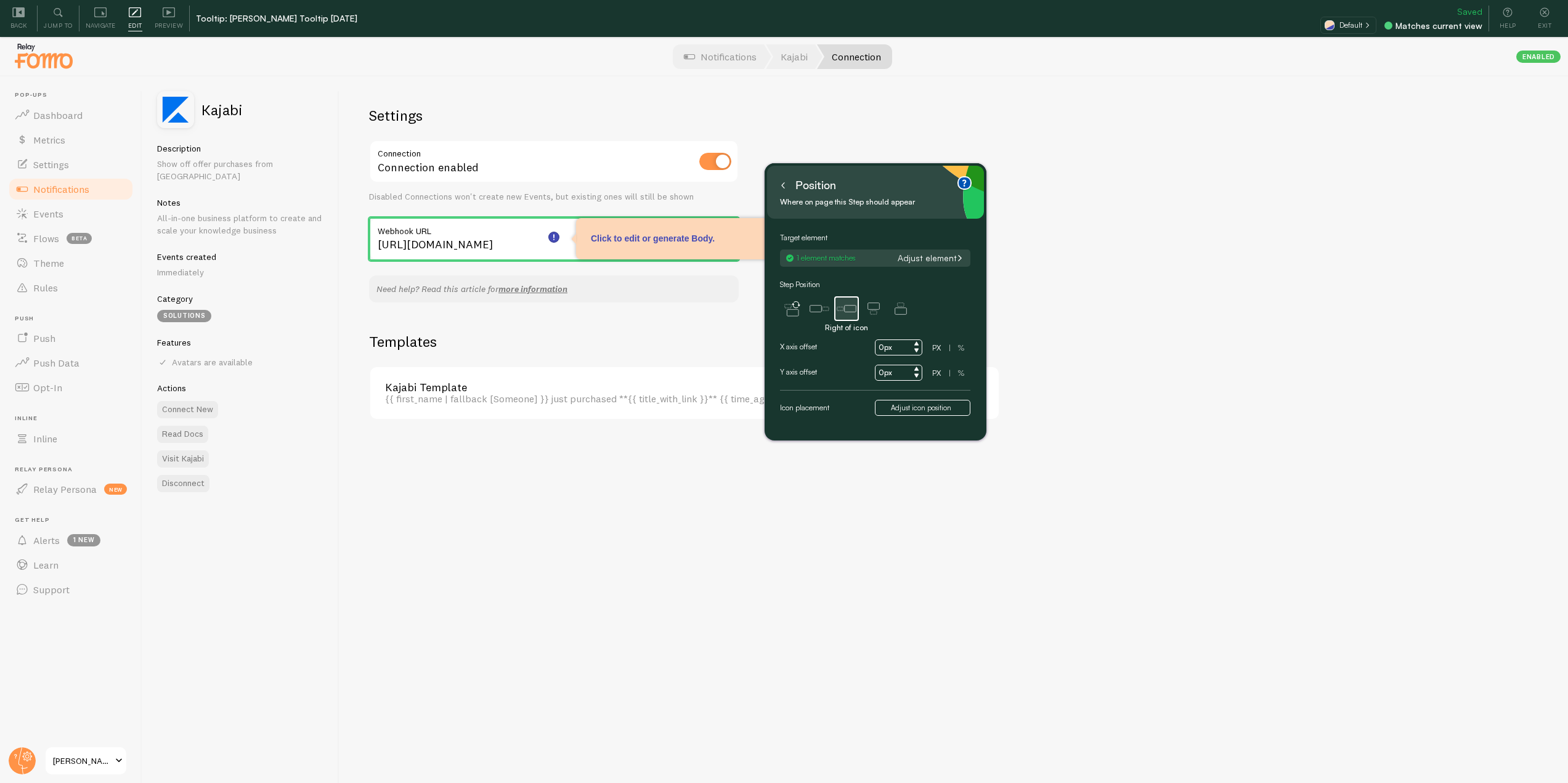
click at [882, 348] on input "0px" at bounding box center [899, 347] width 48 height 16
type input "300px"
click at [781, 177] on button at bounding box center [783, 186] width 12 height 20
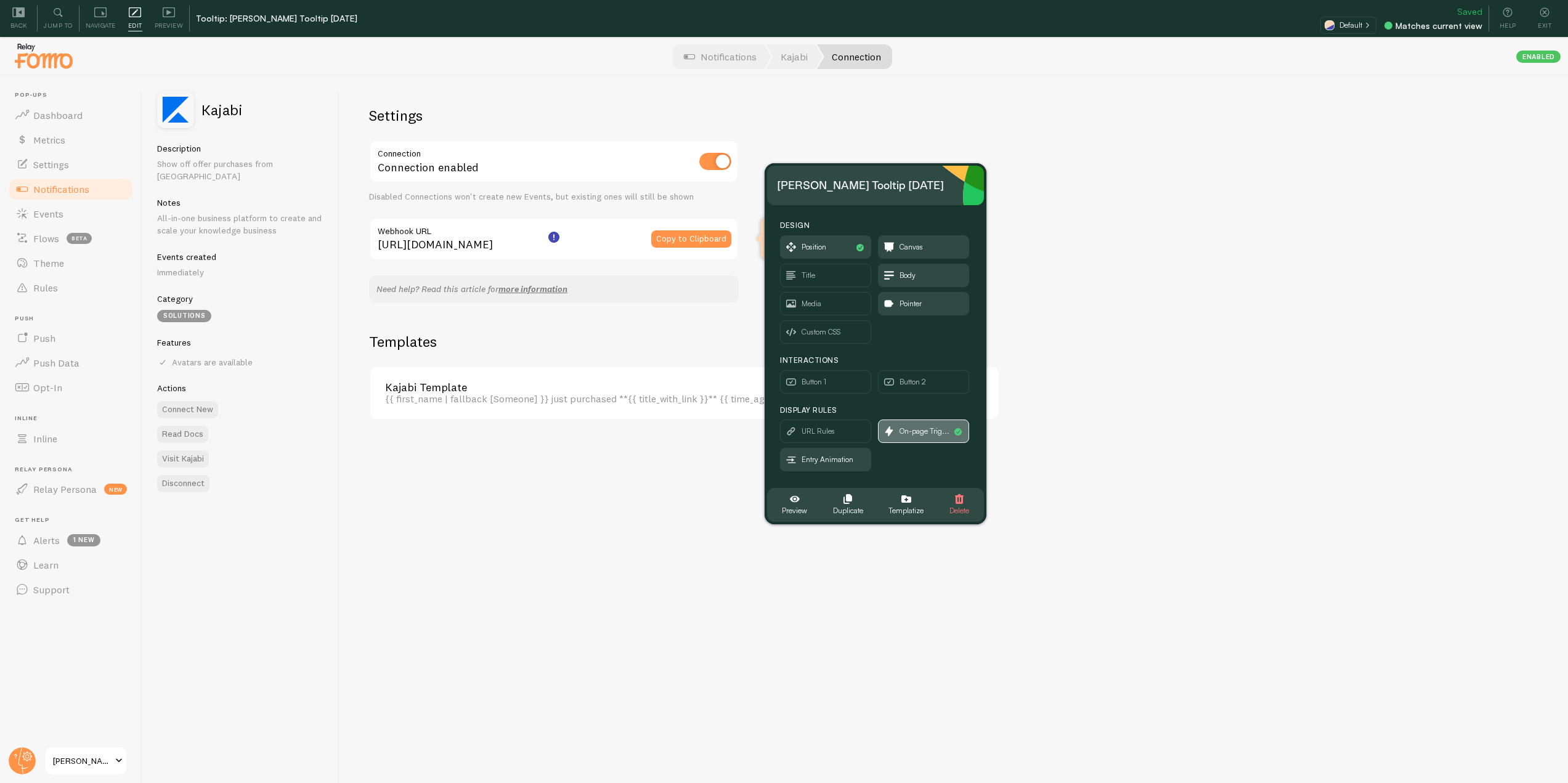
click at [919, 433] on span "On-page Trig..." at bounding box center [924, 431] width 50 height 14
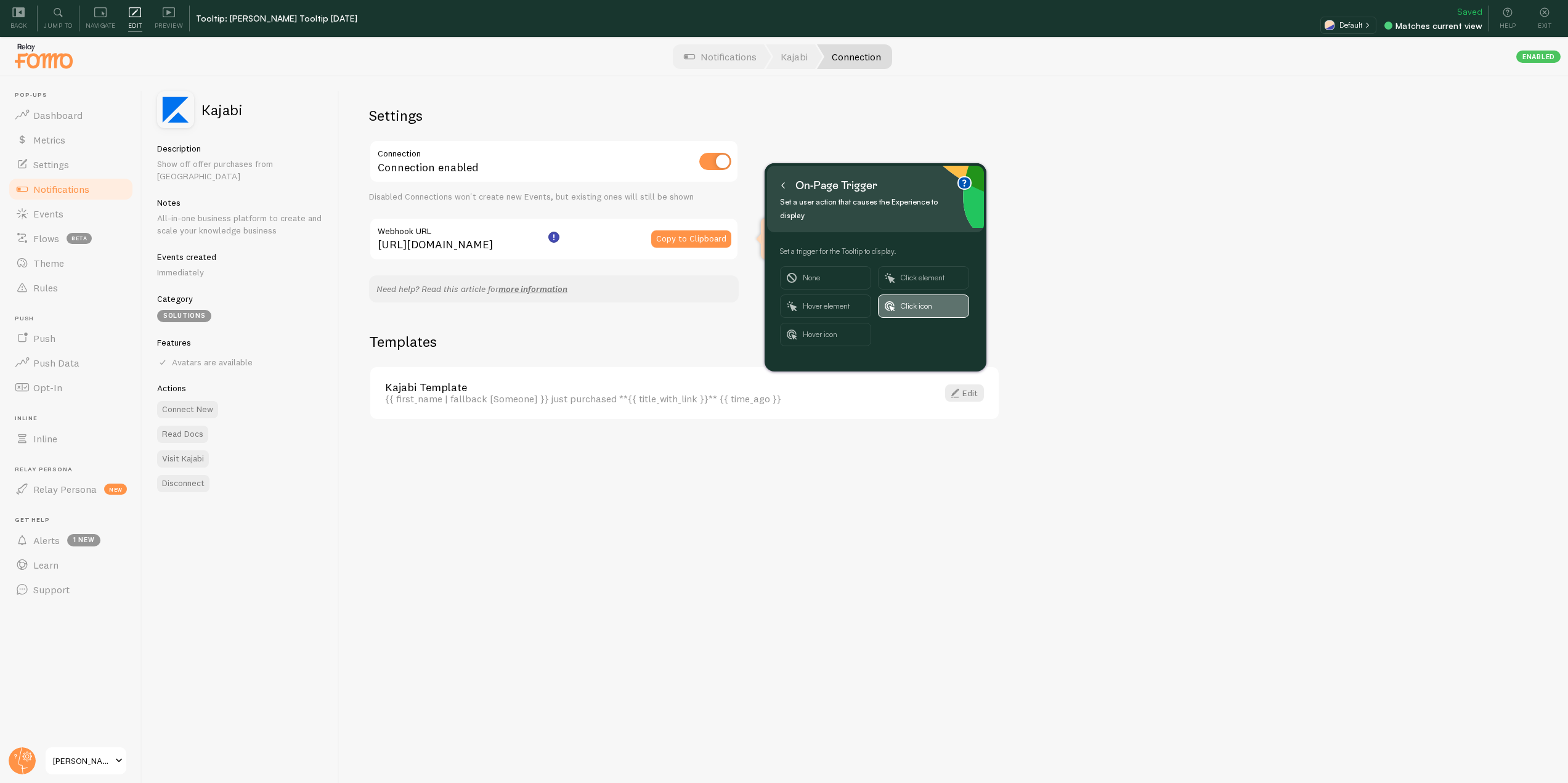
click at [909, 296] on span "Click icon" at bounding box center [932, 306] width 61 height 22
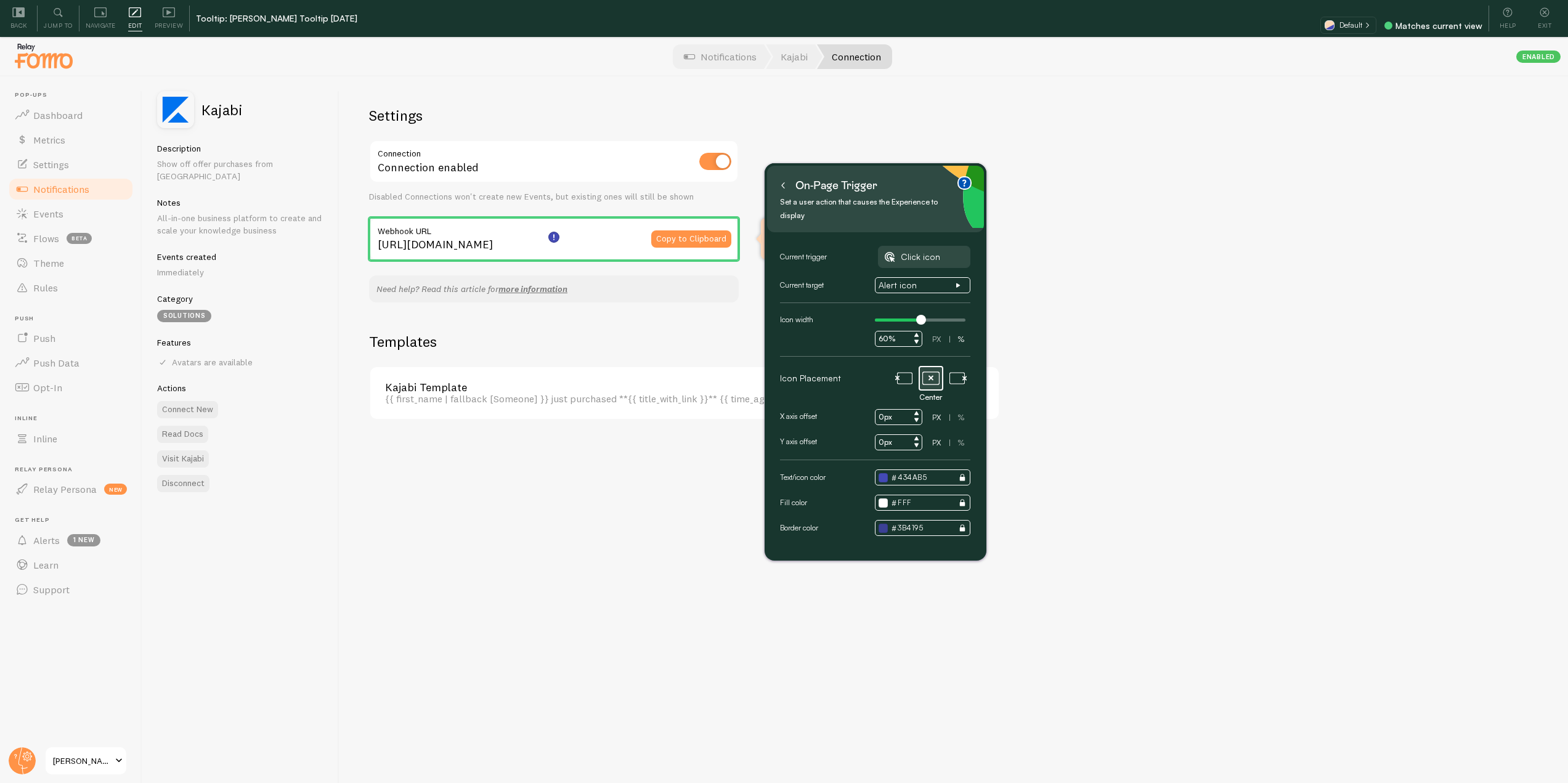
click at [877, 409] on input "0px" at bounding box center [899, 417] width 48 height 16
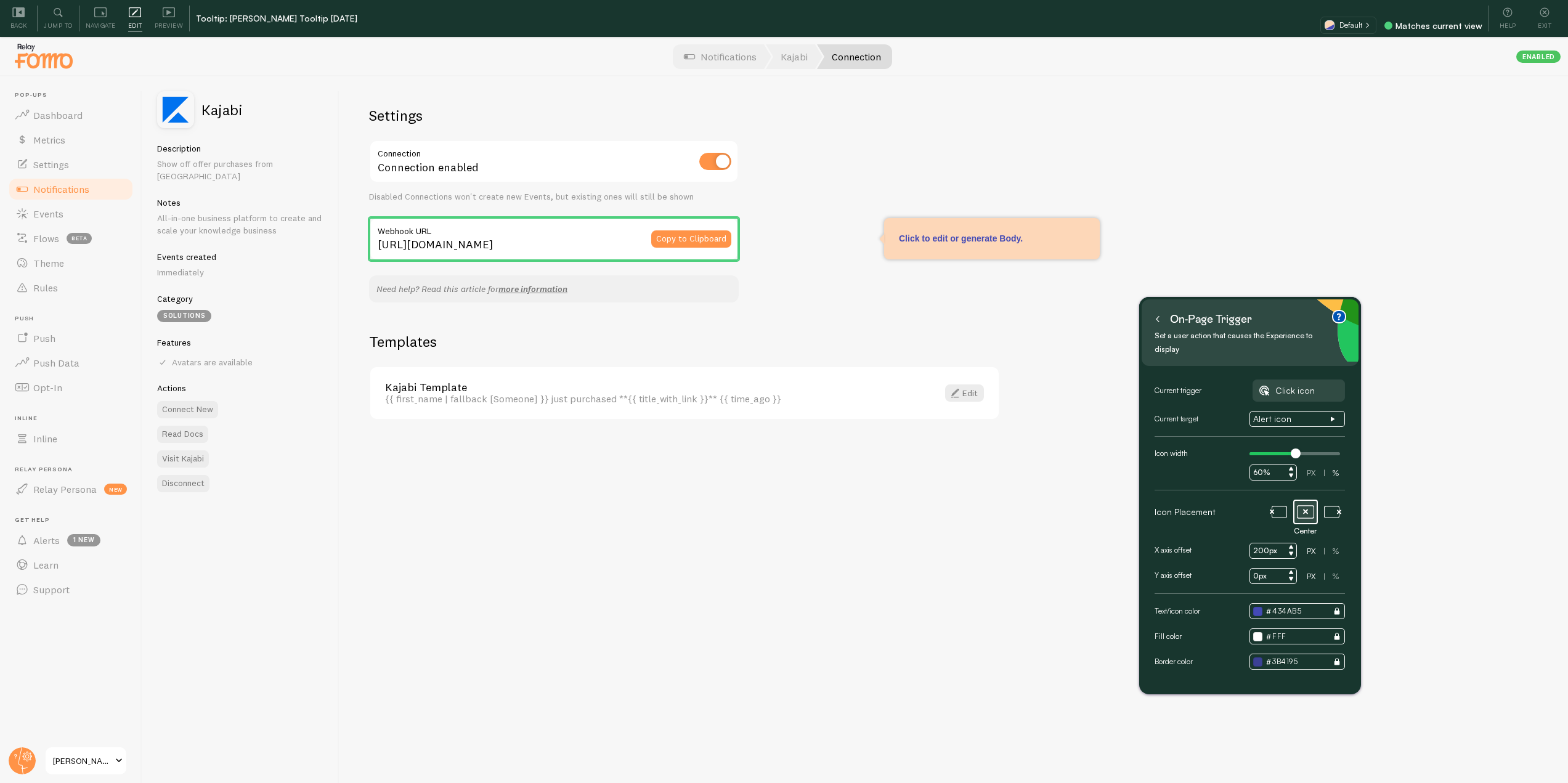
drag, startPoint x: 877, startPoint y: 173, endPoint x: 1248, endPoint y: 321, distance: 399.4
click at [1252, 306] on div "On-page trigger Set a user action that causes the Experience to display" at bounding box center [1250, 332] width 217 height 67
type input "150px"
click at [1276, 593] on div "Icon Placement Left Center Right X axis offset 150px PX | % Y axis offset 0px P…" at bounding box center [1250, 593] width 190 height 1
click at [1159, 324] on button at bounding box center [1158, 319] width 12 height 20
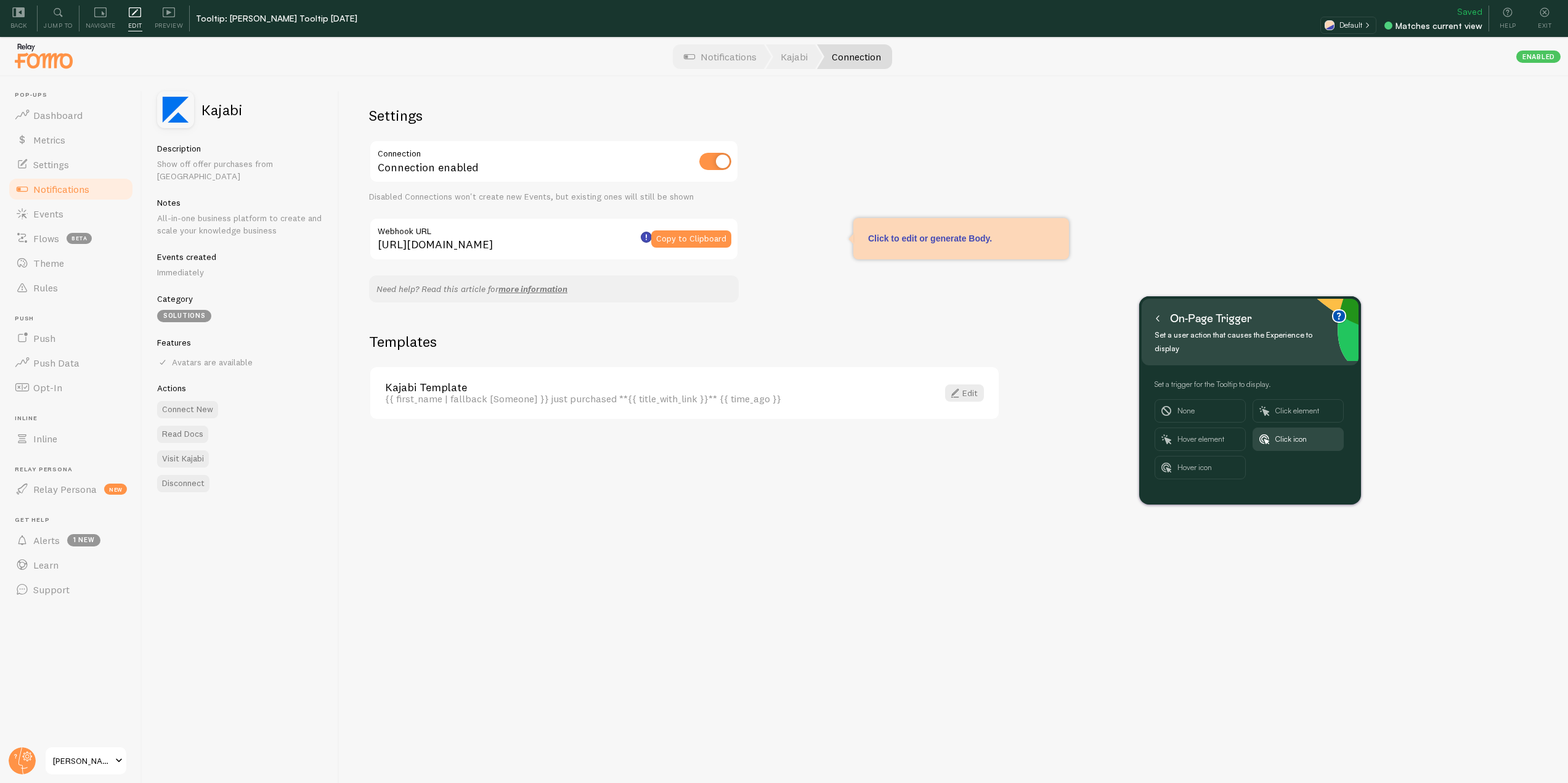
click at [1155, 327] on button at bounding box center [1158, 319] width 12 height 20
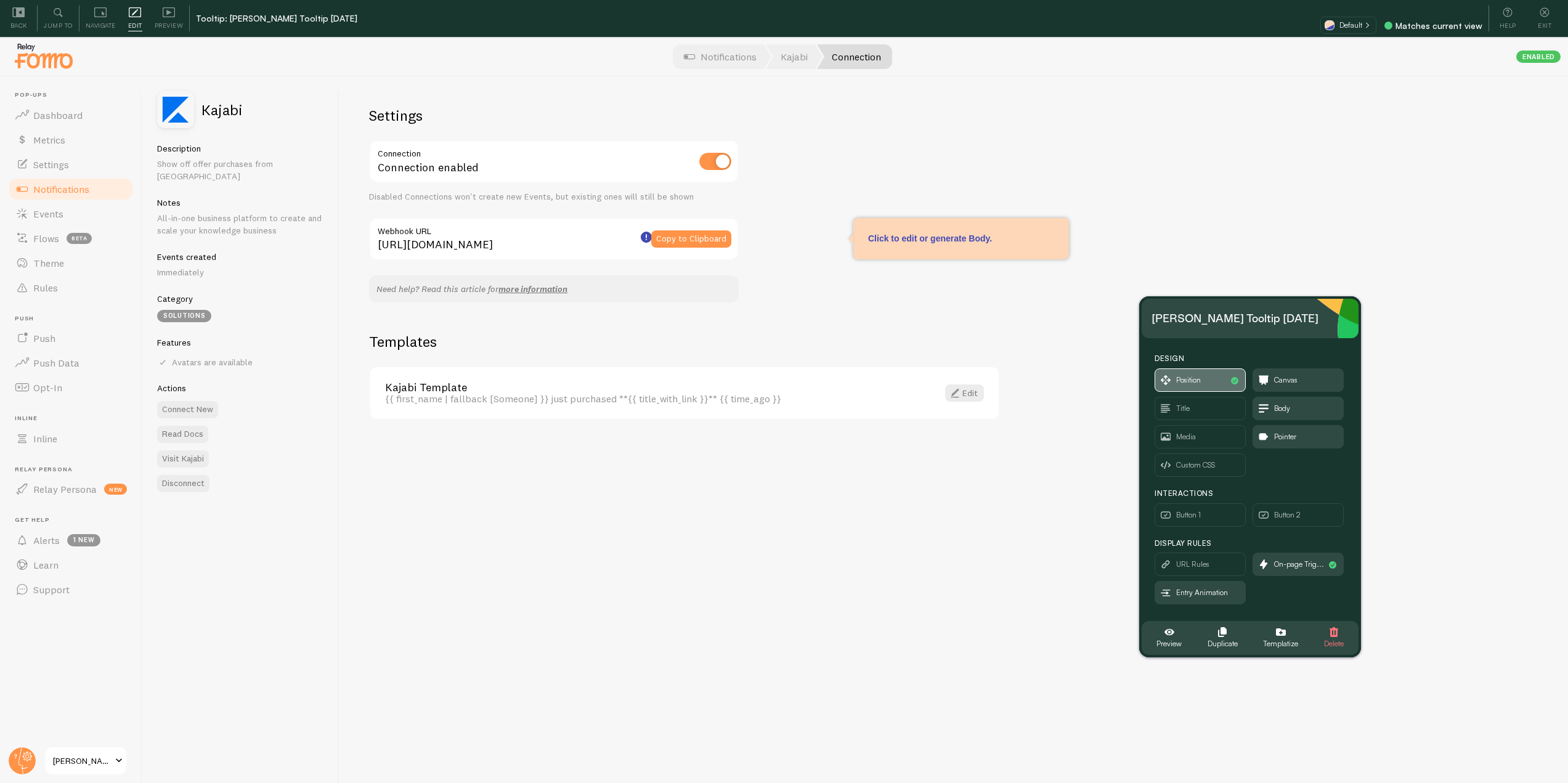
click at [1189, 375] on span "Position" at bounding box center [1189, 381] width 25 height 14
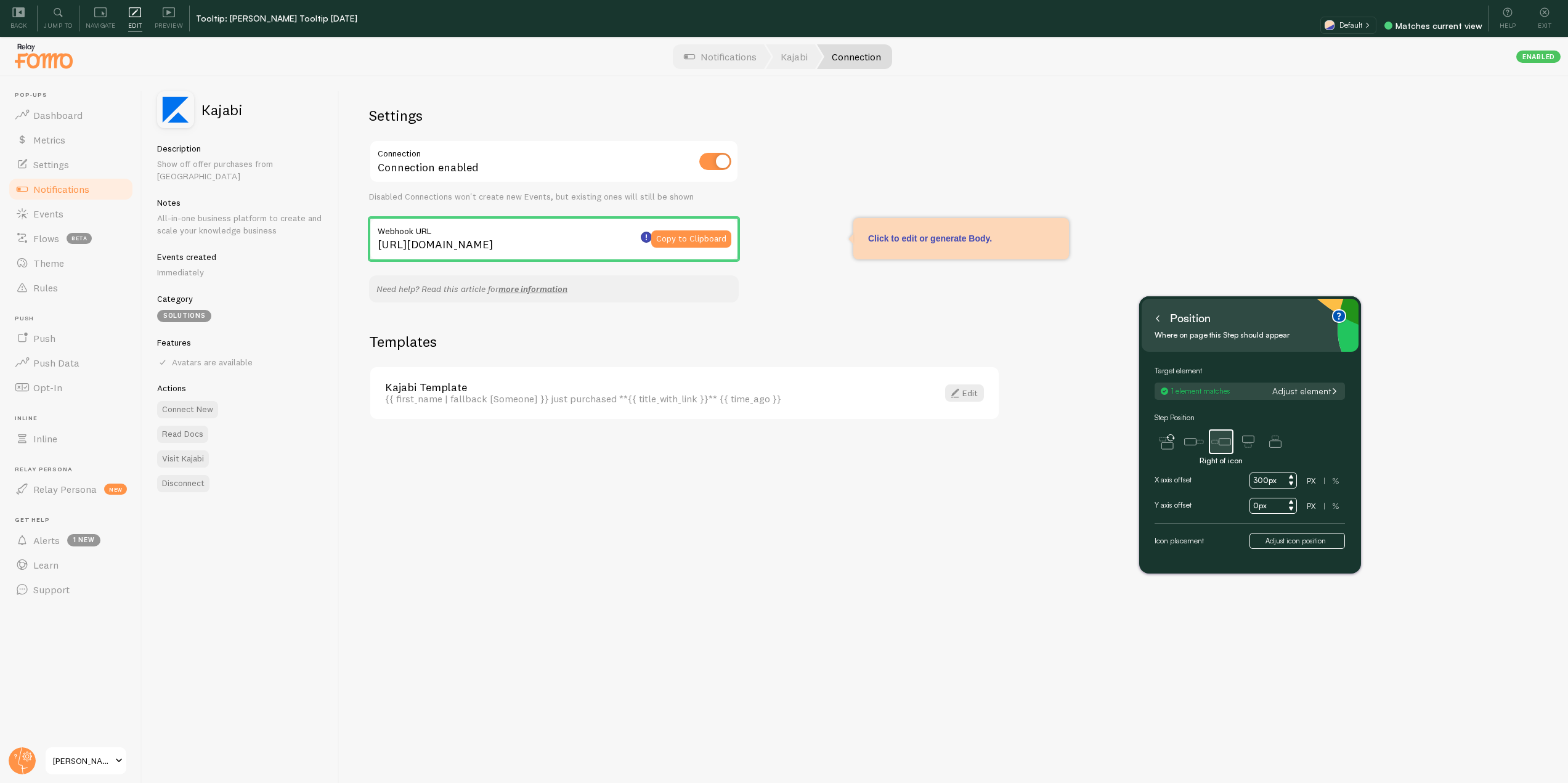
click at [1257, 475] on input "300px" at bounding box center [1273, 481] width 48 height 16
click at [1266, 487] on input "30px" at bounding box center [1273, 481] width 48 height 16
click at [1153, 302] on div "Position Where on page this Step should appear" at bounding box center [1250, 325] width 217 height 53
type input "30px"
click at [1152, 317] on button at bounding box center [1158, 319] width 12 height 20
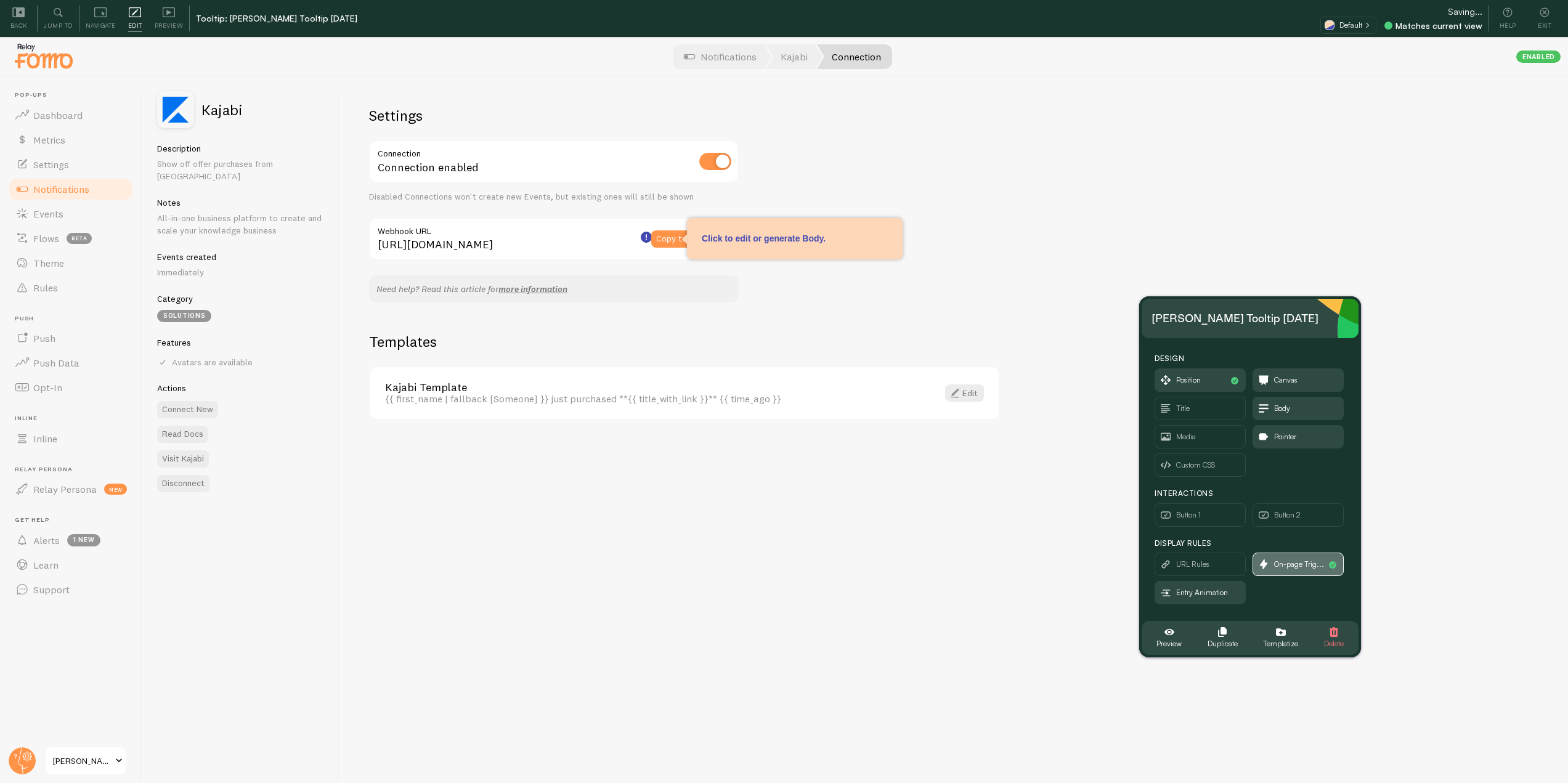
click at [1315, 553] on span "On-page Trig..." at bounding box center [1298, 564] width 90 height 22
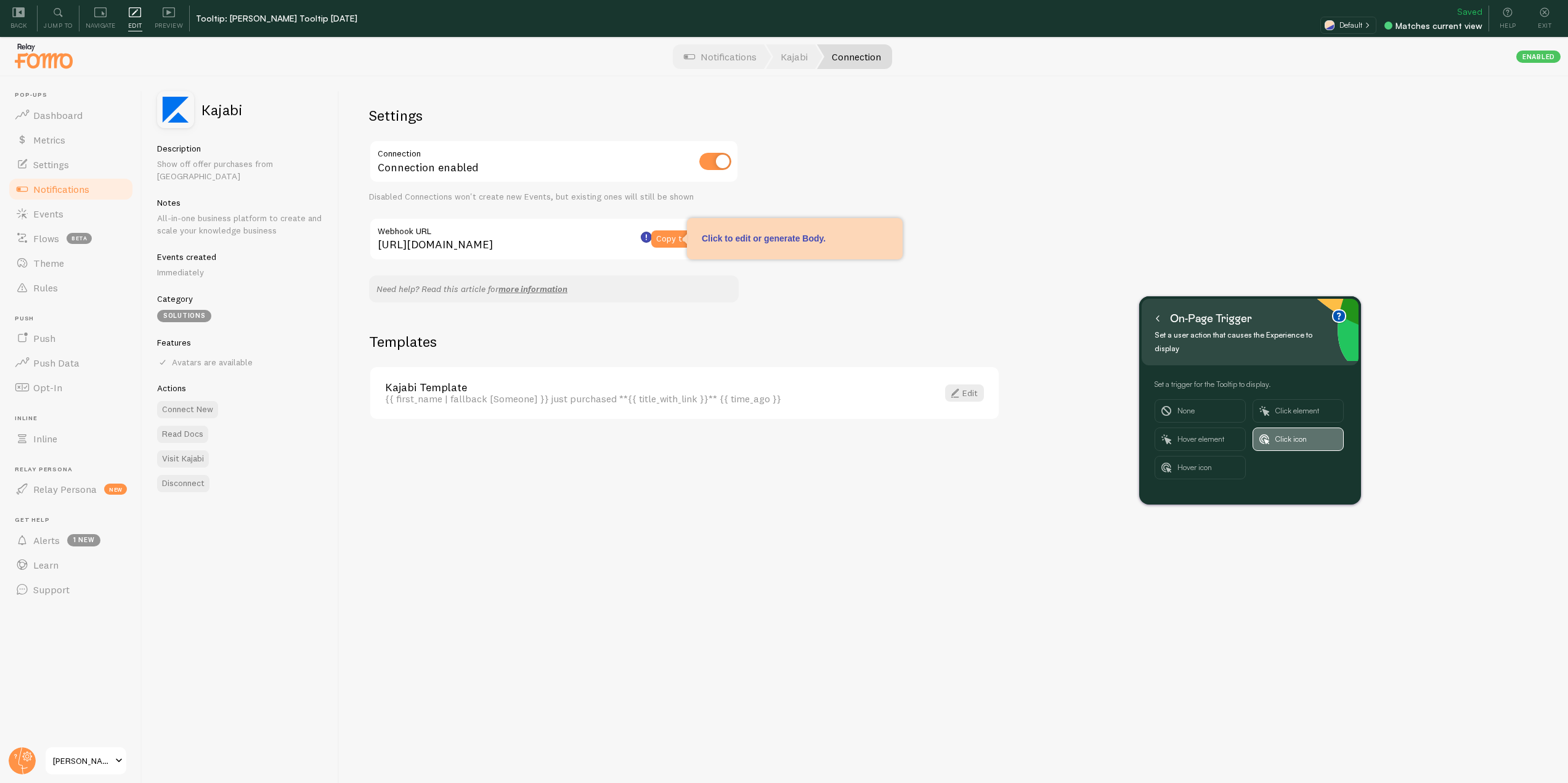
click at [1275, 428] on button "Click icon" at bounding box center [1298, 439] width 91 height 24
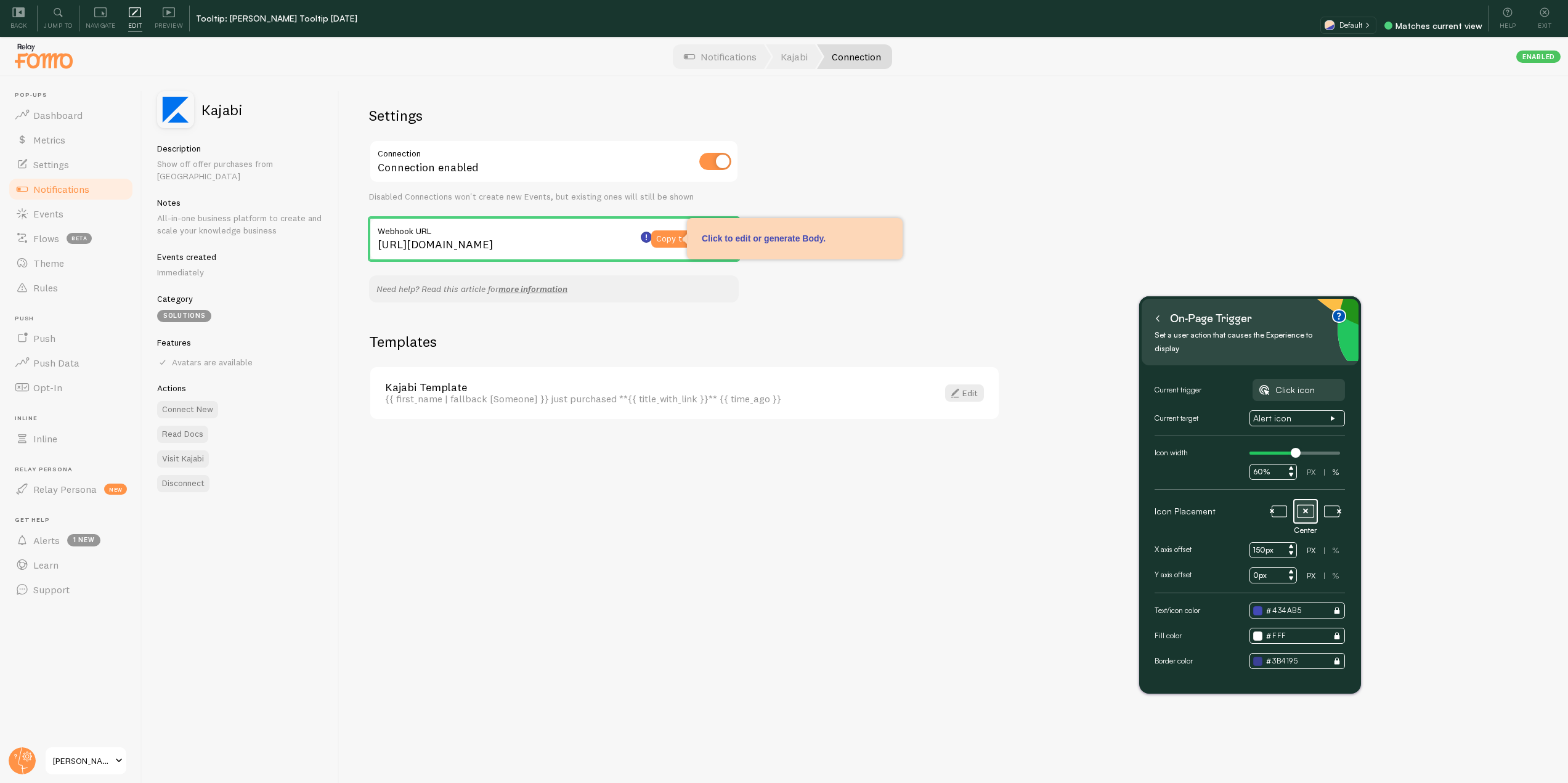
click at [1262, 543] on input "150px" at bounding box center [1273, 550] width 48 height 16
type input "250px"
click at [1160, 314] on button at bounding box center [1158, 319] width 12 height 20
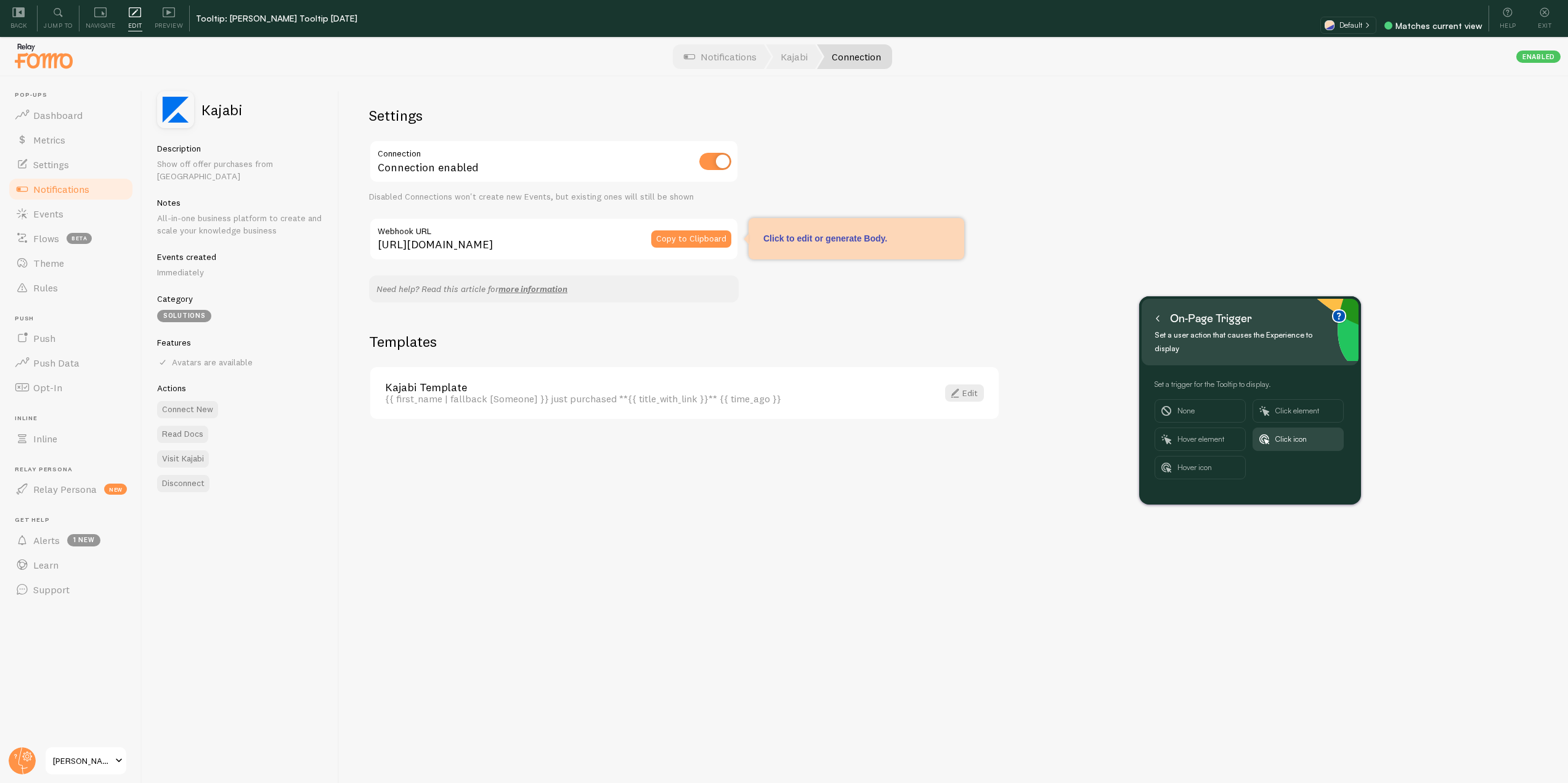
click at [1158, 317] on icon at bounding box center [1158, 319] width 6 height 6
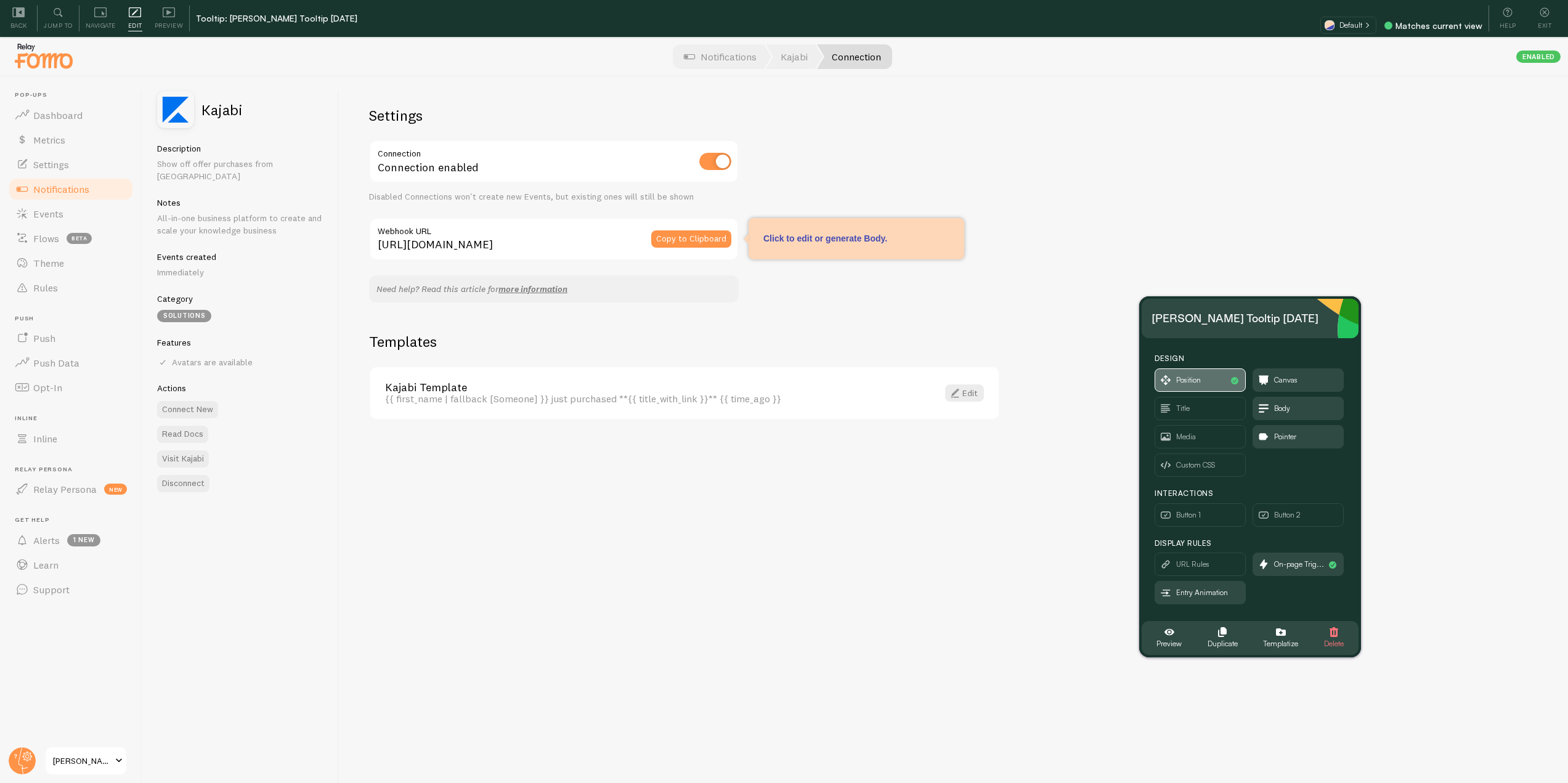
click at [1205, 385] on span "Position" at bounding box center [1200, 380] width 90 height 22
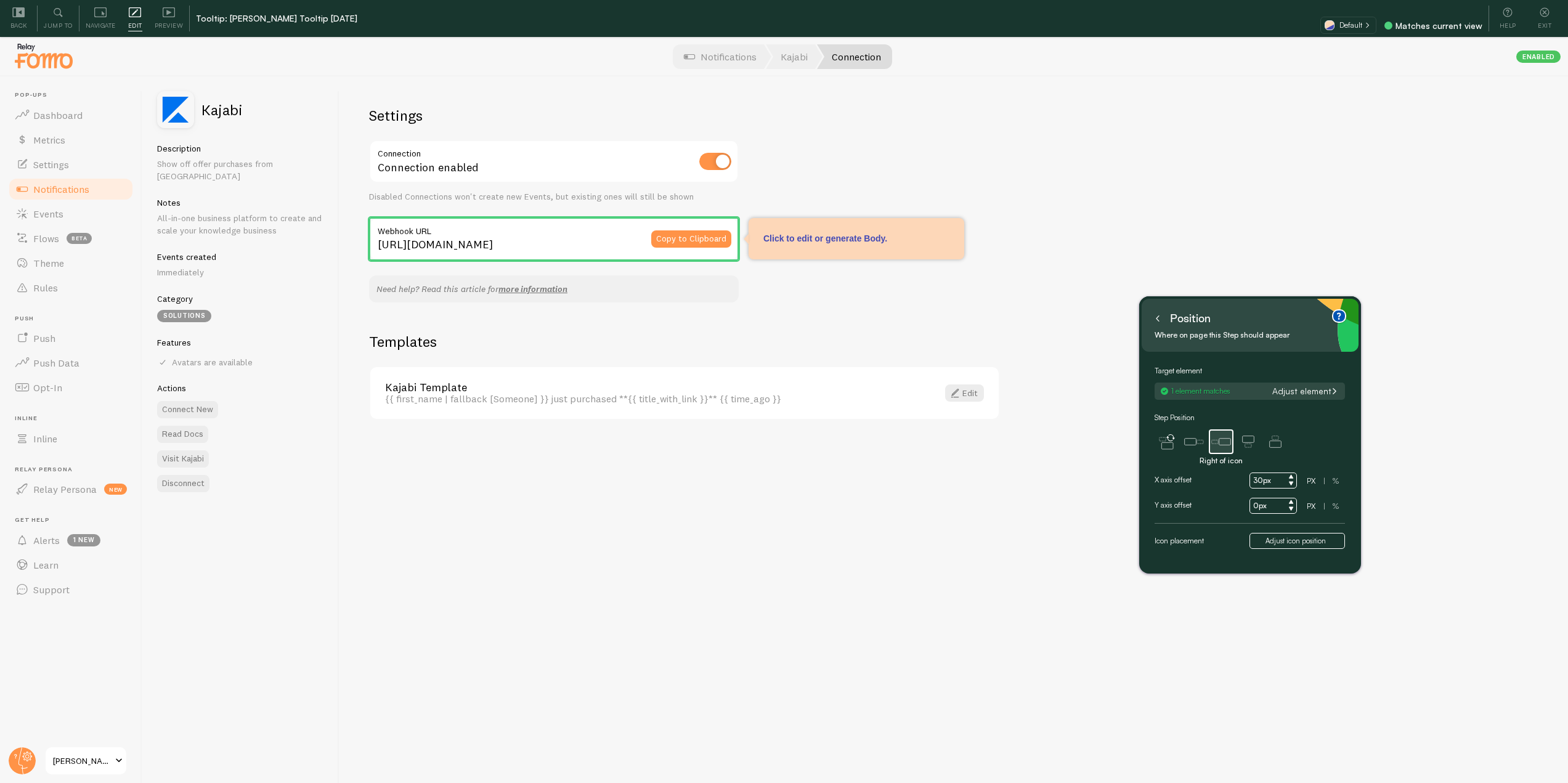
click at [1262, 481] on input "30px" at bounding box center [1273, 481] width 48 height 16
click at [1272, 481] on input "100px" at bounding box center [1273, 481] width 48 height 16
type input "100px"
click at [1196, 408] on div "Target element 1 element matches Adjust element Step Position Auto Left of icon…" at bounding box center [1250, 457] width 190 height 183
click at [1155, 317] on icon at bounding box center [1158, 319] width 6 height 6
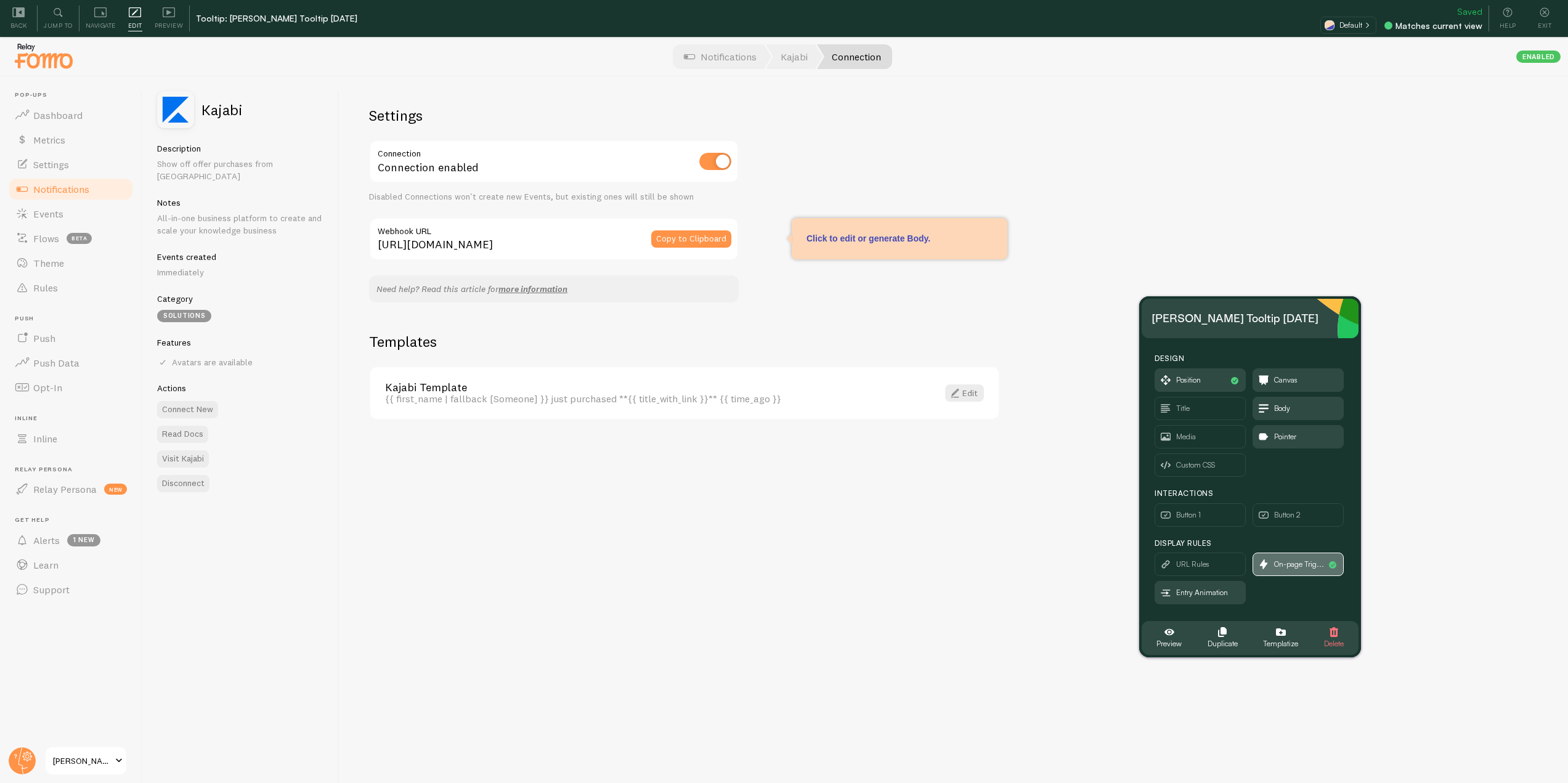
click at [1299, 568] on span "On-page Trig..." at bounding box center [1299, 565] width 50 height 14
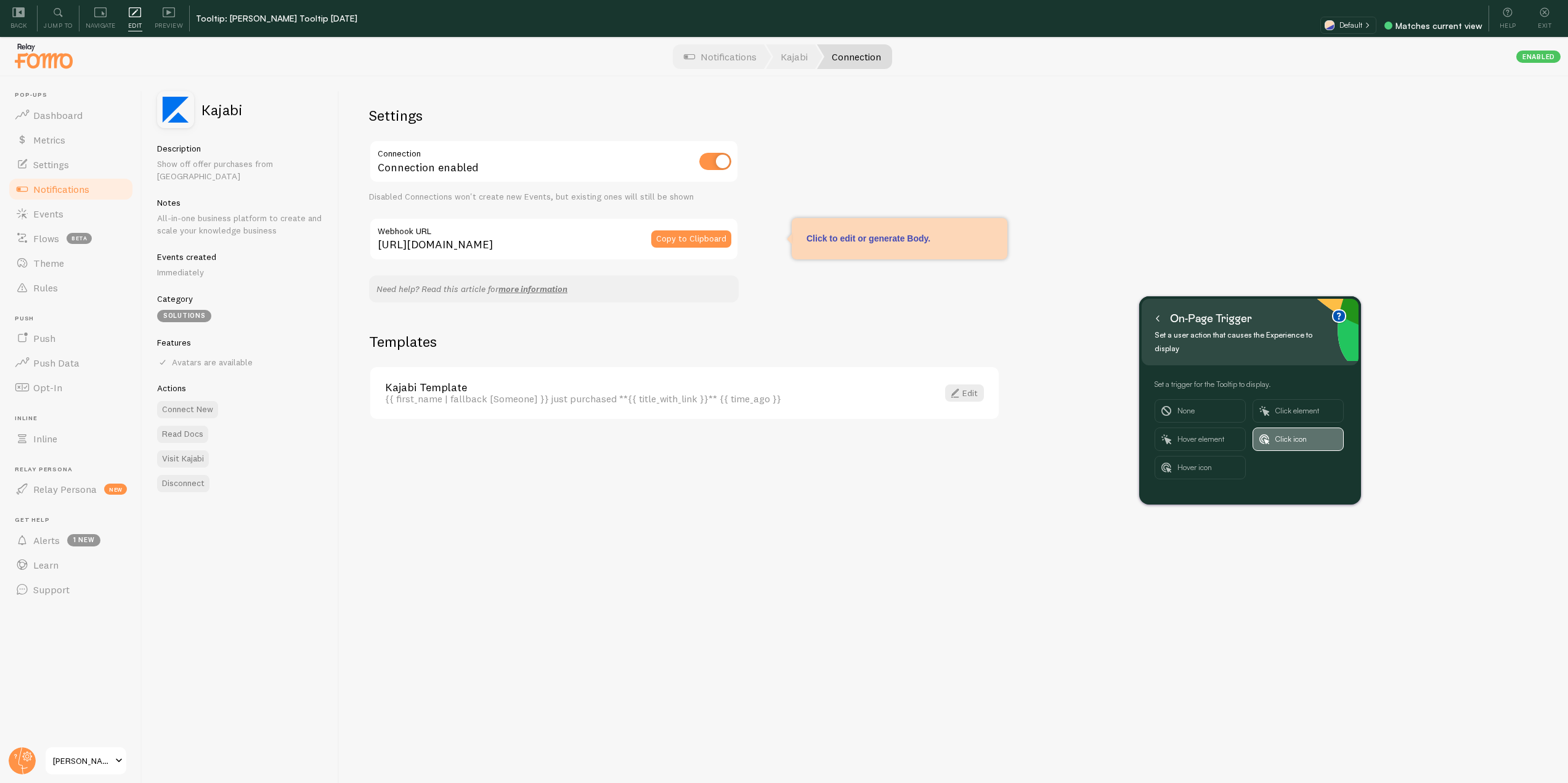
click at [1274, 428] on button "Click icon" at bounding box center [1298, 439] width 91 height 24
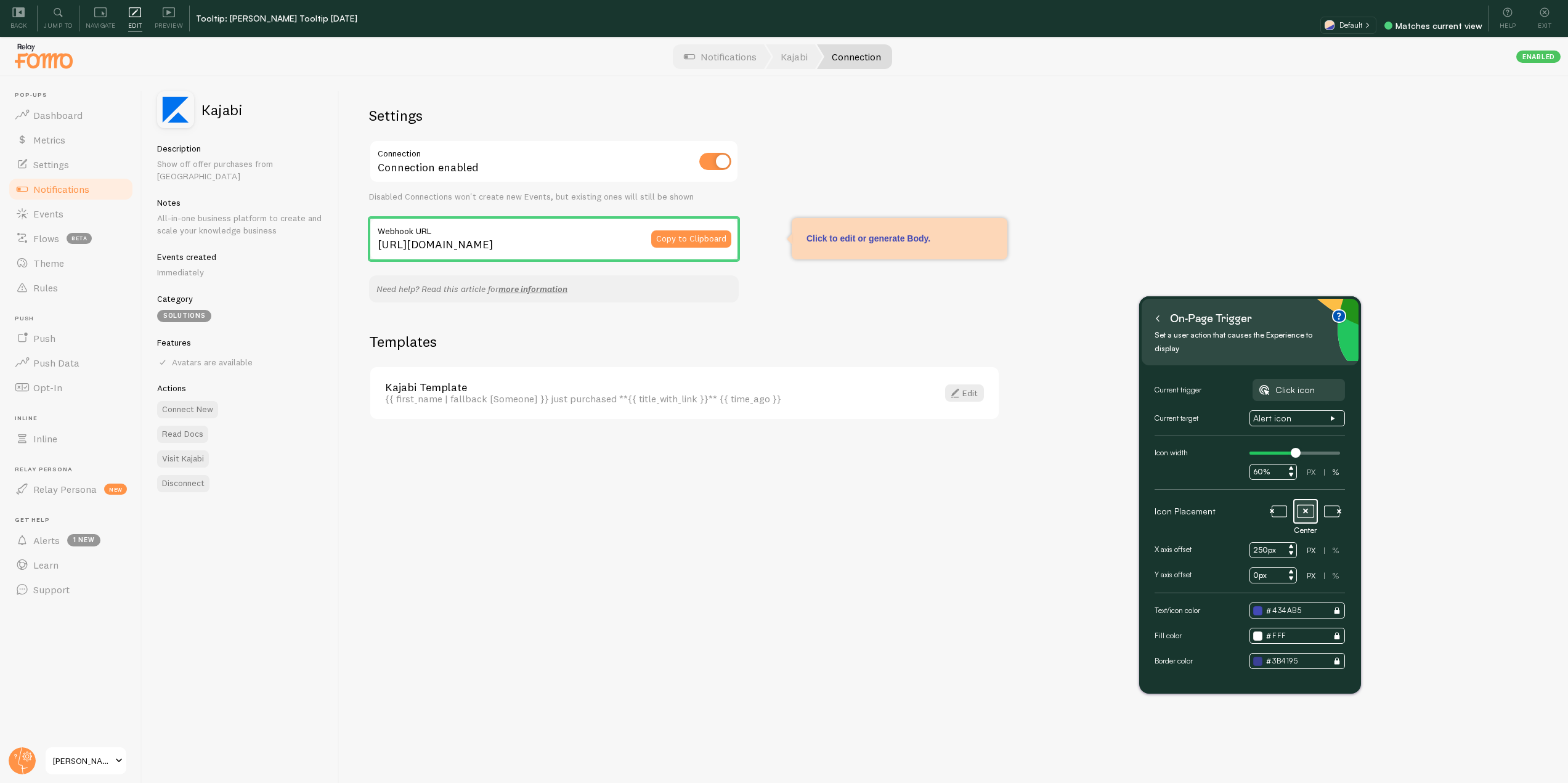
click at [1263, 543] on input "250px" at bounding box center [1273, 550] width 48 height 16
type input "20px"
click at [1333, 503] on icon at bounding box center [1332, 511] width 17 height 17
click at [1154, 324] on button at bounding box center [1158, 319] width 12 height 20
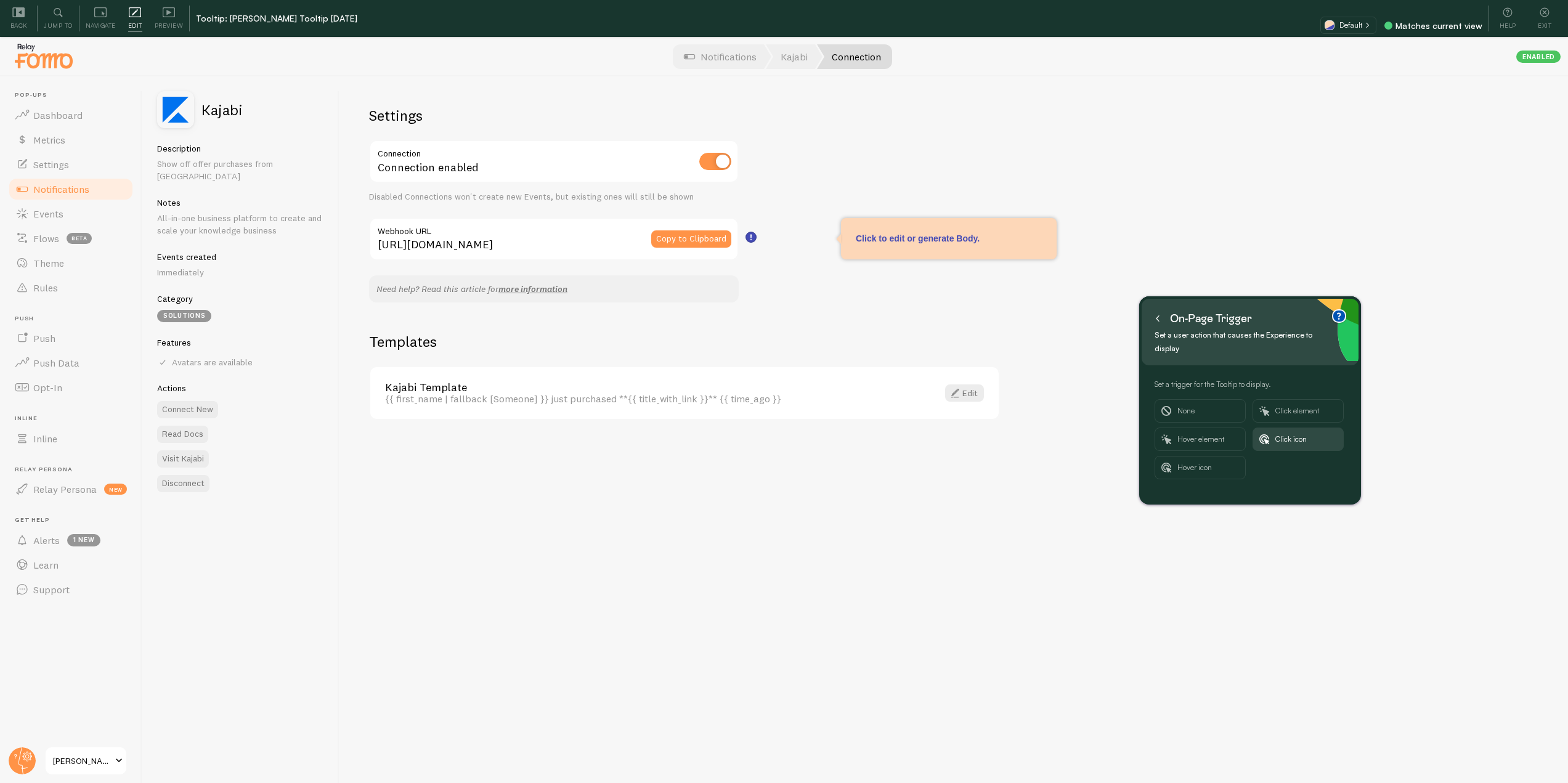
click at [1154, 324] on button at bounding box center [1158, 319] width 12 height 20
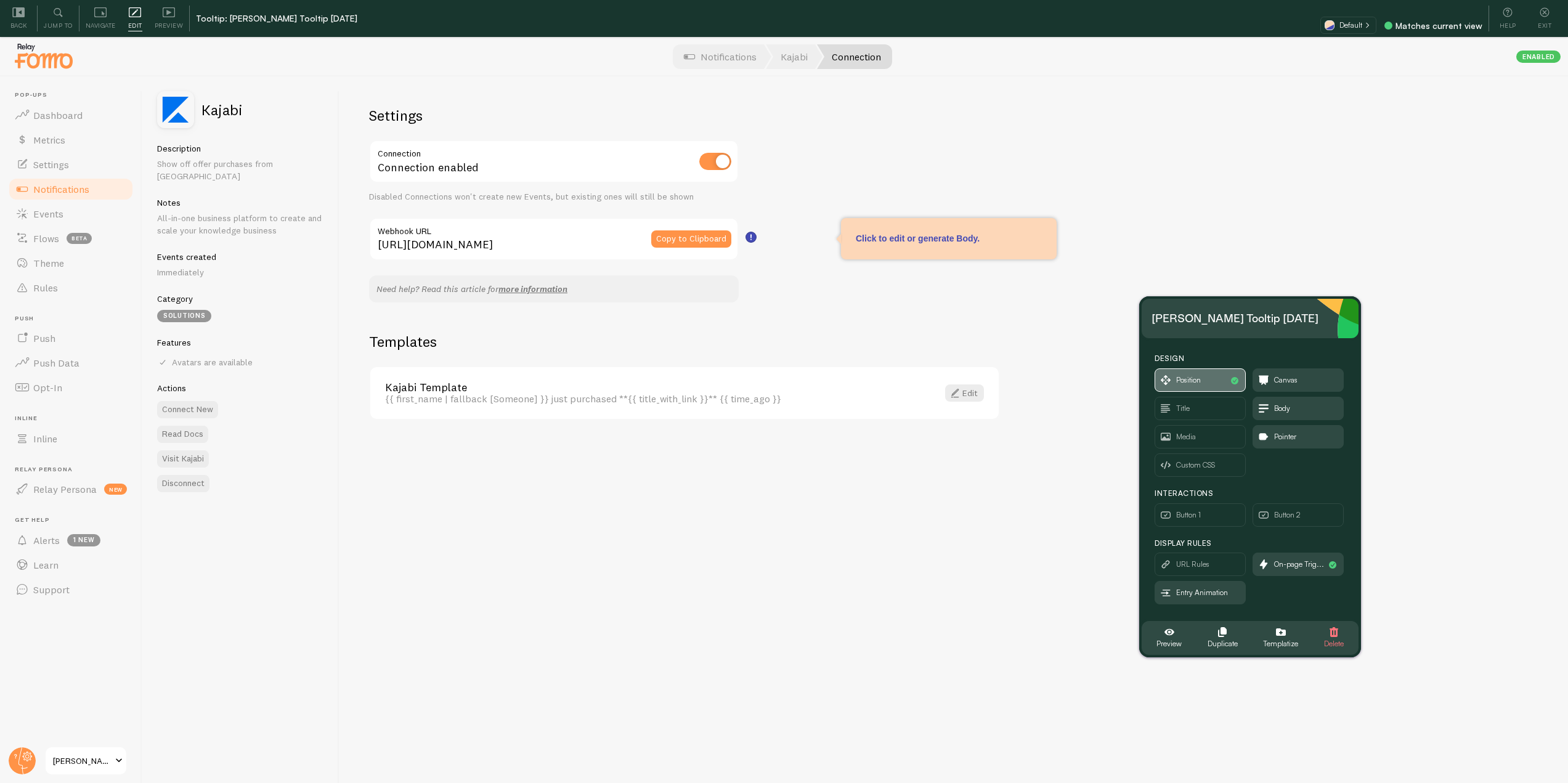
click at [1198, 372] on span "Position" at bounding box center [1200, 380] width 90 height 22
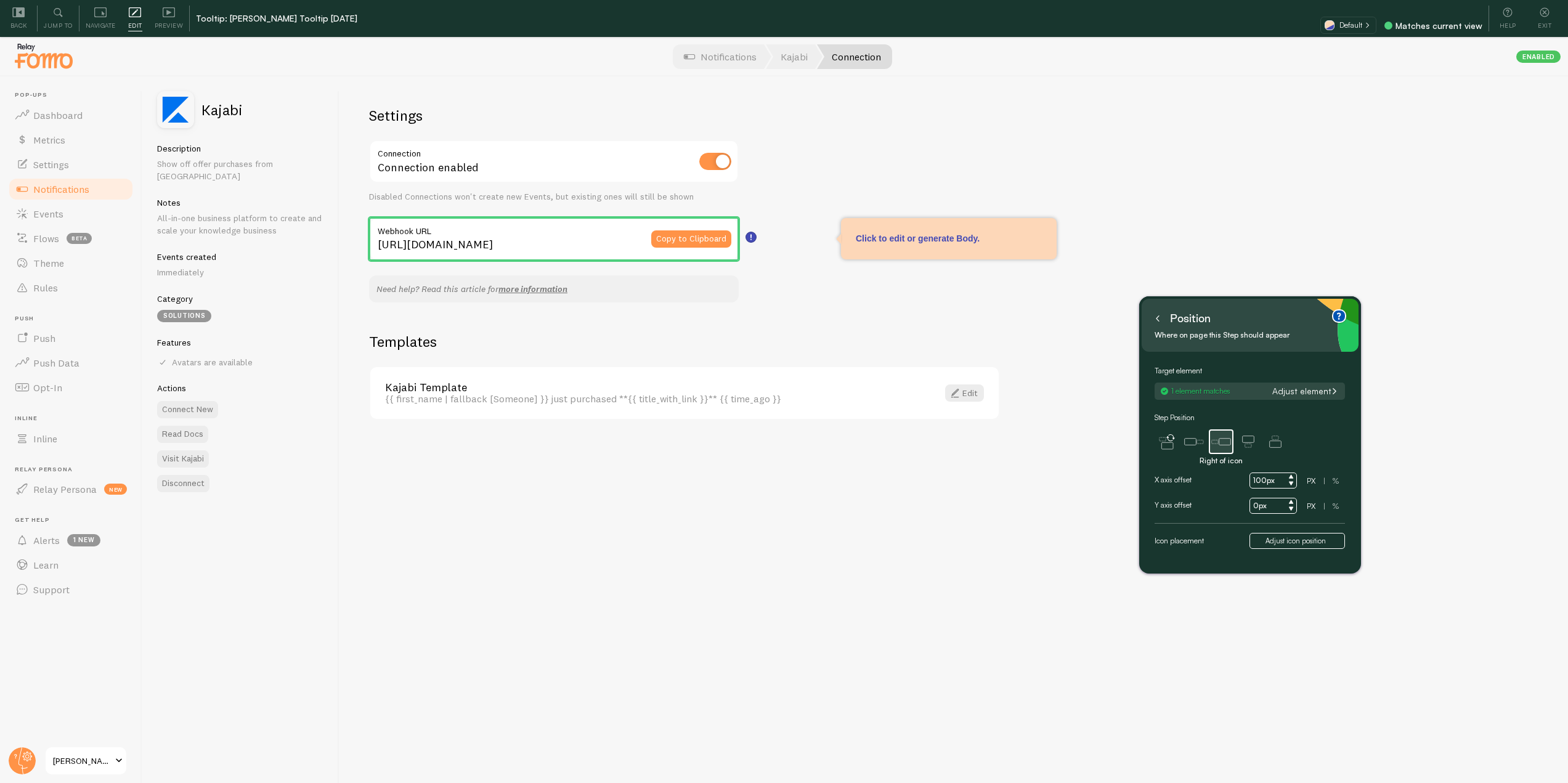
click at [1256, 481] on input "100px" at bounding box center [1273, 481] width 48 height 16
click at [1260, 482] on input "100px" at bounding box center [1273, 481] width 48 height 16
type input "30px"
click at [1161, 323] on button at bounding box center [1158, 319] width 12 height 20
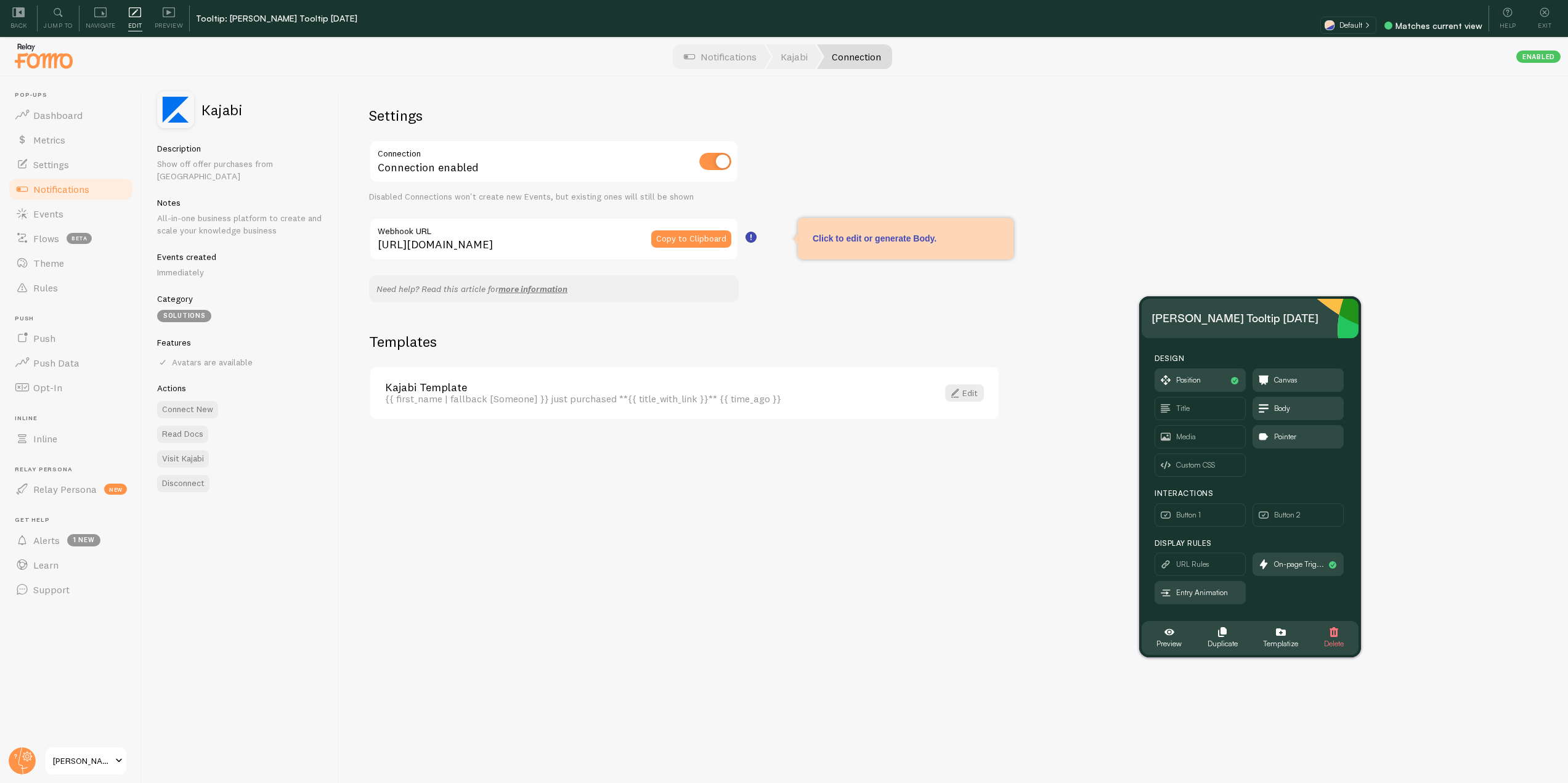
click at [890, 241] on div "Click to edit or generate Body." at bounding box center [906, 239] width 186 height 12
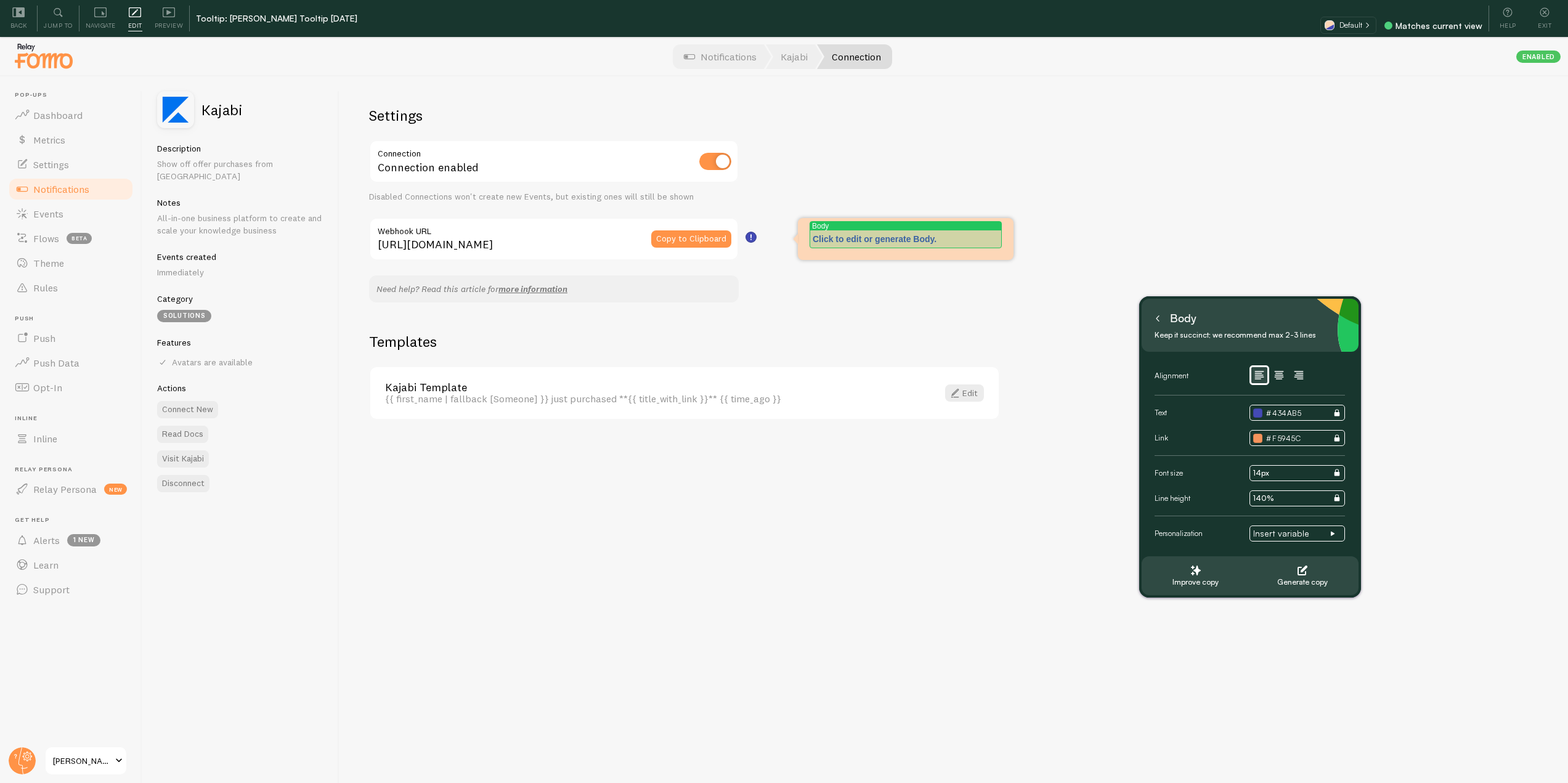
click at [949, 243] on p "Click to edit or generate Body." at bounding box center [906, 239] width 186 height 12
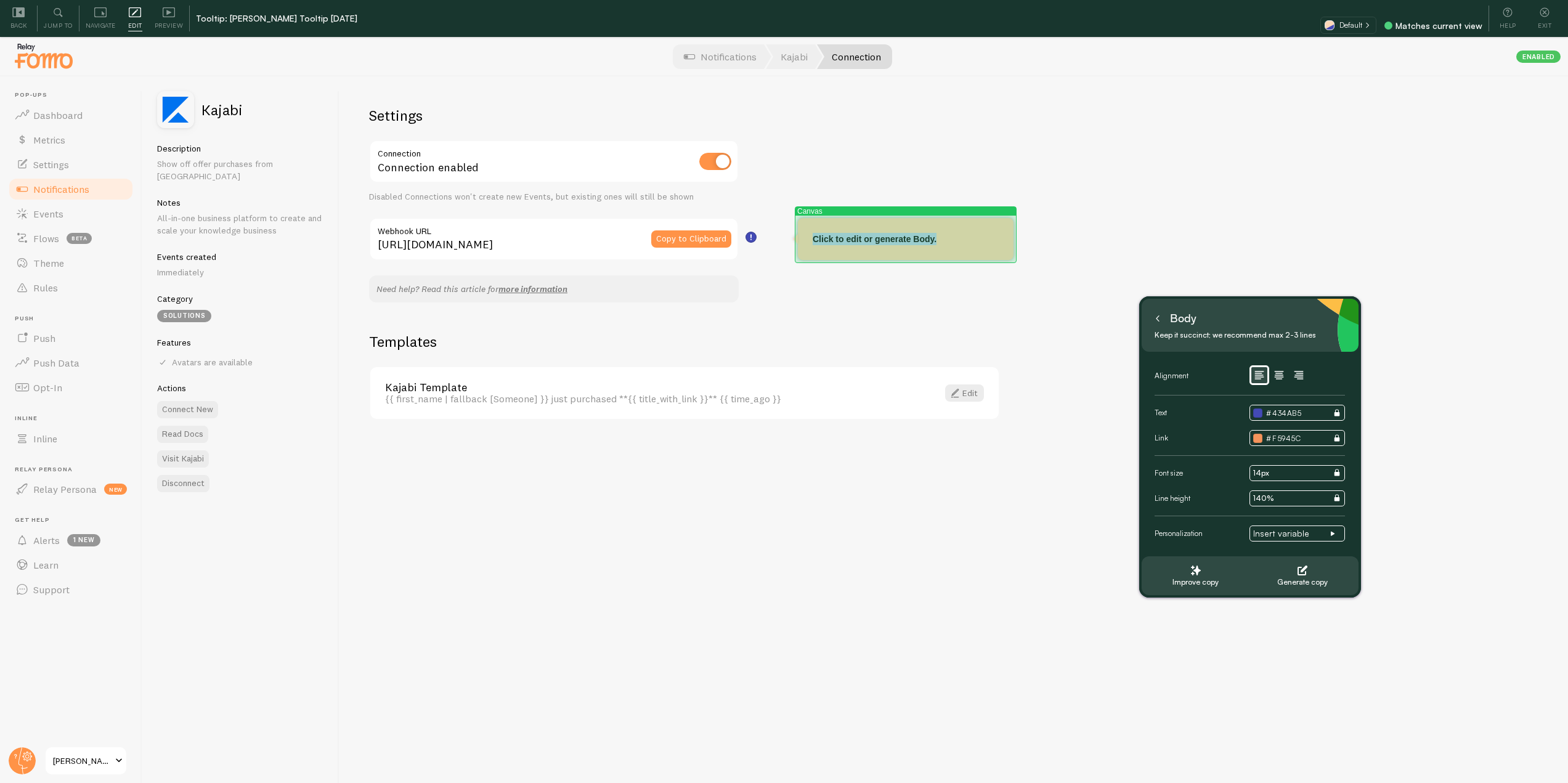
drag, startPoint x: 943, startPoint y: 241, endPoint x: 805, endPoint y: 233, distance: 138.2
click at [805, 233] on div "Canvas Click to edit or generate Body." at bounding box center [906, 239] width 216 height 42
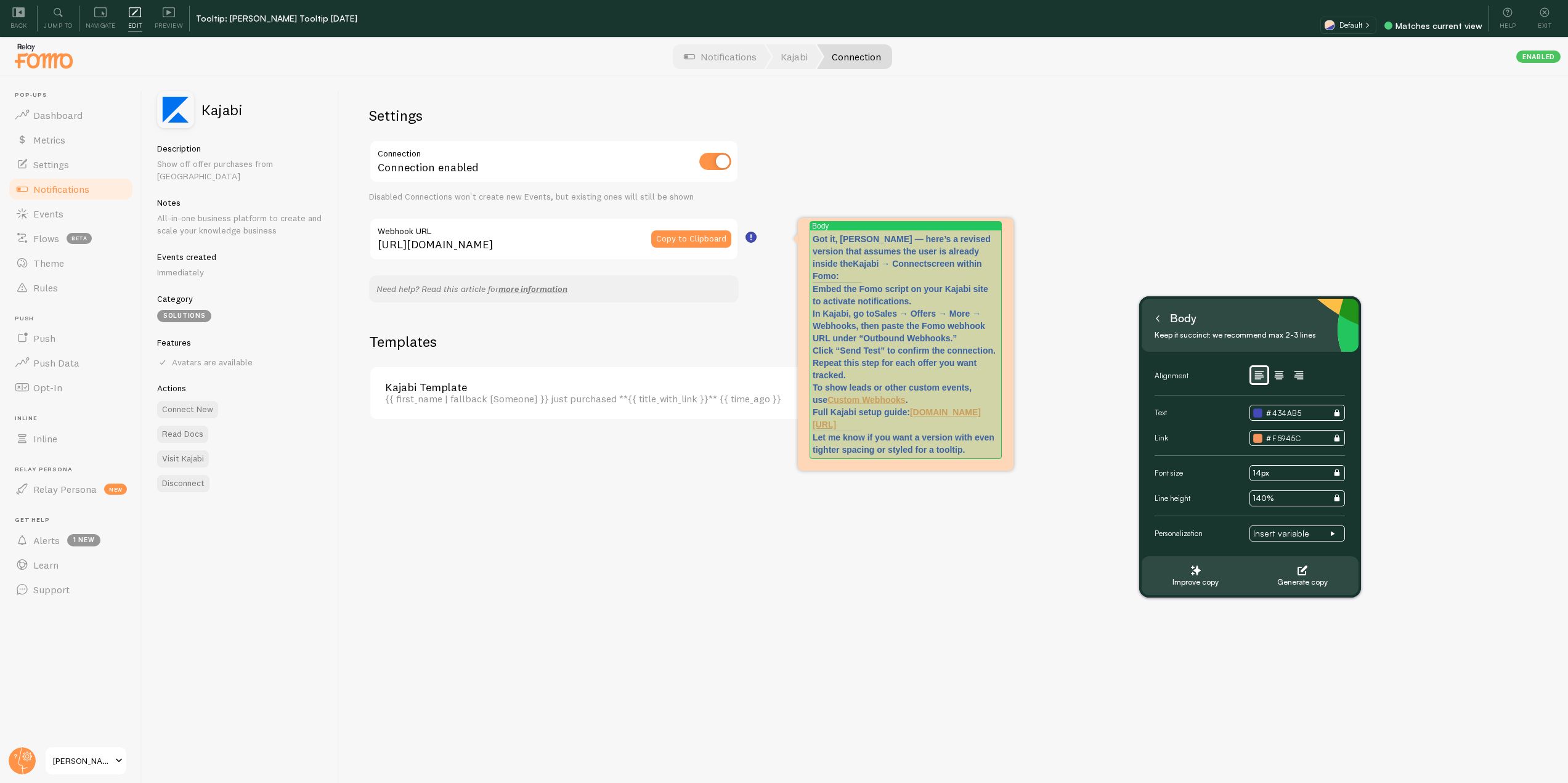
click at [979, 263] on p "Got it, Elias — here’s a revised version that assumes the user is already insid…" at bounding box center [906, 257] width 186 height 49
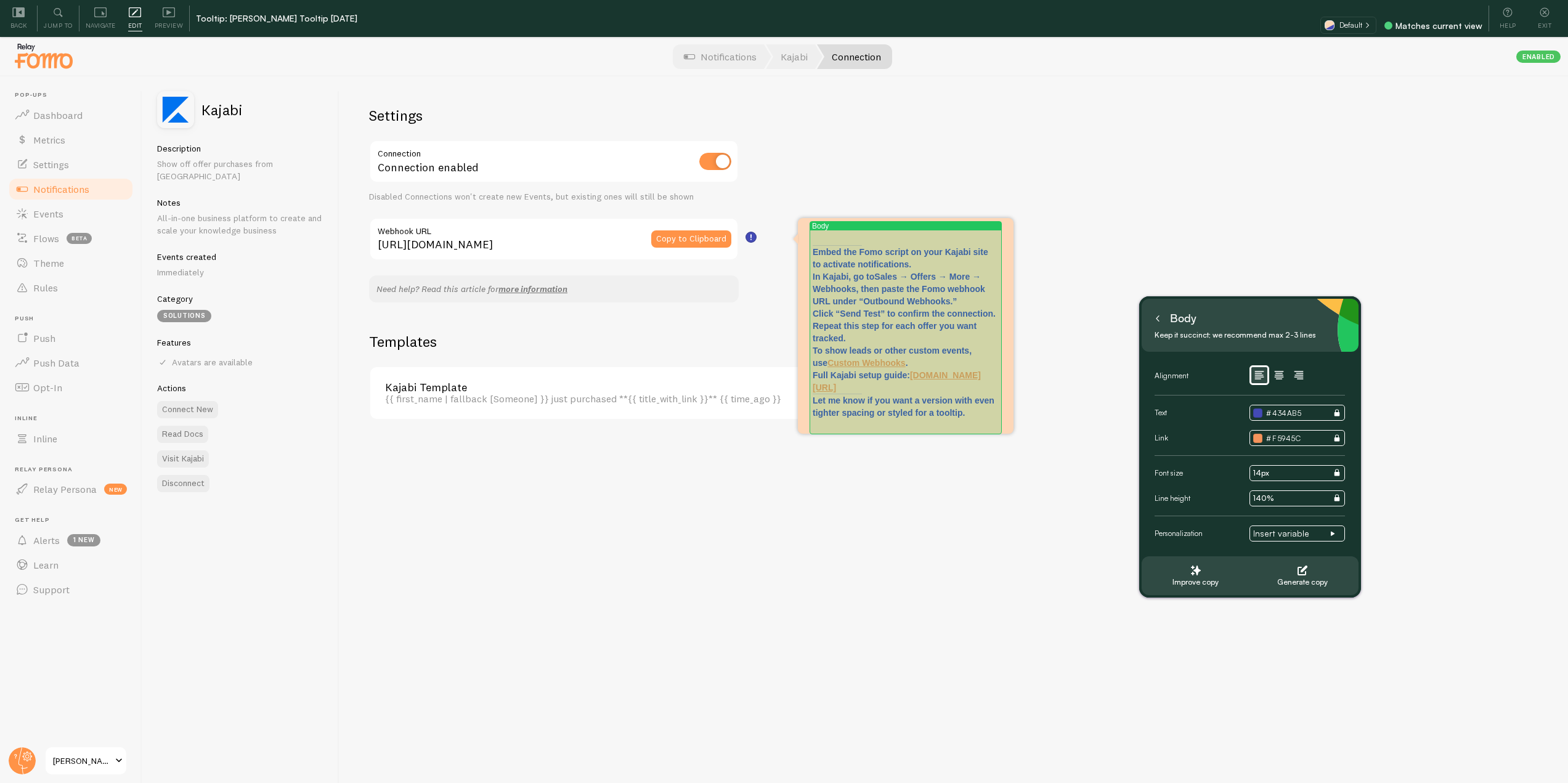
click at [814, 254] on p "Embed the Fomo script on your Kajabi site to activate notifications. In Kajabi,…" at bounding box center [906, 319] width 186 height 148
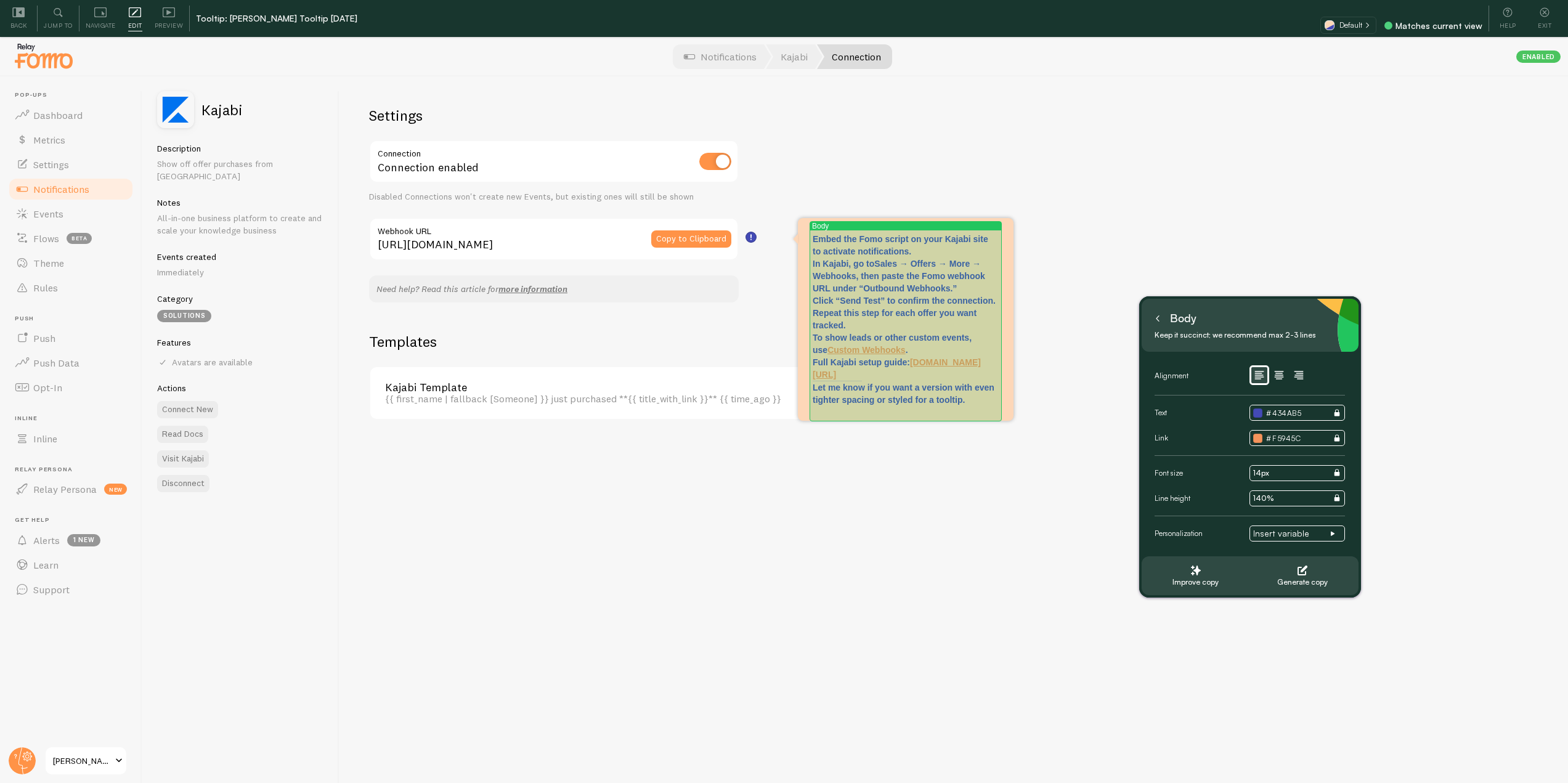
click at [925, 249] on p "Embed the Fomo script on your Kajabi site to activate notifications. In Kajabi,…" at bounding box center [906, 306] width 186 height 148
click at [967, 302] on p "Embed the Fomo script on your Kajabi site to activate notifications. In Kajabi,…" at bounding box center [906, 312] width 186 height 160
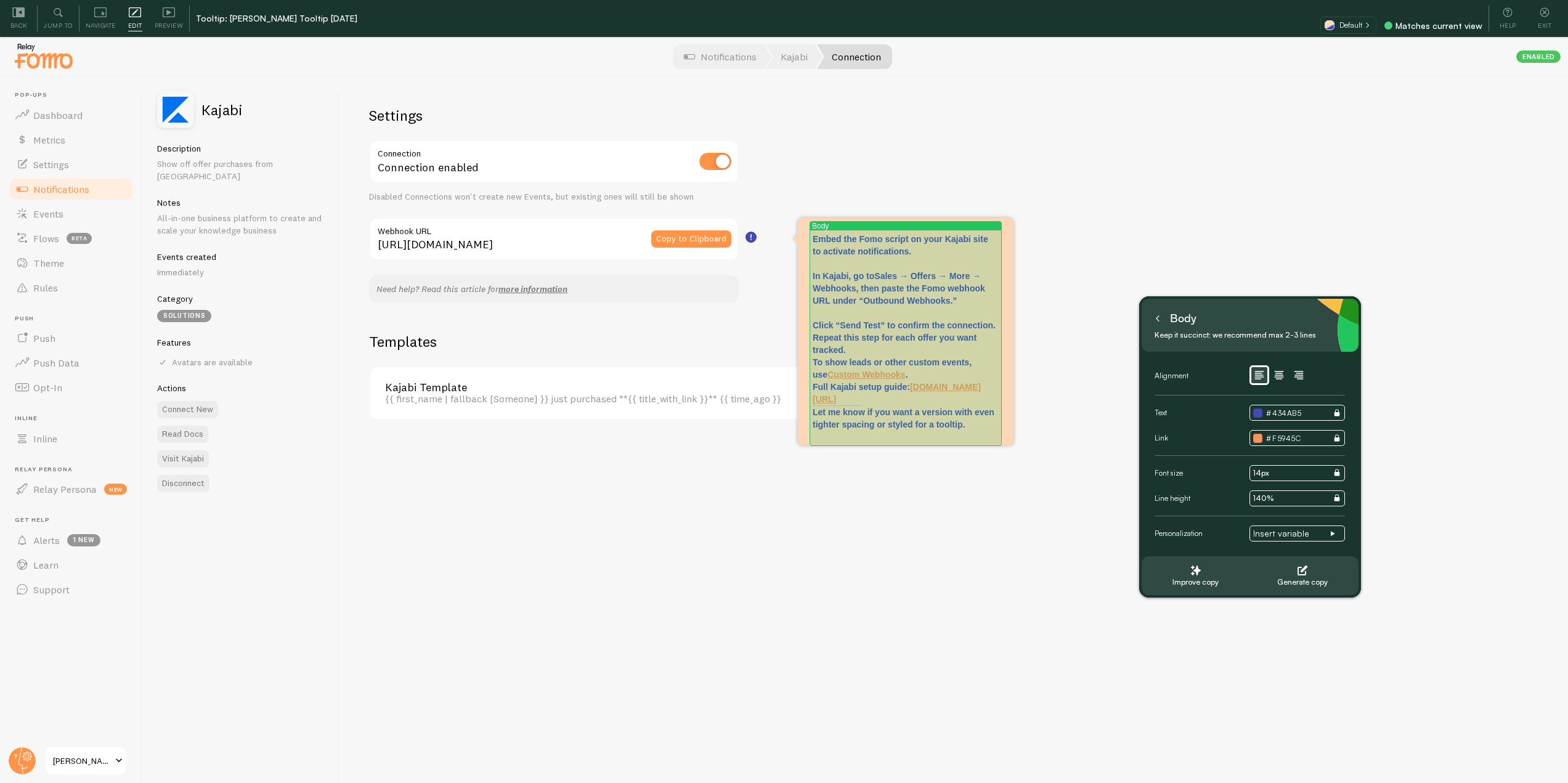
click at [871, 349] on p "Embed the Fomo script on your Kajabi site to activate notifications. In Kajabi,…" at bounding box center [906, 319] width 186 height 173
click at [921, 399] on p "Embed the Fomo script on your Kajabi site to activate notifications. In Kajabi,…" at bounding box center [906, 325] width 186 height 185
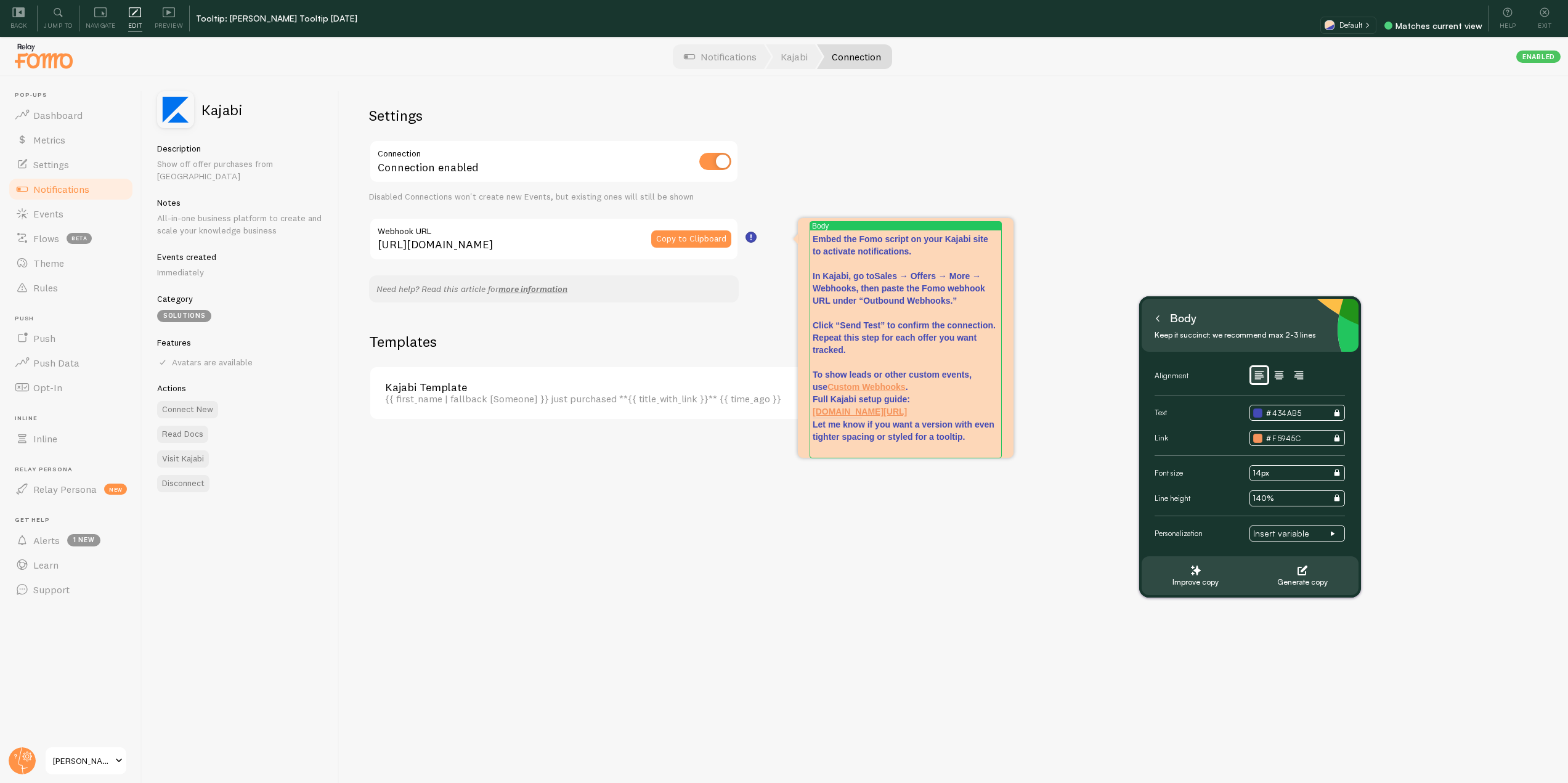
click at [907, 389] on p "Embed the Fomo script on your Kajabi site to activate notifications. In Kajabi,…" at bounding box center [906, 325] width 186 height 185
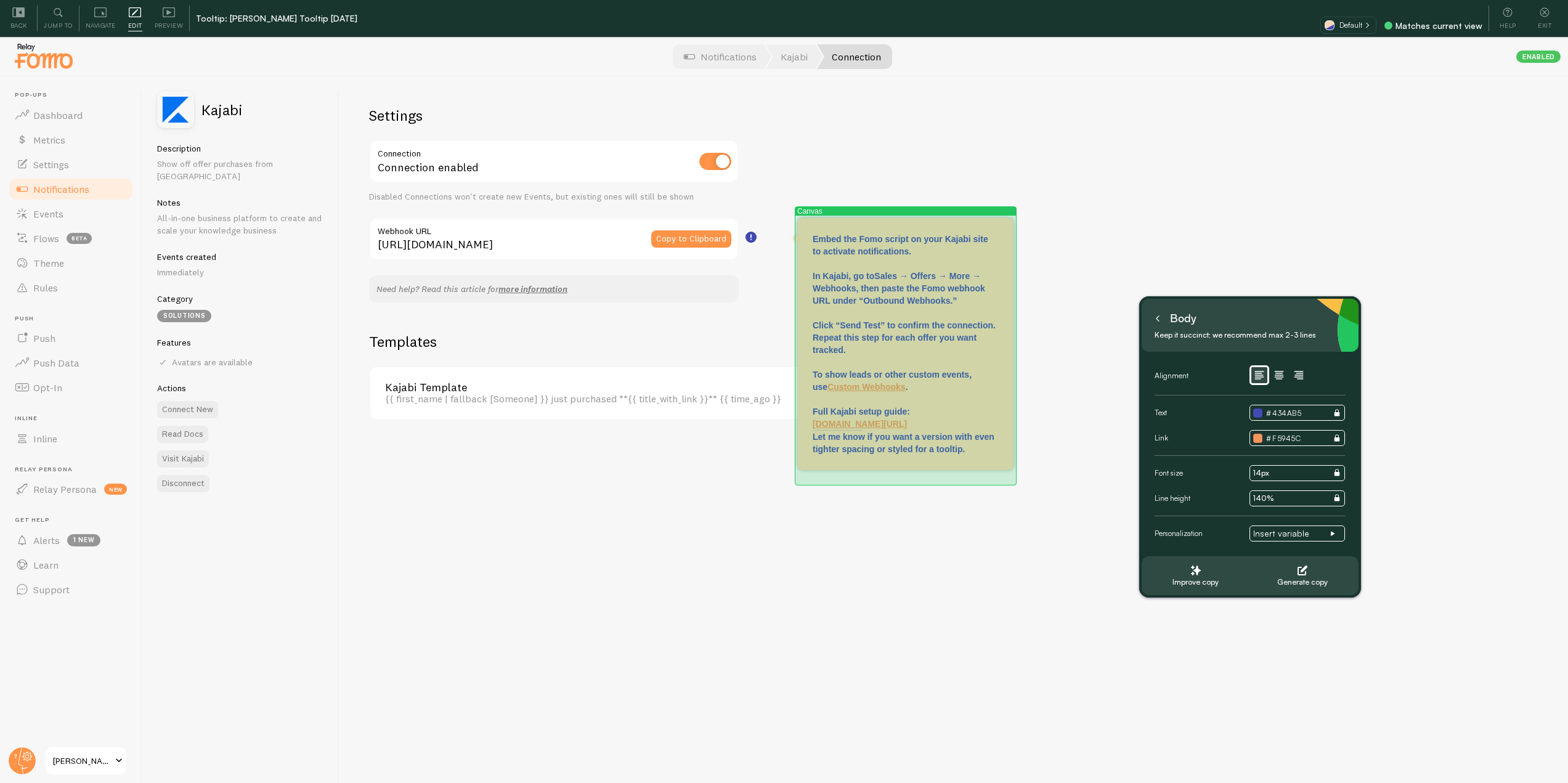
drag, startPoint x: 890, startPoint y: 435, endPoint x: 808, endPoint y: 428, distance: 82.3
click at [808, 428] on div "Canvas Embed the Fomo script on your Kajabi site to activate notifications. In …" at bounding box center [906, 344] width 216 height 252
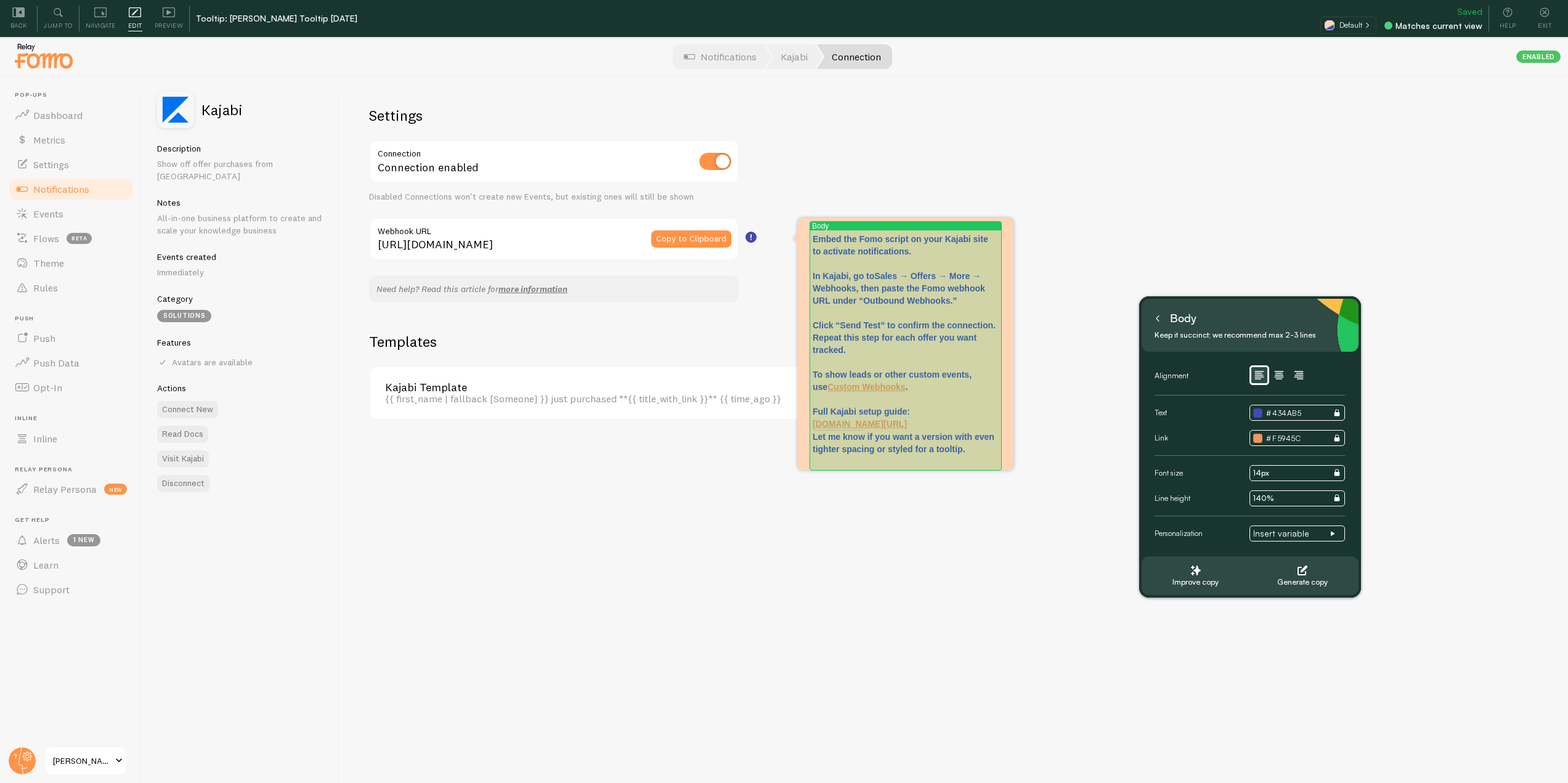
click at [888, 430] on p "Embed the Fomo script on your Kajabi site to activate notifications. In Kajabi,…" at bounding box center [906, 331] width 186 height 197
click at [967, 454] on p "Let me know if you want a version with even tighter spacing or styled for a too…" at bounding box center [906, 443] width 186 height 25
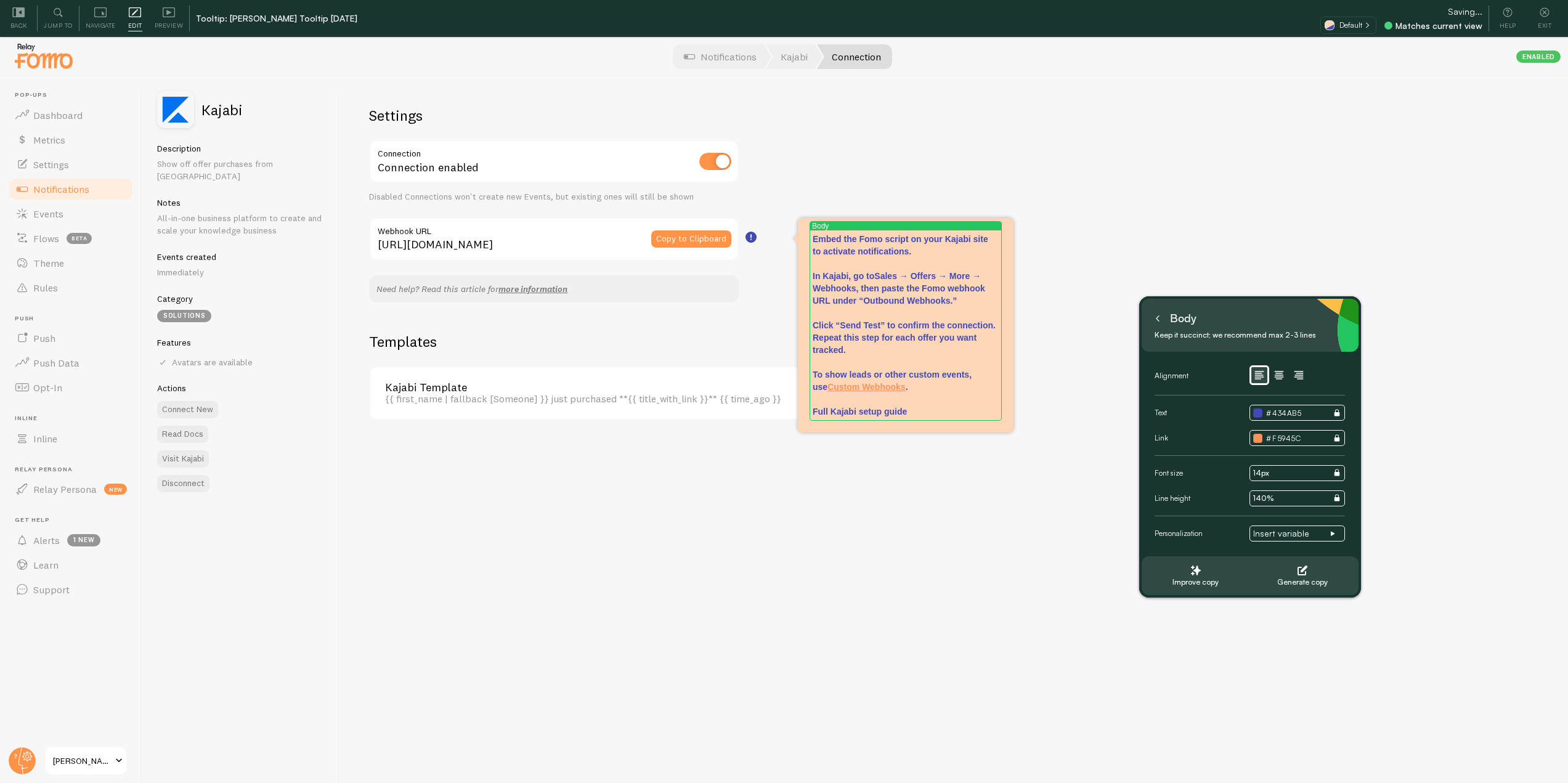
click at [926, 466] on div "Settings Connection Connection enabled Disabled Connections won't create new Ev…" at bounding box center [953, 448] width 1229 height 744
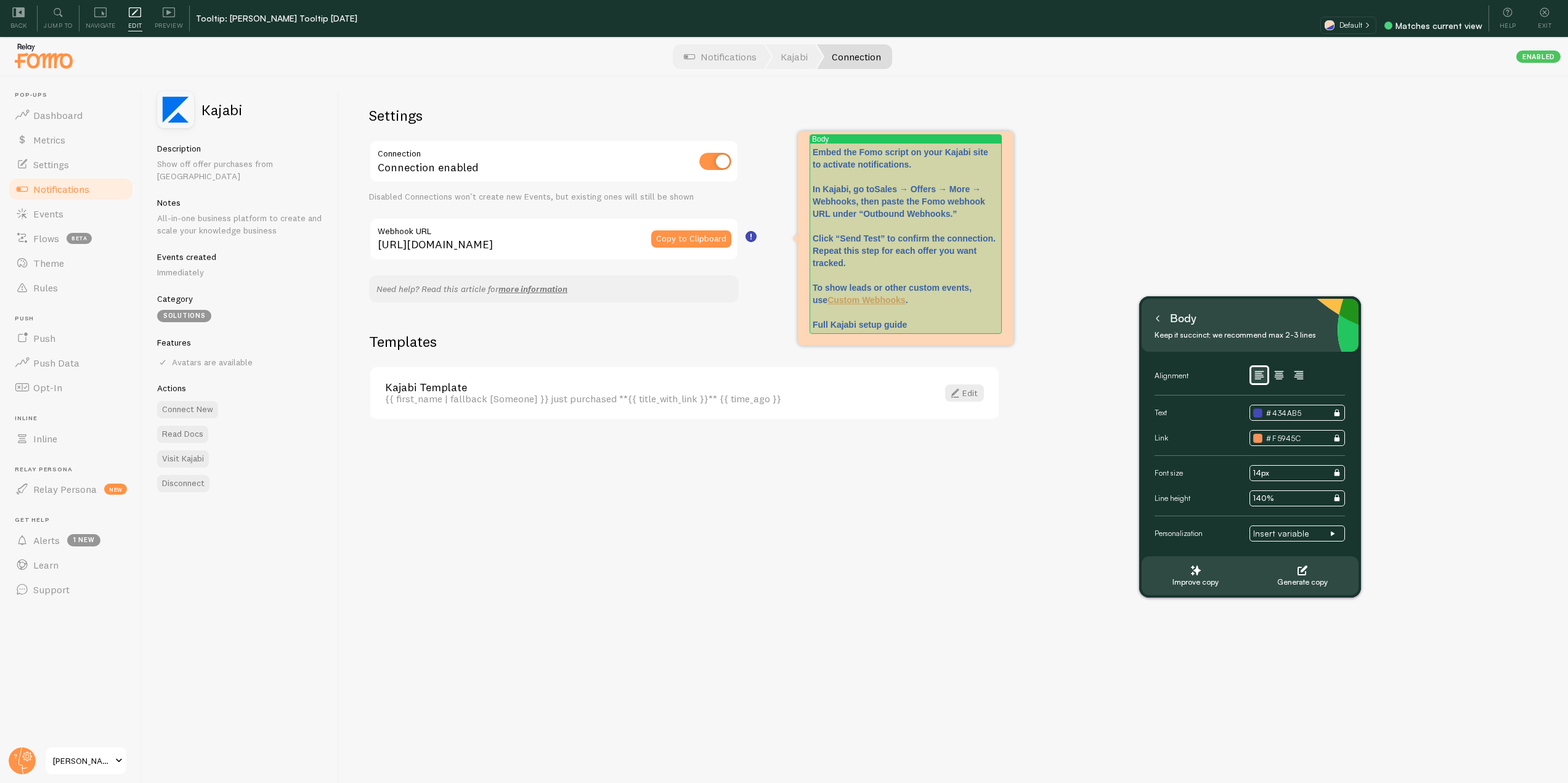
click at [933, 316] on p "Embed the Fomo script on your Kajabi site to activate notifications. In Kajabi,…" at bounding box center [906, 238] width 186 height 185
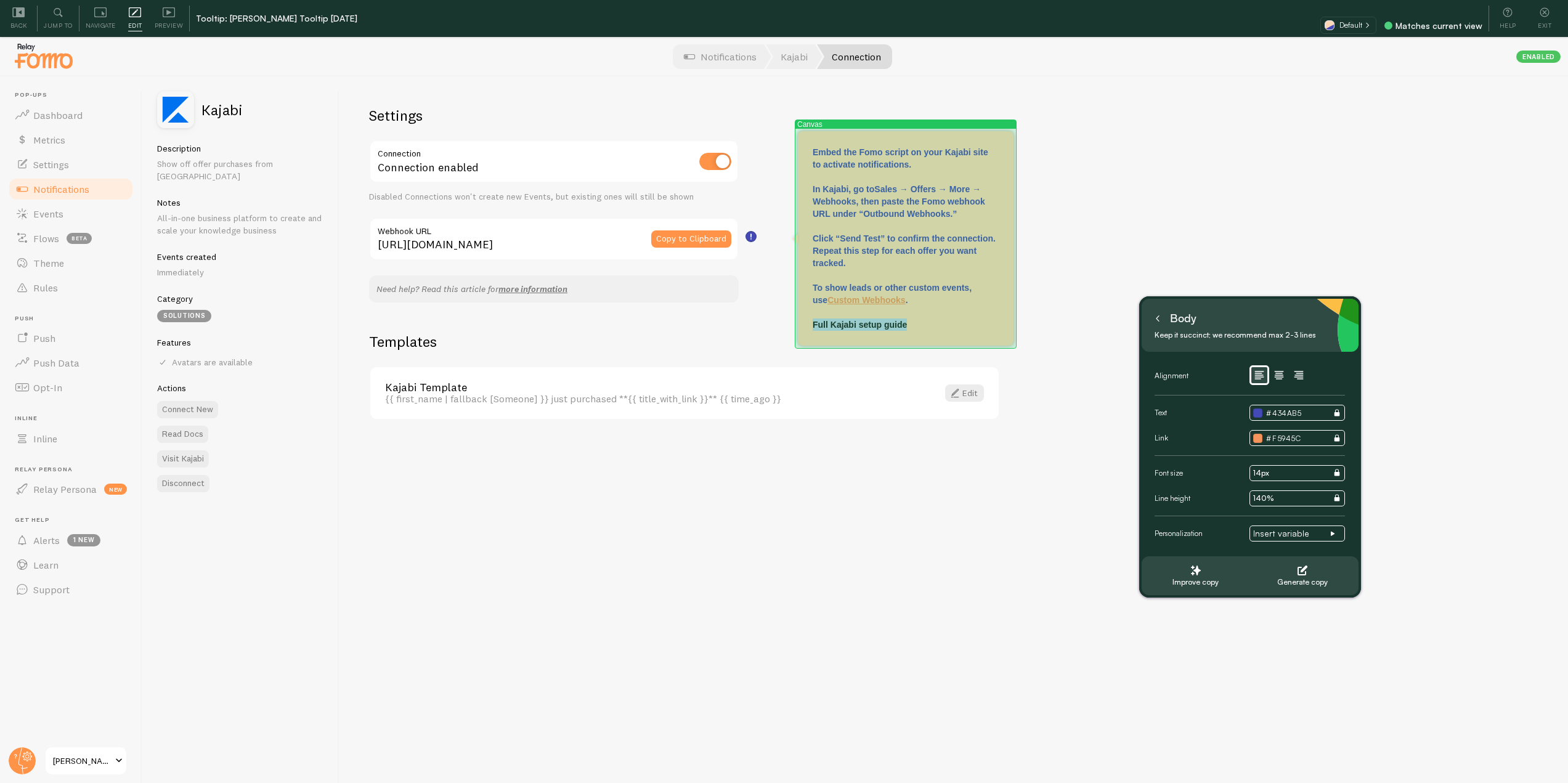
drag, startPoint x: 913, startPoint y: 328, endPoint x: 811, endPoint y: 325, distance: 102.0
click at [811, 325] on div "Canvas Embed the Fomo script on your Kajabi site to activate notifications. In …" at bounding box center [906, 238] width 216 height 214
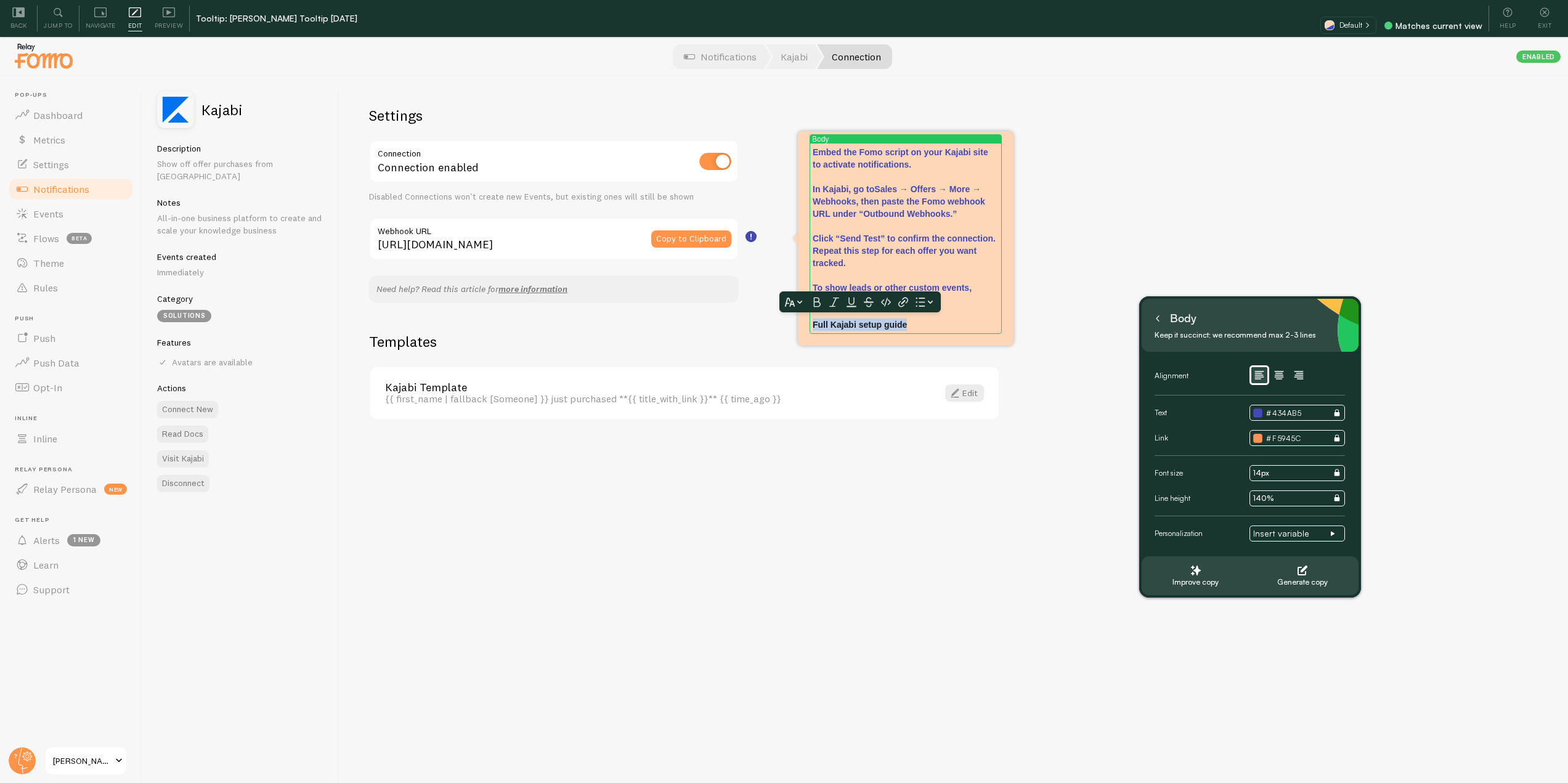
click at [817, 301] on icon at bounding box center [817, 302] width 10 height 11
click at [839, 303] on icon at bounding box center [834, 302] width 10 height 11
click at [850, 305] on icon at bounding box center [851, 302] width 10 height 10
click at [900, 302] on icon at bounding box center [903, 302] width 10 height 11
paste input "https://help.fomo.com/article/162-how-to-connect-fomo-with-kajabi"
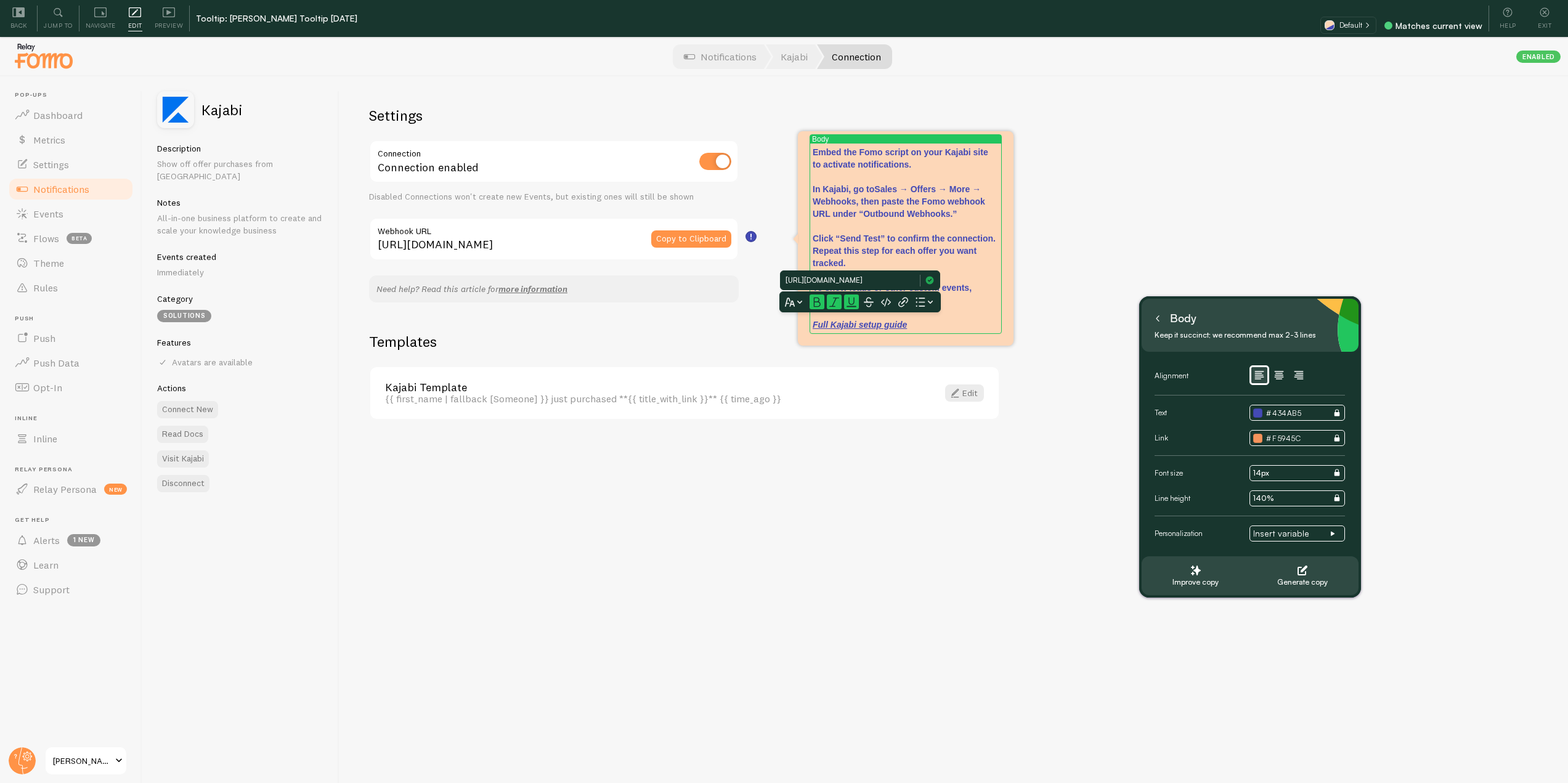
scroll to position [0, 95]
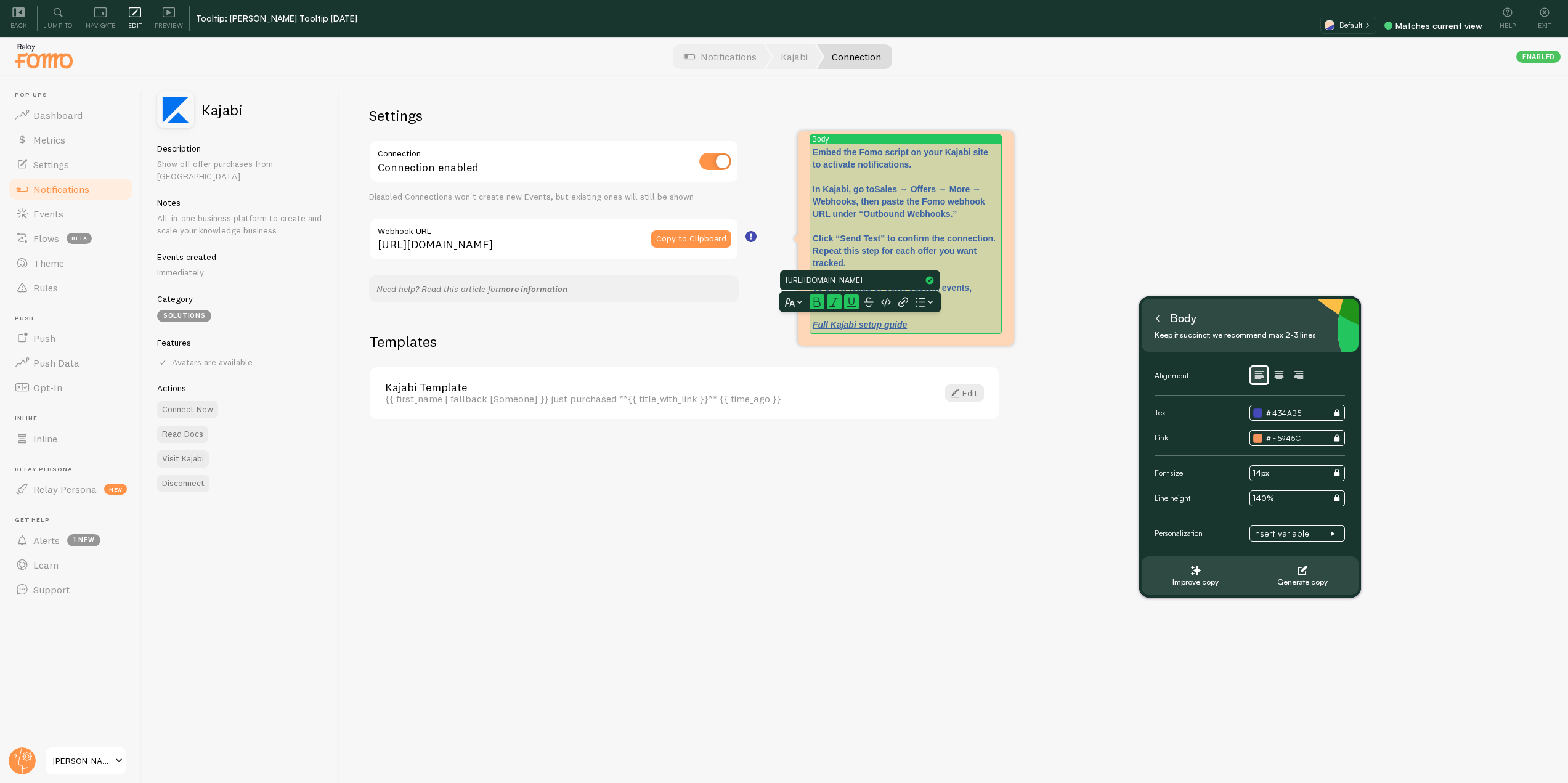
type input "https://help.fomo.com/article/162-how-to-connect-fomo-with-kajabi"
click at [927, 281] on icon at bounding box center [930, 281] width 8 height 8
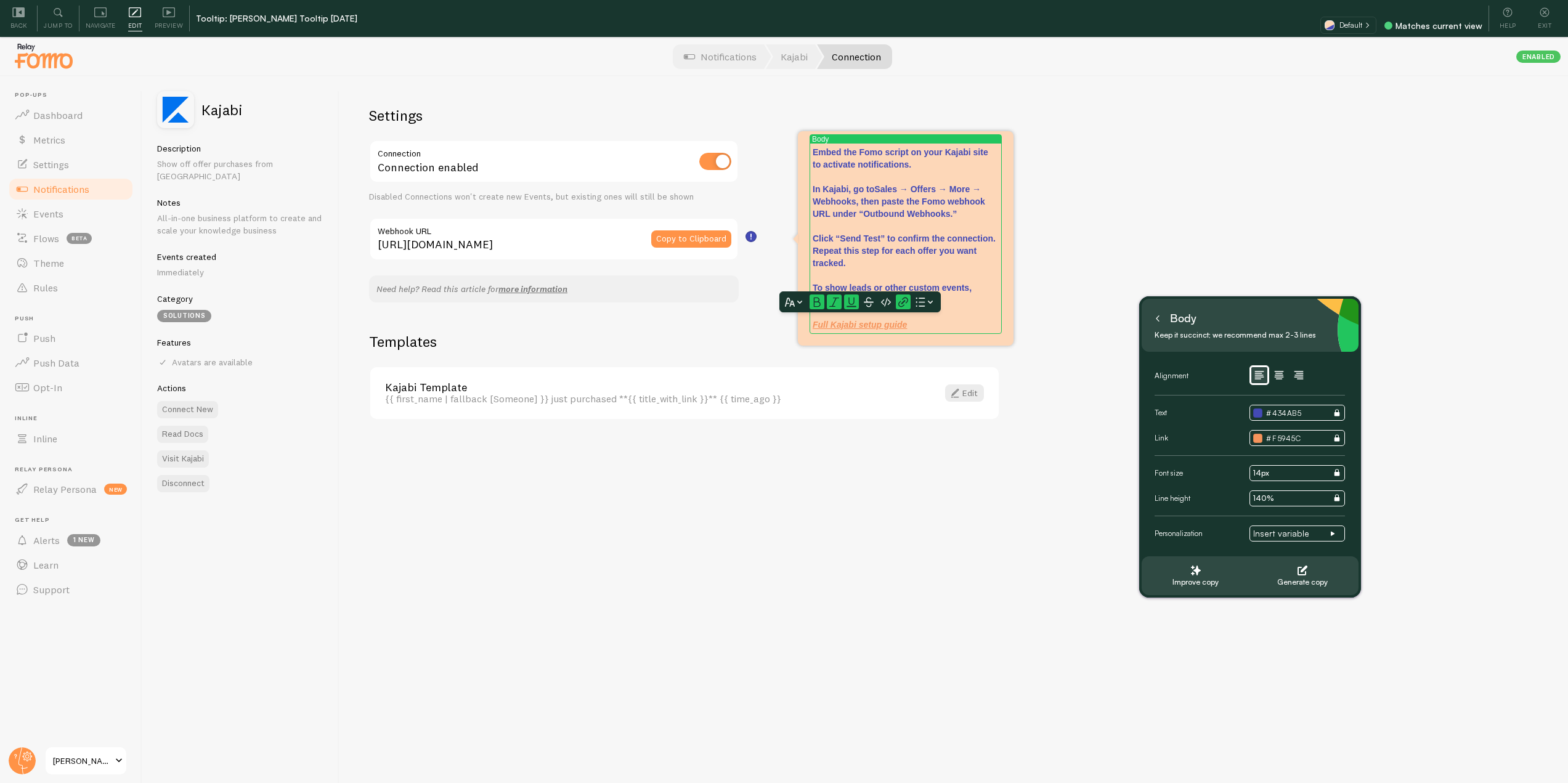
click at [942, 466] on div "Settings Connection Connection enabled Disabled Connections won't create new Ev…" at bounding box center [953, 448] width 1229 height 744
click at [1159, 317] on icon at bounding box center [1158, 319] width 6 height 6
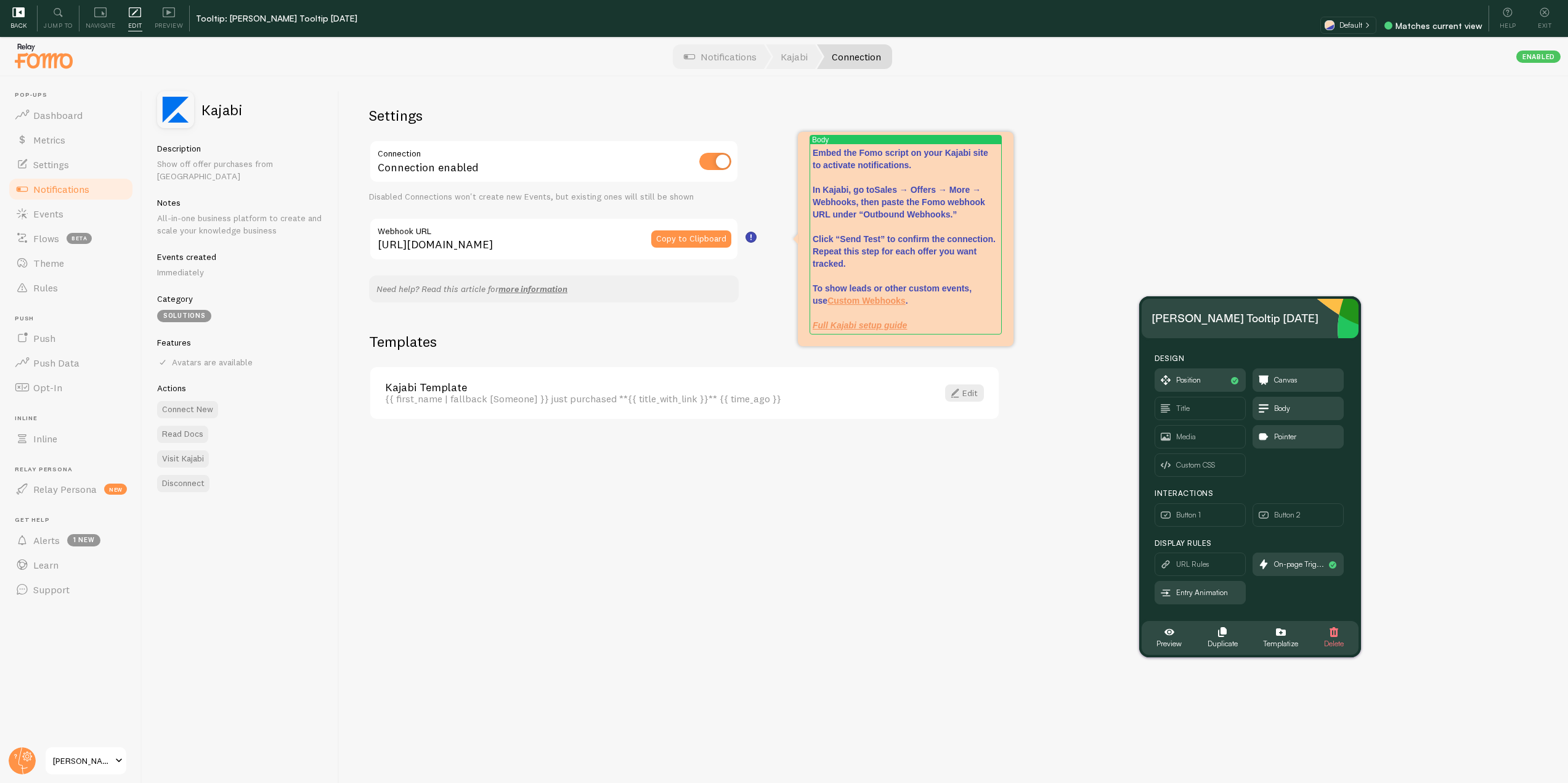
drag, startPoint x: 11, startPoint y: 8, endPoint x: 15, endPoint y: 20, distance: 12.6
click at [11, 8] on div "Back" at bounding box center [18, 18] width 37 height 26
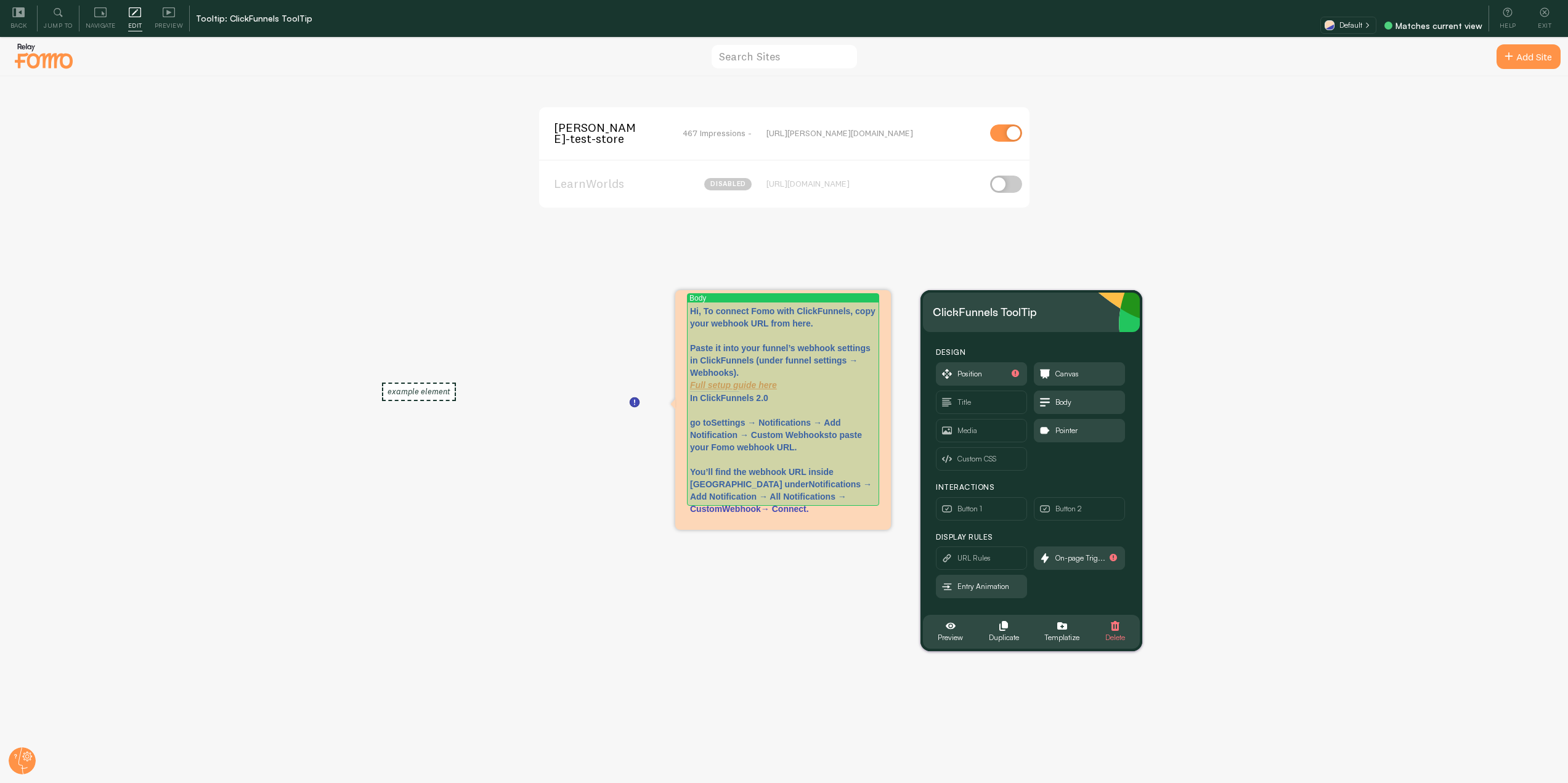
click at [698, 309] on p "Hi, To connect Fomo with ClickFunnels, copy your webhook URL from here. Paste i…" at bounding box center [783, 348] width 186 height 86
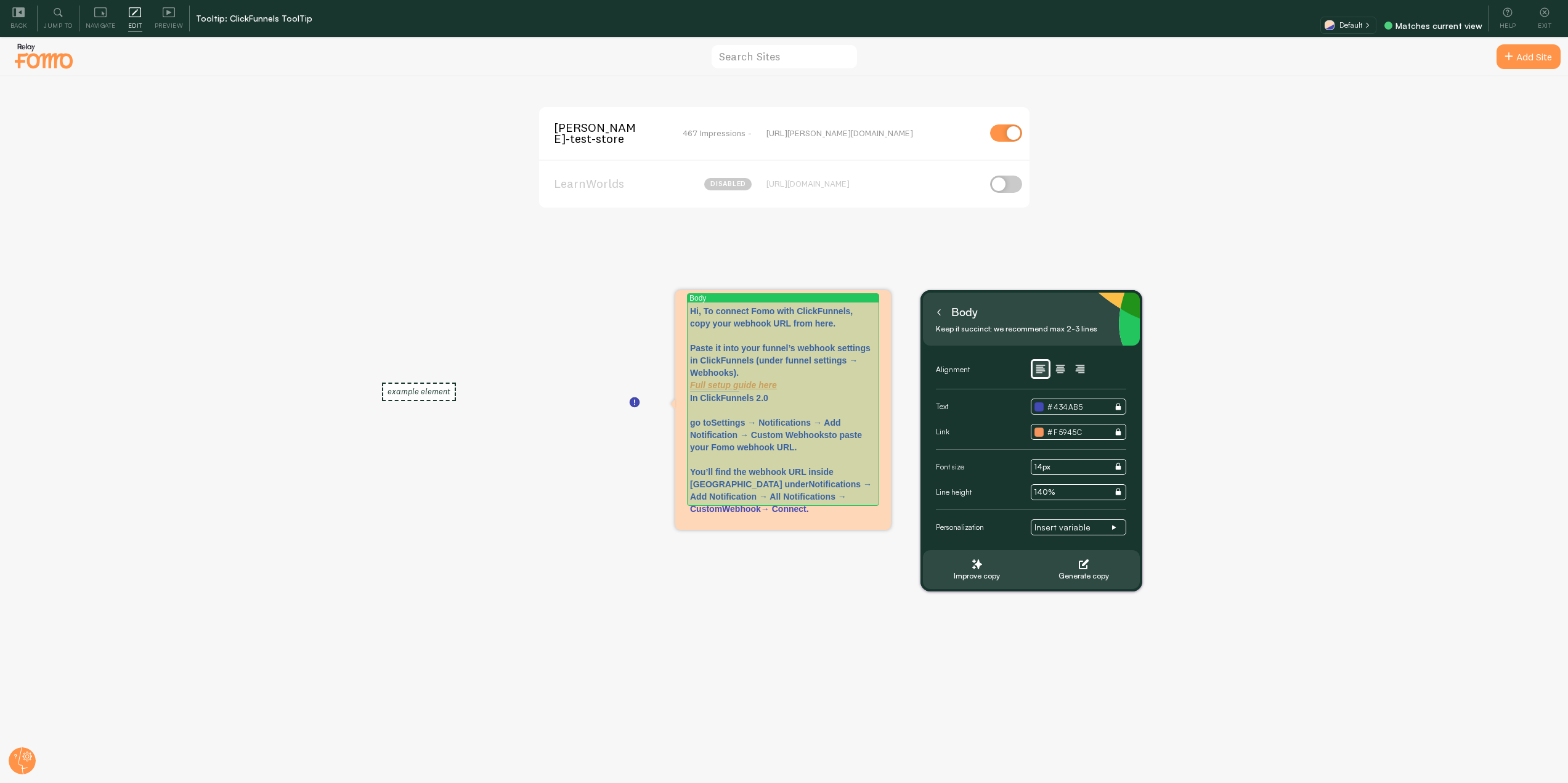
click at [705, 310] on p "Hi, To connect Fomo with ClickFunnels, copy your webhook URL from here. Paste i…" at bounding box center [783, 348] width 186 height 86
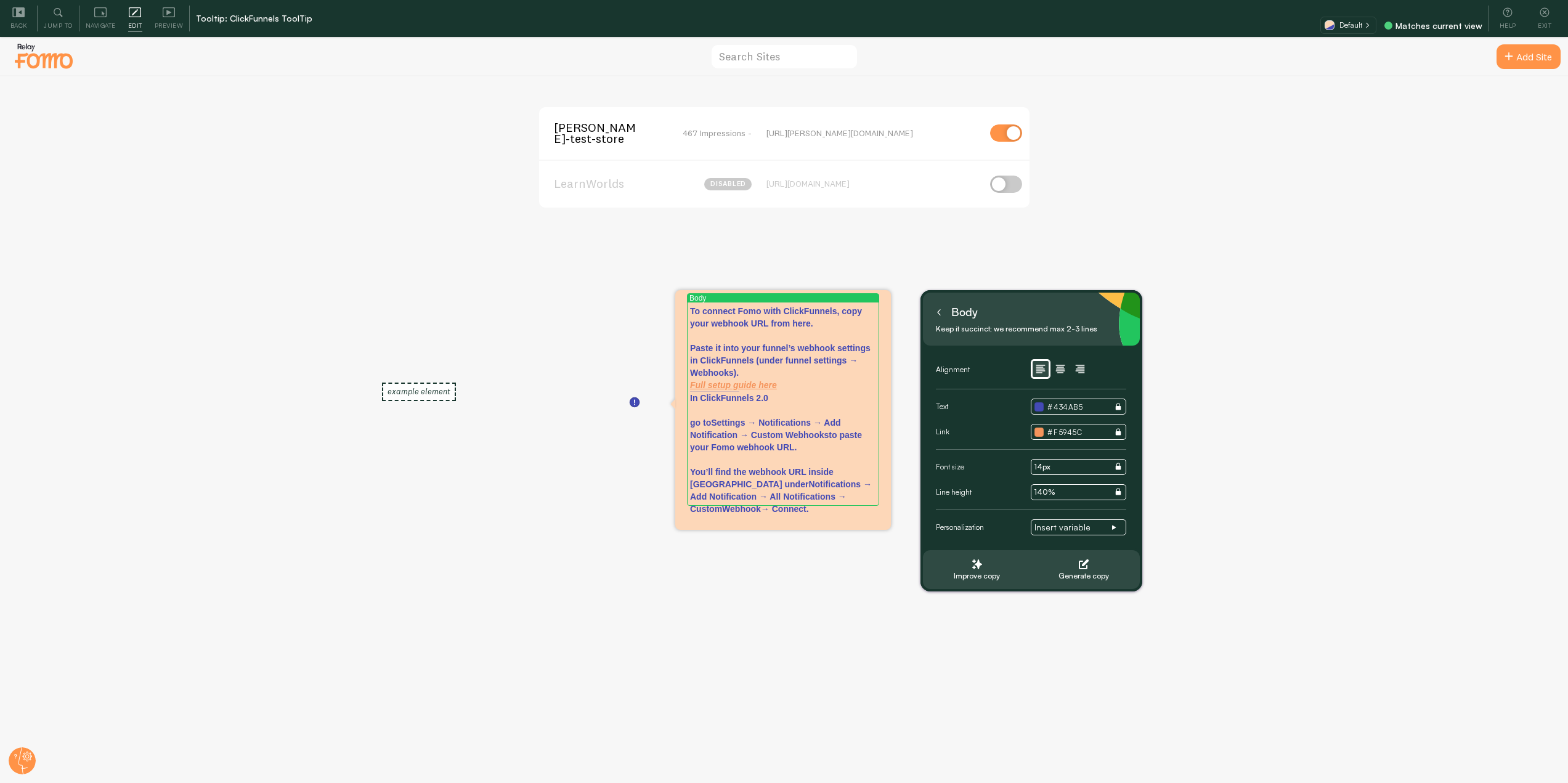
click at [843, 329] on p "To connect Fomo with ClickFunnels, copy your webhook URL from here. Paste it in…" at bounding box center [783, 348] width 186 height 86
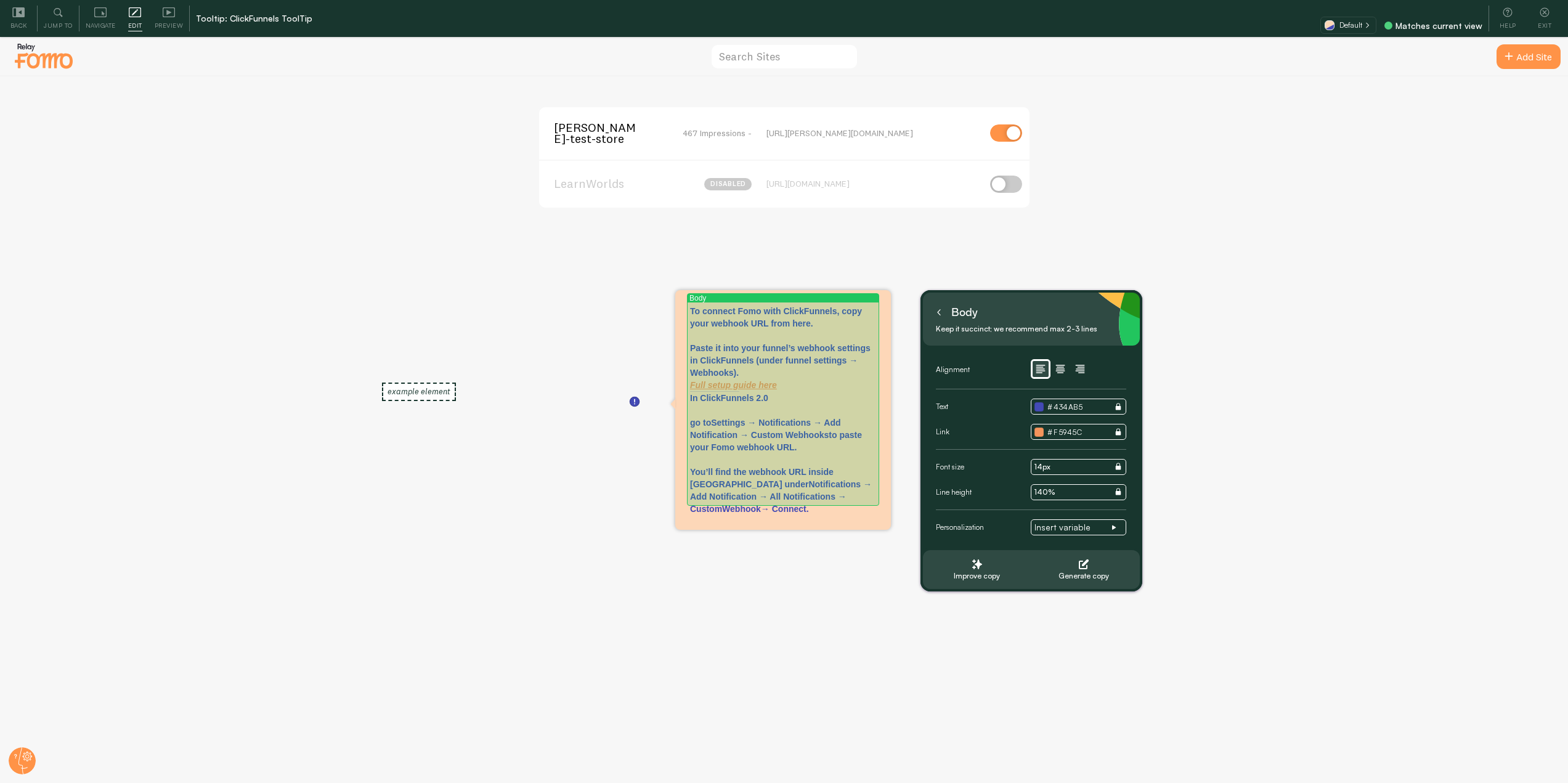
click at [791, 398] on p "In ClickFunnels 2.0 go to Settings → Notifications → Add Notification → Custom …" at bounding box center [783, 454] width 186 height 124
drag, startPoint x: 813, startPoint y: 450, endPoint x: 690, endPoint y: 419, distance: 126.8
click at [690, 419] on p "In ClickFunnels 2.0 go to Settings → Notifications → Add Notification → Custom …" at bounding box center [783, 454] width 186 height 124
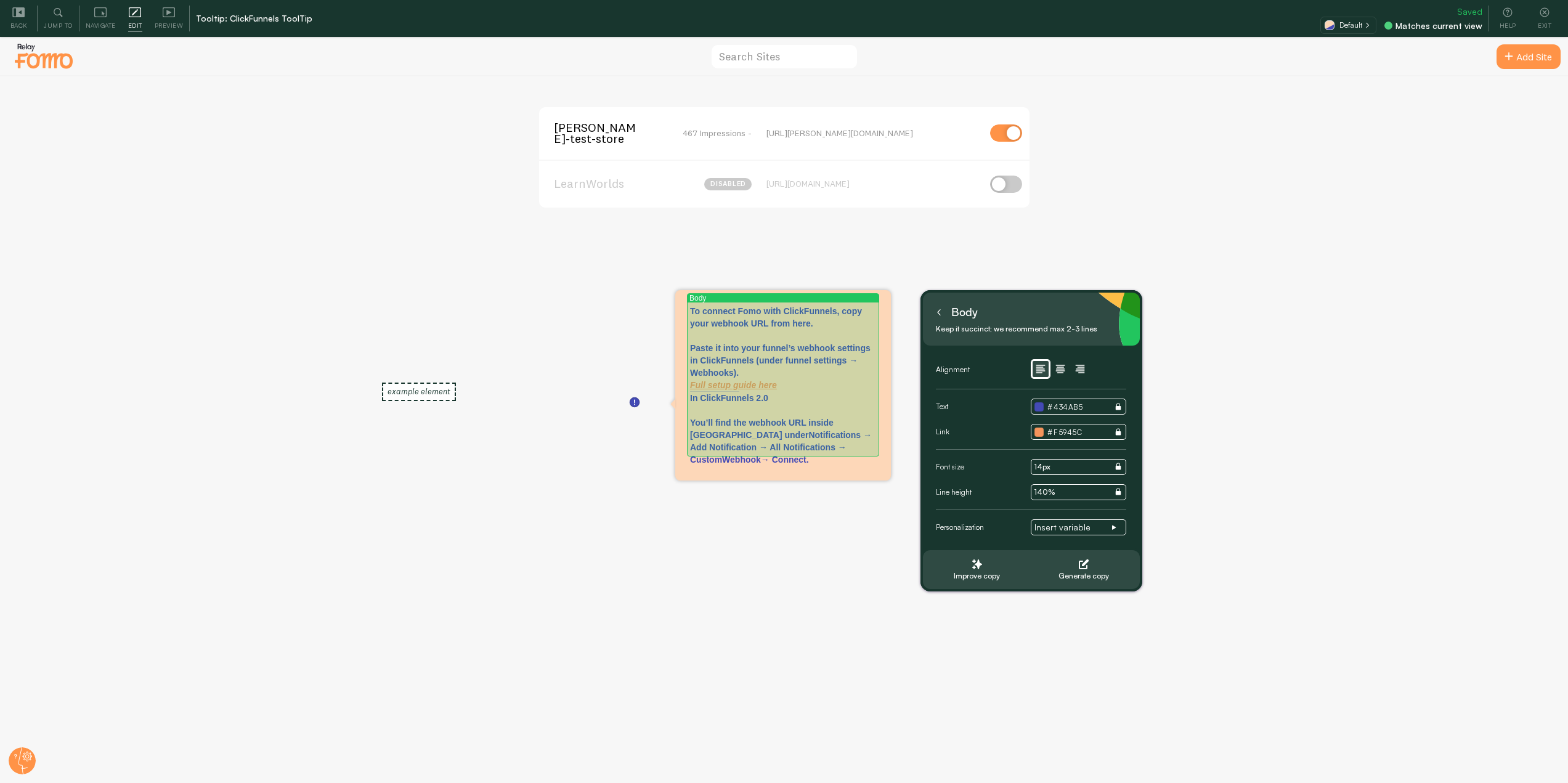
drag, startPoint x: 883, startPoint y: 445, endPoint x: 708, endPoint y: 425, distance: 176.1
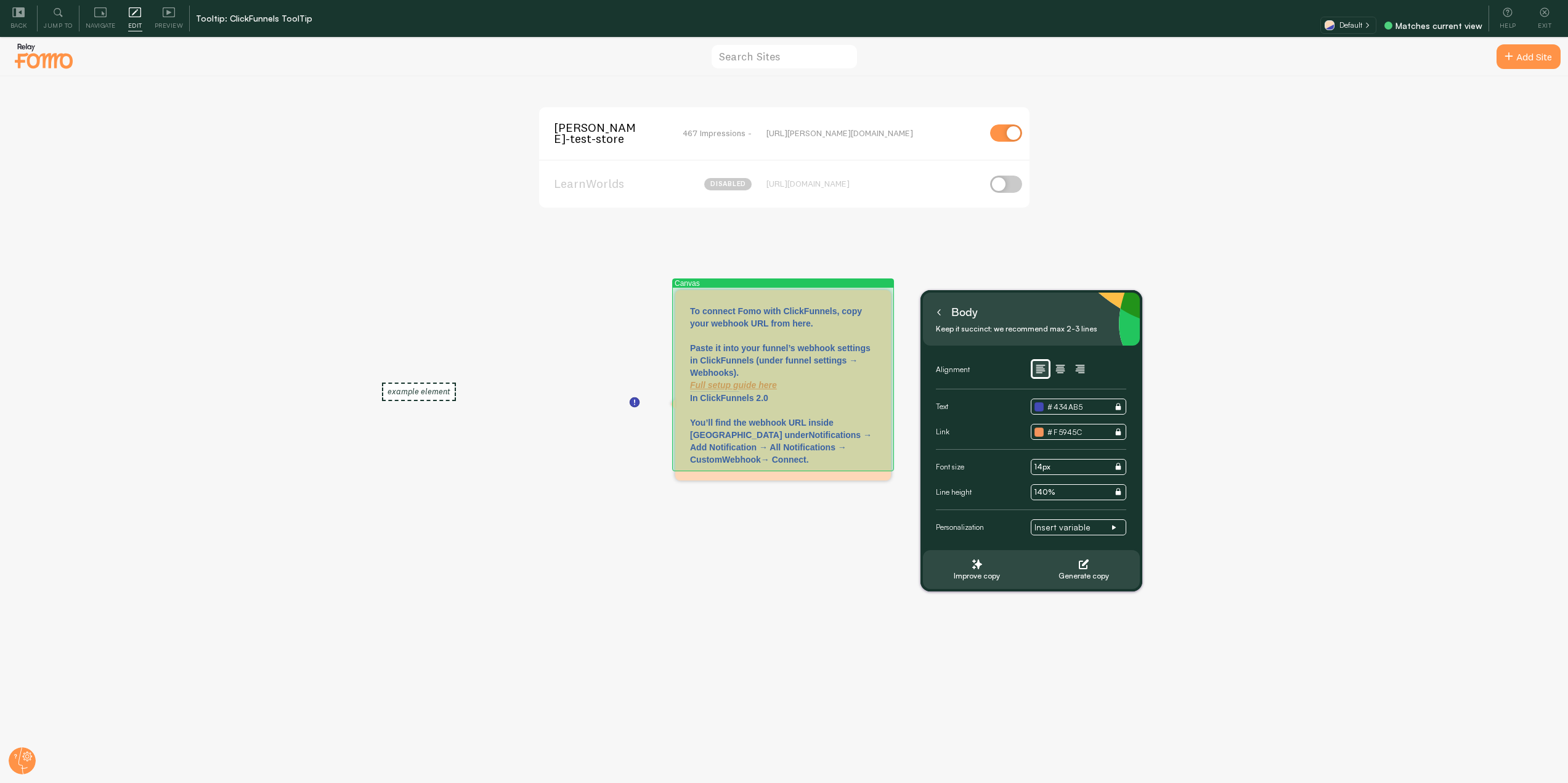
drag, startPoint x: 877, startPoint y: 446, endPoint x: 682, endPoint y: 427, distance: 195.9
click at [682, 427] on div "Canvas To connect Fomo with ClickFunnels, copy your webhook URL from here. Past…" at bounding box center [783, 385] width 216 height 190
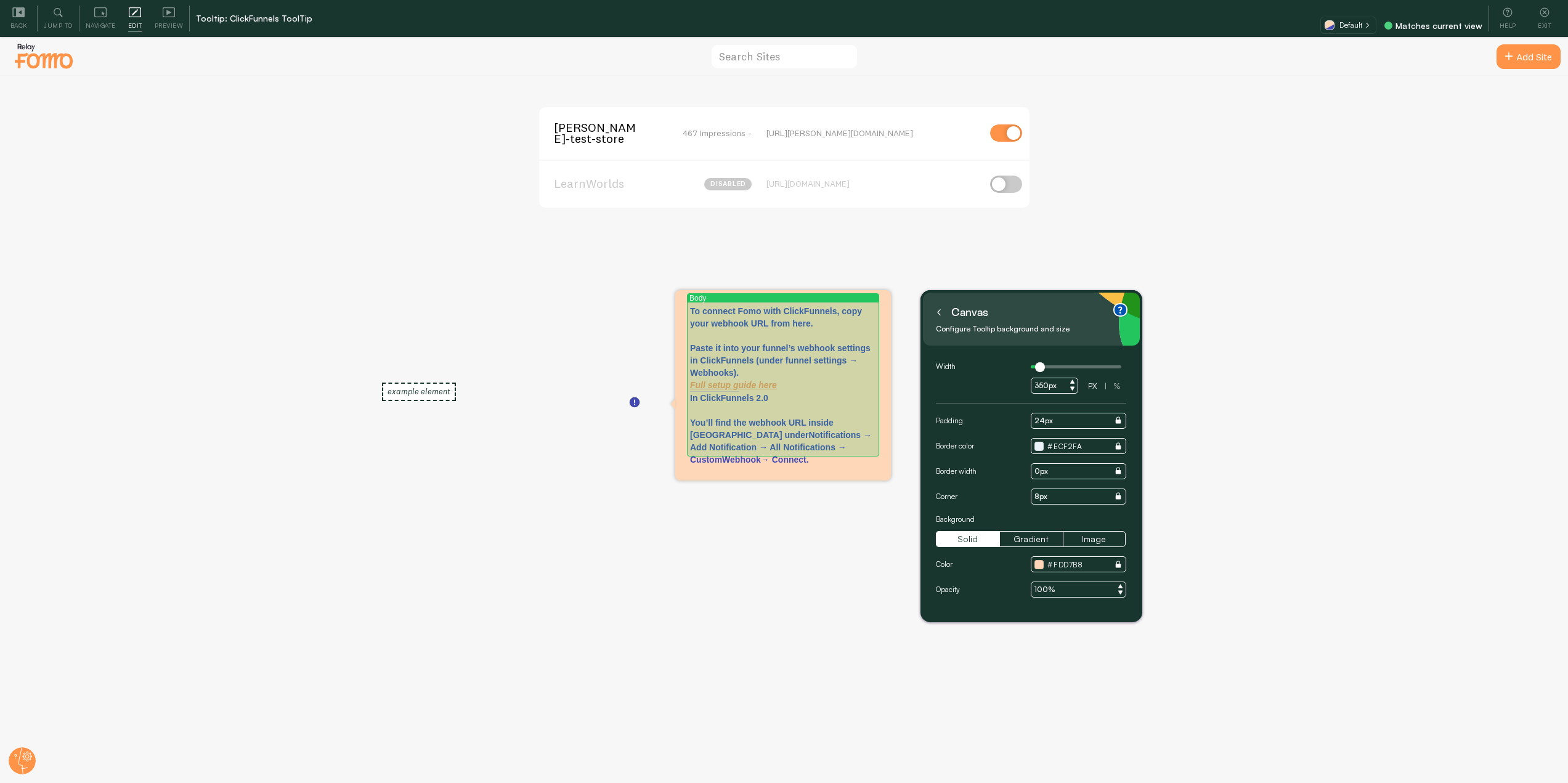
click at [874, 449] on p "In ClickFunnels 2.0 You’ll find the webhook URL inside Fomo under Notifications…" at bounding box center [783, 429] width 186 height 74
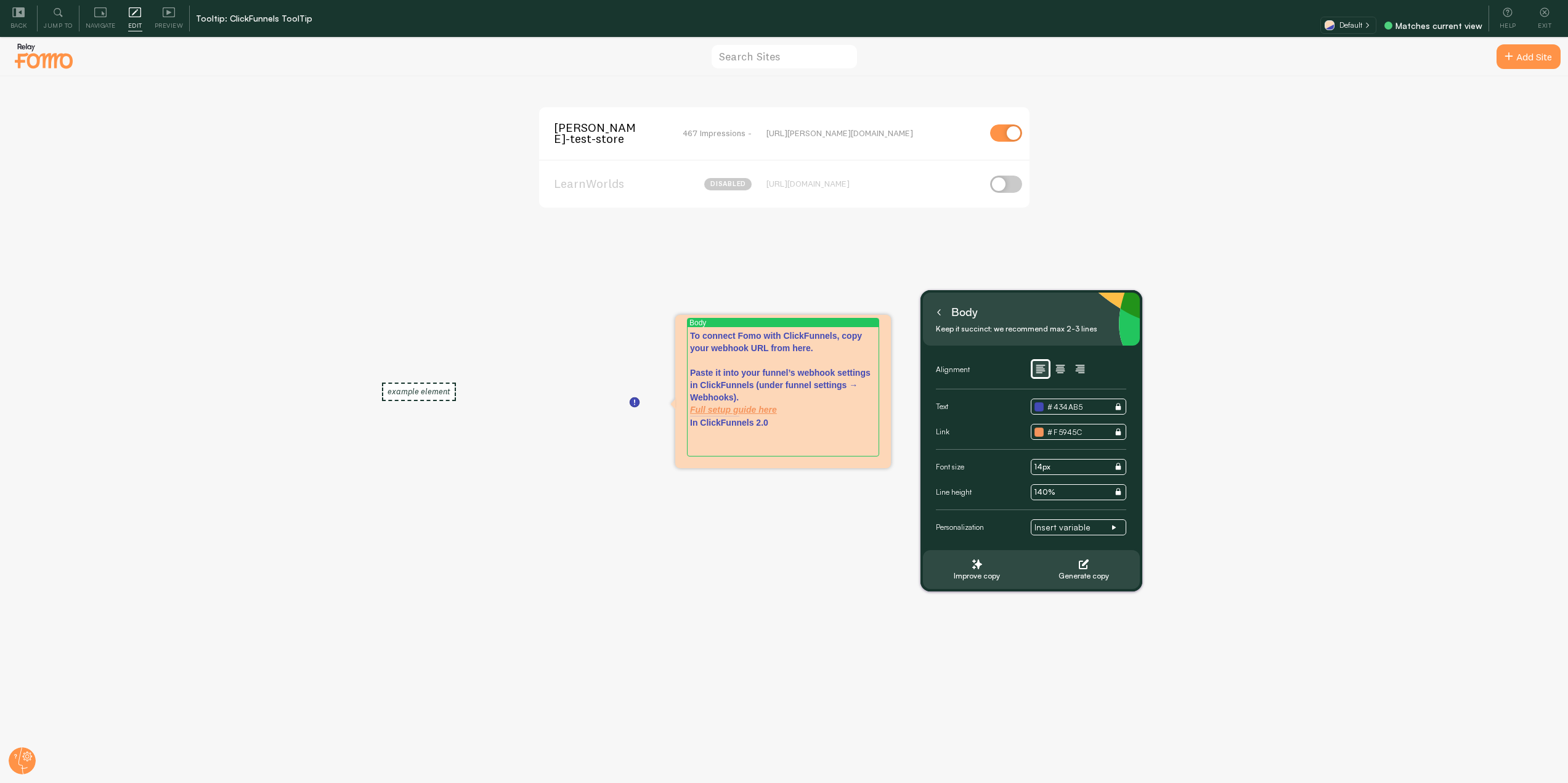
click at [701, 423] on p "In ClickFunnels 2.0" at bounding box center [783, 435] width 186 height 37
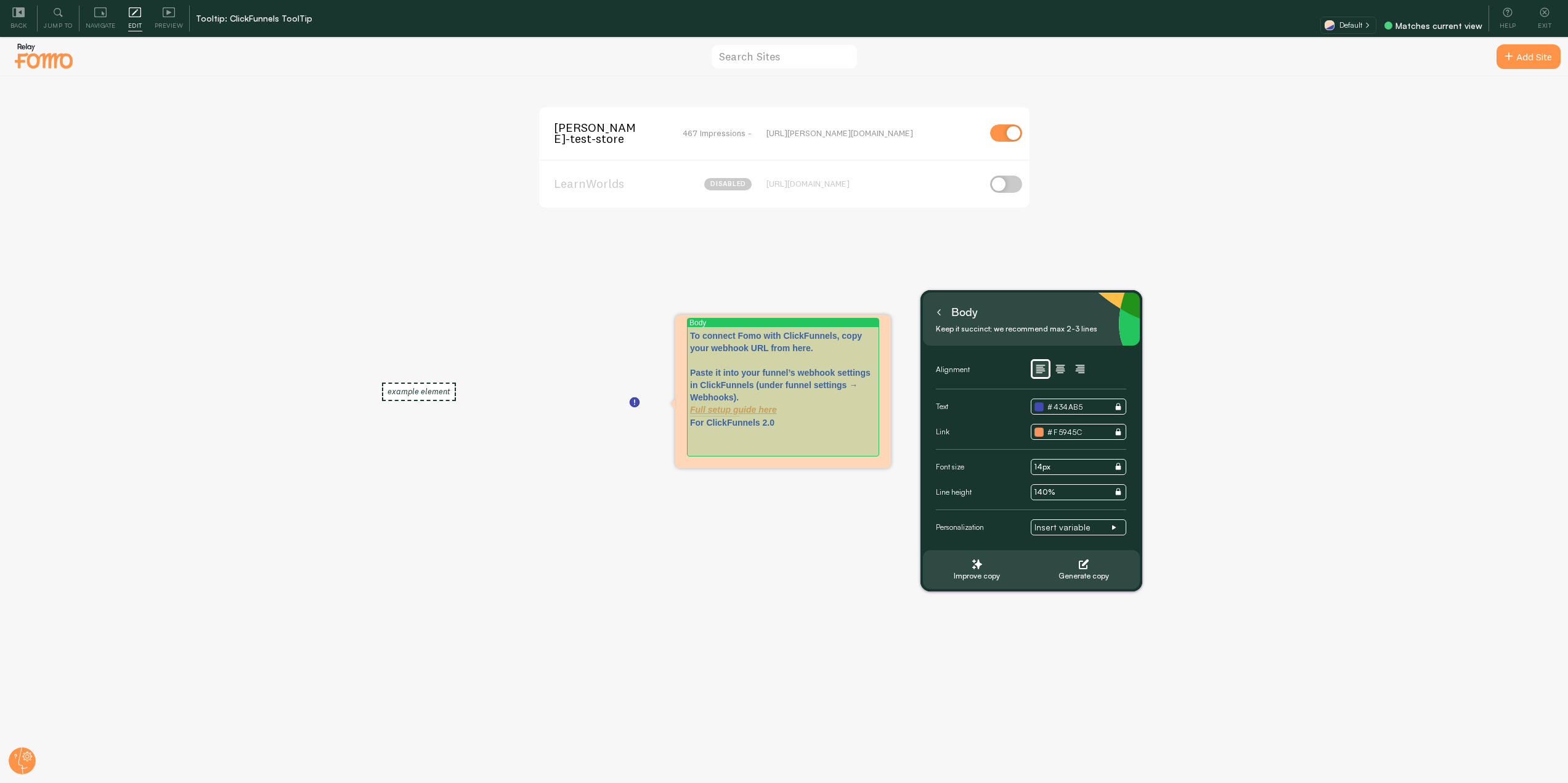
click at [803, 421] on p "For ClickFunnels 2.0" at bounding box center [783, 435] width 186 height 37
drag, startPoint x: 754, startPoint y: 438, endPoint x: 796, endPoint y: 425, distance: 44.0
click at [796, 425] on p "For ClickFunnels 2.0 use Custom Webhooks instead." at bounding box center [783, 441] width 186 height 49
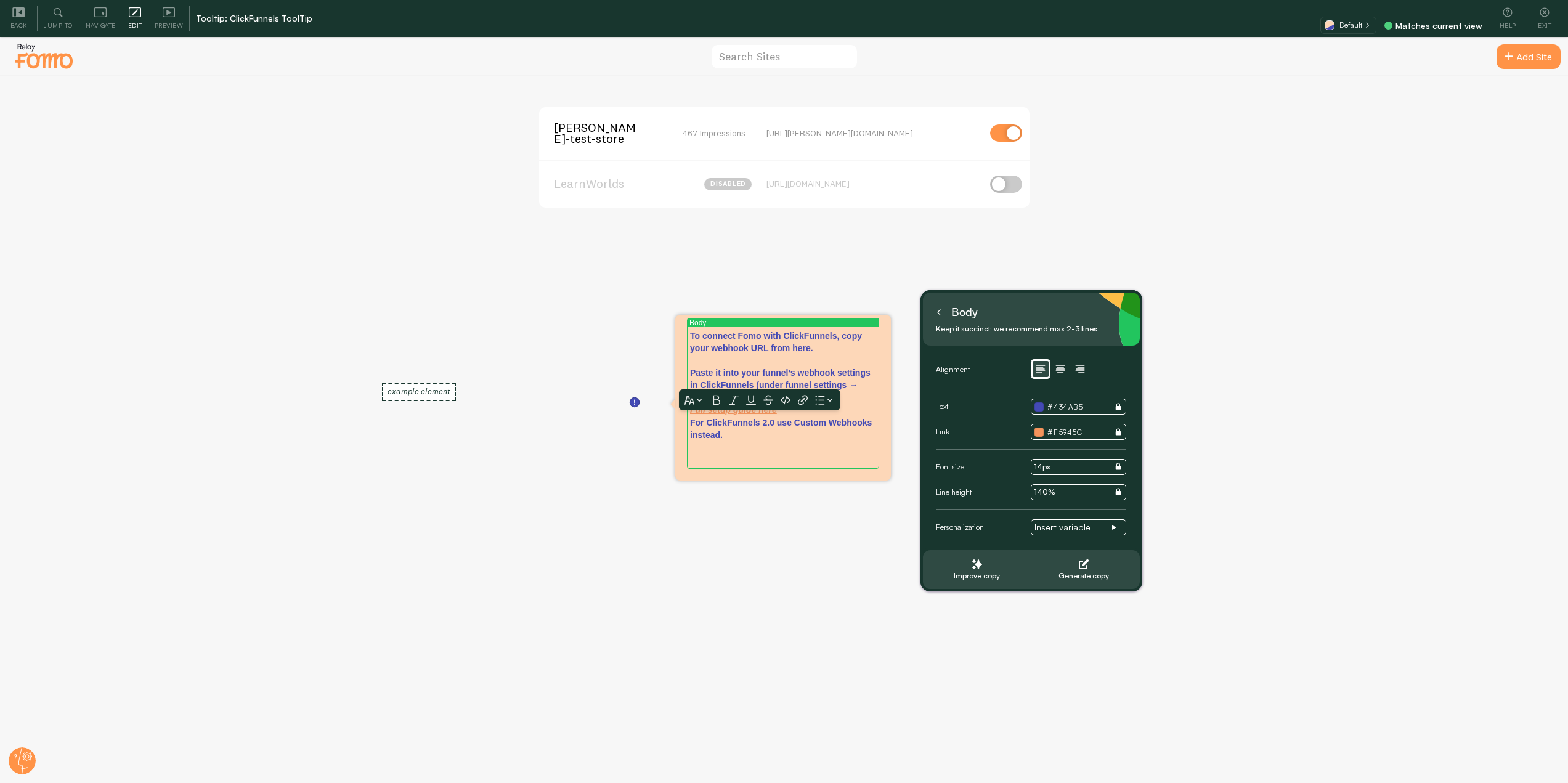
click at [718, 400] on icon at bounding box center [717, 400] width 7 height 10
click at [733, 398] on icon at bounding box center [734, 401] width 10 height 11
click at [748, 398] on icon at bounding box center [751, 401] width 10 height 11
click at [802, 398] on icon at bounding box center [803, 401] width 10 height 11
paste input "[URL][DOMAIN_NAME]"
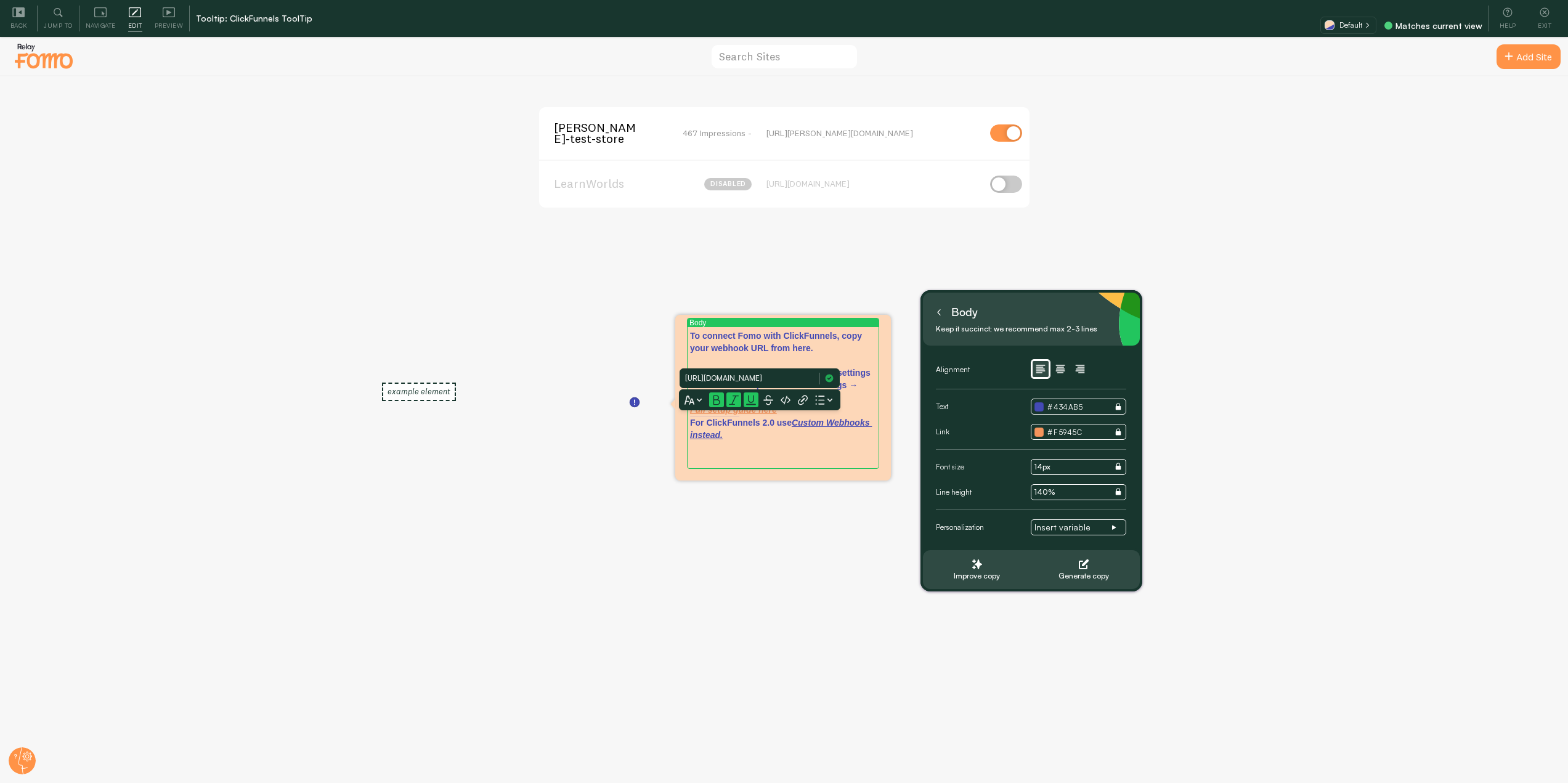
scroll to position [0, 96]
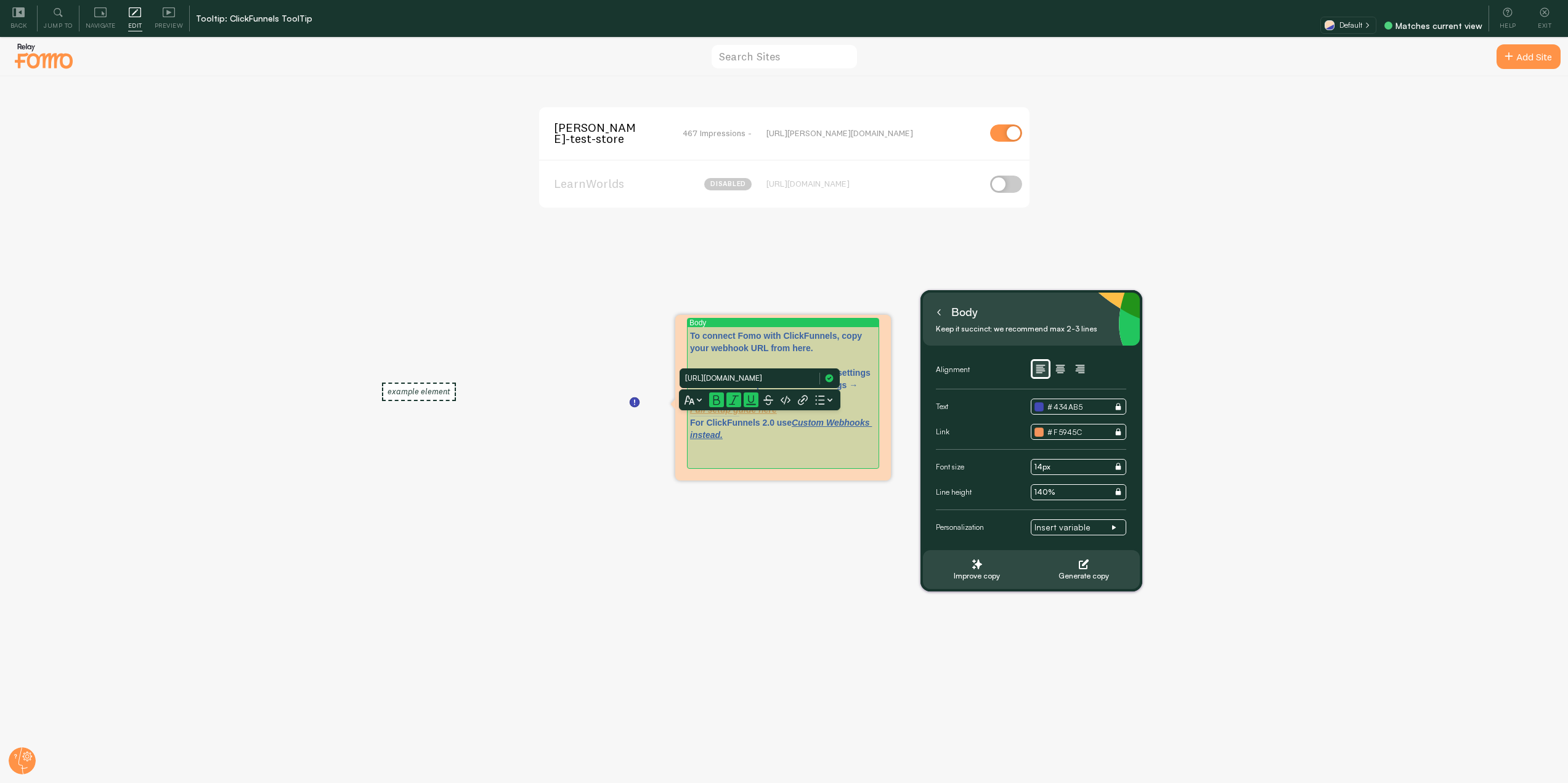
type input "[URL][DOMAIN_NAME]"
click at [827, 380] on icon at bounding box center [830, 378] width 8 height 8
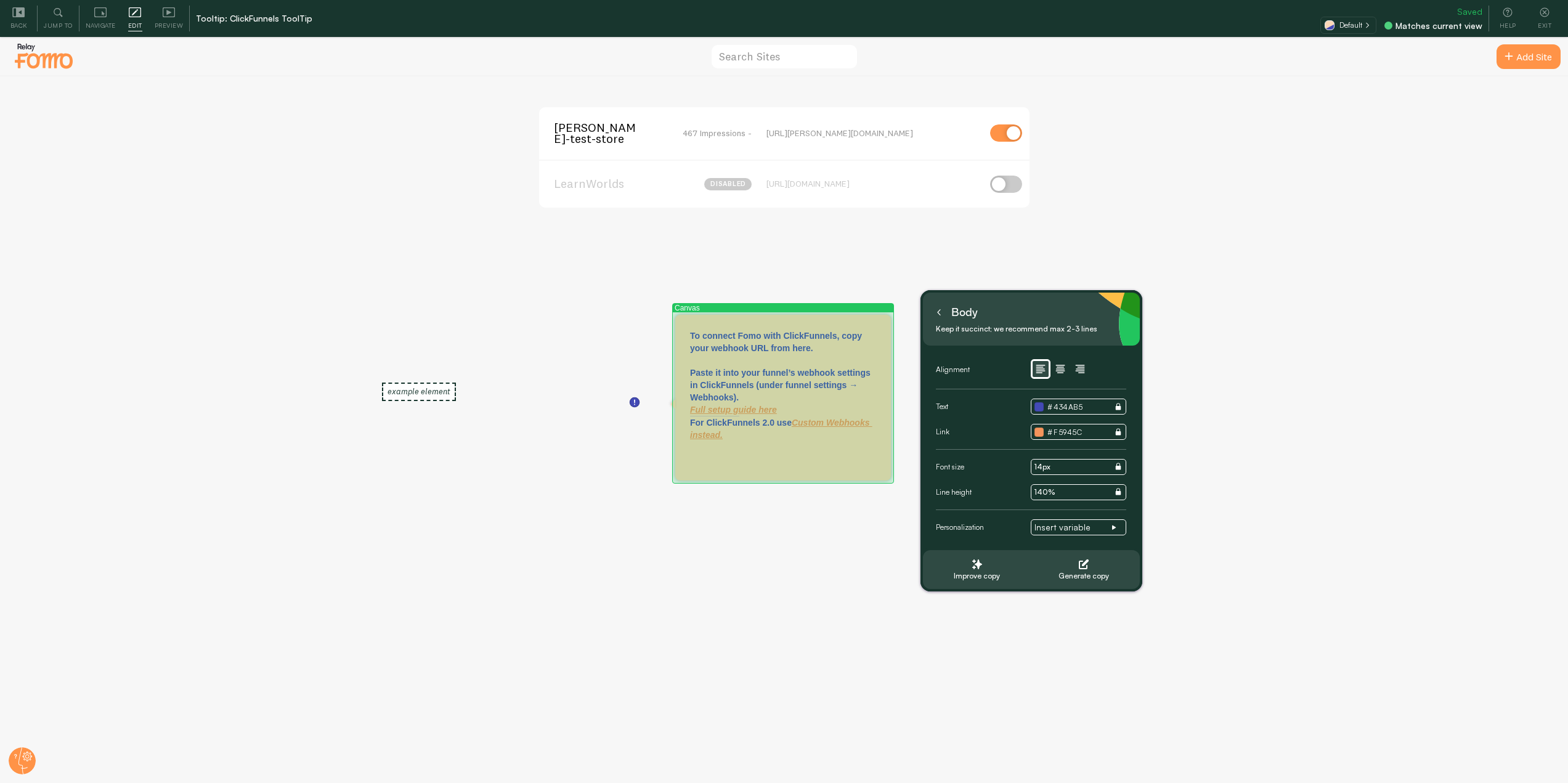
click at [742, 467] on div at bounding box center [783, 473] width 216 height 15
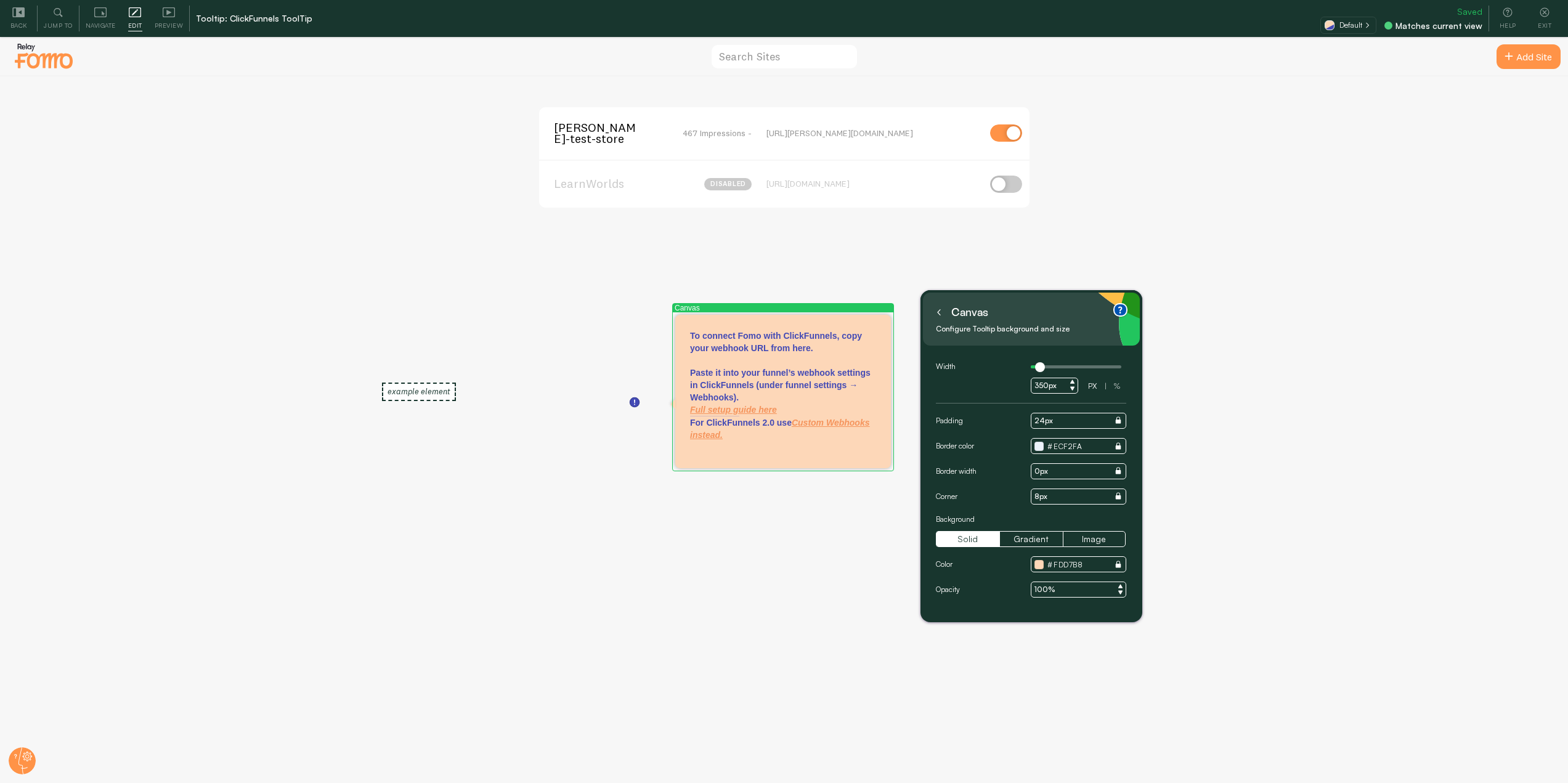
click at [713, 454] on div at bounding box center [783, 461] width 216 height 15
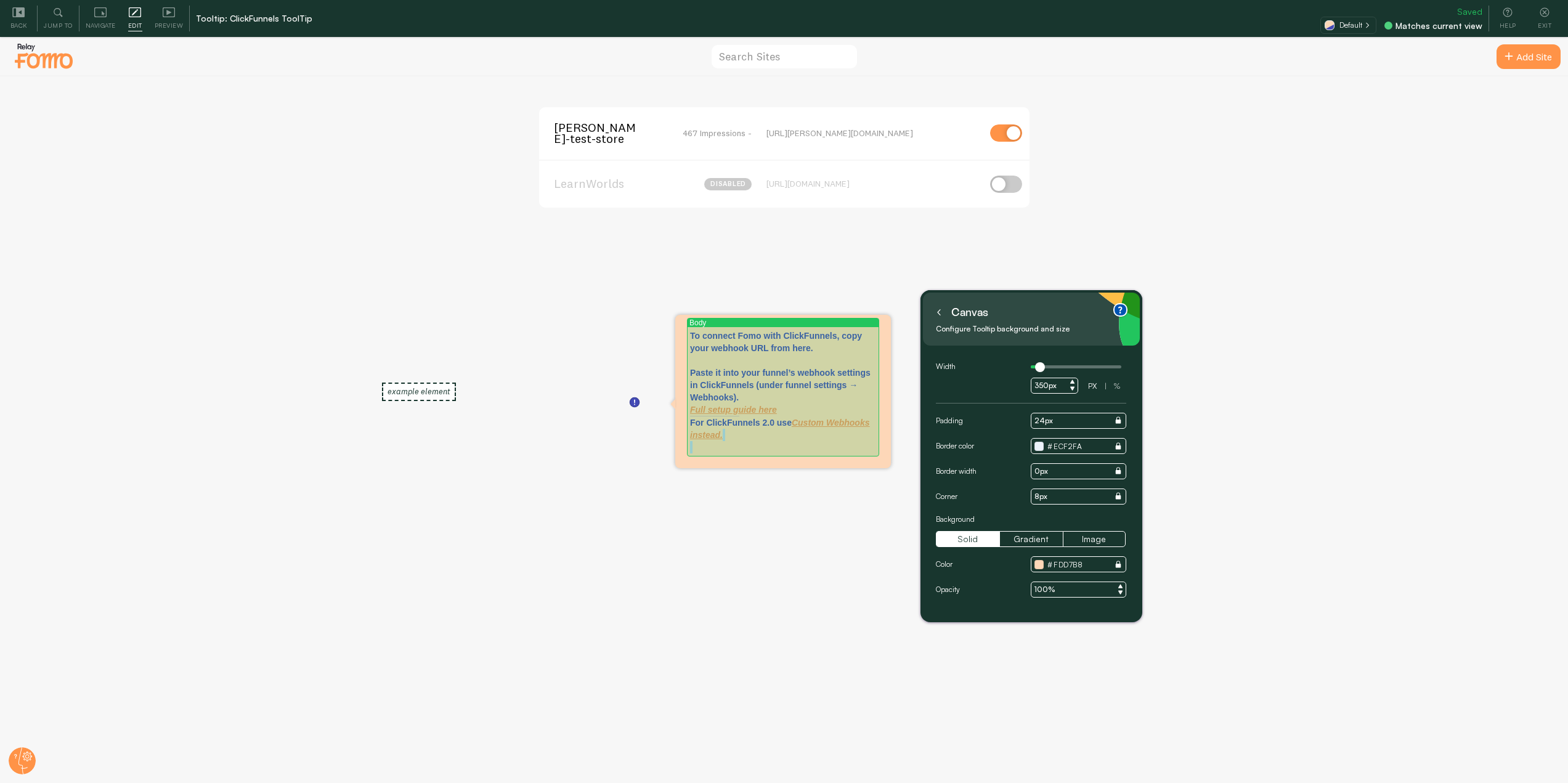
click at [711, 453] on p "For ClickFunnels 2.0 use Custom Webhooks instead." at bounding box center [783, 435] width 186 height 37
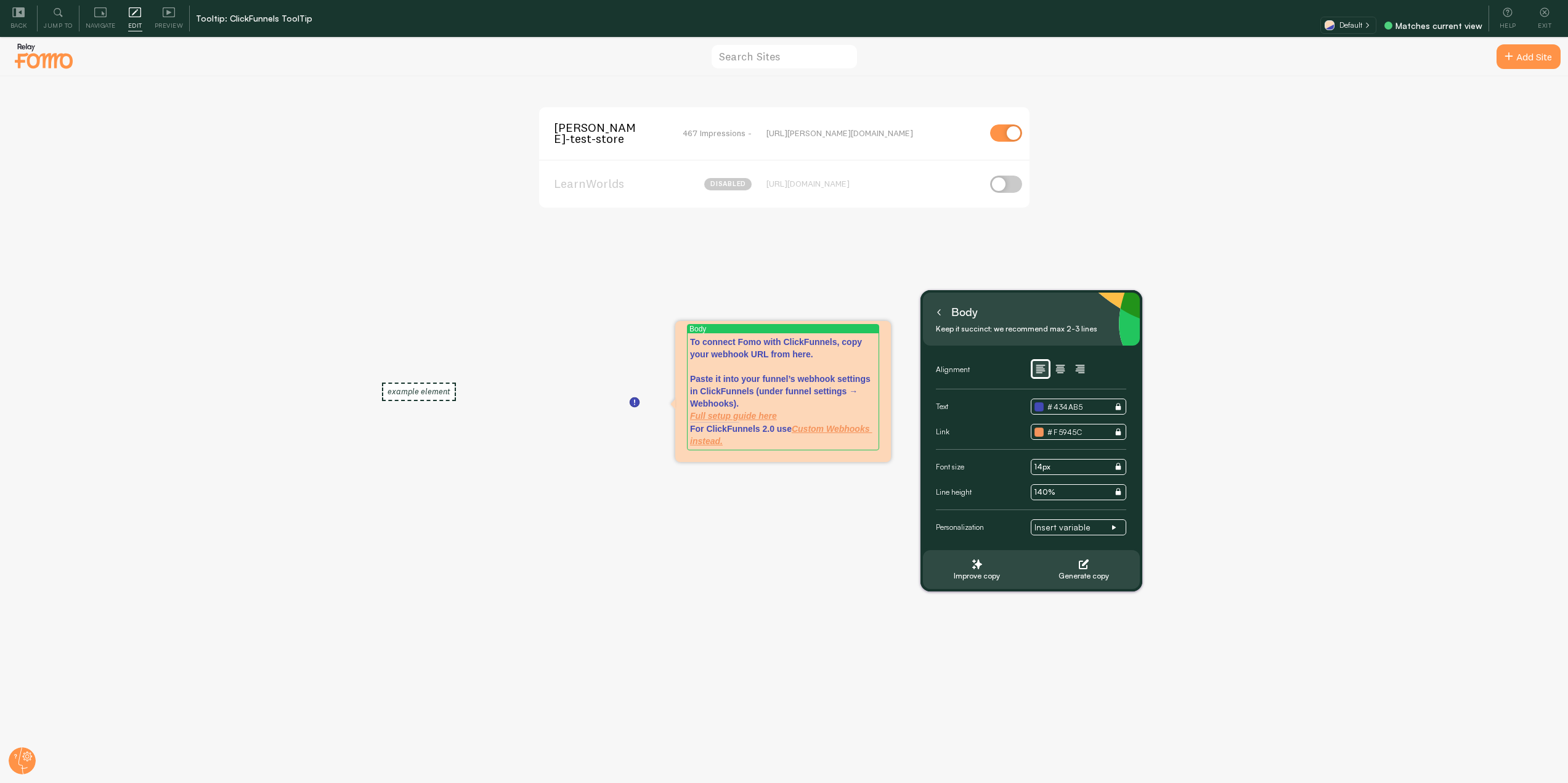
click at [794, 542] on div "[PERSON_NAME]-test-store 467 Impressions - [URL][PERSON_NAME][DOMAIN_NAME] Lear…" at bounding box center [784, 448] width 1568 height 744
click at [942, 314] on icon at bounding box center [939, 312] width 6 height 6
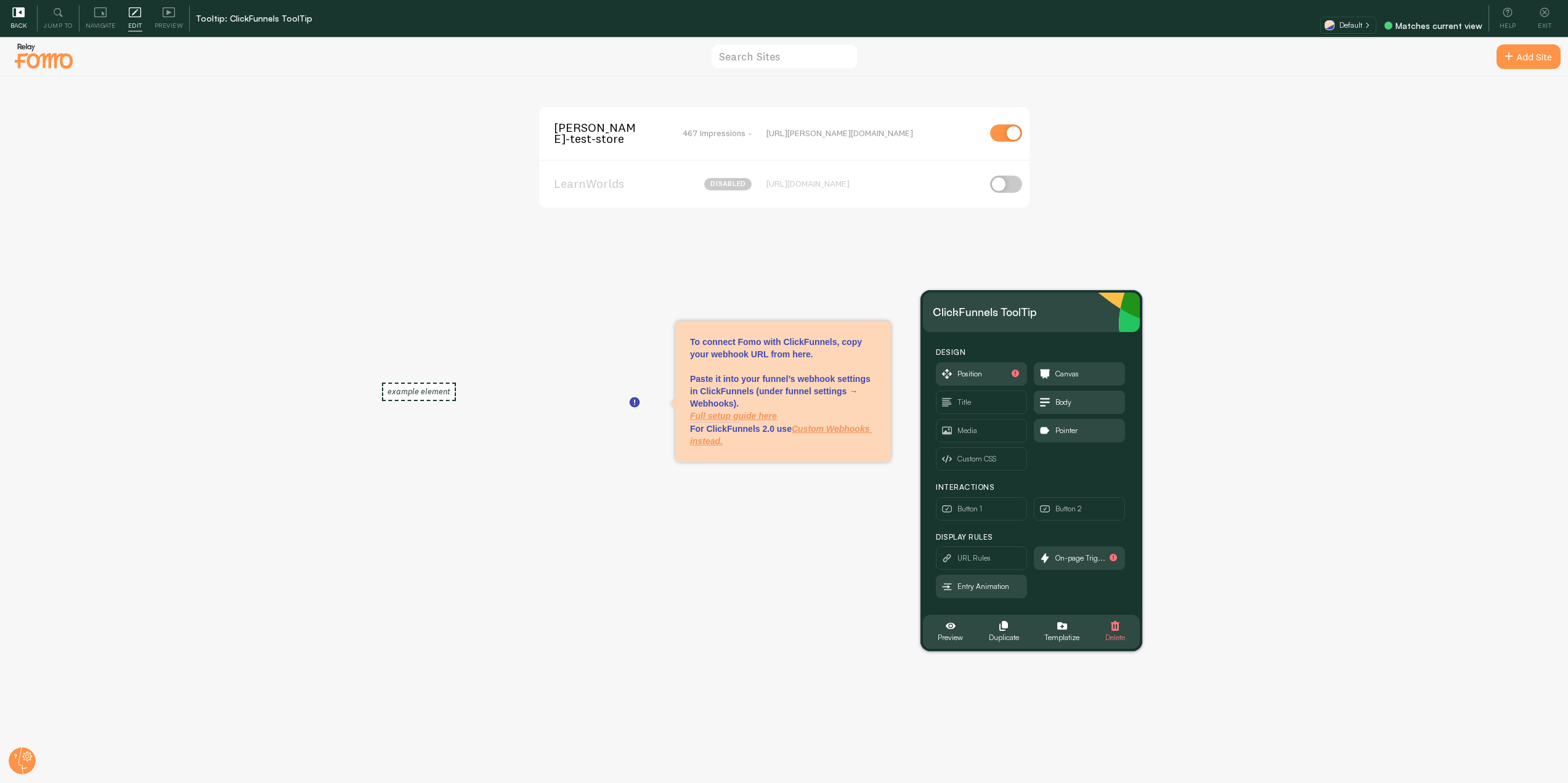
click at [22, 18] on icon at bounding box center [18, 12] width 12 height 12
